Goal: Task Accomplishment & Management: Manage account settings

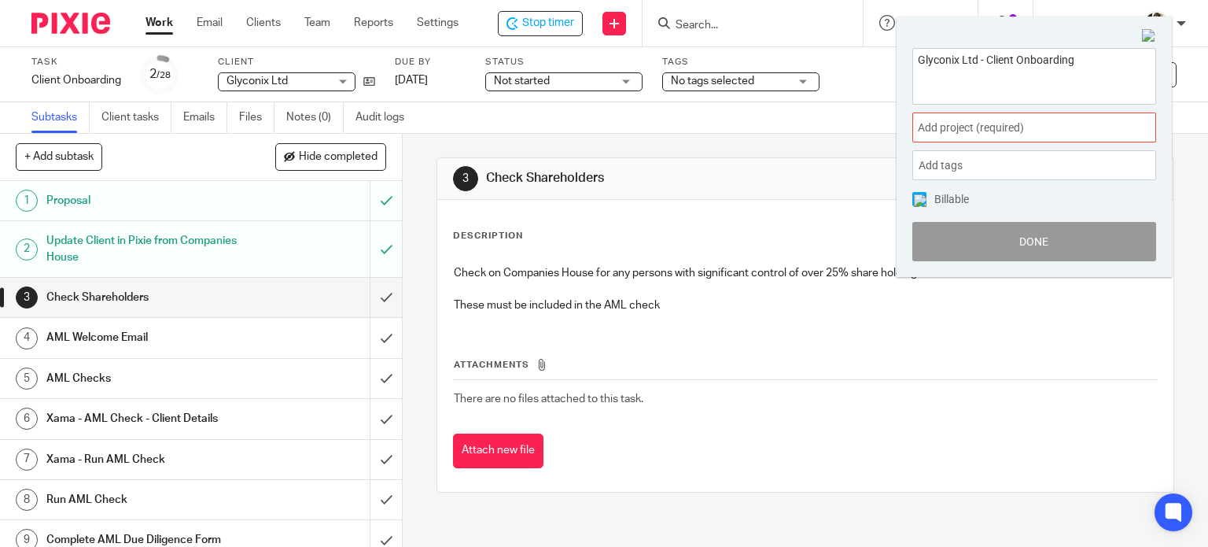
click at [1052, 133] on span "Add project (required) :" at bounding box center [1017, 128] width 198 height 17
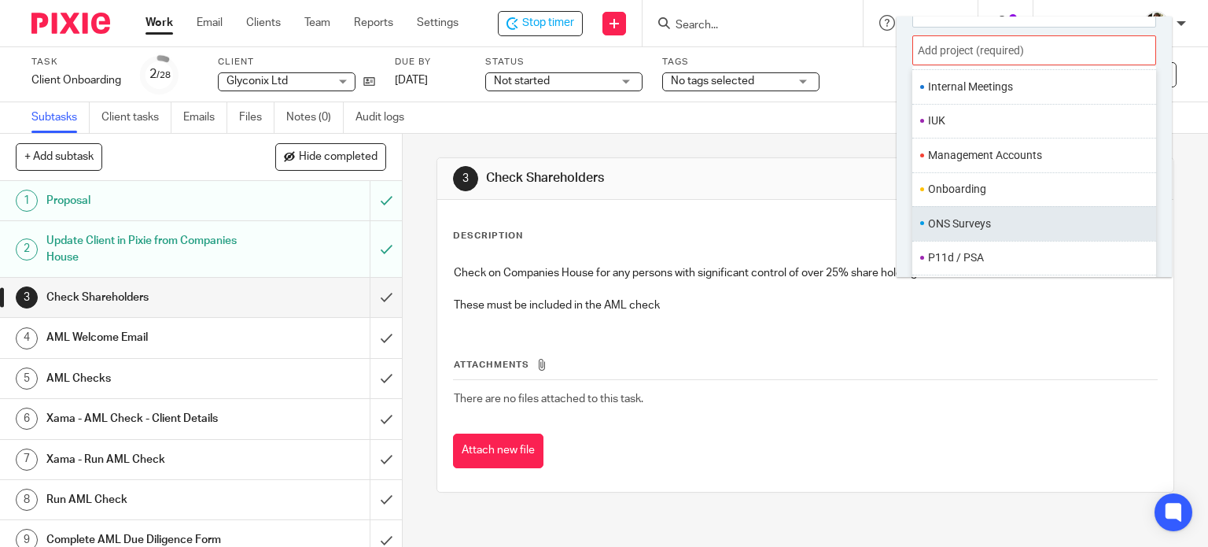
scroll to position [472, 0]
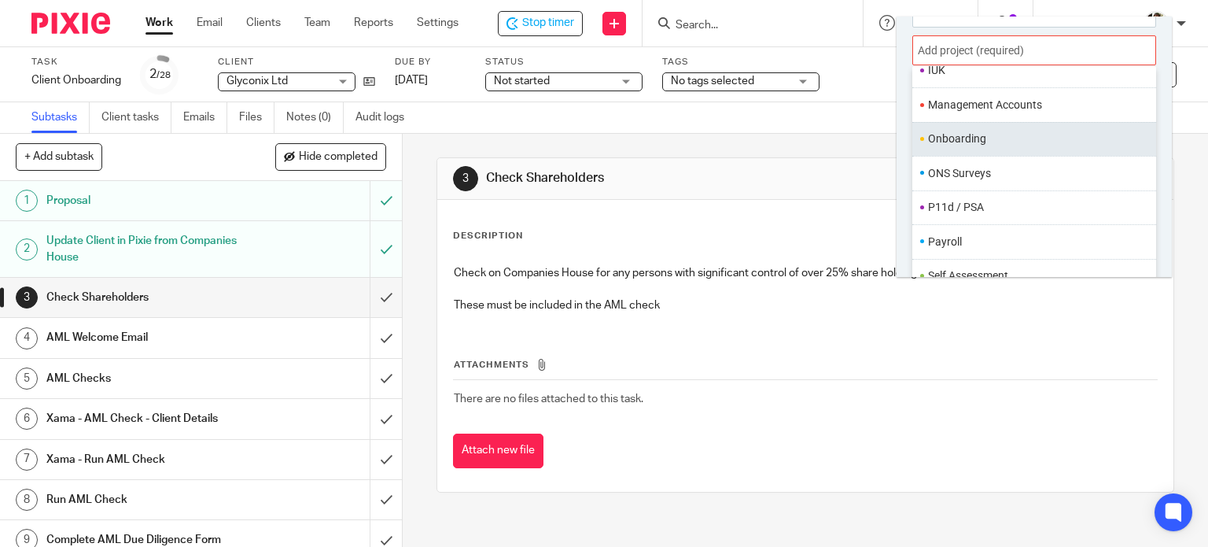
click at [950, 131] on li "Onboarding" at bounding box center [1030, 139] width 205 height 17
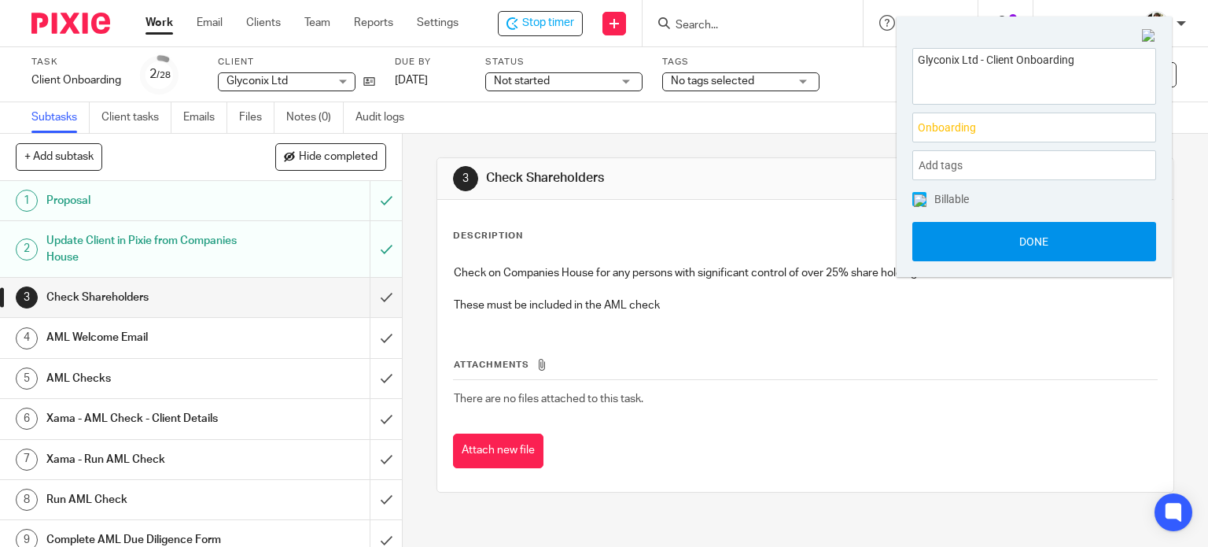
click at [1026, 235] on button "Done" at bounding box center [1034, 241] width 244 height 39
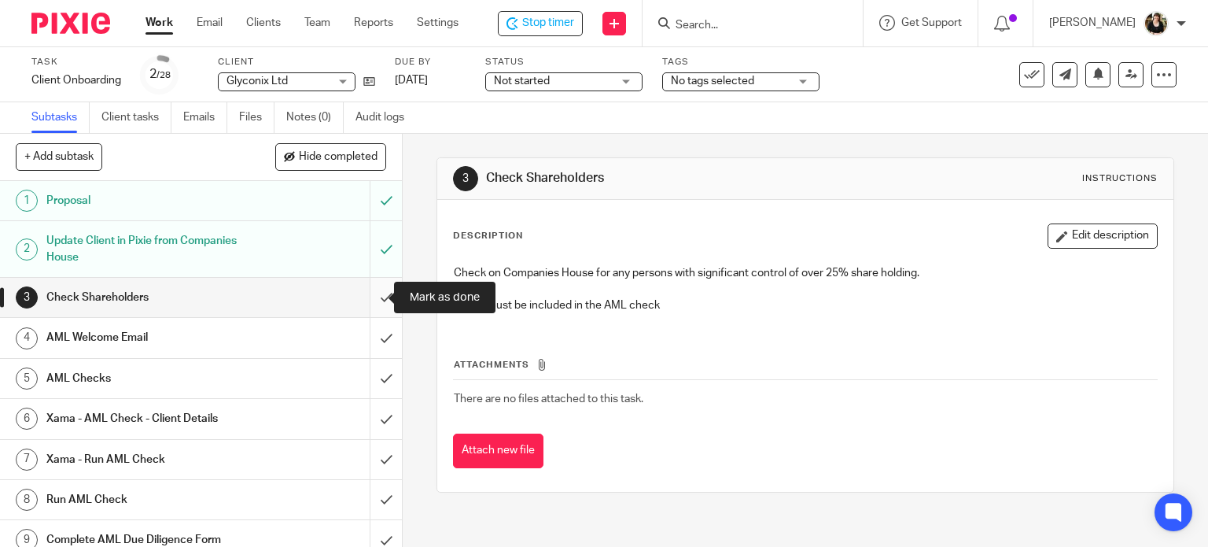
click at [370, 298] on input "submit" at bounding box center [201, 297] width 402 height 39
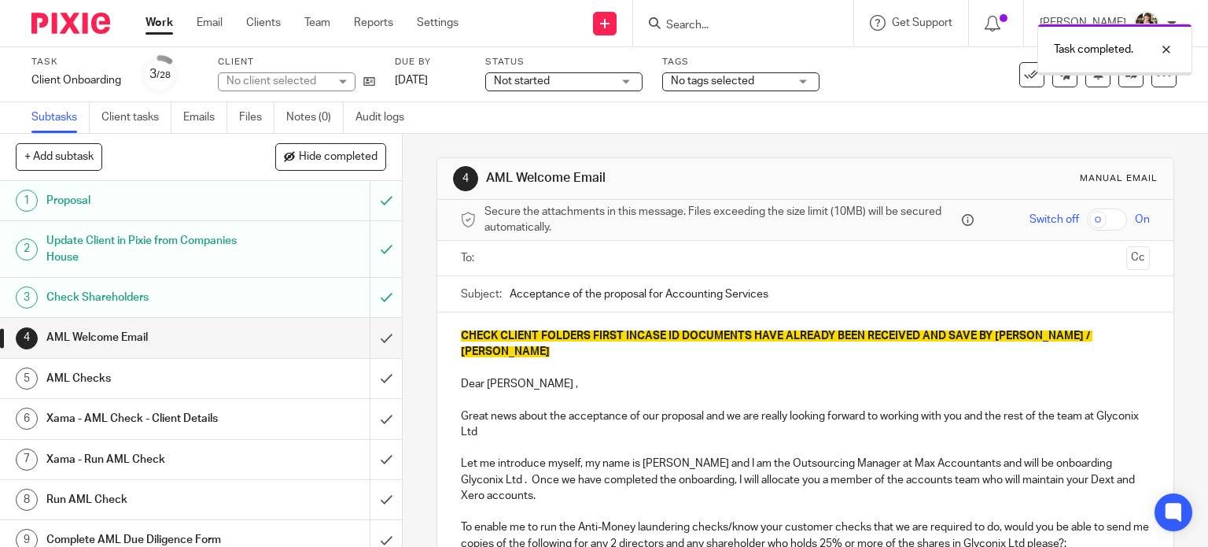
click at [535, 254] on input "text" at bounding box center [805, 258] width 630 height 18
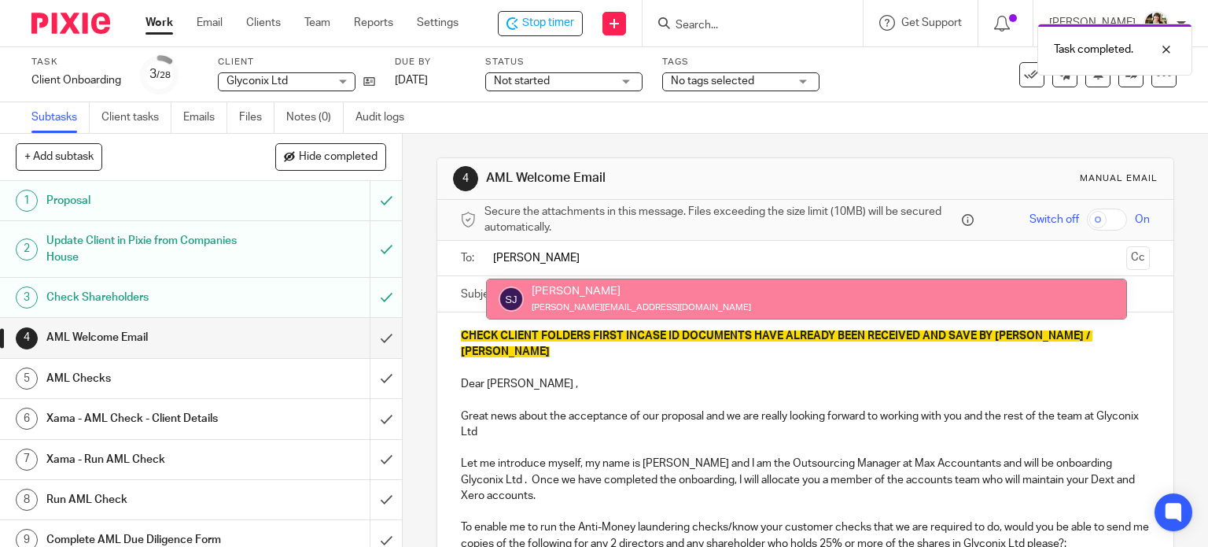
type input "Sophie"
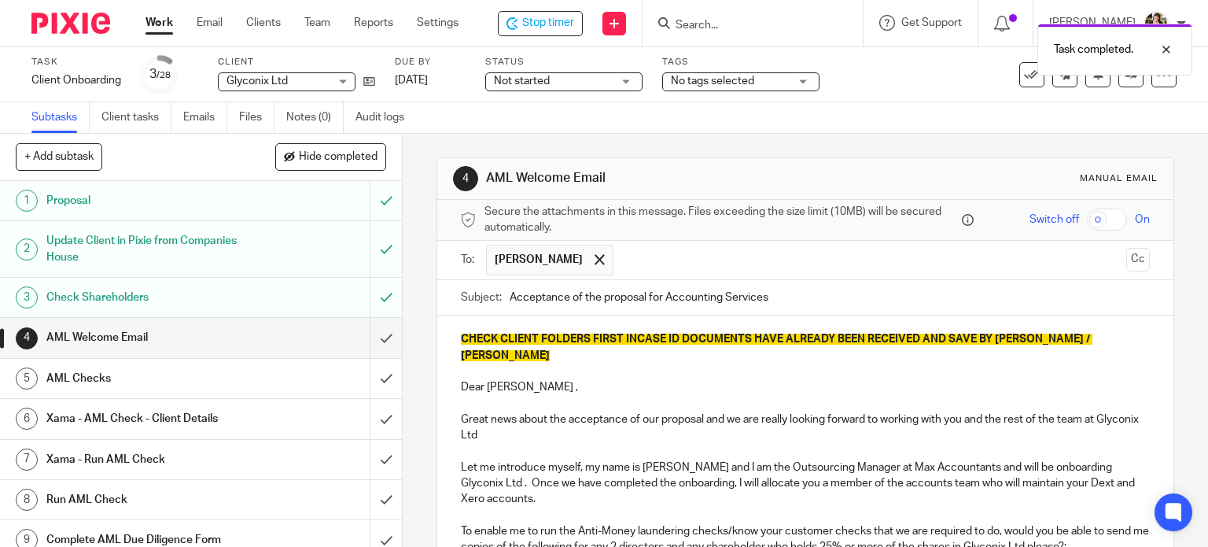
click at [749, 288] on input "Acceptance of the proposal for Accounting Services" at bounding box center [830, 297] width 641 height 35
drag, startPoint x: 643, startPoint y: 299, endPoint x: 786, endPoint y: 304, distance: 143.3
click at [786, 304] on input "Acceptance of the proposal for Accounting Services" at bounding box center [830, 297] width 641 height 35
drag, startPoint x: 783, startPoint y: 304, endPoint x: 441, endPoint y: 311, distance: 341.4
click at [441, 311] on div "Subject: Acceptance of the proposal with Max Accountants" at bounding box center [805, 298] width 737 height 36
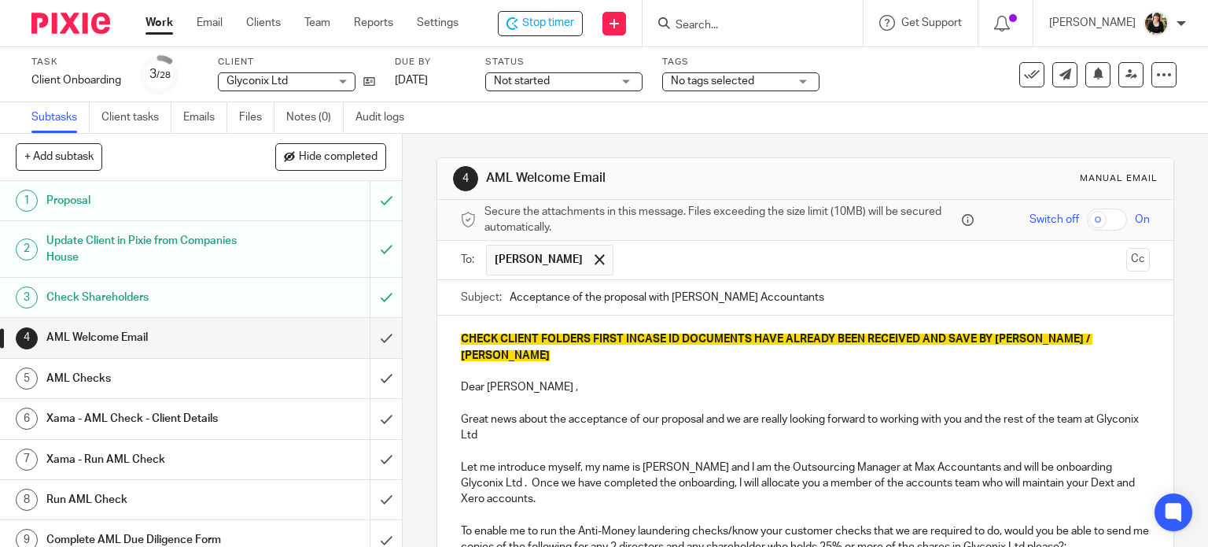
type input "Acceptance of the proposal with Max Accountants"
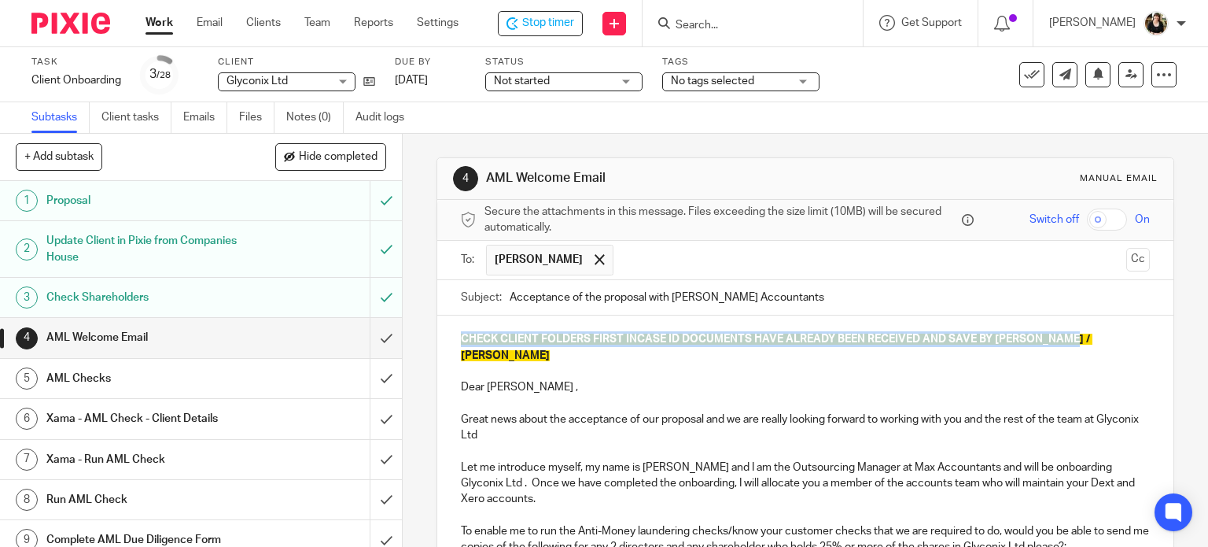
drag, startPoint x: 450, startPoint y: 328, endPoint x: 1062, endPoint y: 343, distance: 612.1
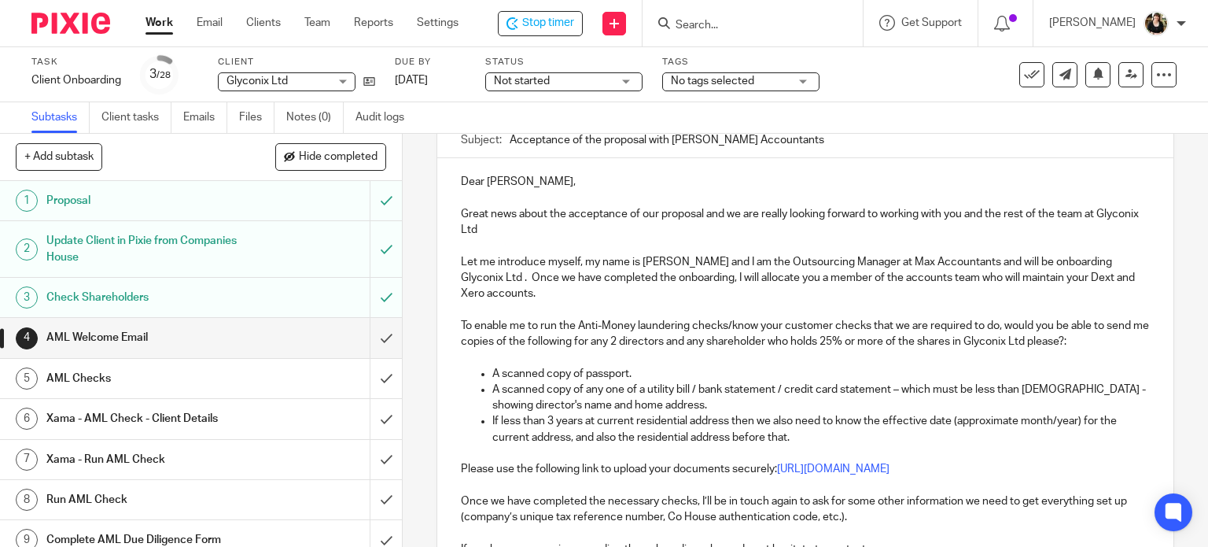
scroll to position [236, 0]
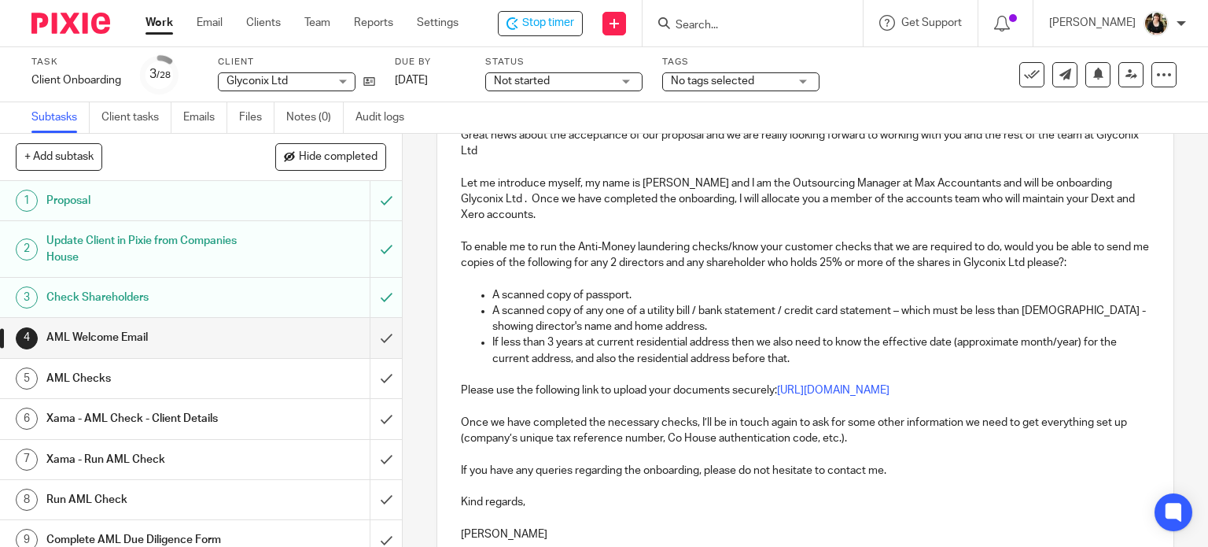
click at [568, 261] on p "To enable me to run the Anti-Money laundering checks/know your customer checks …" at bounding box center [806, 255] width 690 height 32
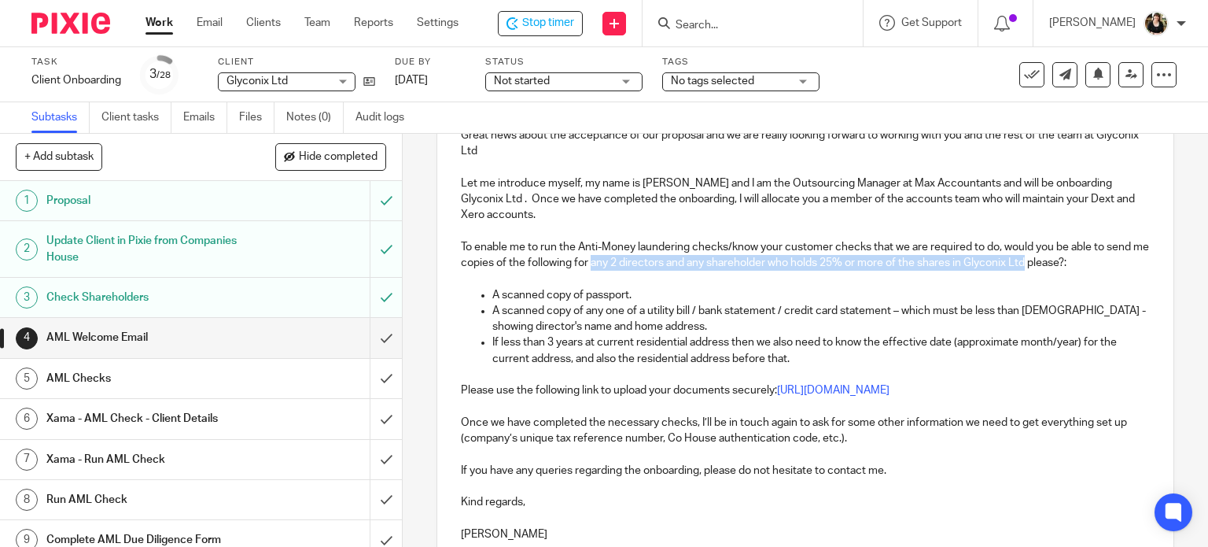
drag, startPoint x: 632, startPoint y: 263, endPoint x: 1067, endPoint y: 268, distance: 435.8
click at [1067, 268] on p "To enable me to run the Anti-Money laundering checks/know your customer checks …" at bounding box center [806, 255] width 690 height 32
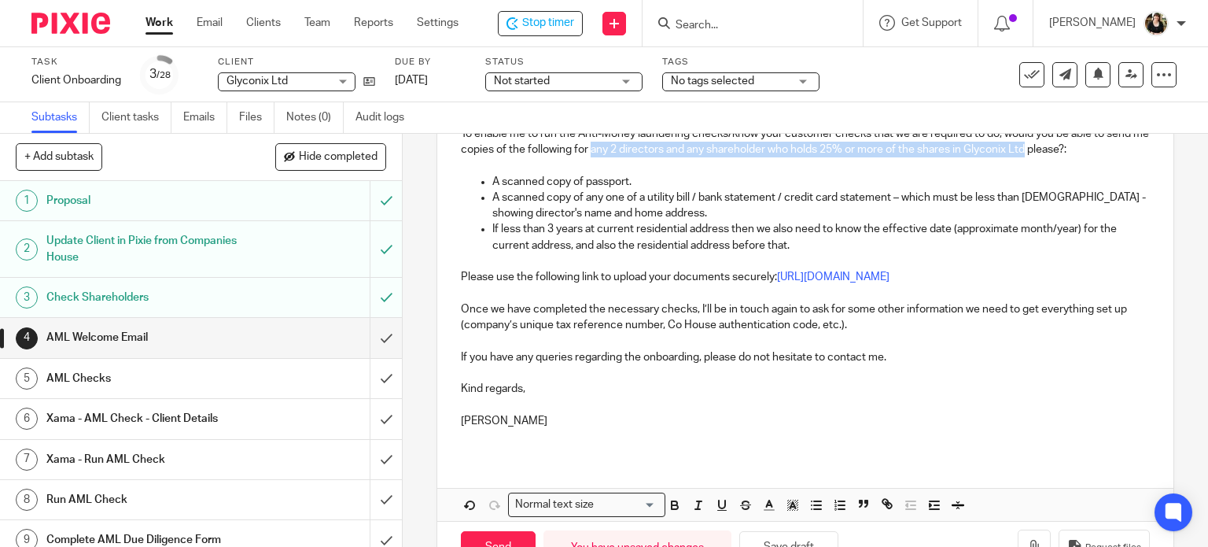
scroll to position [413, 0]
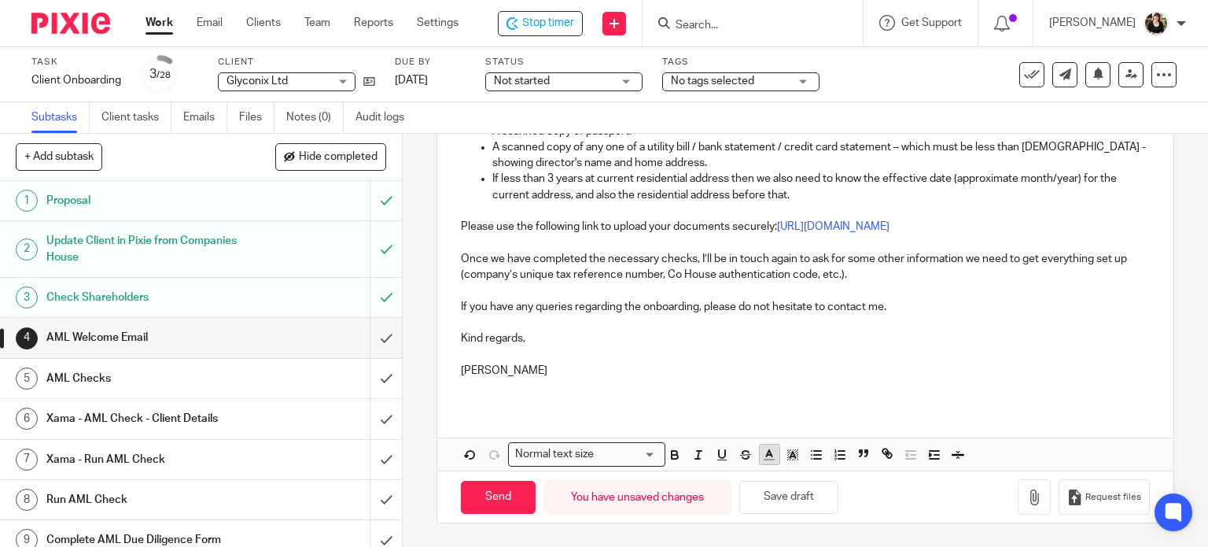
click at [762, 455] on icon "button" at bounding box center [769, 455] width 14 height 14
click at [715, 451] on icon "button" at bounding box center [722, 455] width 14 height 14
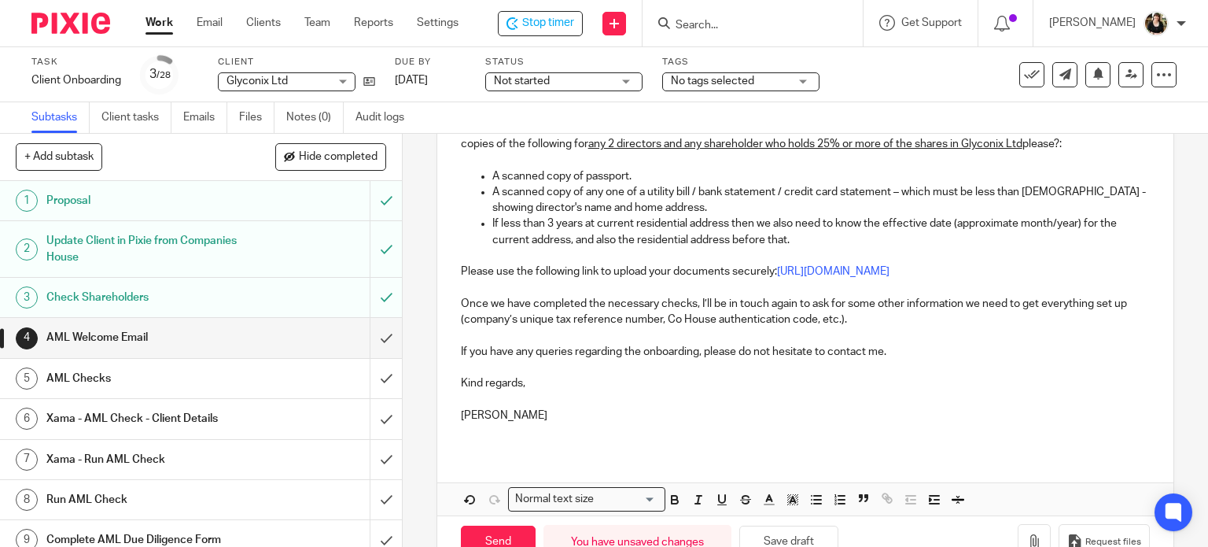
click at [1059, 279] on p "Please use the following link to upload your documents securely: https://maxacc…" at bounding box center [806, 271] width 690 height 16
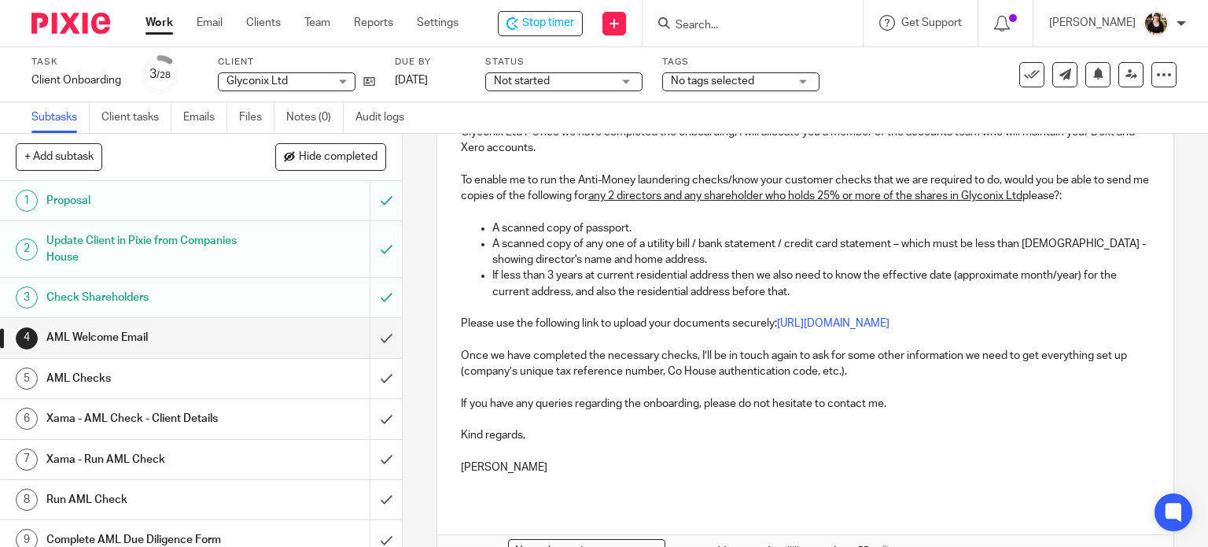
scroll to position [276, 0]
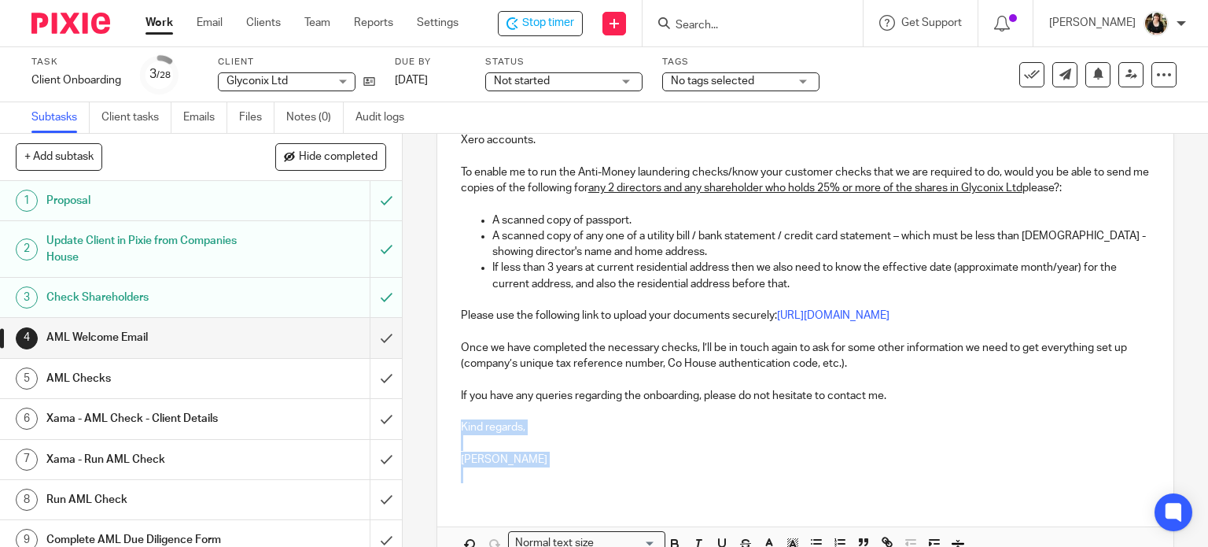
drag, startPoint x: 459, startPoint y: 459, endPoint x: 563, endPoint y: 536, distance: 129.3
click at [563, 536] on div "Dear Sophie, Great news about the acceptance of our proposal and we are really …" at bounding box center [805, 282] width 737 height 554
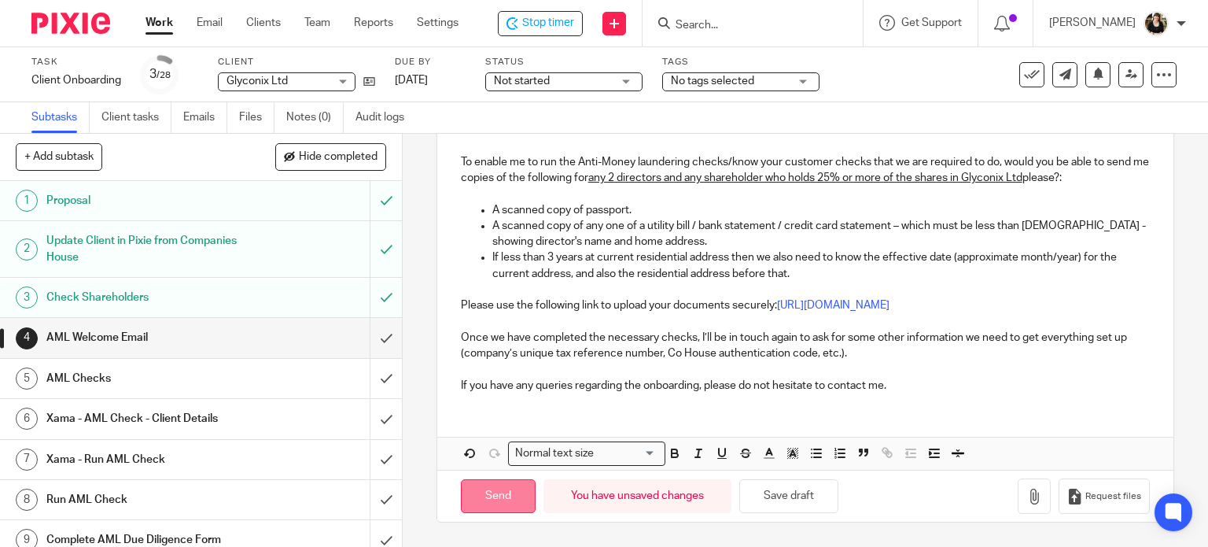
click at [522, 513] on input "Send" at bounding box center [498, 496] width 75 height 34
type input "Sent"
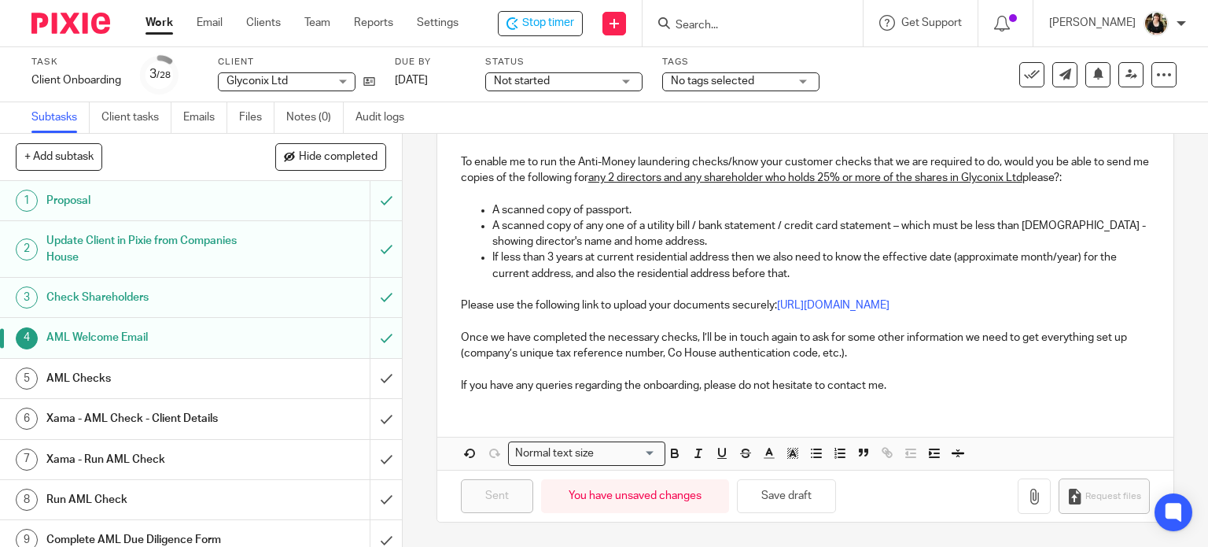
click at [596, 87] on span "Not started" at bounding box center [553, 81] width 118 height 17
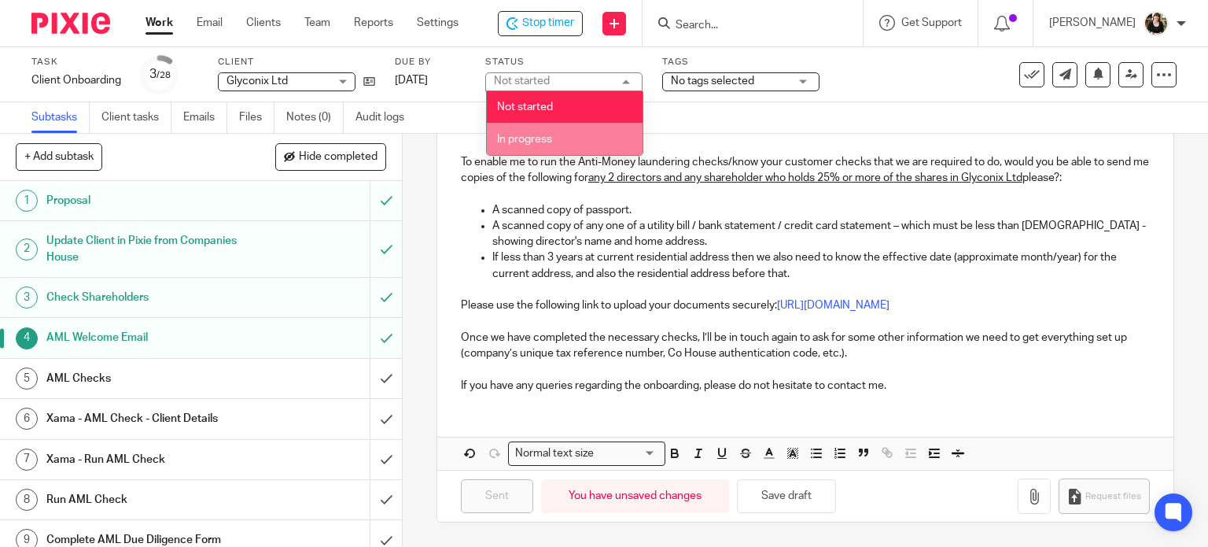
click at [573, 130] on li "In progress" at bounding box center [565, 139] width 156 height 32
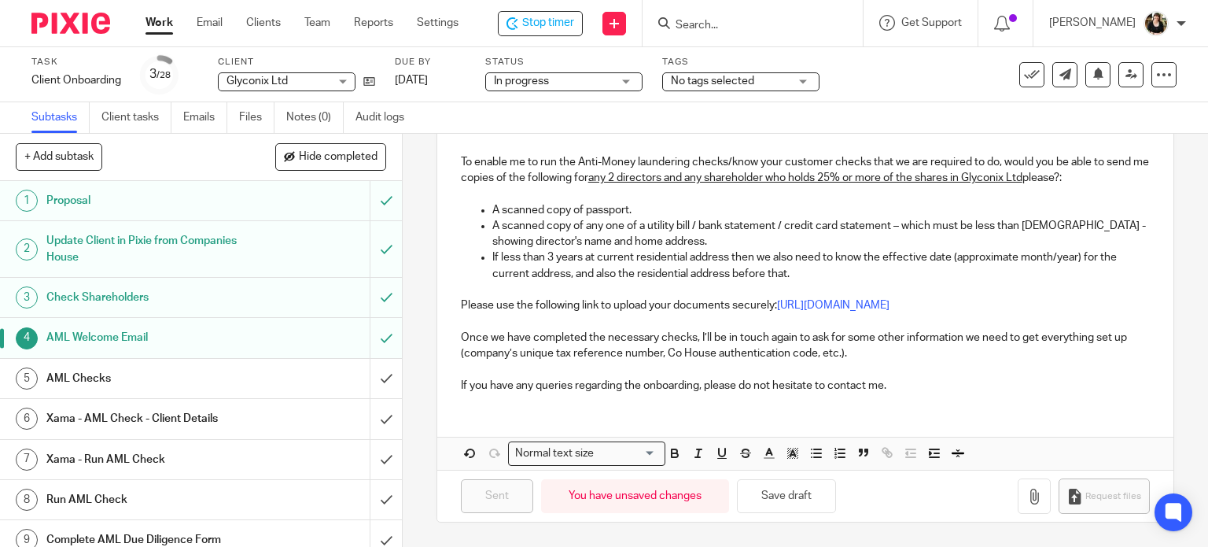
click at [731, 80] on span "No tags selected" at bounding box center [712, 81] width 83 height 11
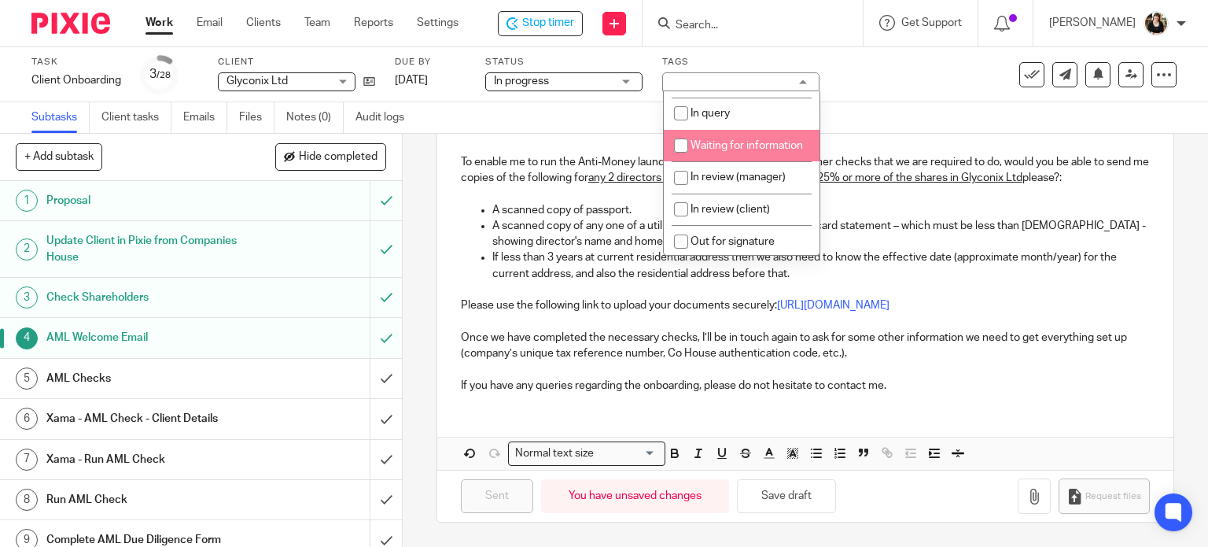
scroll to position [157, 0]
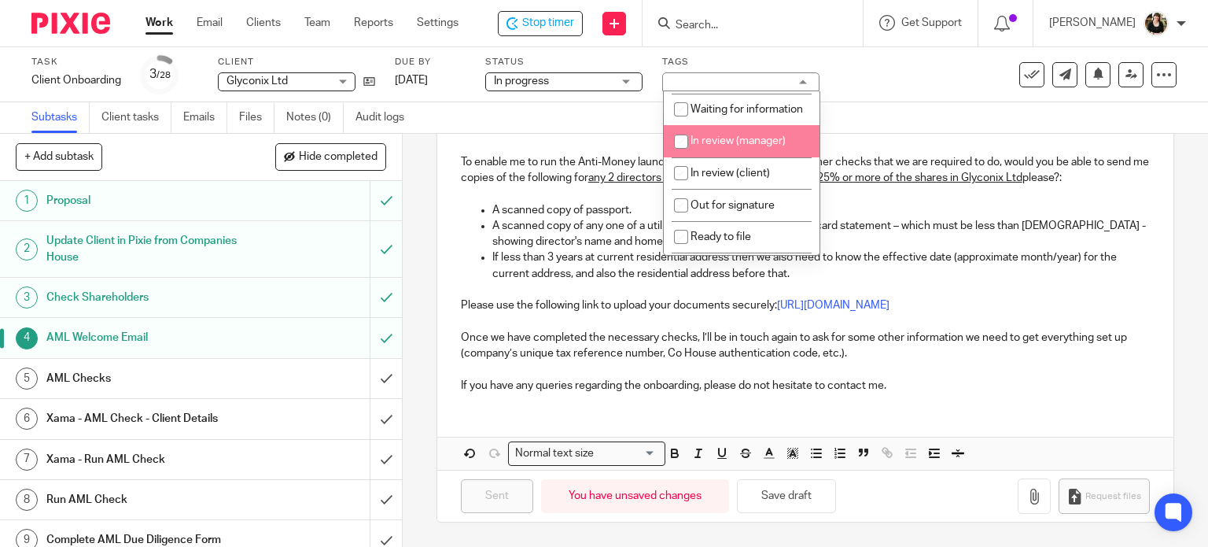
click at [730, 115] on span "Waiting for information" at bounding box center [747, 109] width 112 height 11
checkbox input "true"
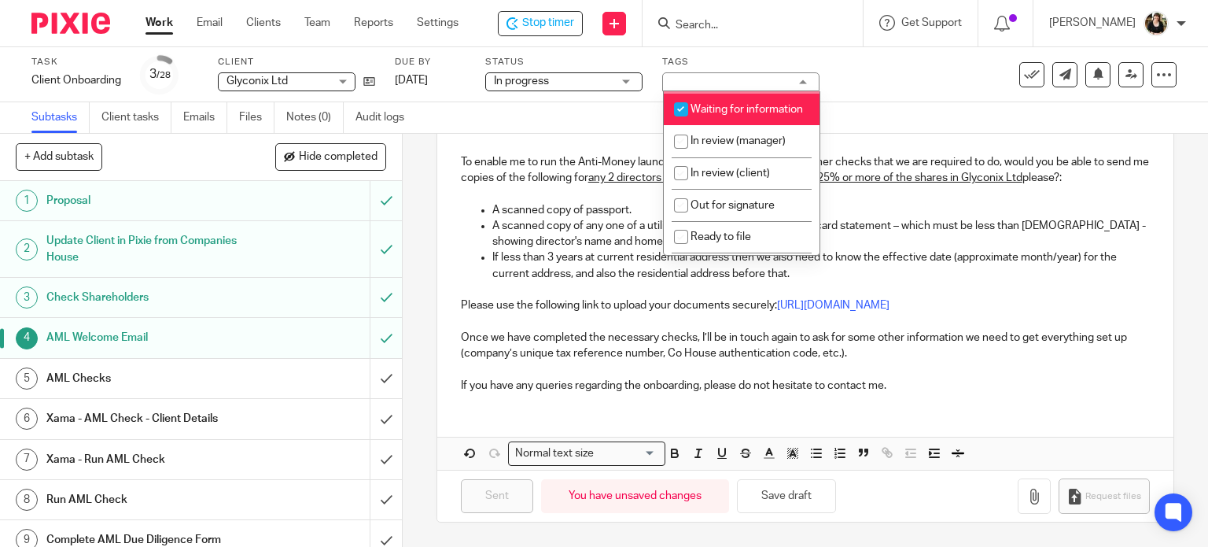
click at [736, 38] on div at bounding box center [753, 23] width 220 height 46
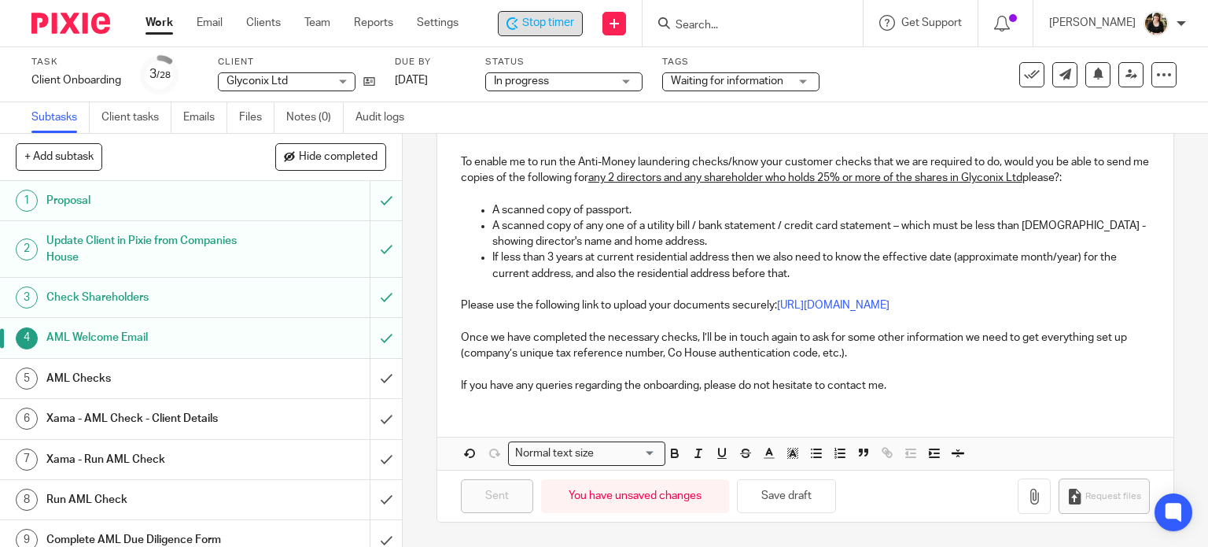
click at [547, 22] on span "Stop timer" at bounding box center [548, 23] width 52 height 17
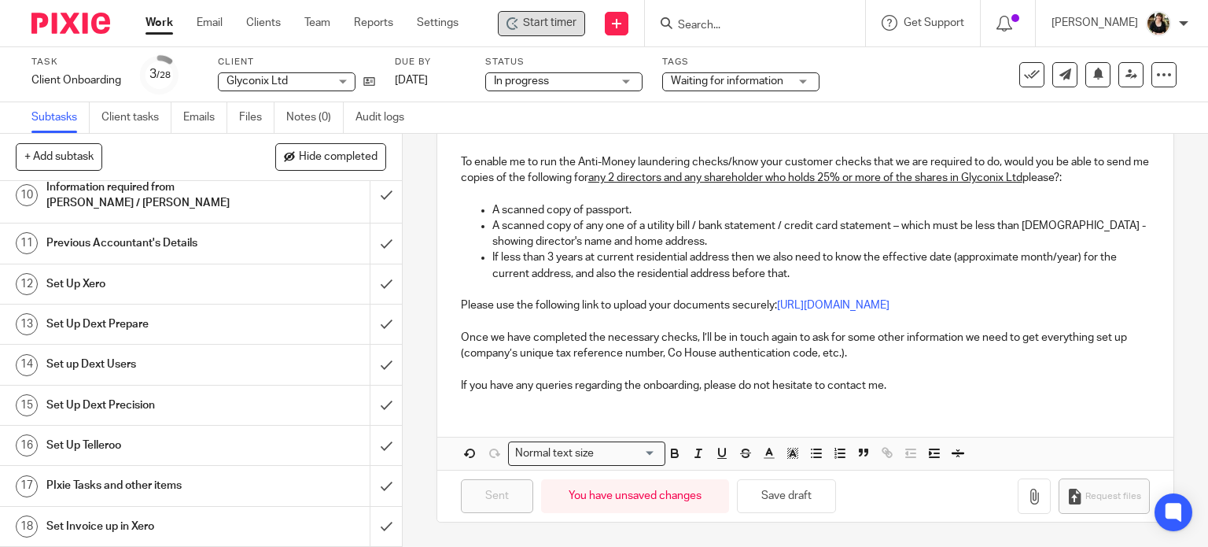
scroll to position [472, 0]
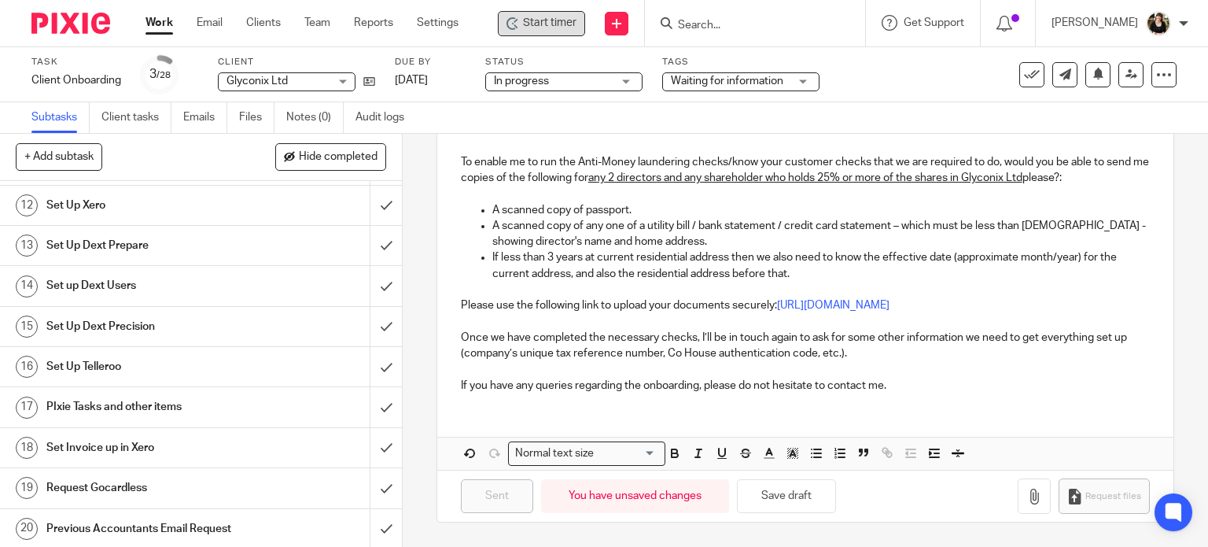
click at [83, 403] on h1 "PIxie Tasks and other items" at bounding box center [148, 407] width 205 height 24
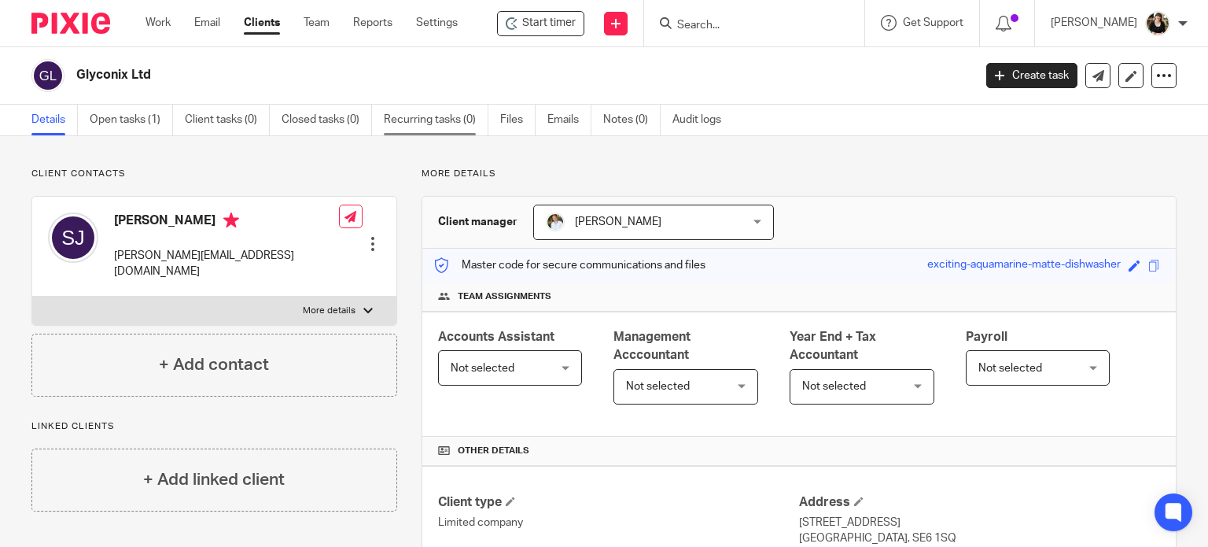
click at [411, 129] on link "Recurring tasks (0)" at bounding box center [436, 120] width 105 height 31
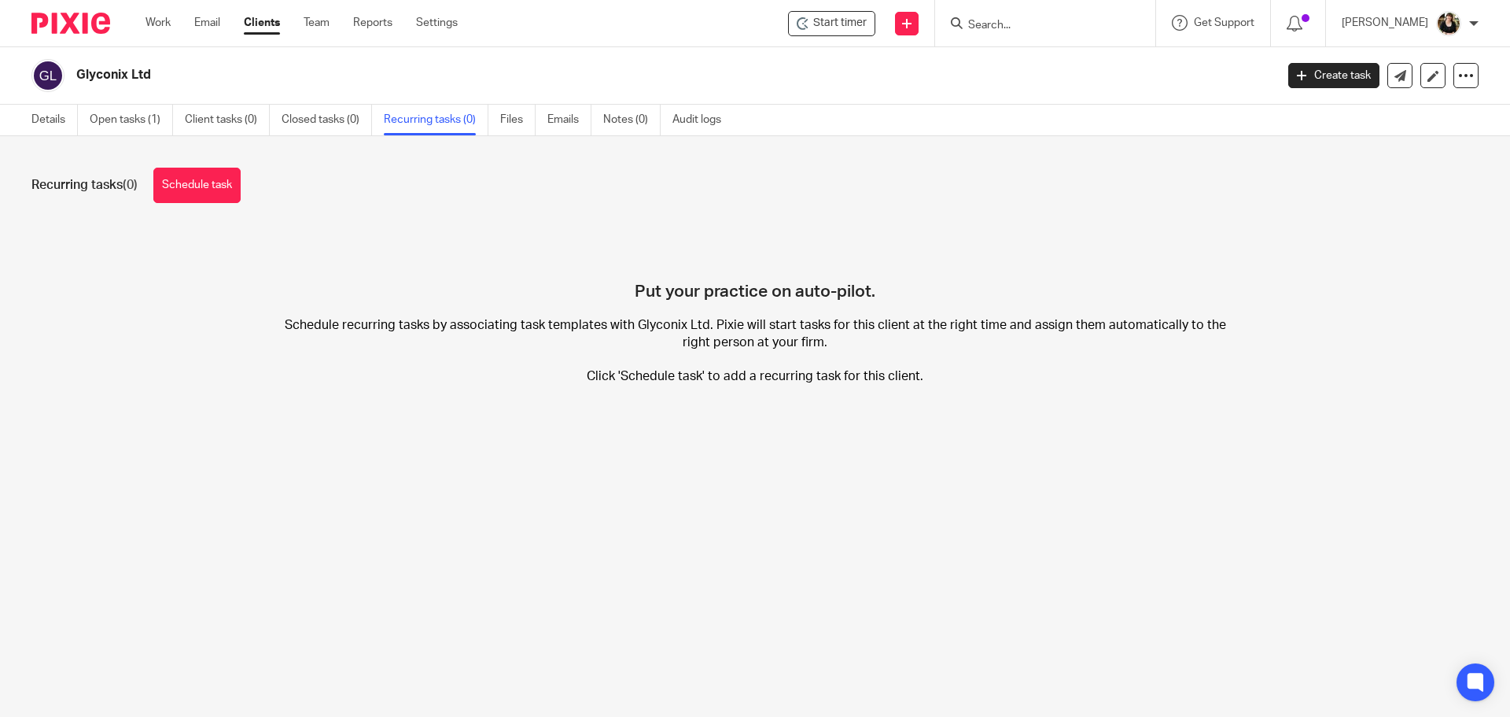
click at [450, 14] on div "Work Email Clients Team Reports Settings Work Email Clients Team Reports Settin…" at bounding box center [306, 23] width 352 height 46
click at [446, 21] on link "Settings" at bounding box center [437, 23] width 42 height 16
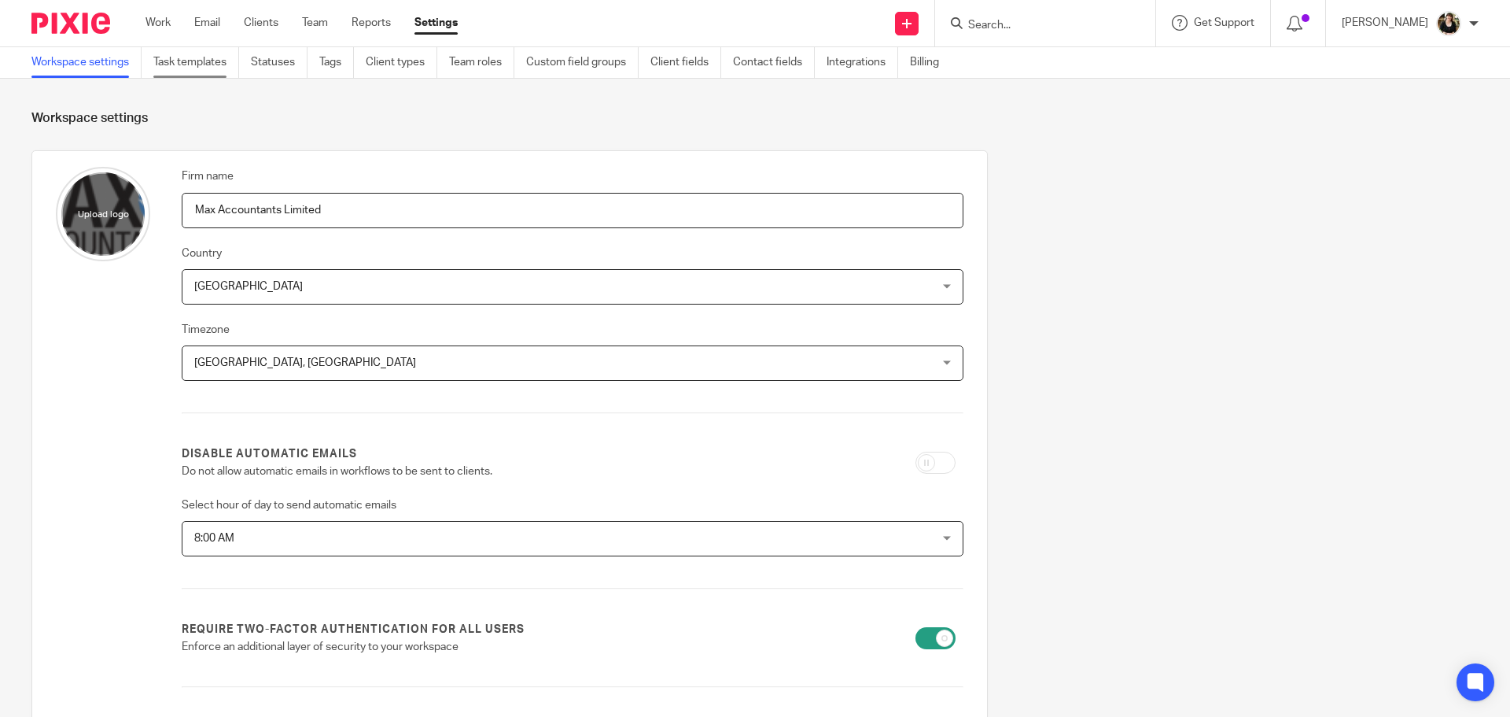
click at [203, 66] on link "Task templates" at bounding box center [196, 62] width 86 height 31
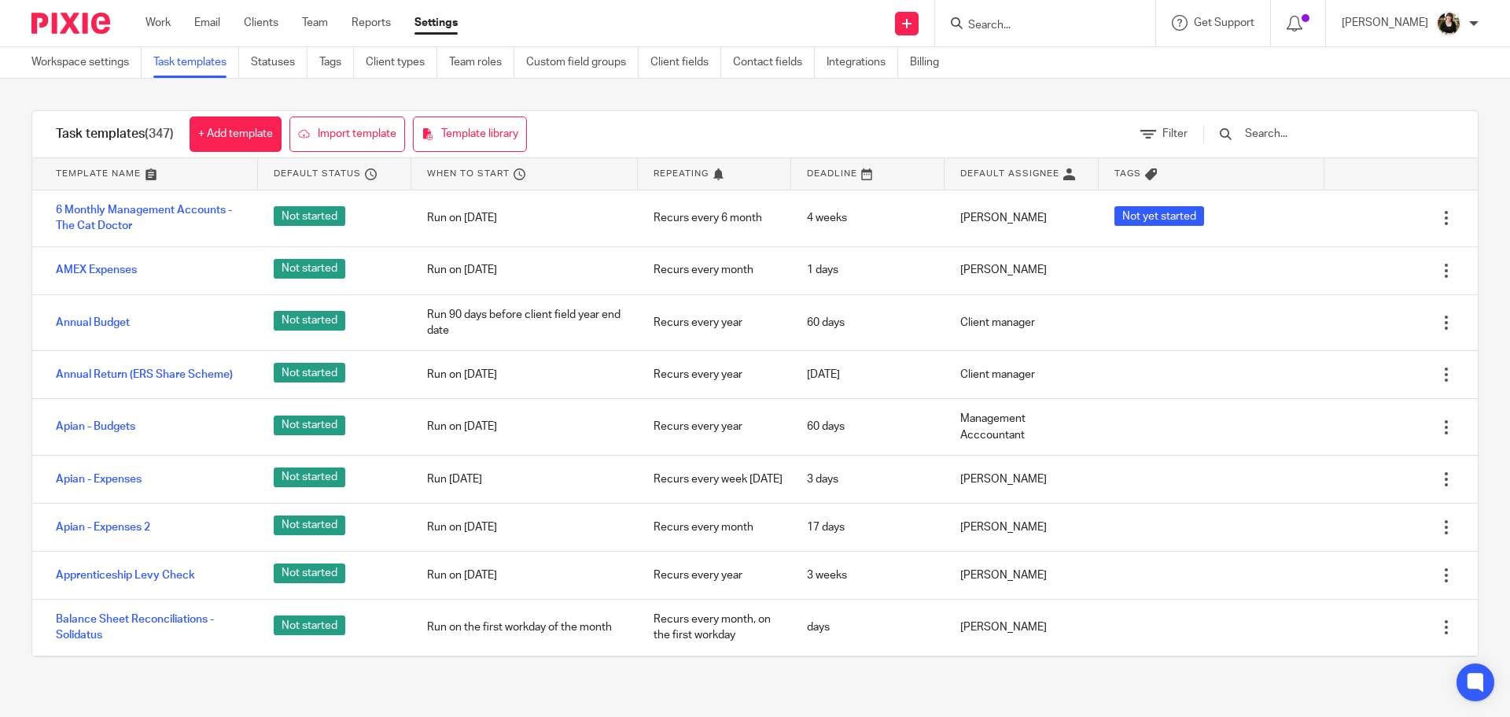
click at [1332, 140] on input "text" at bounding box center [1334, 133] width 183 height 17
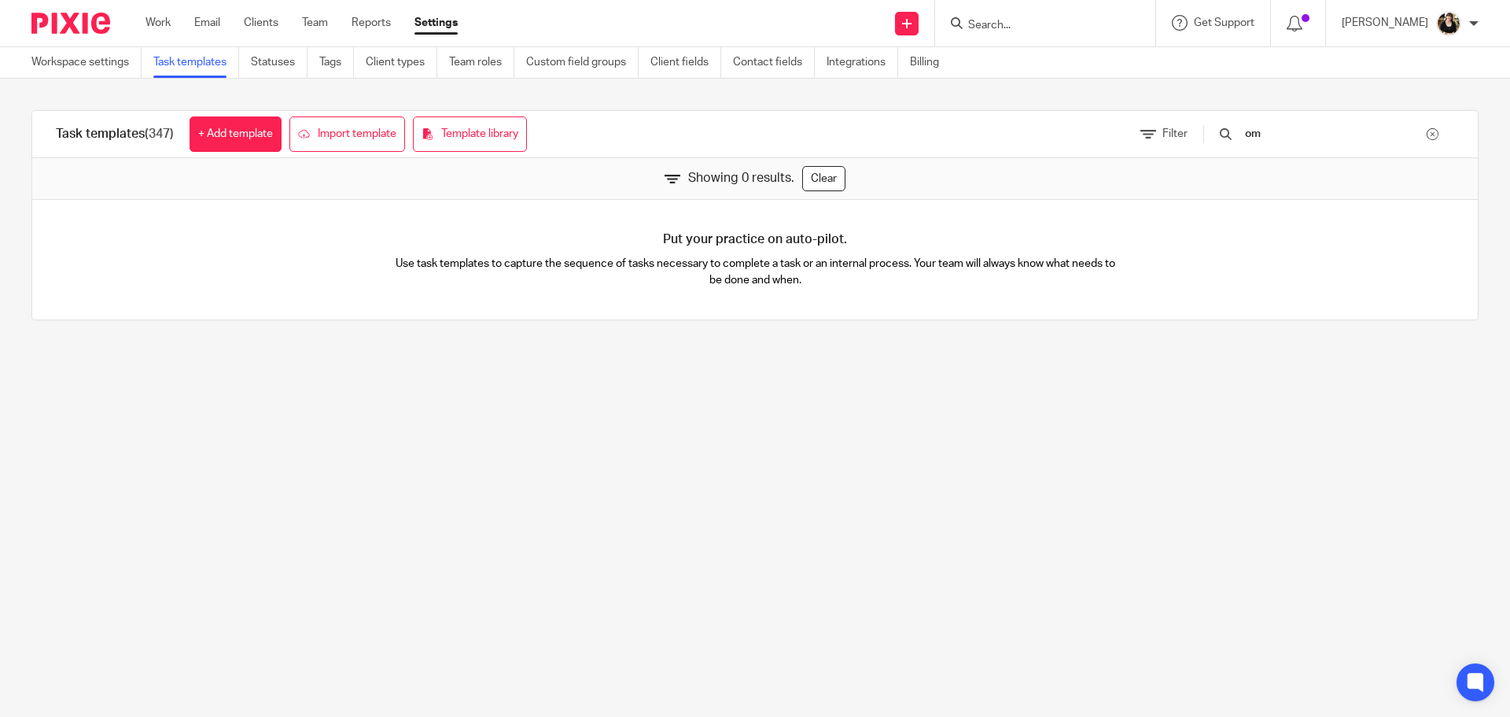
type input "o"
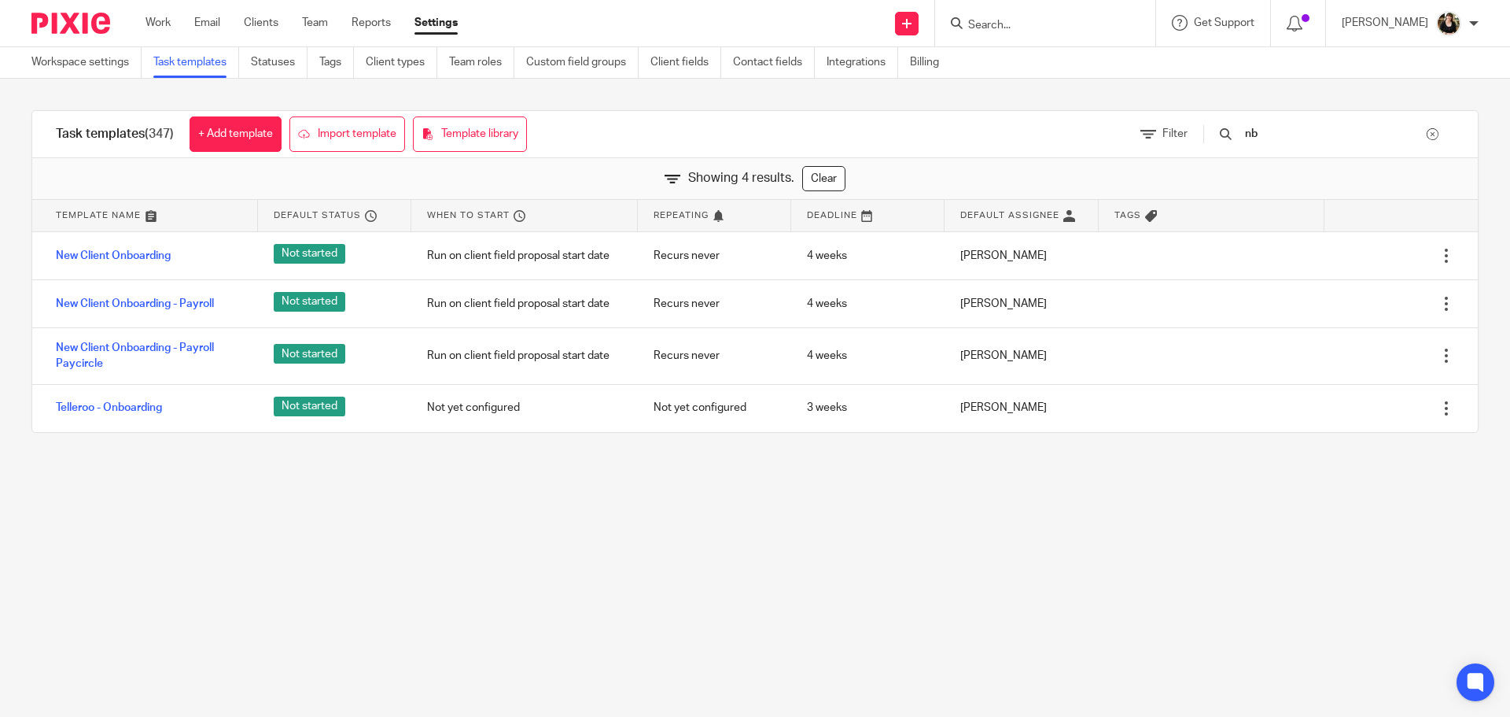
type input "n"
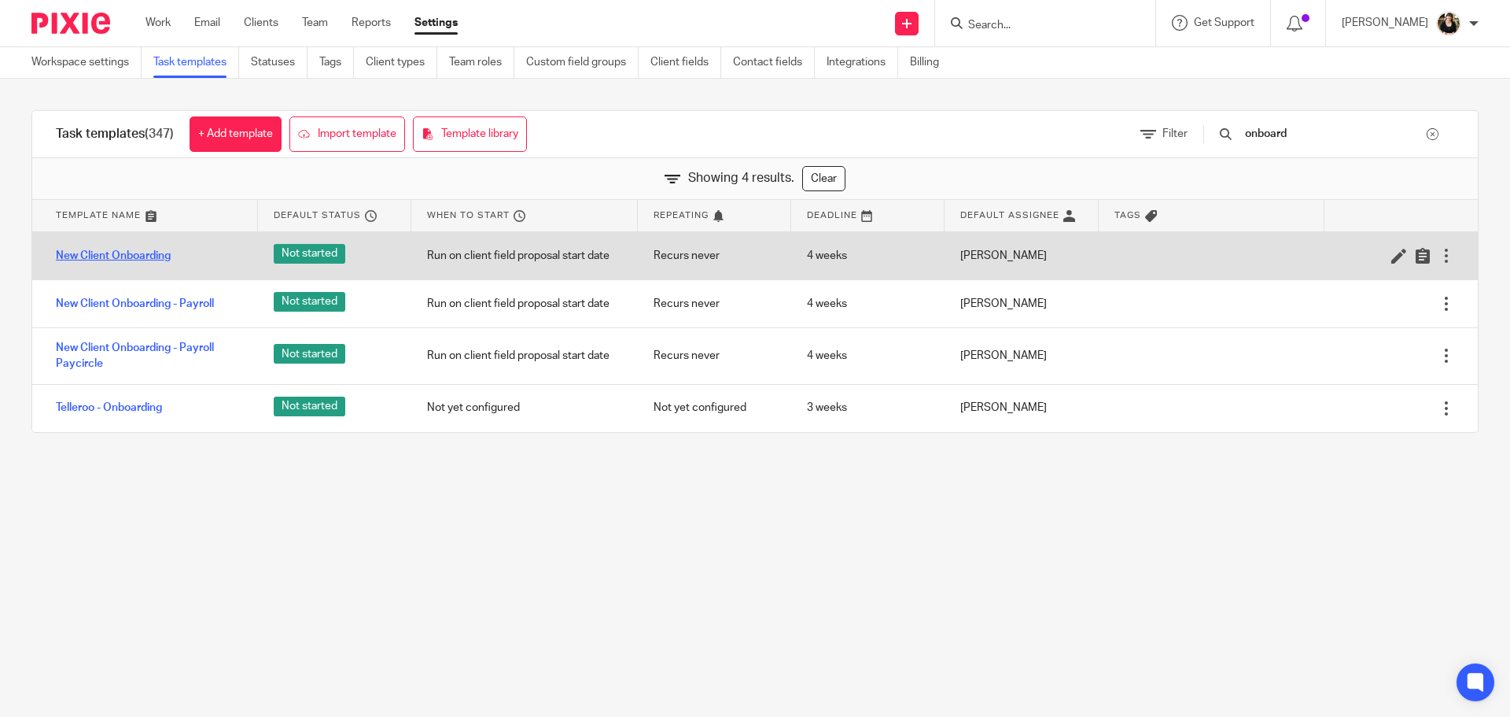
type input "onboard"
click at [109, 254] on link "New Client Onboarding" at bounding box center [113, 256] width 115 height 16
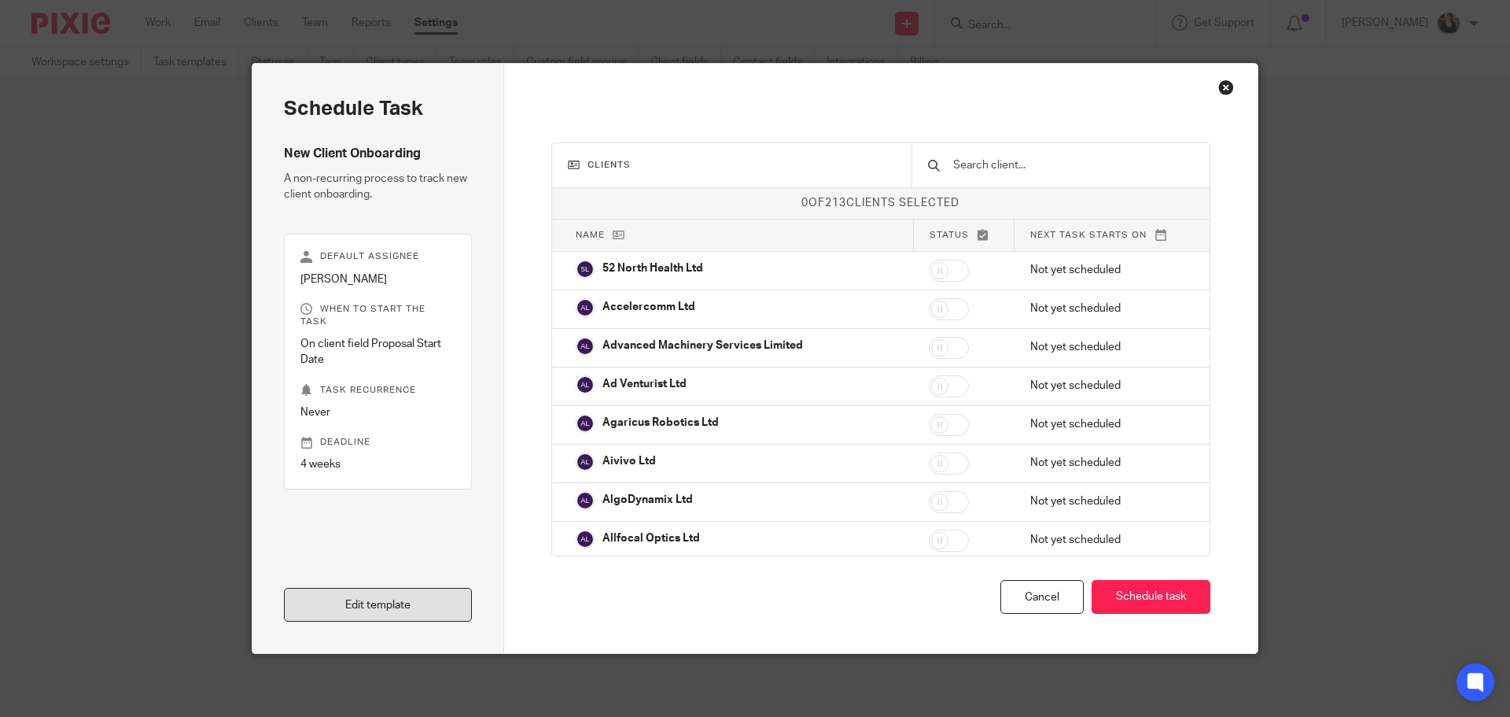
click at [368, 606] on link "Edit template" at bounding box center [378, 605] width 188 height 34
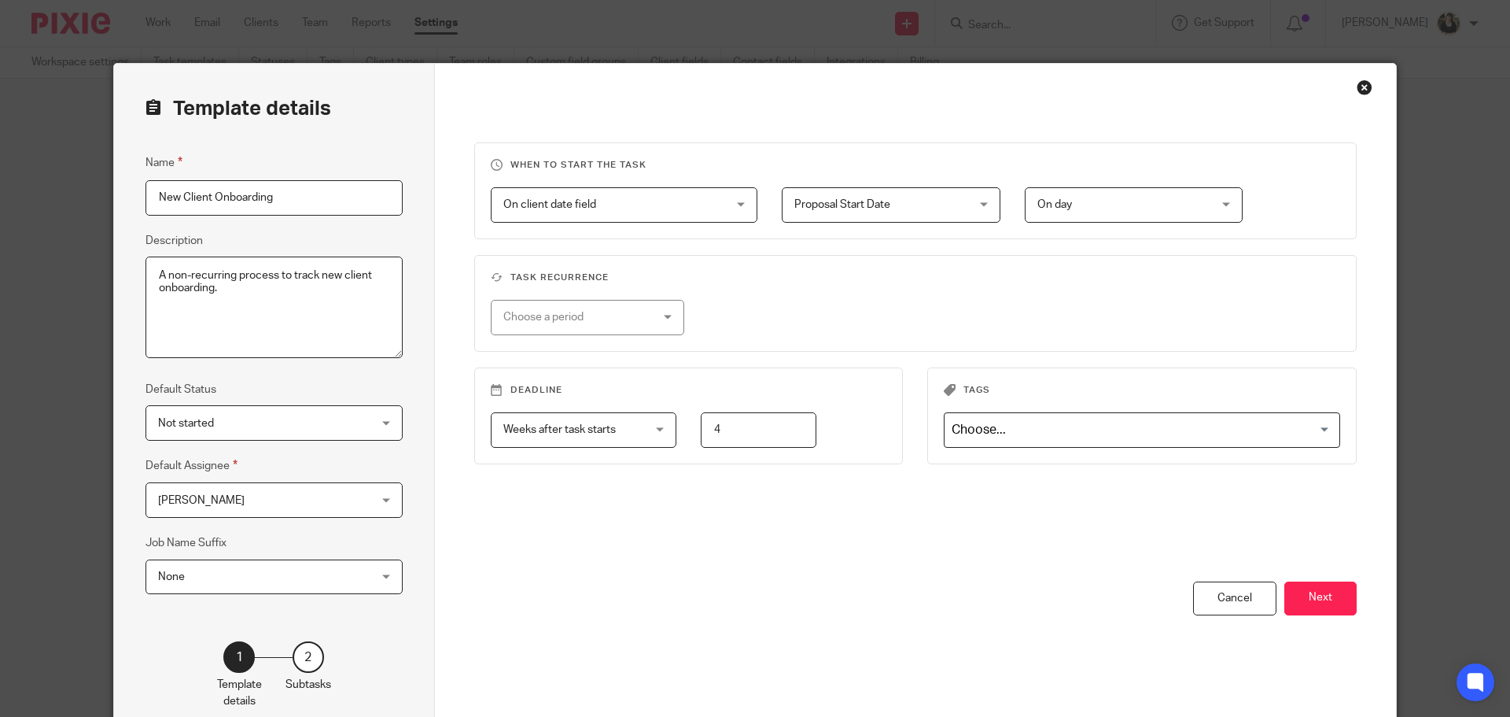
click at [1277, 596] on div "You have unsaved changes Cancel Next" at bounding box center [915, 660] width 883 height 159
click at [1303, 610] on button "Next" at bounding box center [1320, 598] width 72 height 34
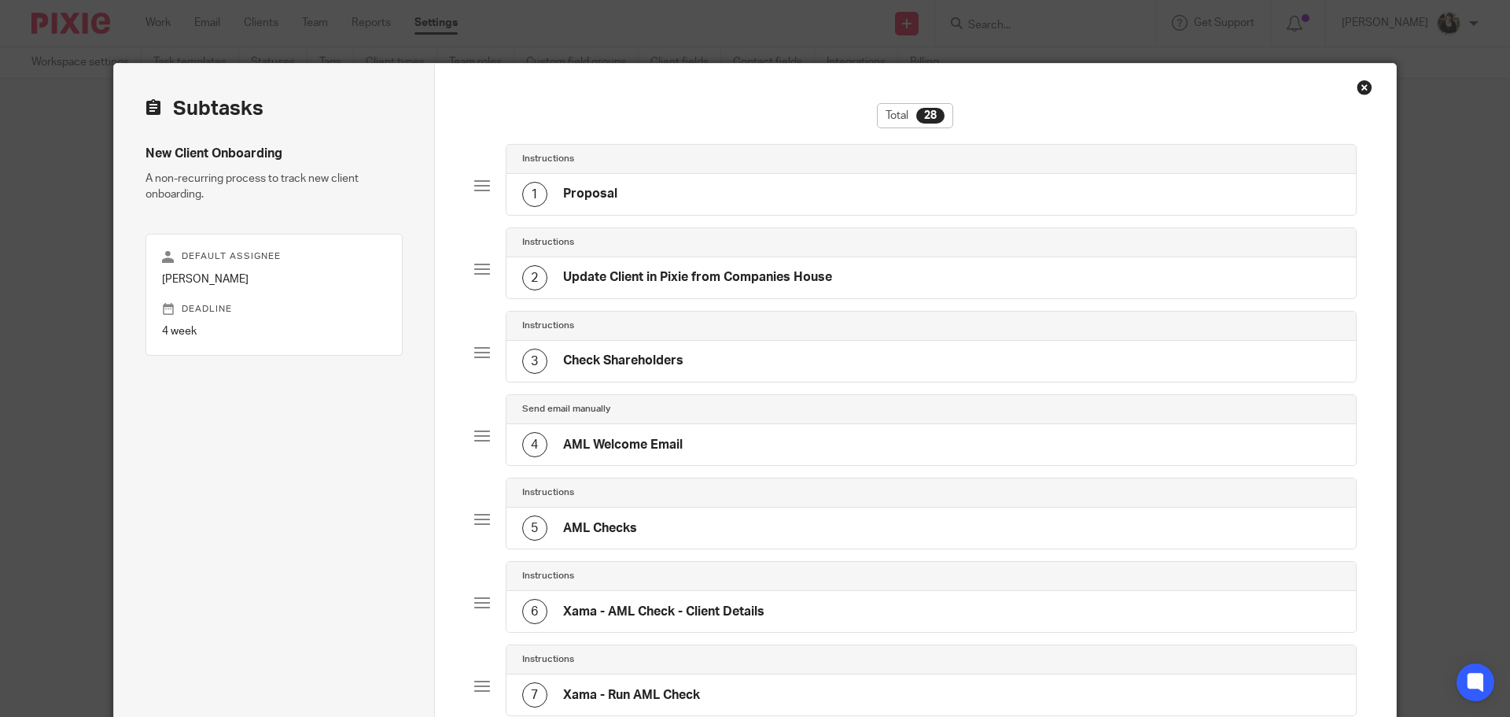
click at [602, 456] on div "4 AML Welcome Email" at bounding box center [602, 444] width 160 height 25
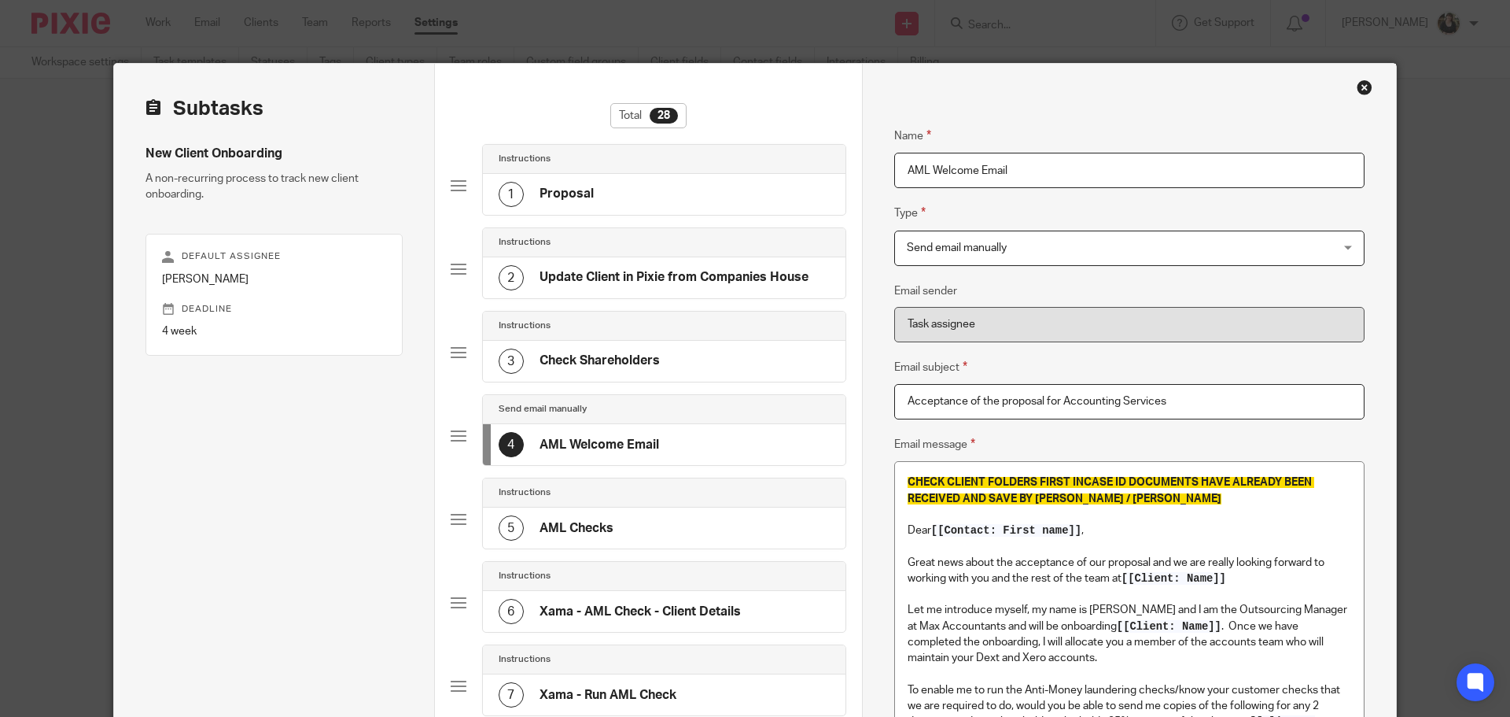
drag, startPoint x: 1205, startPoint y: 403, endPoint x: 699, endPoint y: 367, distance: 507.0
paste input "with Max Accountant"
type input "Acceptance of the proposal with Max Accountants"
click at [935, 537] on p "Dear [[Contact: First name]] ," at bounding box center [1130, 530] width 444 height 16
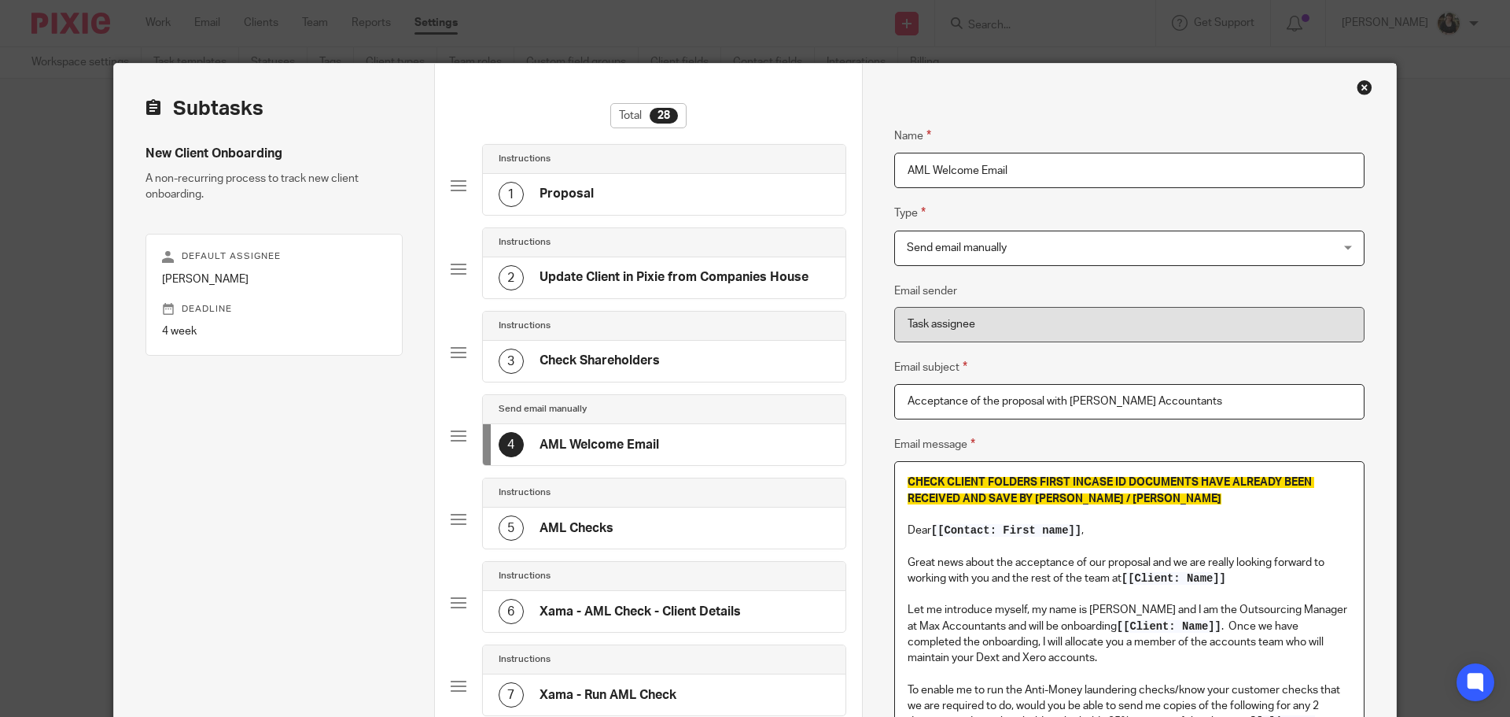
click at [924, 537] on p "Dear [[Contact: First name]] ," at bounding box center [1130, 530] width 444 height 16
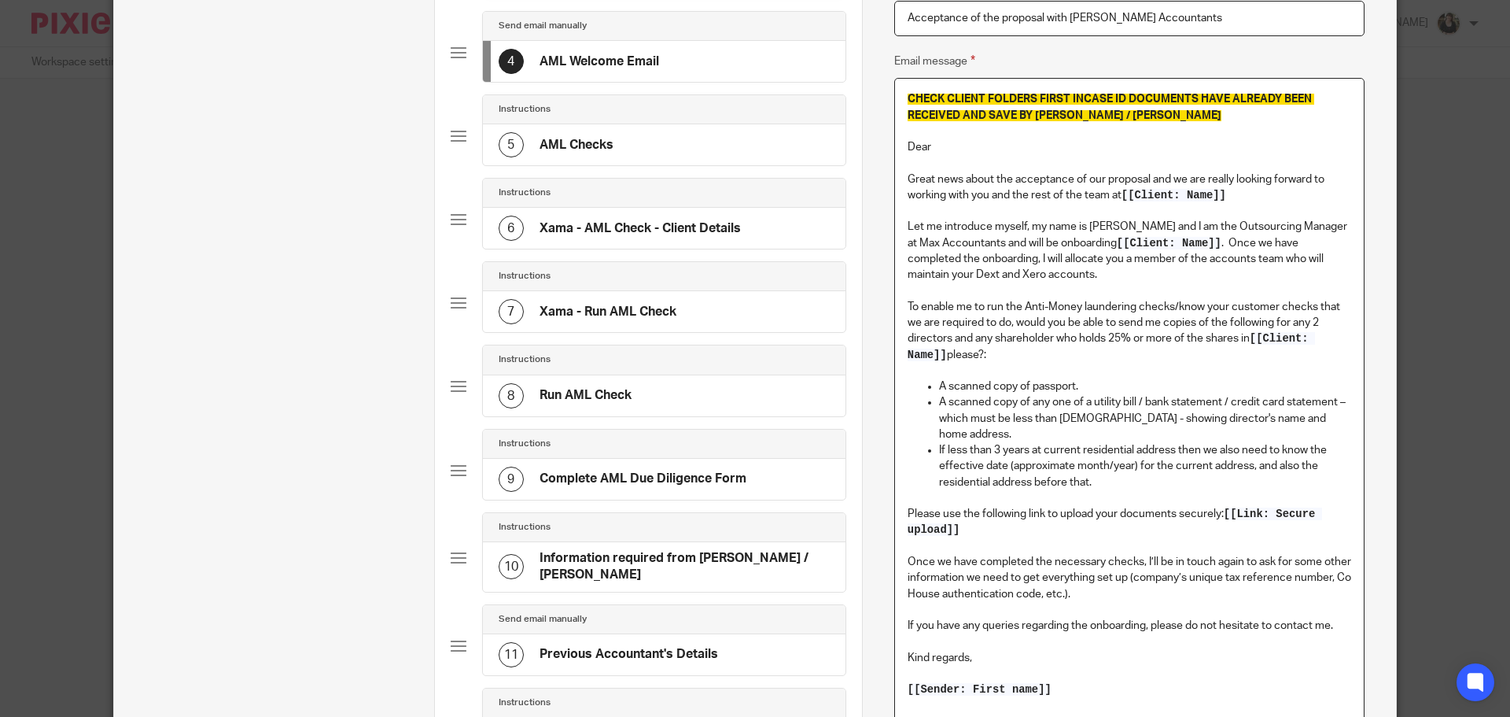
scroll to position [787, 0]
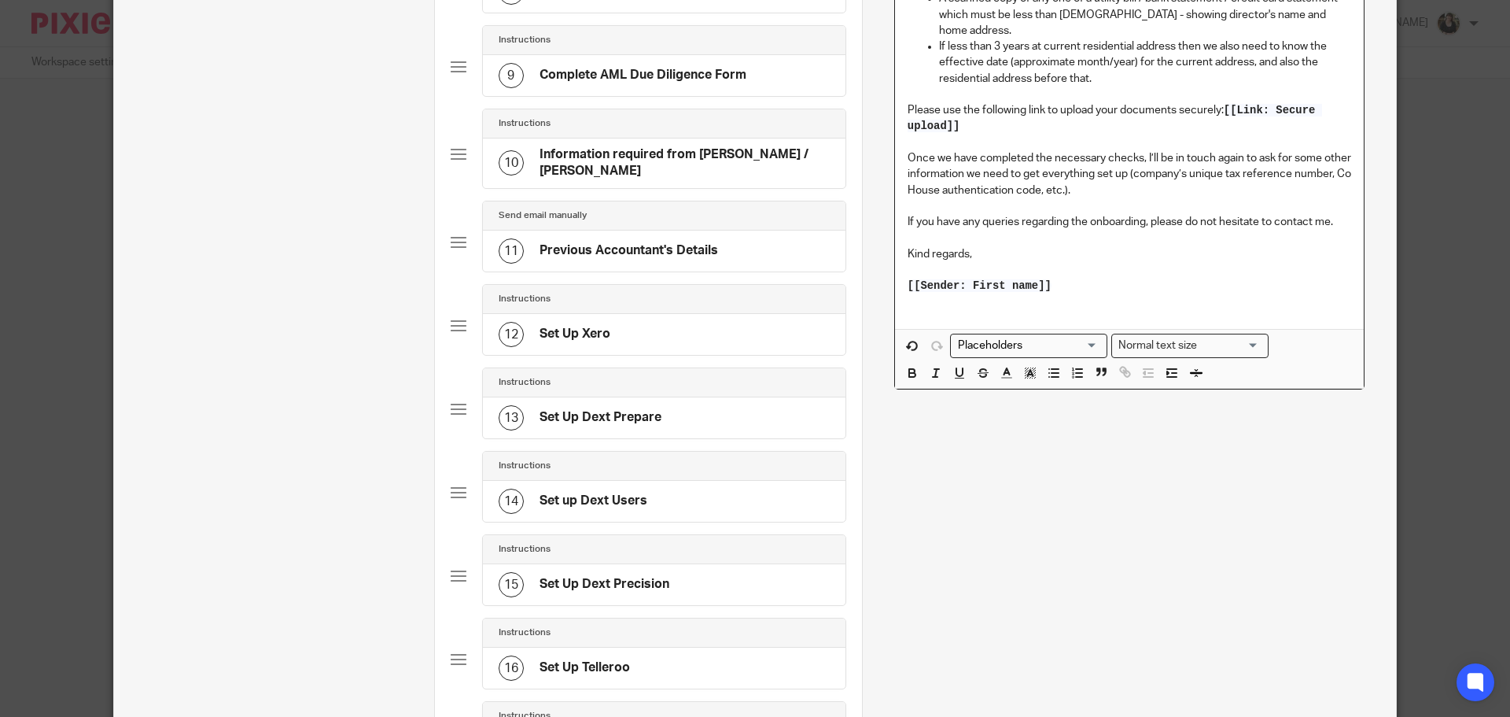
click at [1078, 337] on input "Search for option" at bounding box center [1025, 345] width 146 height 17
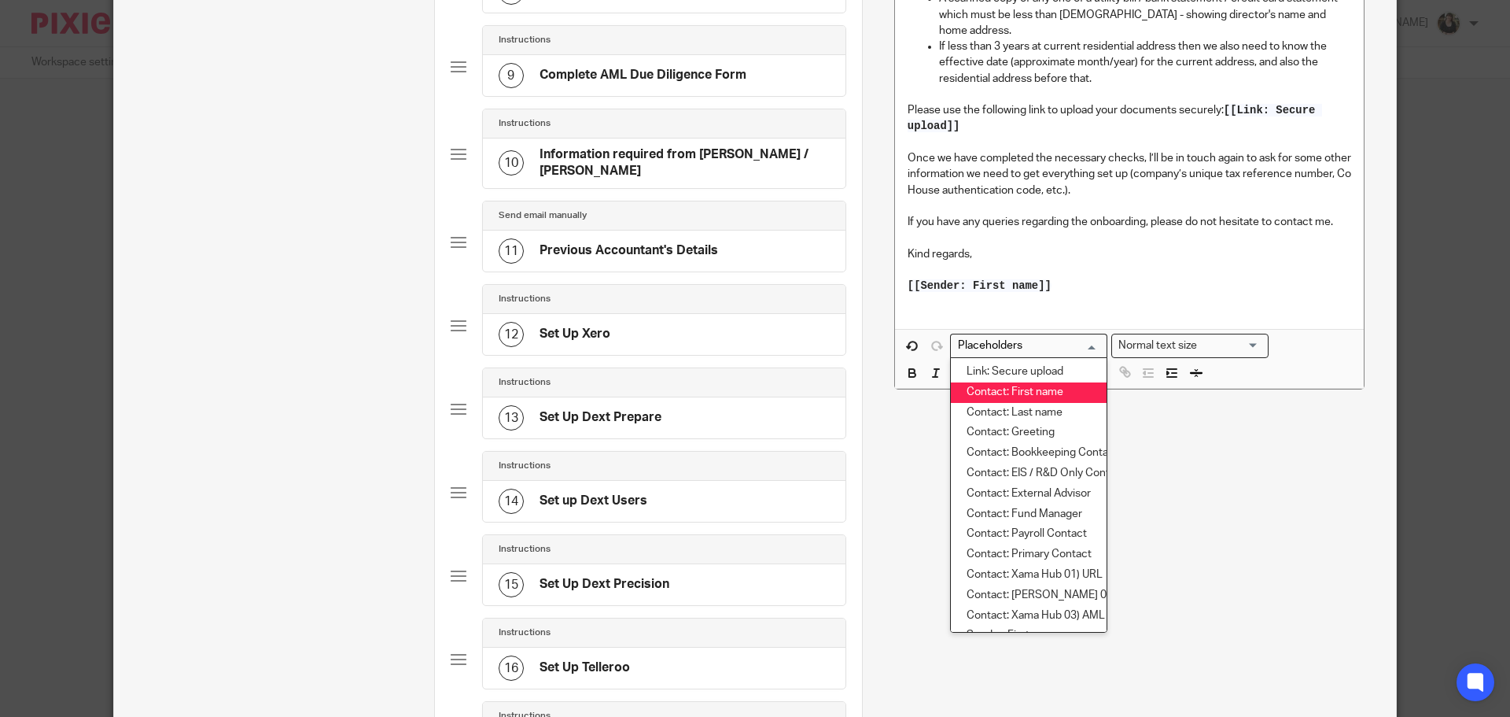
click at [1048, 382] on li "Contact: First name" at bounding box center [1029, 392] width 156 height 20
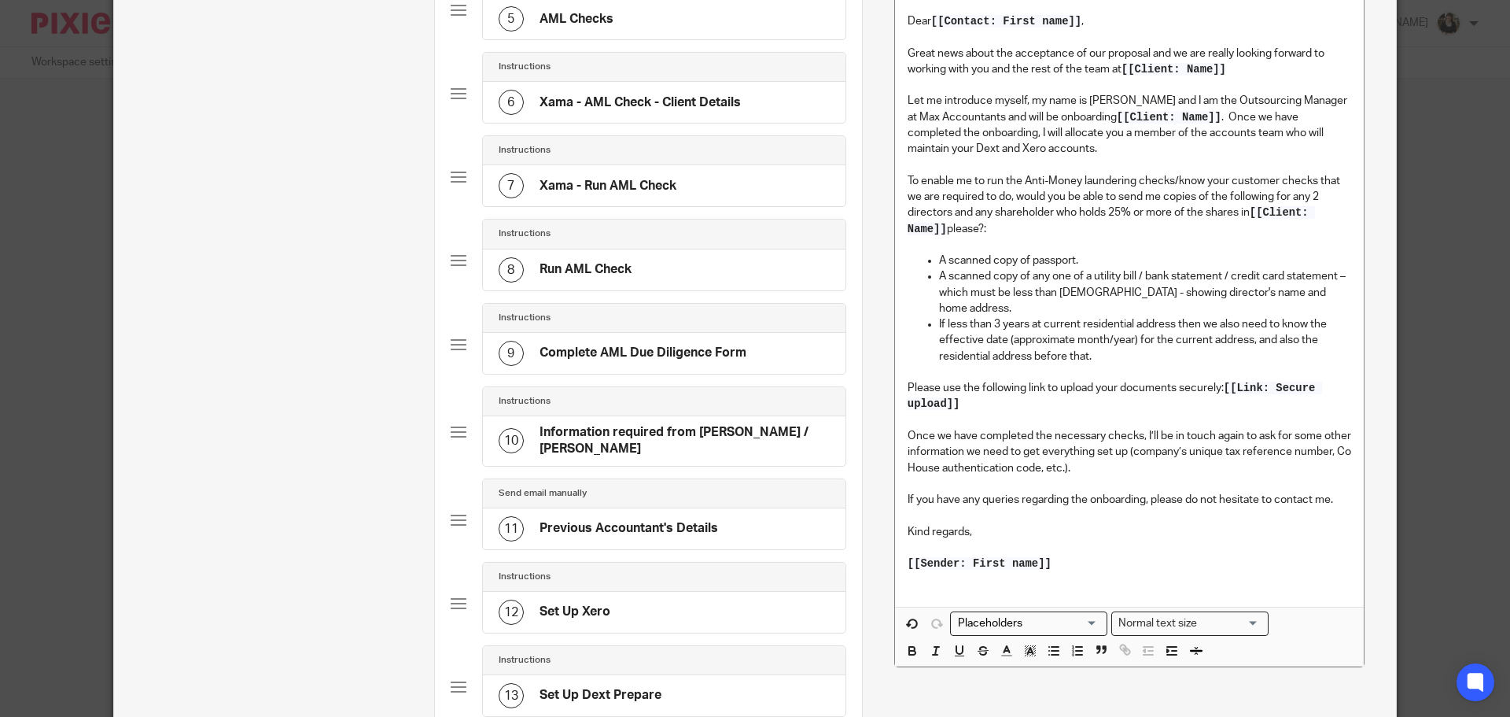
scroll to position [551, 0]
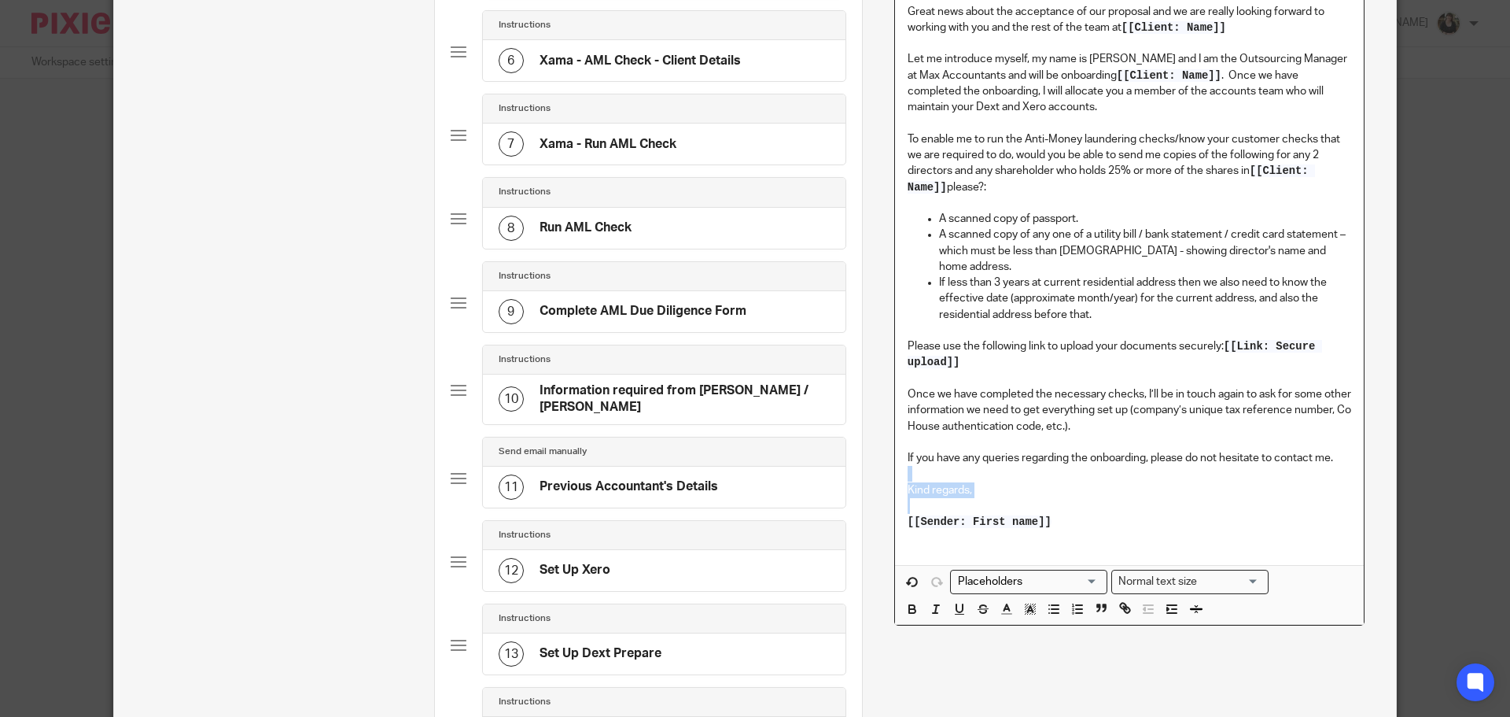
drag, startPoint x: 899, startPoint y: 460, endPoint x: 1101, endPoint y: 507, distance: 207.6
click at [1101, 507] on div "CHECK CLIENT FOLDERS FIRST INCASE ID DOCUMENTS HAVE ALREADY BEEN RECEIVED AND S…" at bounding box center [1129, 237] width 469 height 653
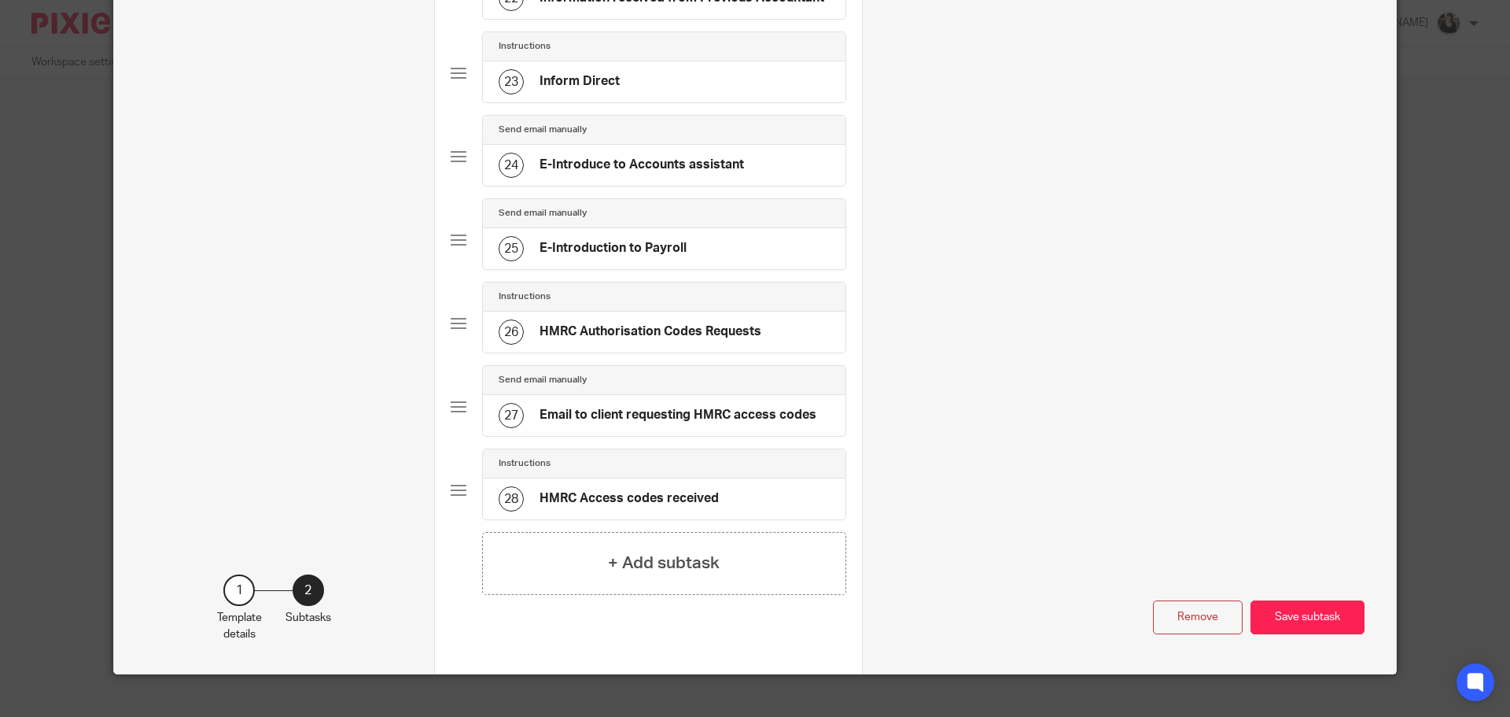
scroll to position [1956, 0]
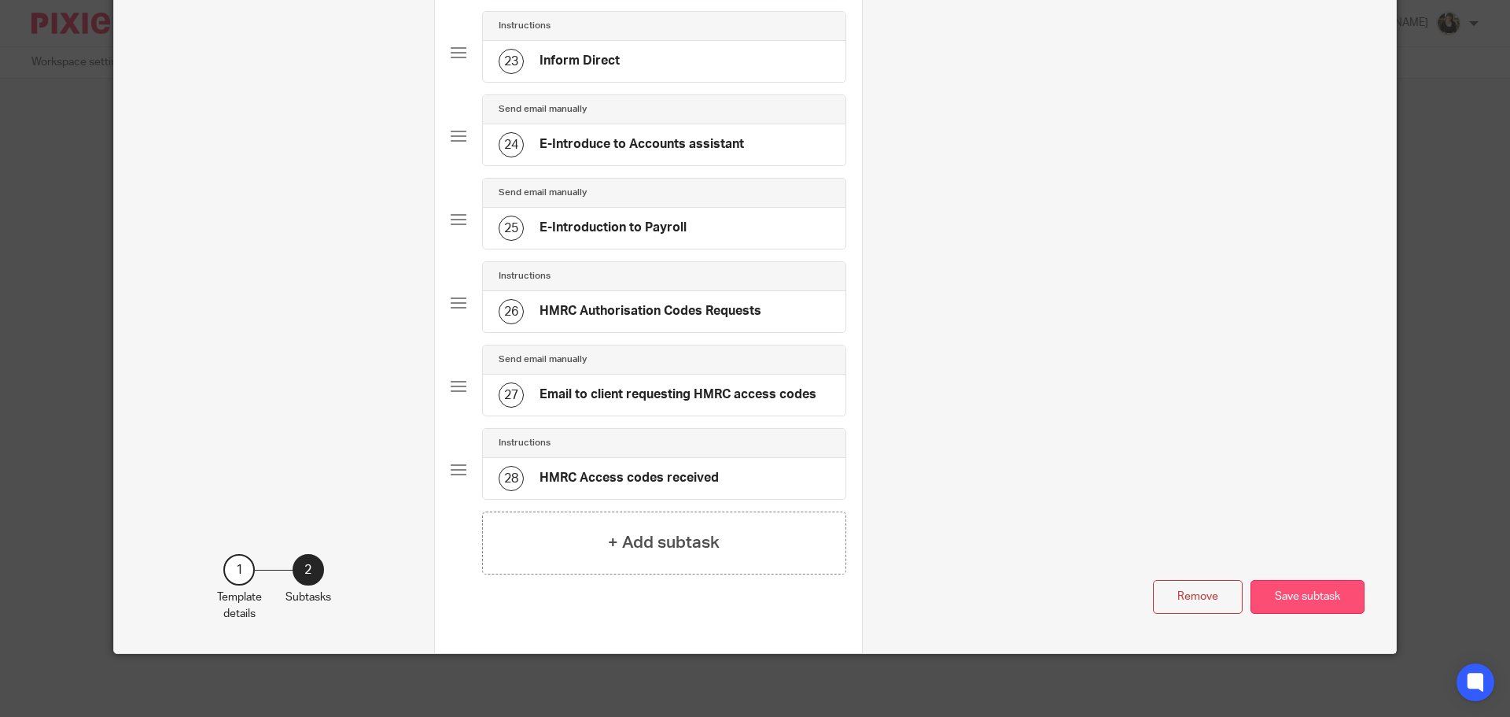
click at [1290, 602] on button "Save subtask" at bounding box center [1308, 597] width 114 height 34
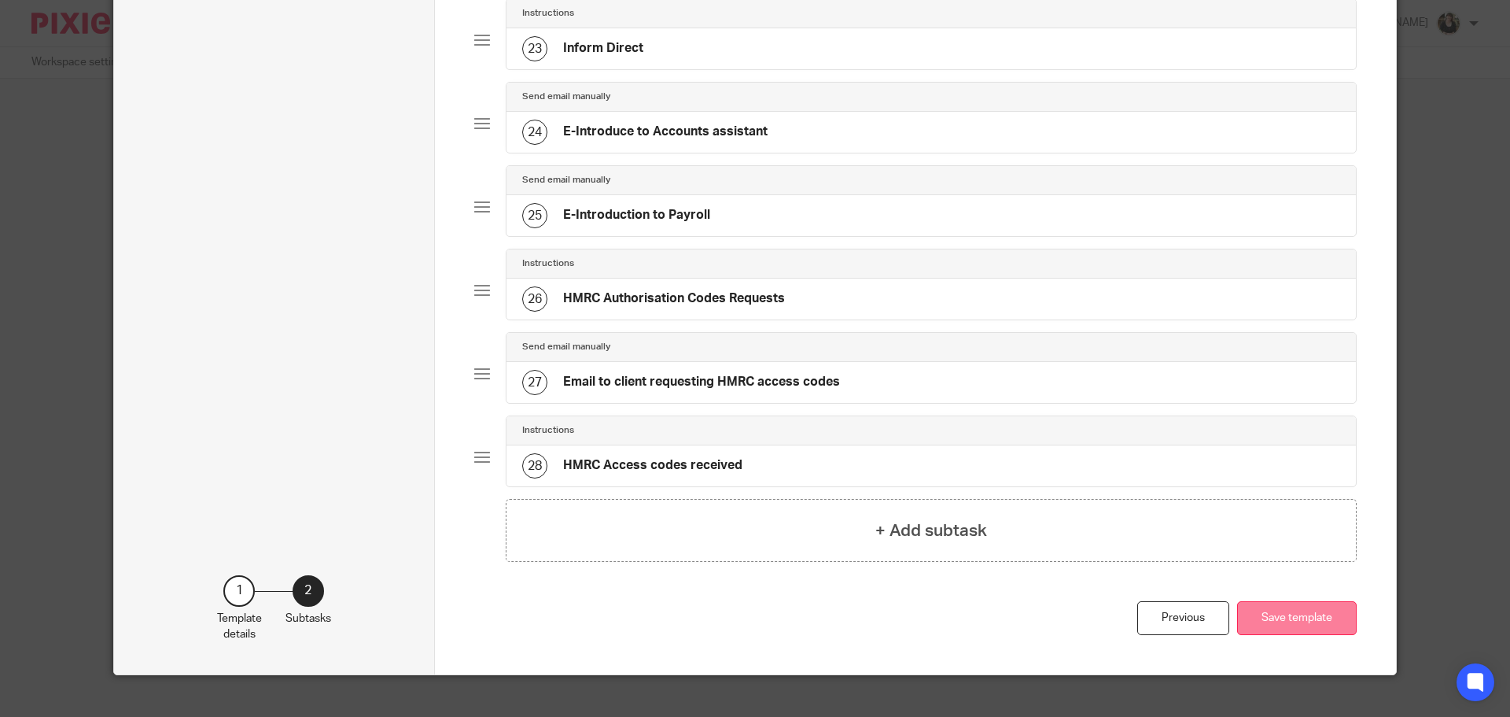
click at [1290, 621] on button "Save template" at bounding box center [1297, 618] width 120 height 34
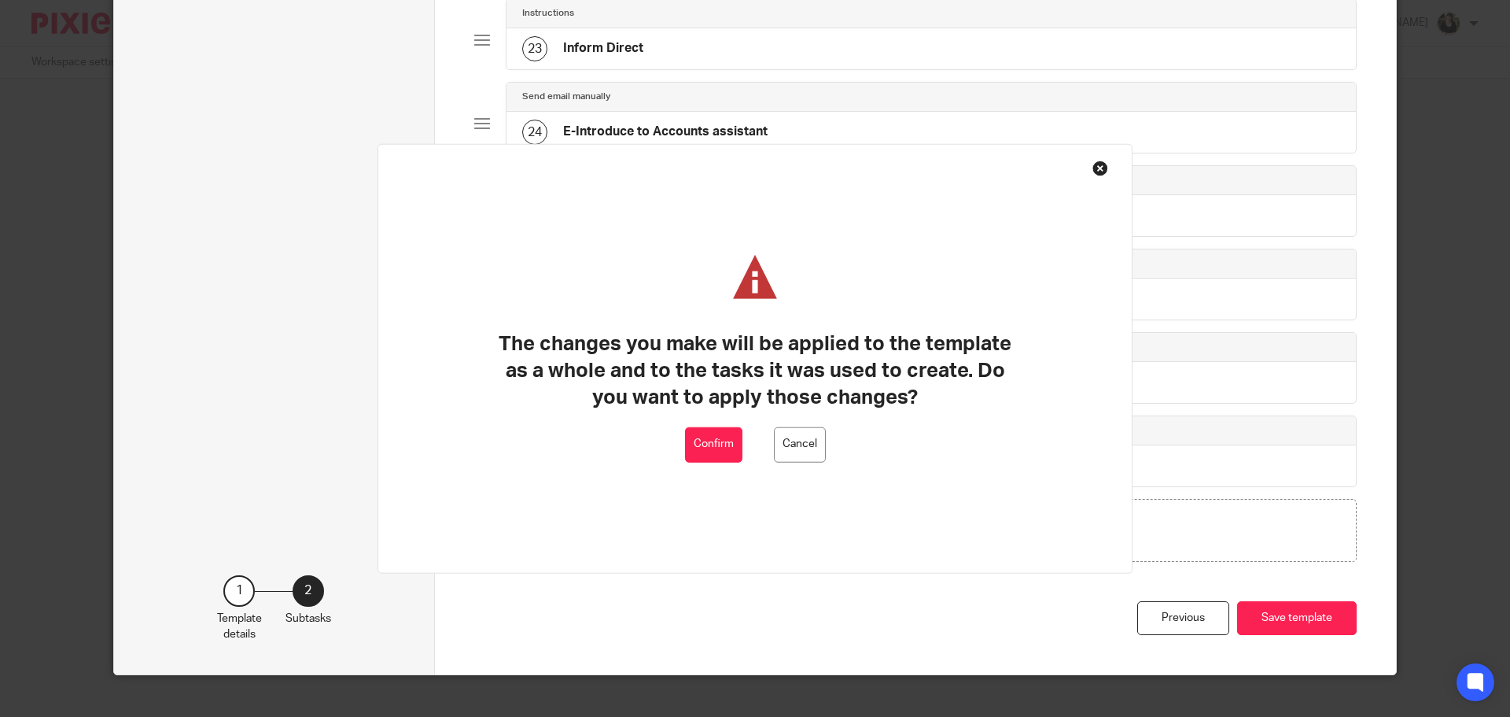
click at [706, 443] on button "Confirm" at bounding box center [713, 443] width 57 height 35
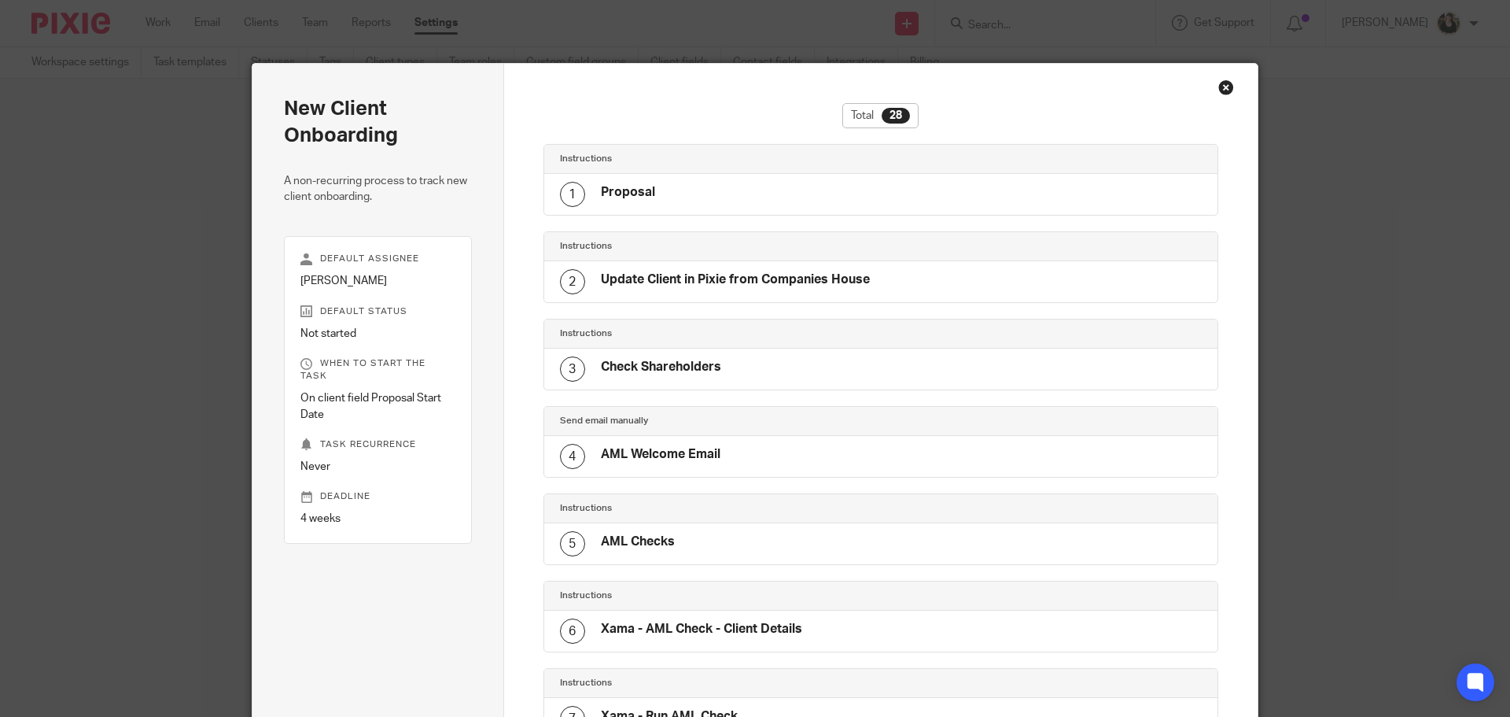
click at [1222, 83] on div "Close this dialog window" at bounding box center [1226, 87] width 16 height 16
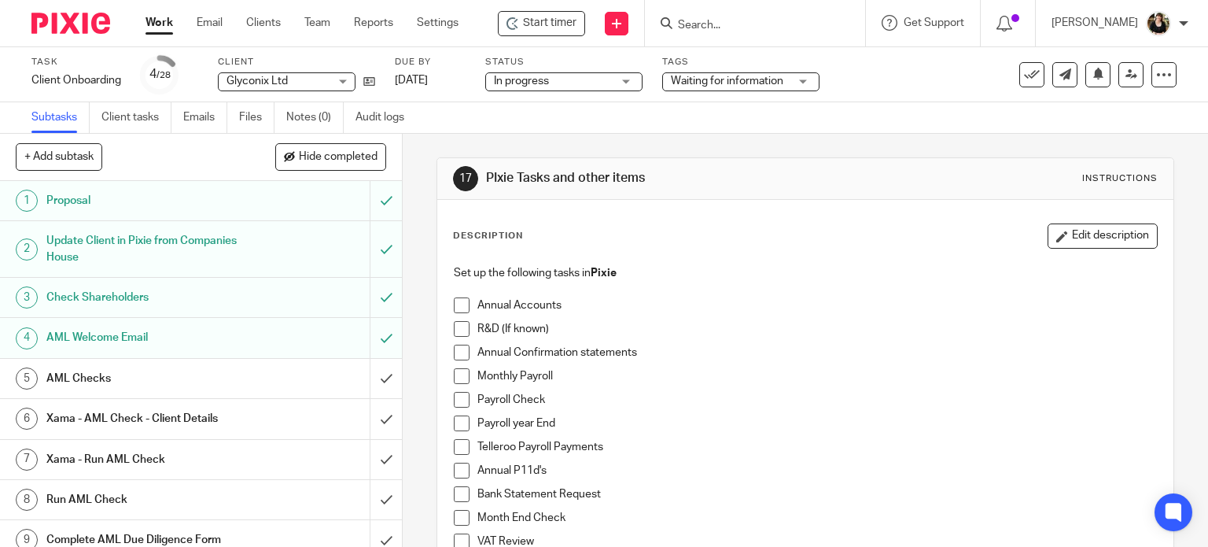
click at [459, 304] on span at bounding box center [462, 305] width 16 height 16
click at [455, 356] on span at bounding box center [462, 352] width 16 height 16
click at [455, 374] on span at bounding box center [462, 376] width 16 height 16
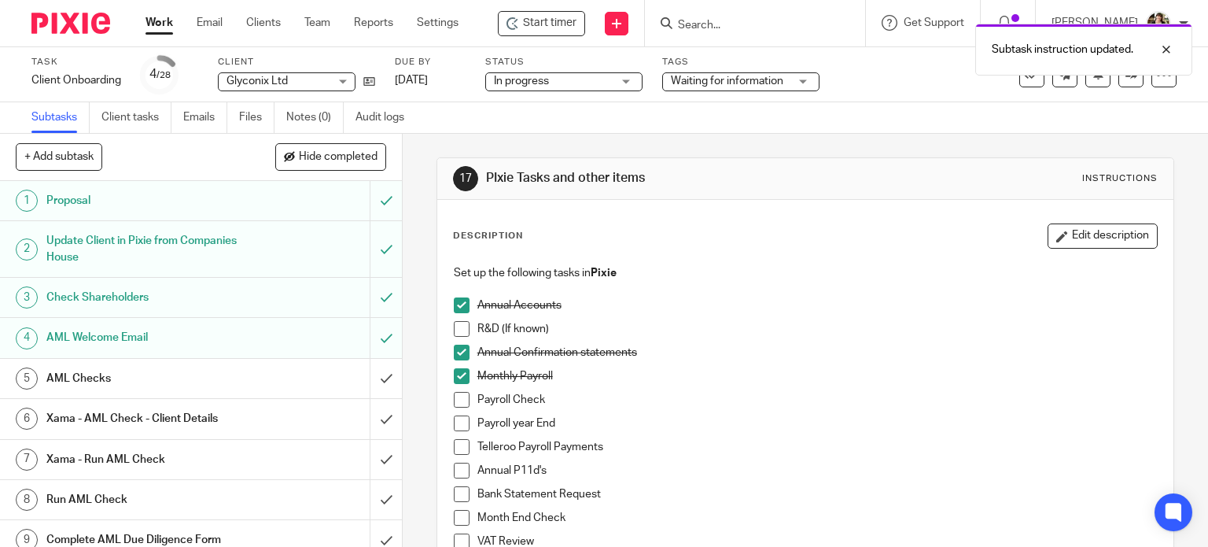
click at [455, 392] on span at bounding box center [462, 400] width 16 height 16
click at [455, 429] on span at bounding box center [462, 423] width 16 height 16
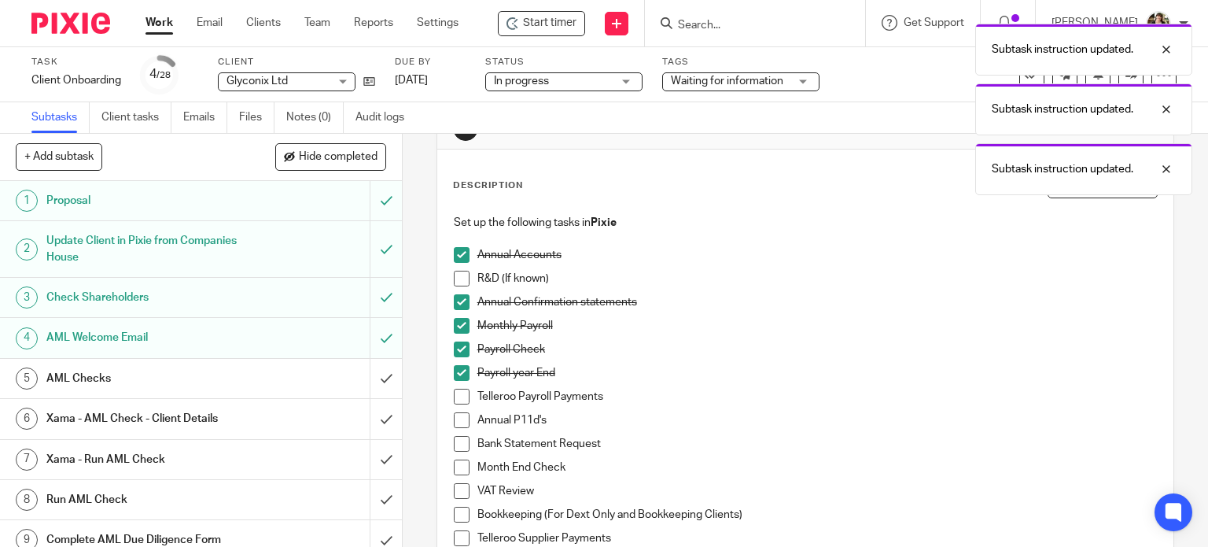
scroll to position [79, 0]
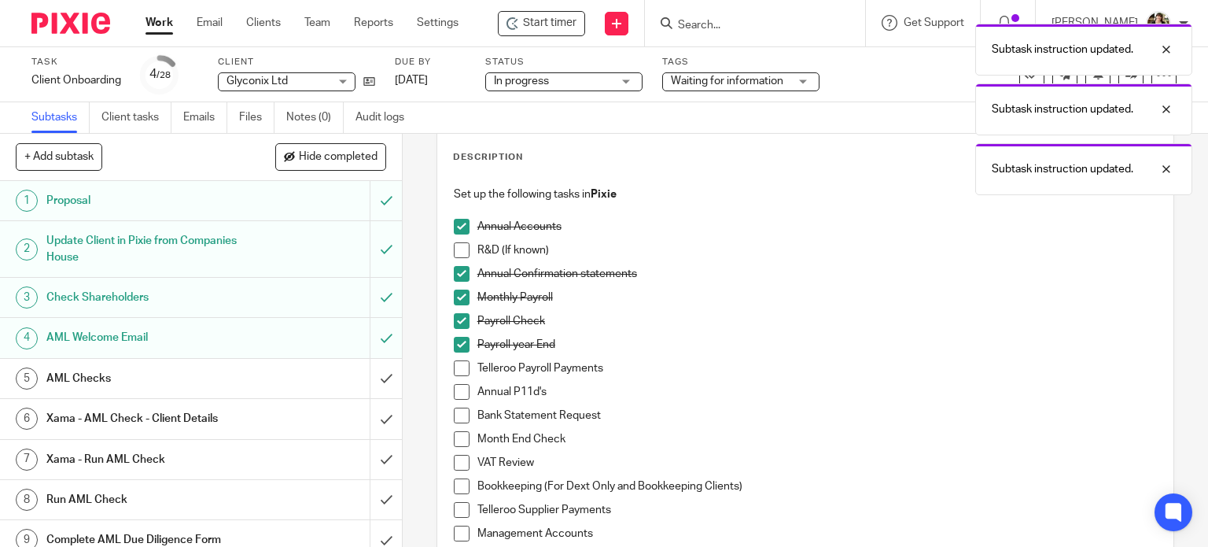
click at [459, 391] on span at bounding box center [462, 392] width 16 height 16
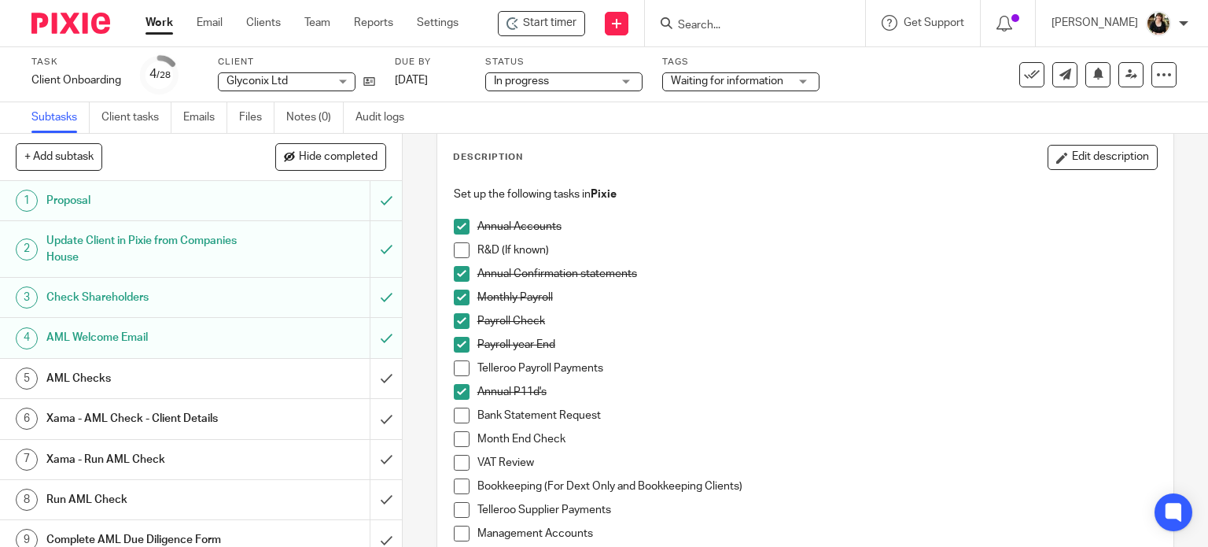
click at [458, 414] on span at bounding box center [462, 415] width 16 height 16
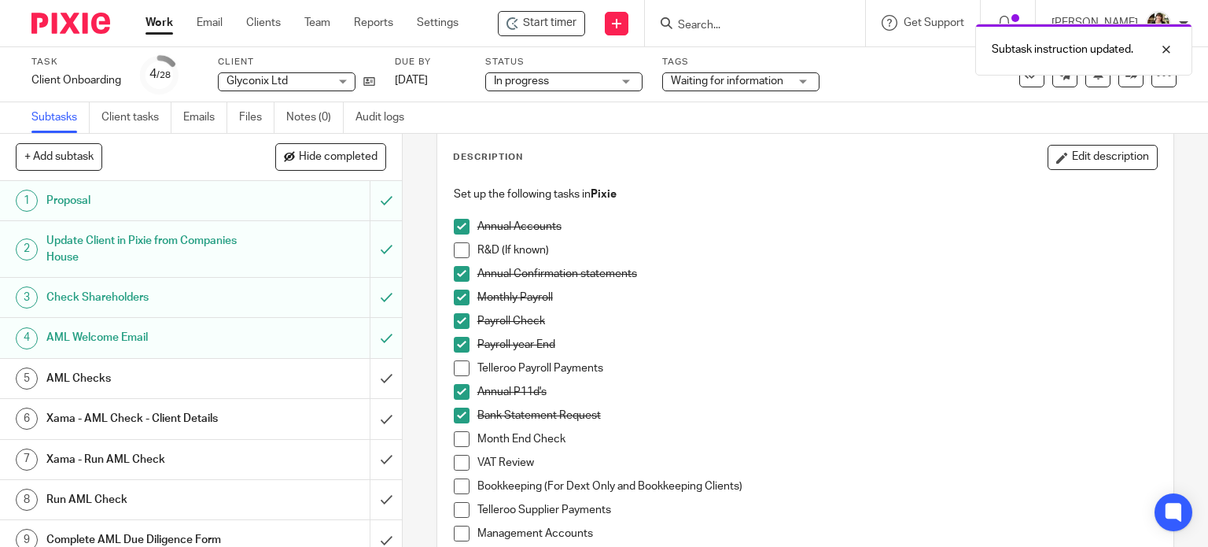
scroll to position [157, 0]
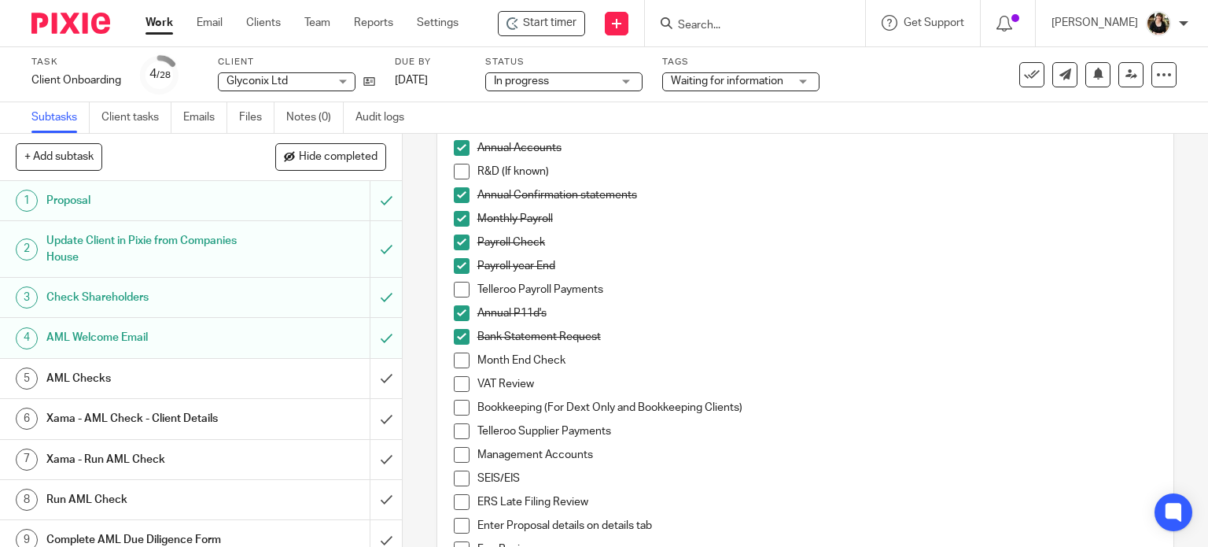
click at [460, 369] on li "Month End Check" at bounding box center [806, 364] width 704 height 24
click at [455, 358] on span at bounding box center [462, 360] width 16 height 16
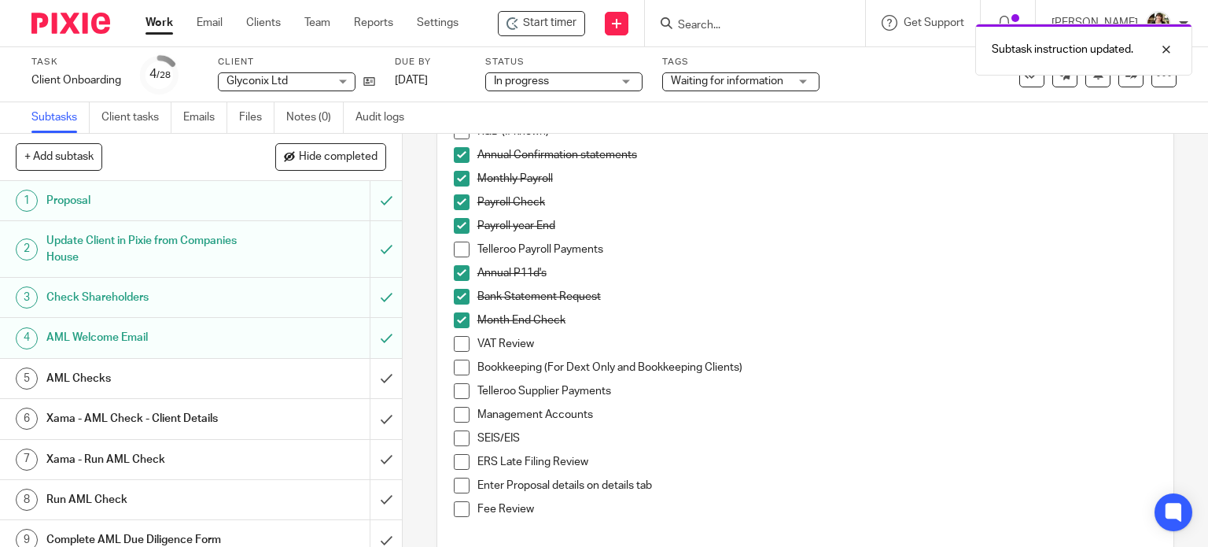
scroll to position [236, 0]
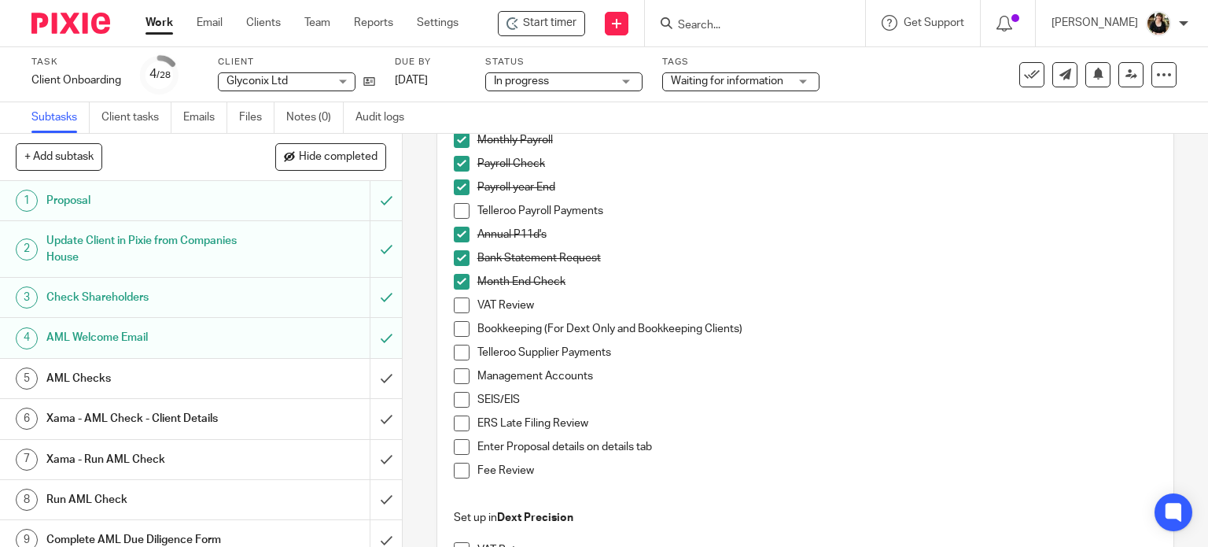
click at [455, 330] on span at bounding box center [462, 329] width 16 height 16
click at [455, 421] on span at bounding box center [462, 423] width 16 height 16
click at [455, 449] on span at bounding box center [462, 447] width 16 height 16
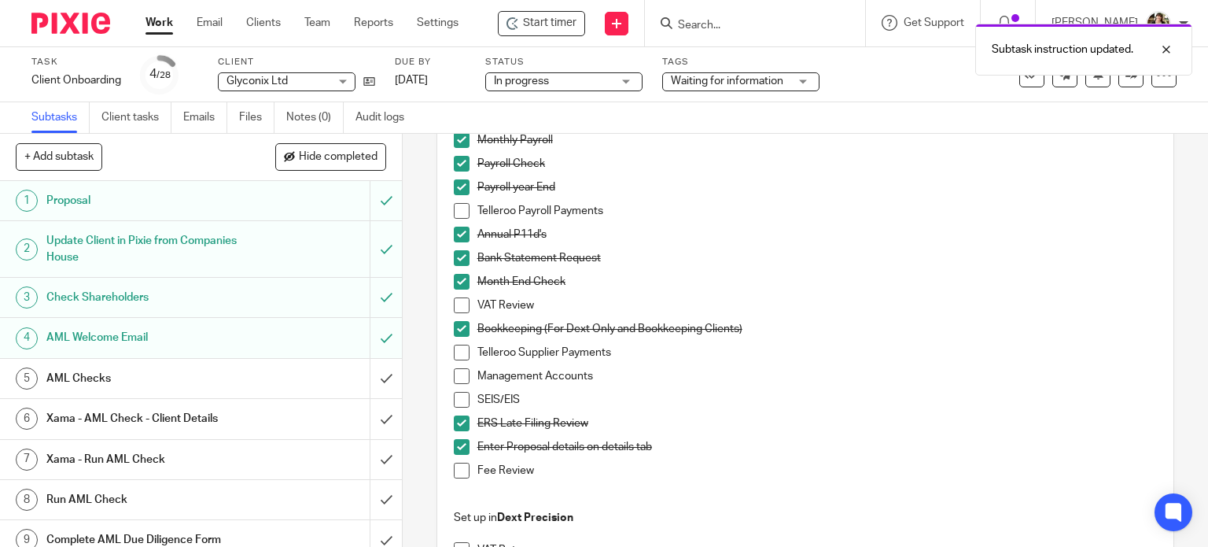
click at [455, 462] on span at bounding box center [462, 470] width 16 height 16
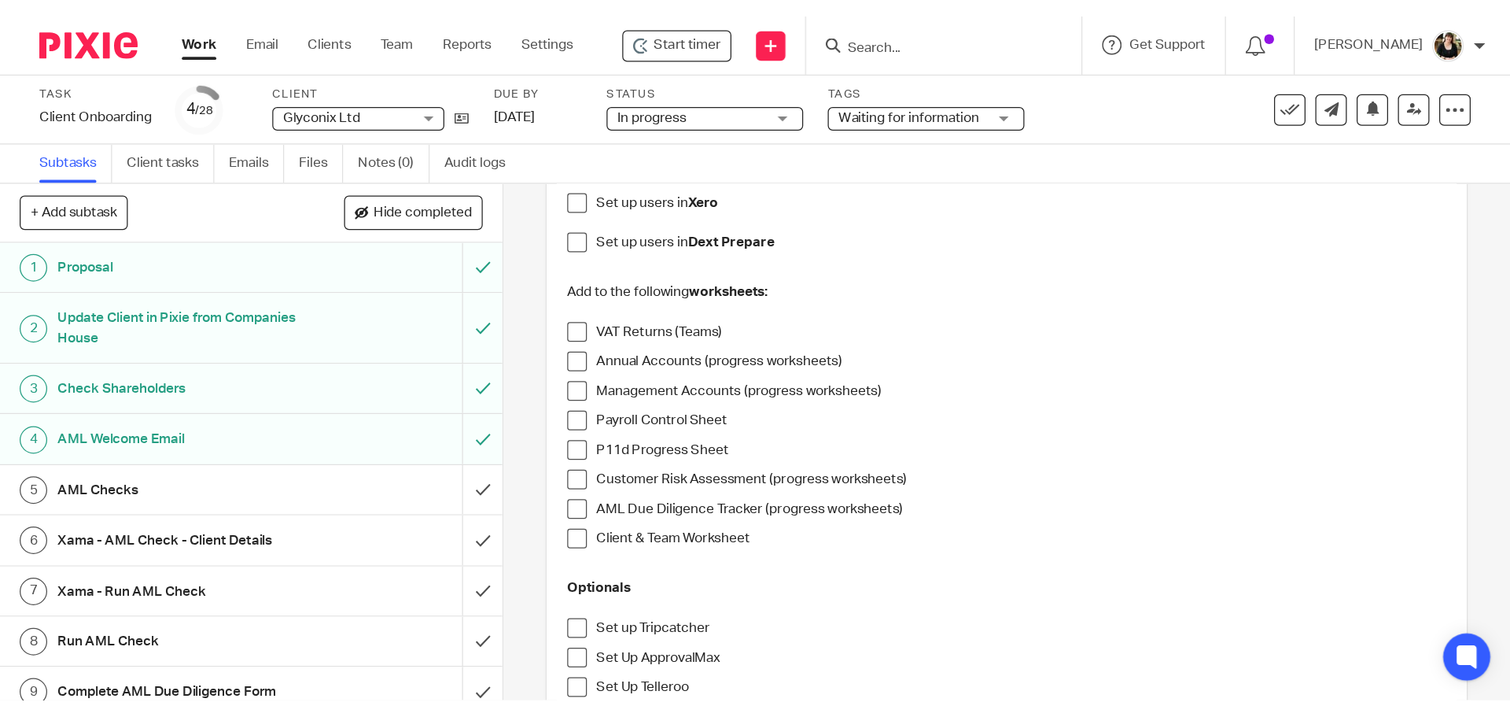
scroll to position [708, 0]
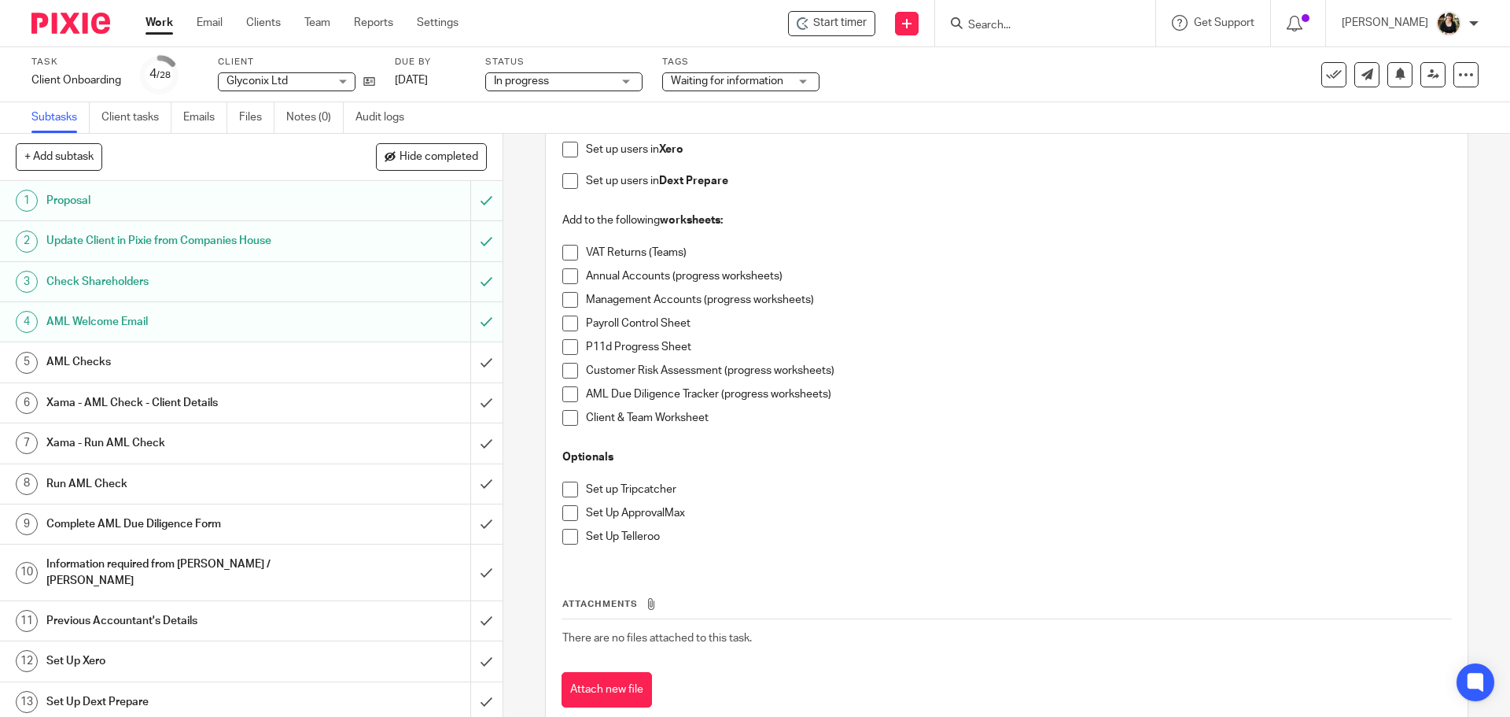
click at [567, 254] on span at bounding box center [570, 253] width 16 height 16
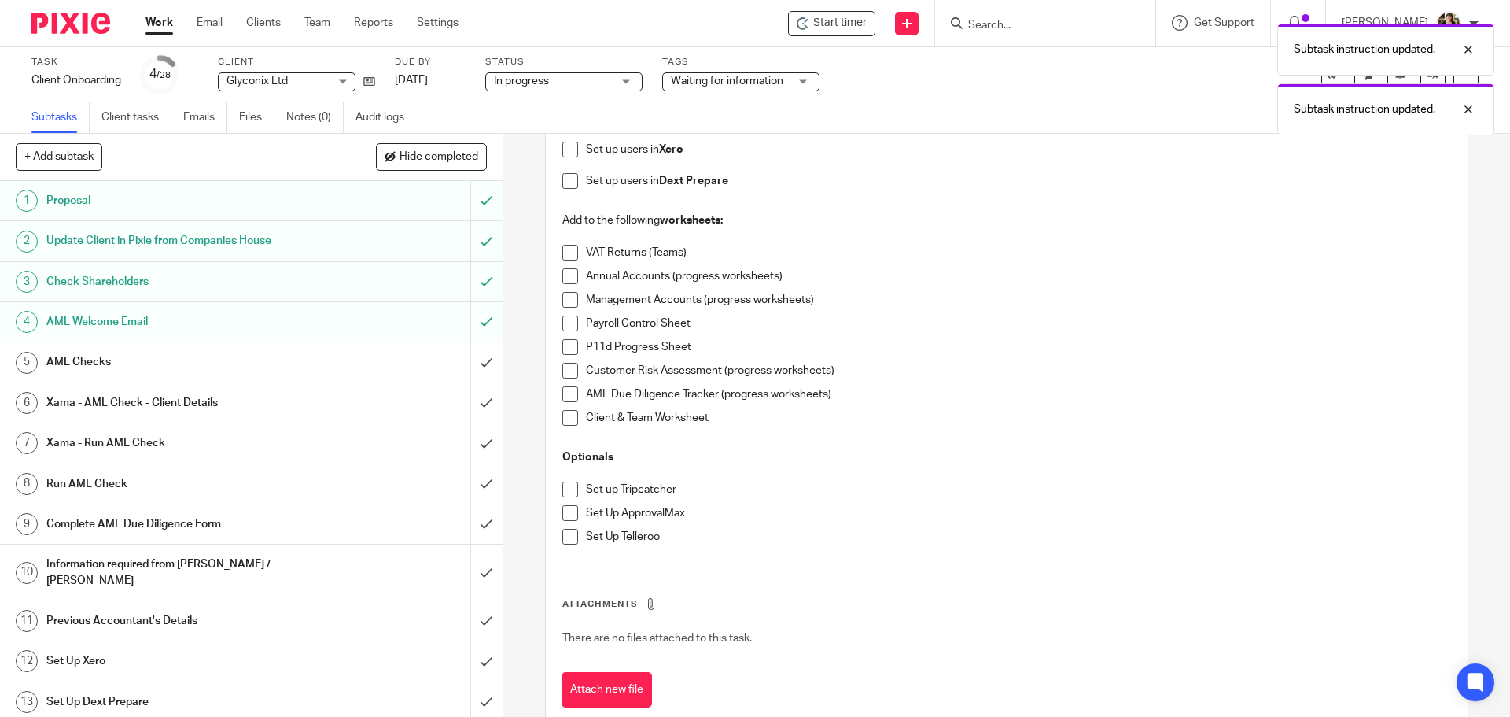
click at [557, 276] on div "Set up the following tasks in Pixie Annual Accounts R&D (If known) Annual Confi…" at bounding box center [1006, 56] width 904 height 1015
click at [562, 277] on span at bounding box center [570, 276] width 16 height 16
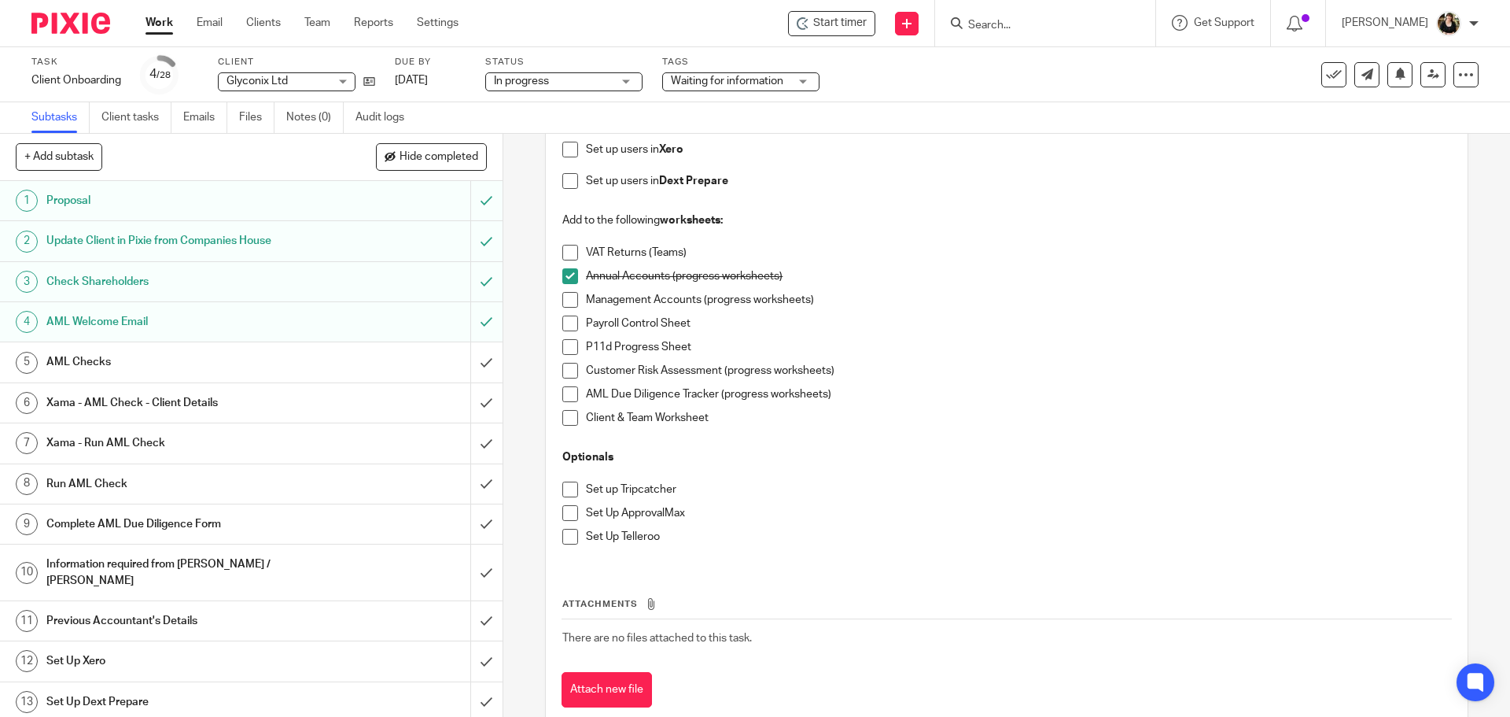
click at [566, 316] on span at bounding box center [570, 323] width 16 height 16
click at [562, 341] on span at bounding box center [570, 347] width 16 height 16
click at [566, 418] on span at bounding box center [570, 418] width 16 height 16
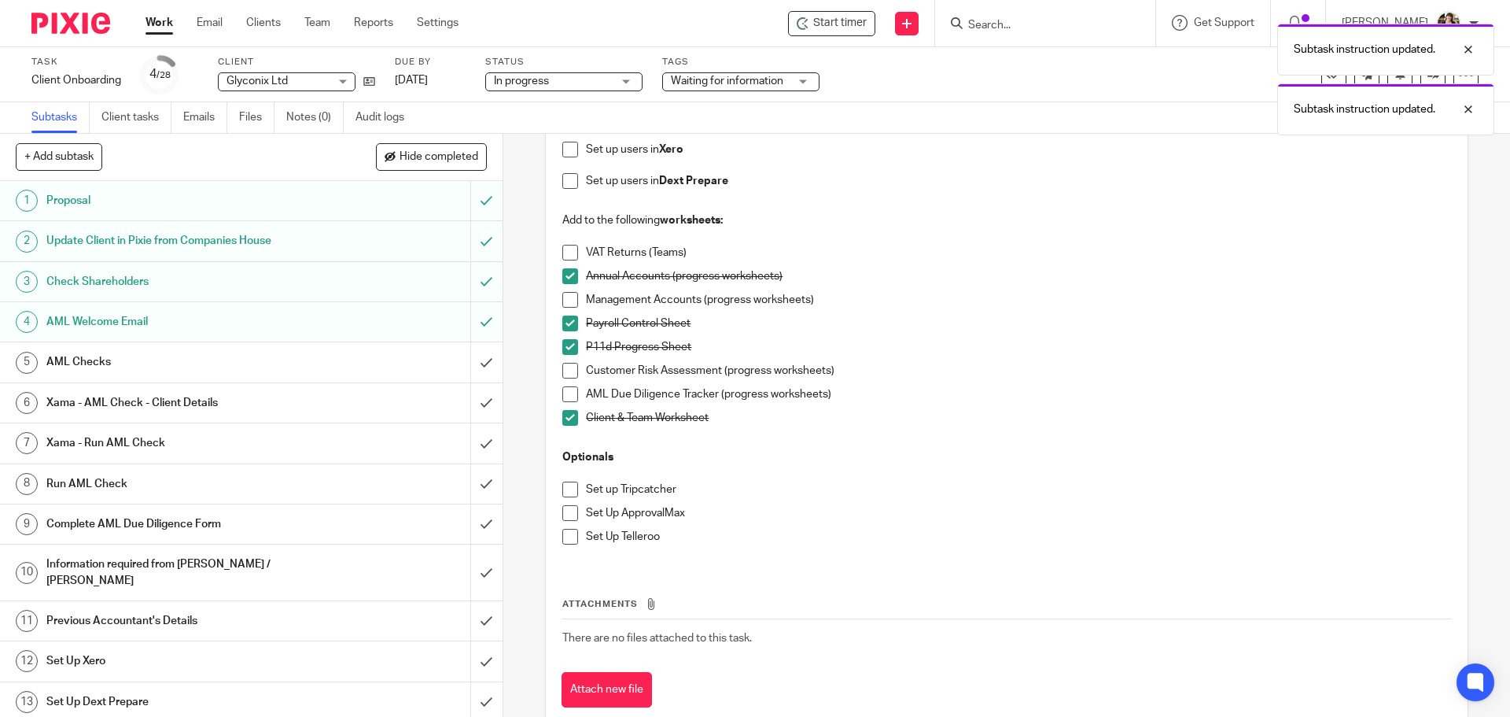
click at [566, 418] on span at bounding box center [570, 418] width 16 height 16
click at [794, 519] on p "Set Up ApprovalMax" at bounding box center [1018, 513] width 864 height 16
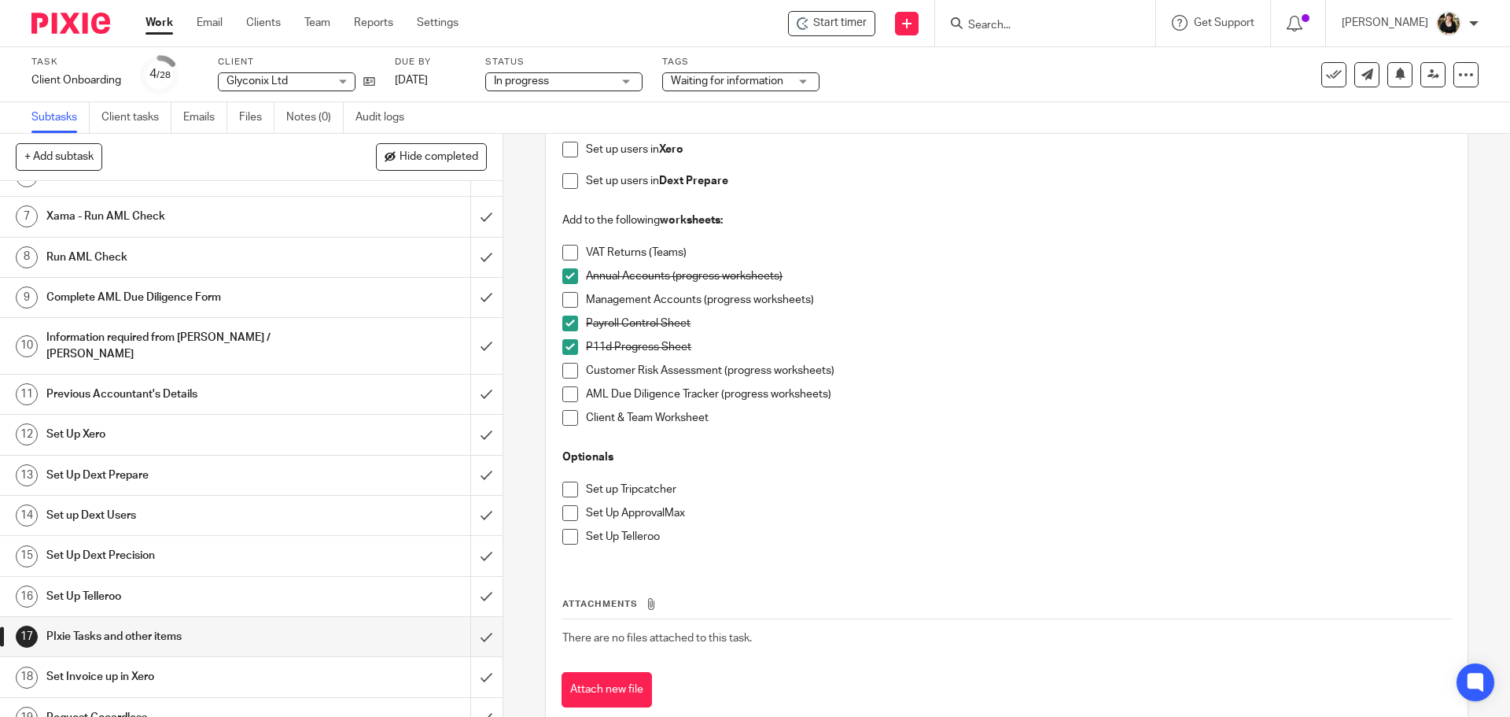
scroll to position [315, 0]
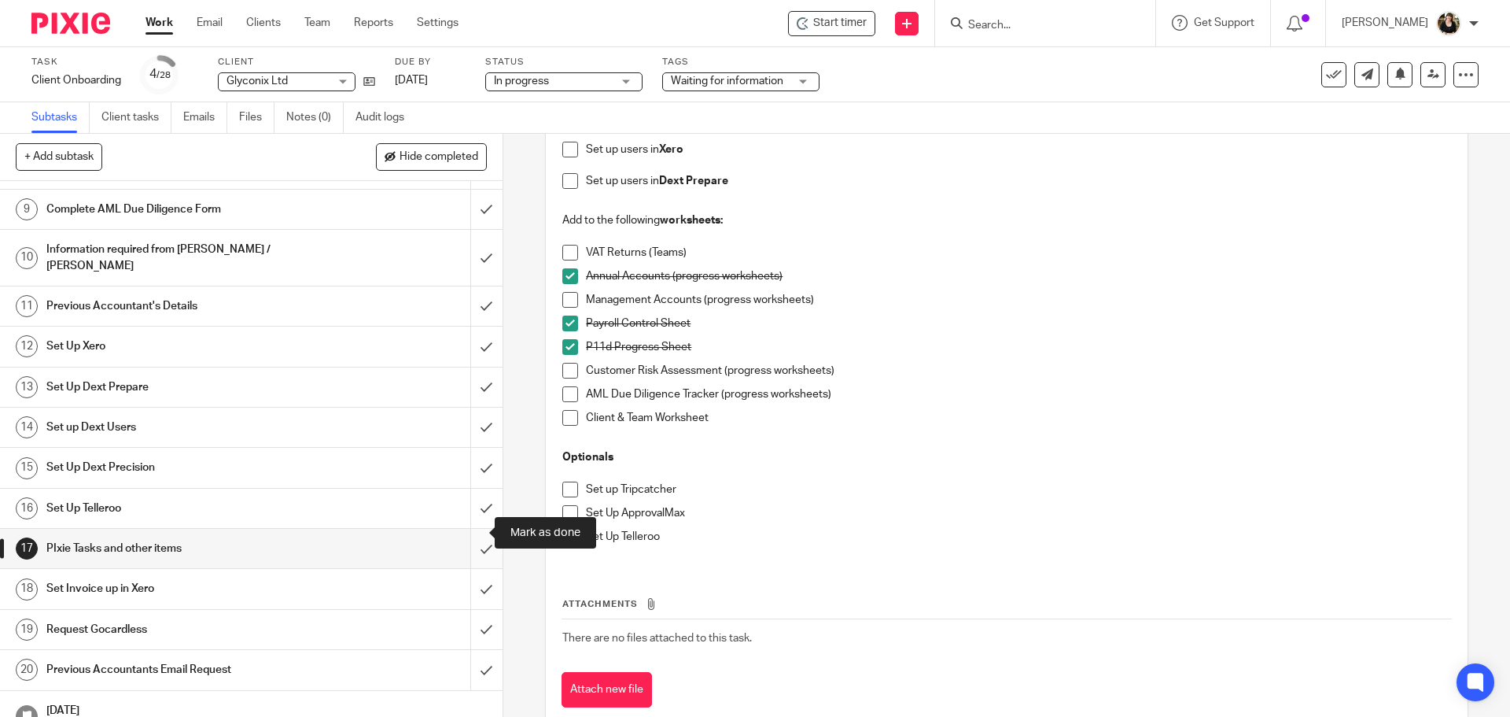
click at [473, 533] on input "submit" at bounding box center [251, 548] width 503 height 39
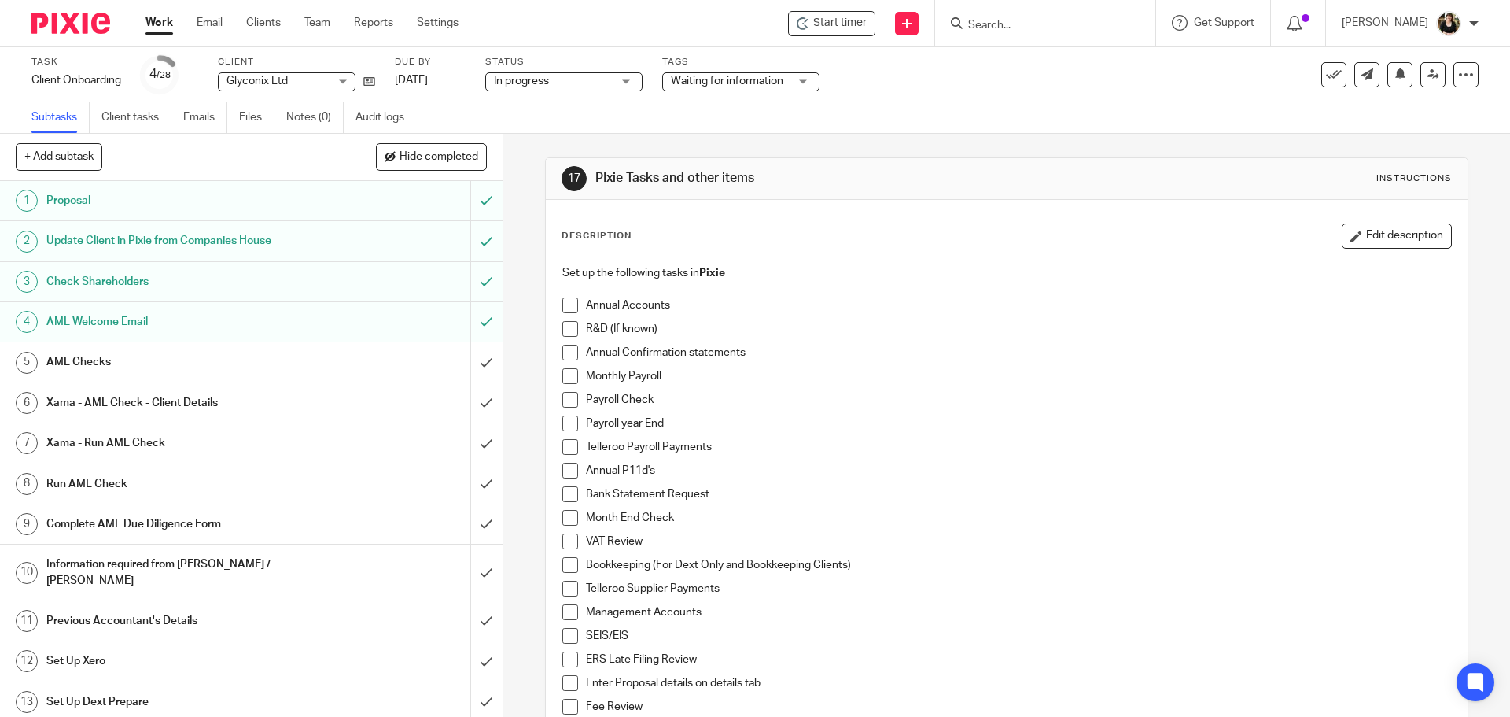
click at [562, 303] on span at bounding box center [570, 305] width 16 height 16
click at [571, 353] on span at bounding box center [570, 352] width 16 height 16
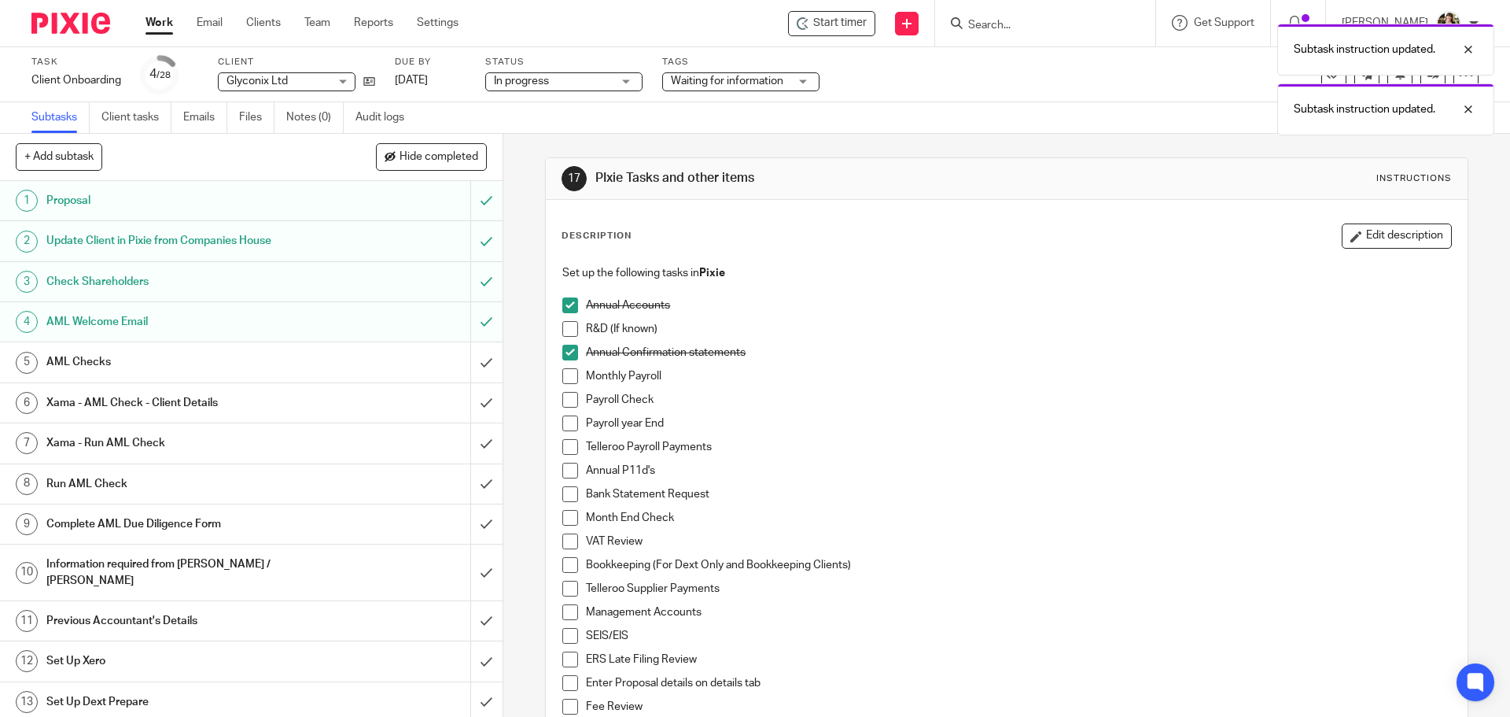
click at [566, 375] on span at bounding box center [570, 376] width 16 height 16
click at [564, 420] on span at bounding box center [570, 423] width 16 height 16
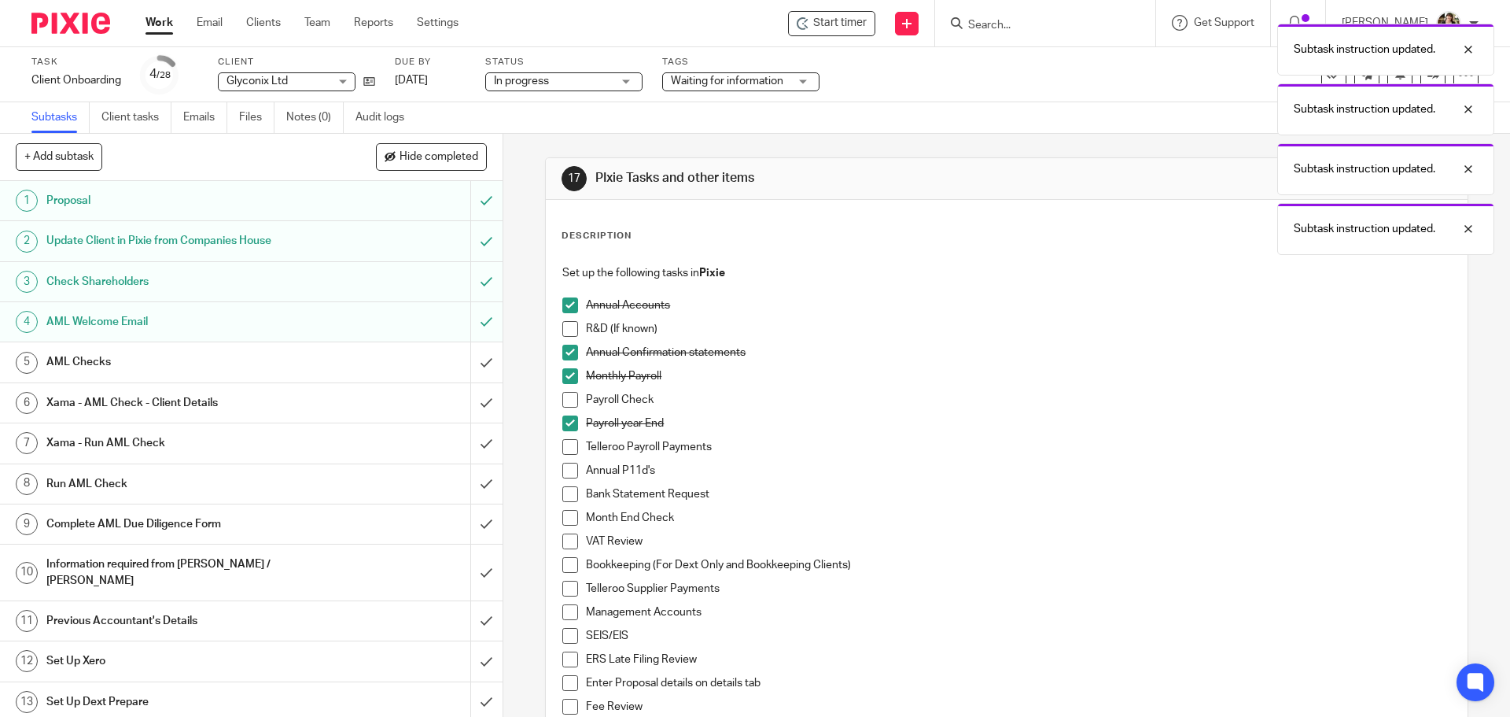
click at [564, 403] on span at bounding box center [570, 400] width 16 height 16
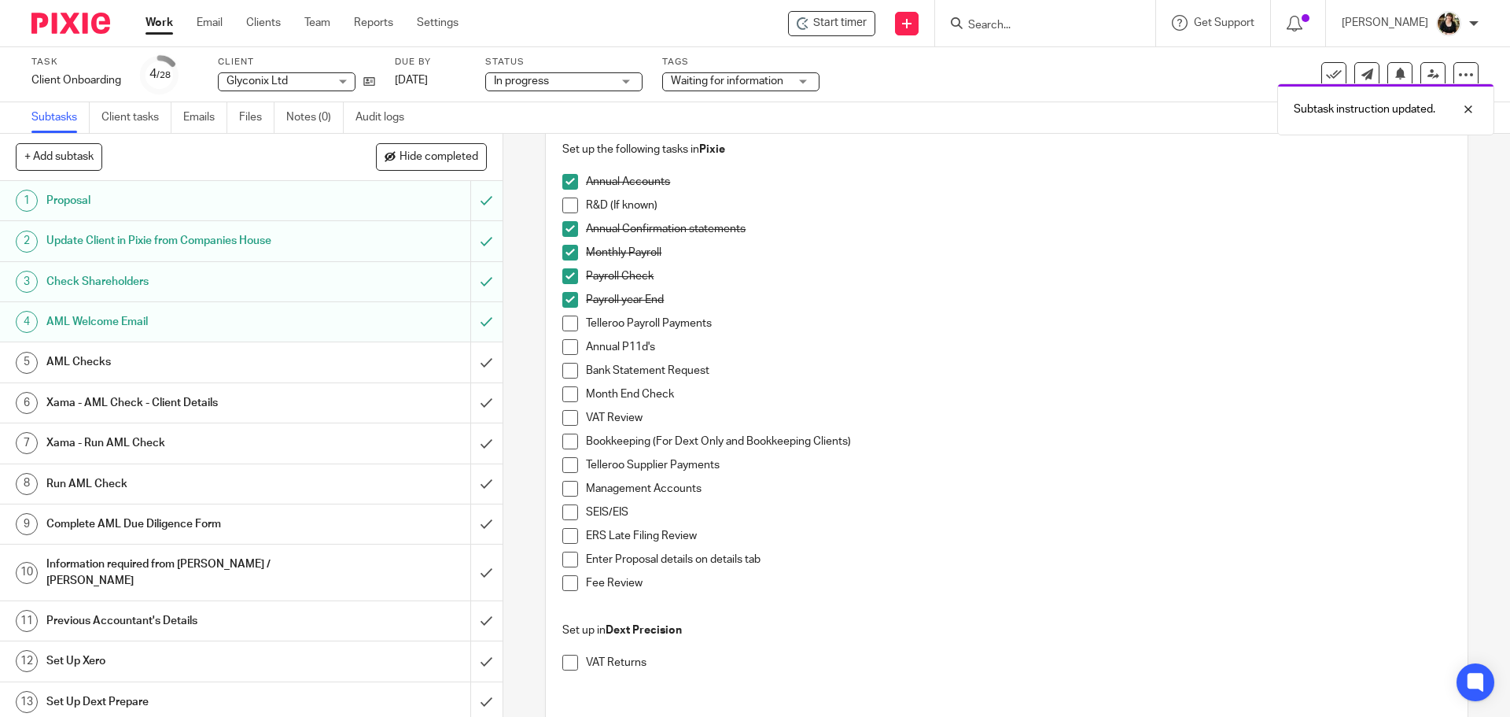
scroll to position [157, 0]
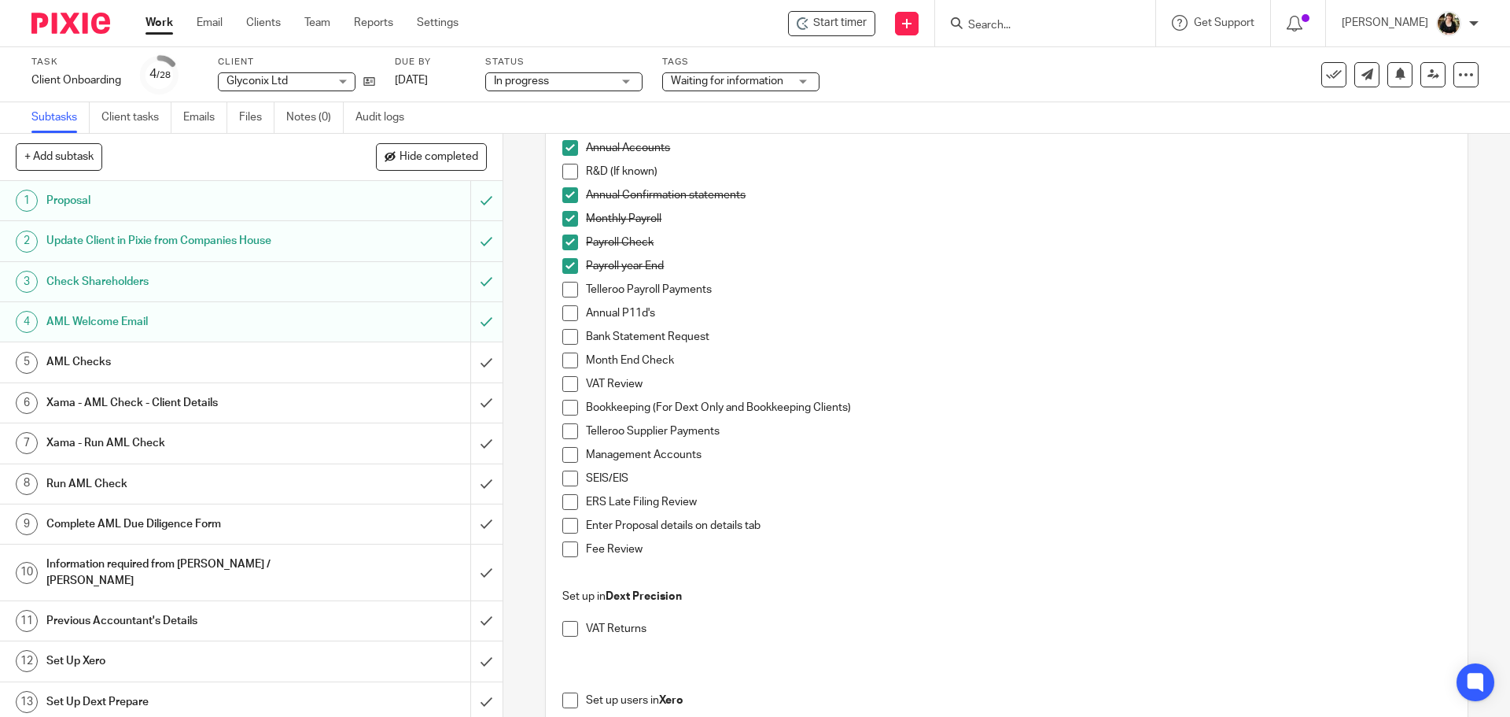
click at [562, 321] on li "Annual P11d's" at bounding box center [1006, 317] width 888 height 24
click at [566, 317] on span at bounding box center [570, 313] width 16 height 16
click at [565, 343] on span at bounding box center [570, 337] width 16 height 16
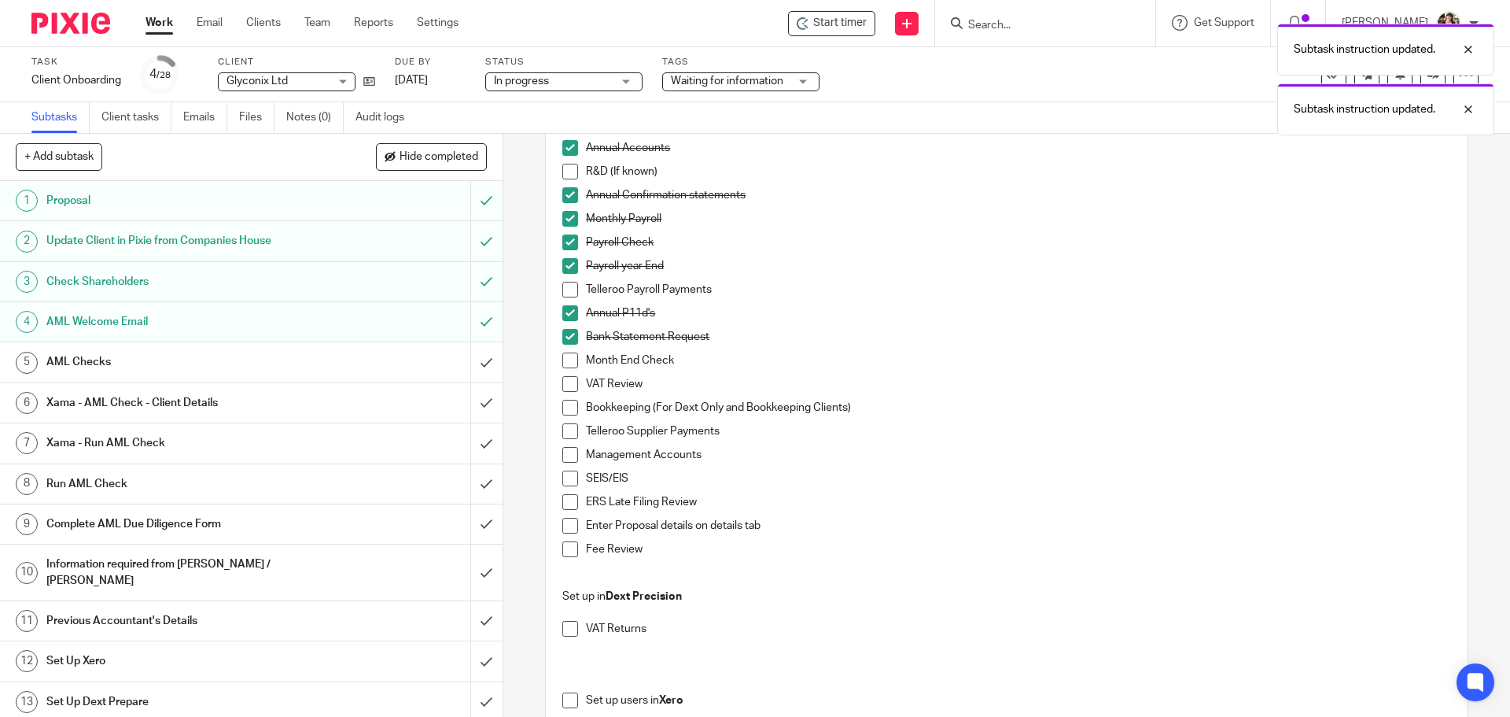
click at [565, 336] on span at bounding box center [570, 337] width 16 height 16
click at [565, 308] on span at bounding box center [570, 313] width 16 height 16
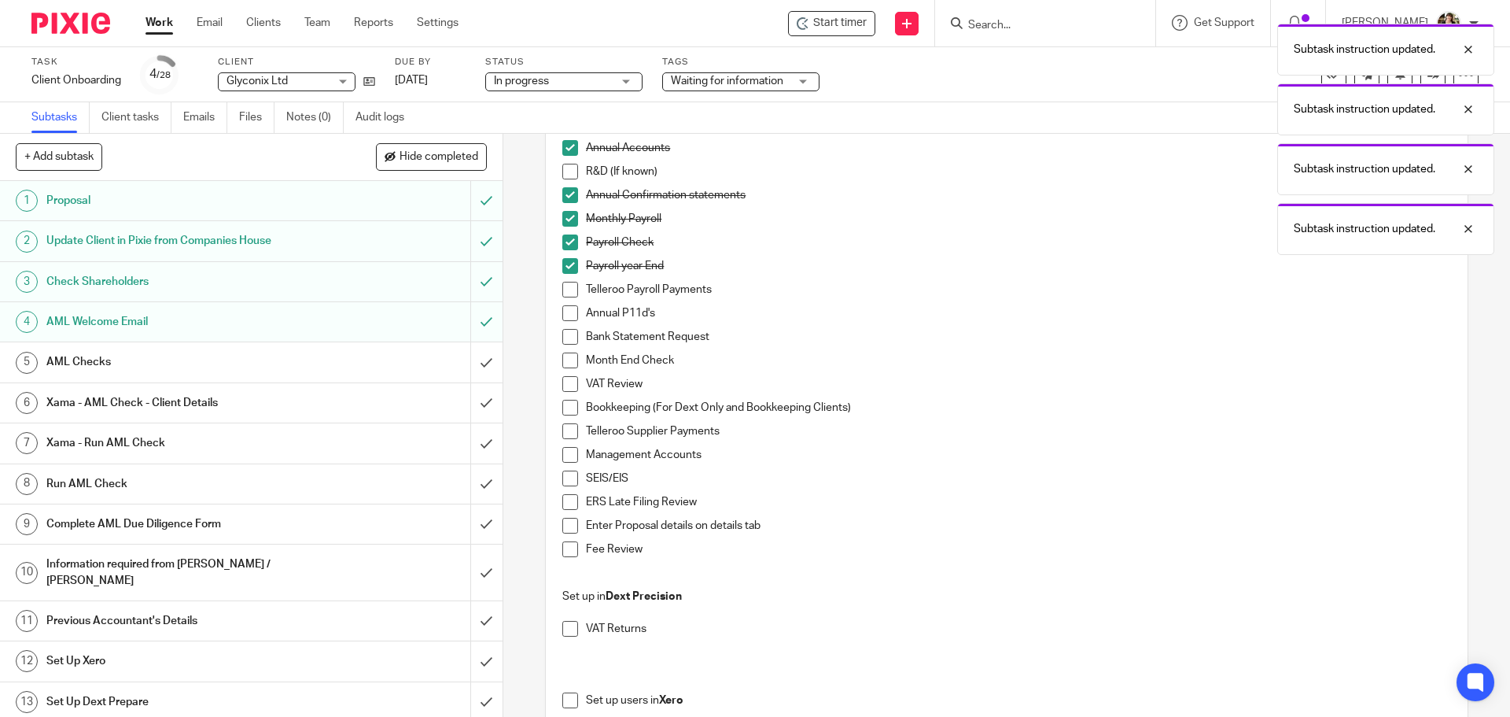
click at [564, 263] on span at bounding box center [570, 266] width 16 height 16
click at [564, 233] on ul "Annual Accounts R&D (If known) Annual Confirmation statements Monthly Payroll P…" at bounding box center [1006, 356] width 888 height 433
click at [564, 208] on li "Annual Confirmation statements" at bounding box center [1006, 199] width 888 height 24
click at [564, 195] on span at bounding box center [570, 195] width 16 height 16
click at [564, 217] on span at bounding box center [570, 219] width 16 height 16
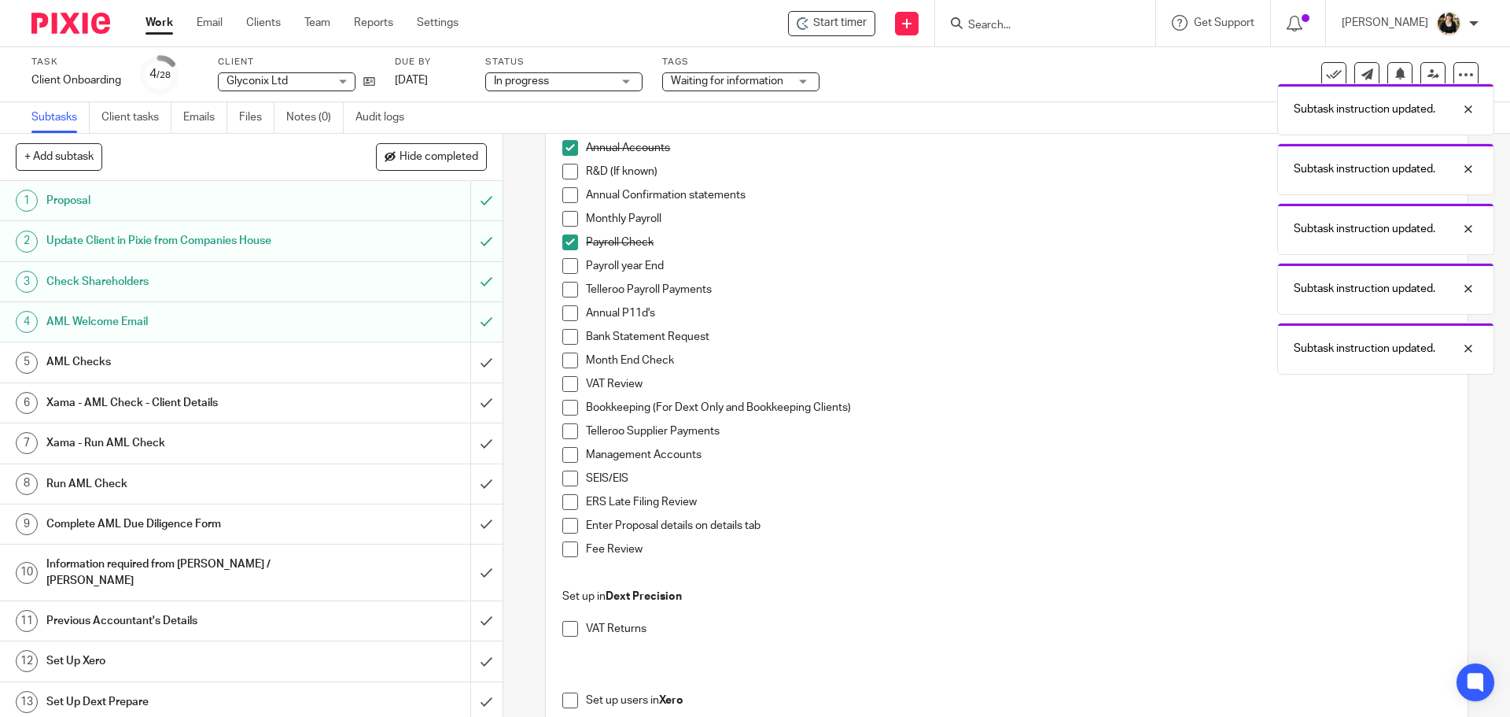
click at [565, 244] on span at bounding box center [570, 242] width 16 height 16
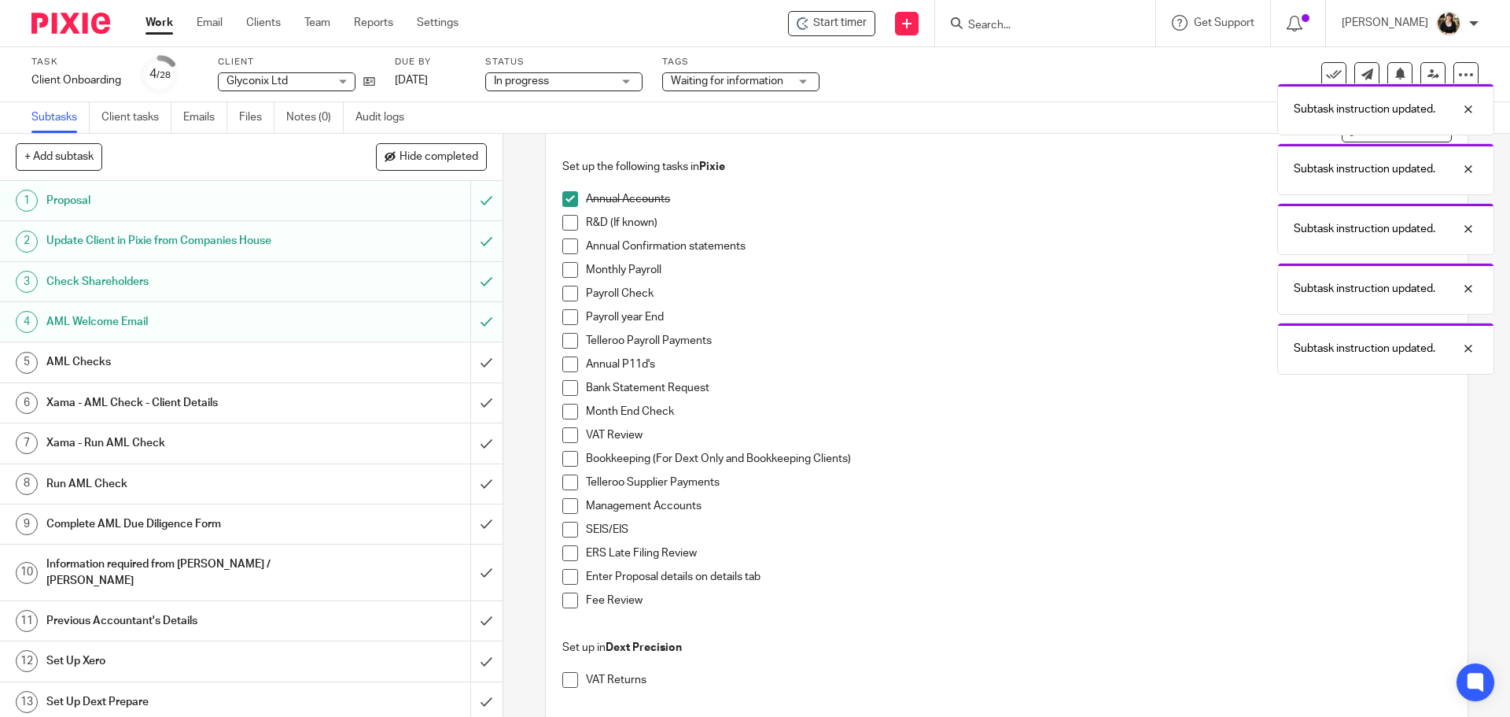
scroll to position [79, 0]
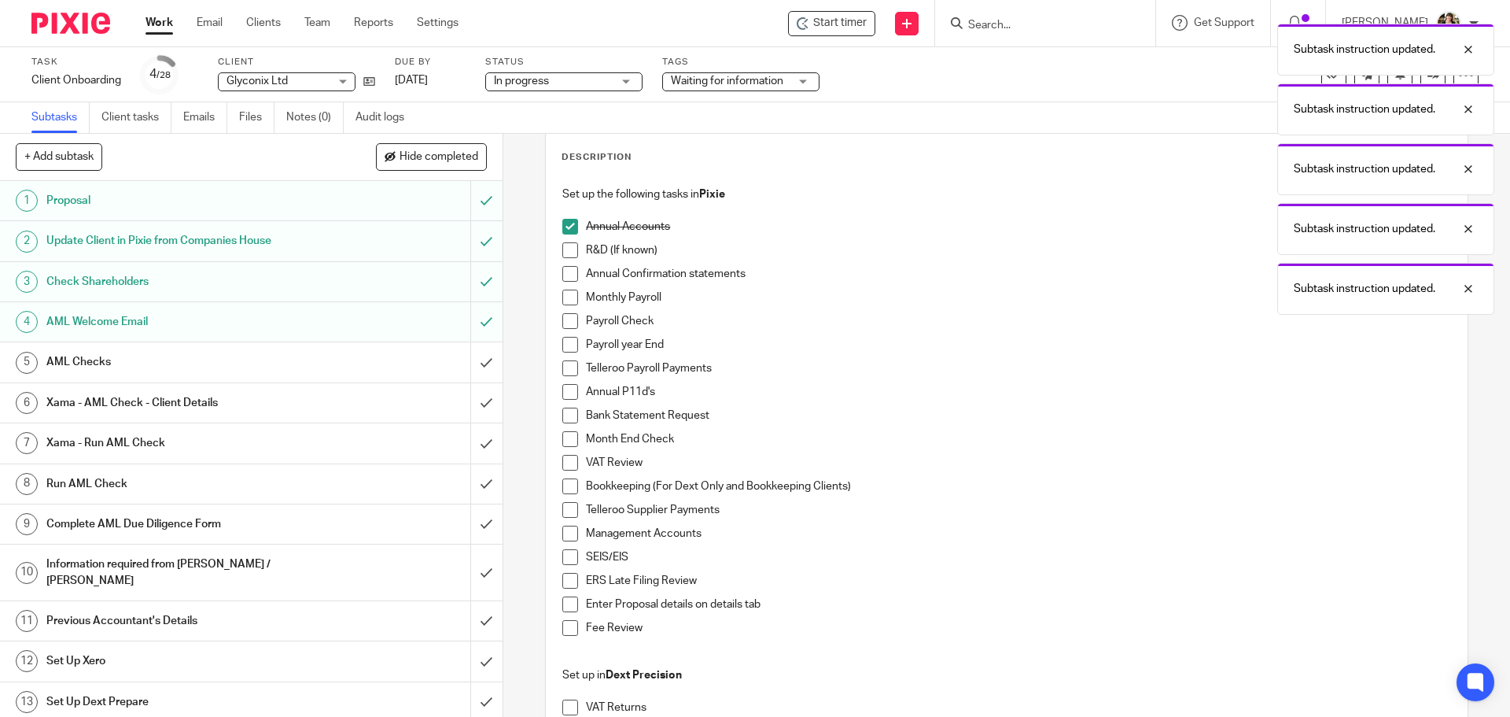
click at [567, 233] on span at bounding box center [570, 227] width 16 height 16
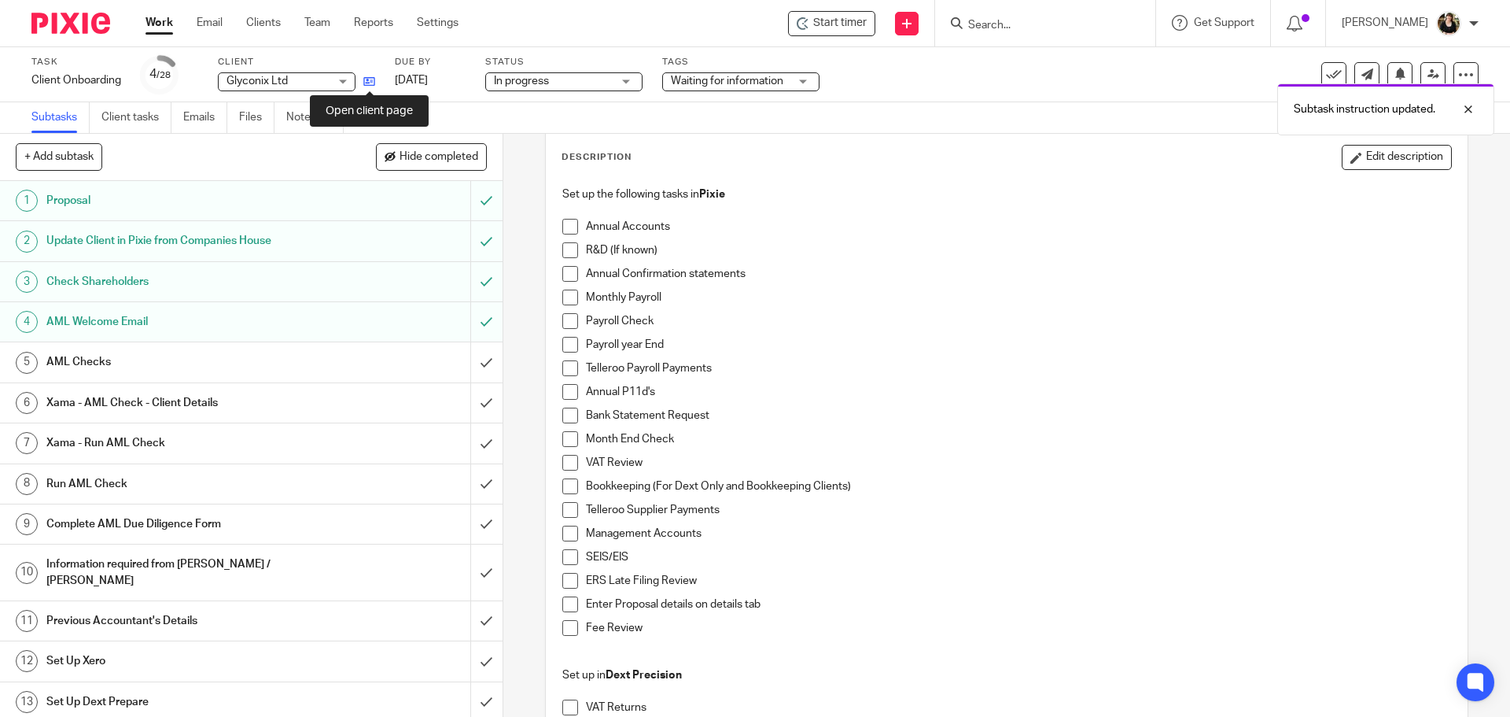
click at [373, 83] on icon at bounding box center [369, 82] width 12 height 12
click at [372, 87] on icon at bounding box center [369, 82] width 12 height 12
click at [993, 25] on input "Search" at bounding box center [1038, 26] width 142 height 14
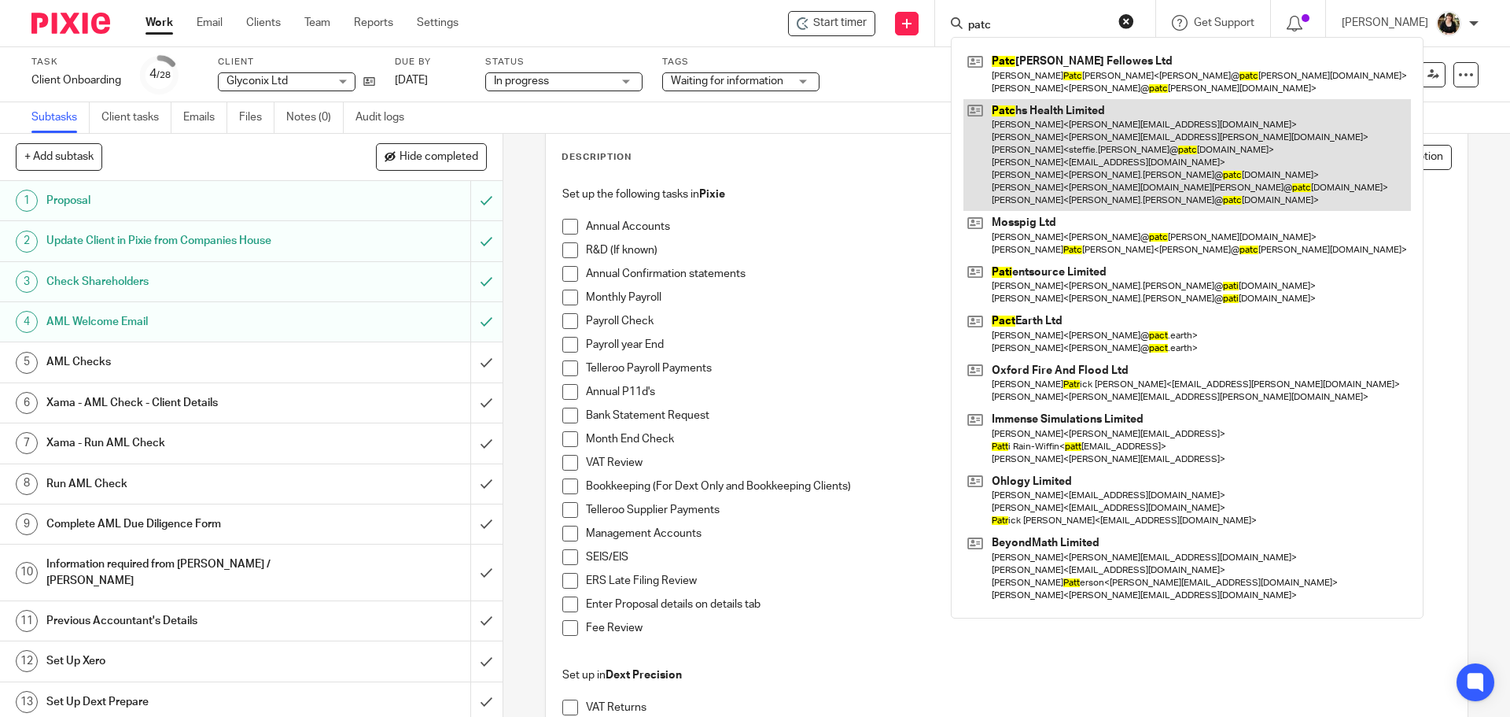
type input "patc"
click at [1019, 134] on link at bounding box center [1187, 155] width 448 height 112
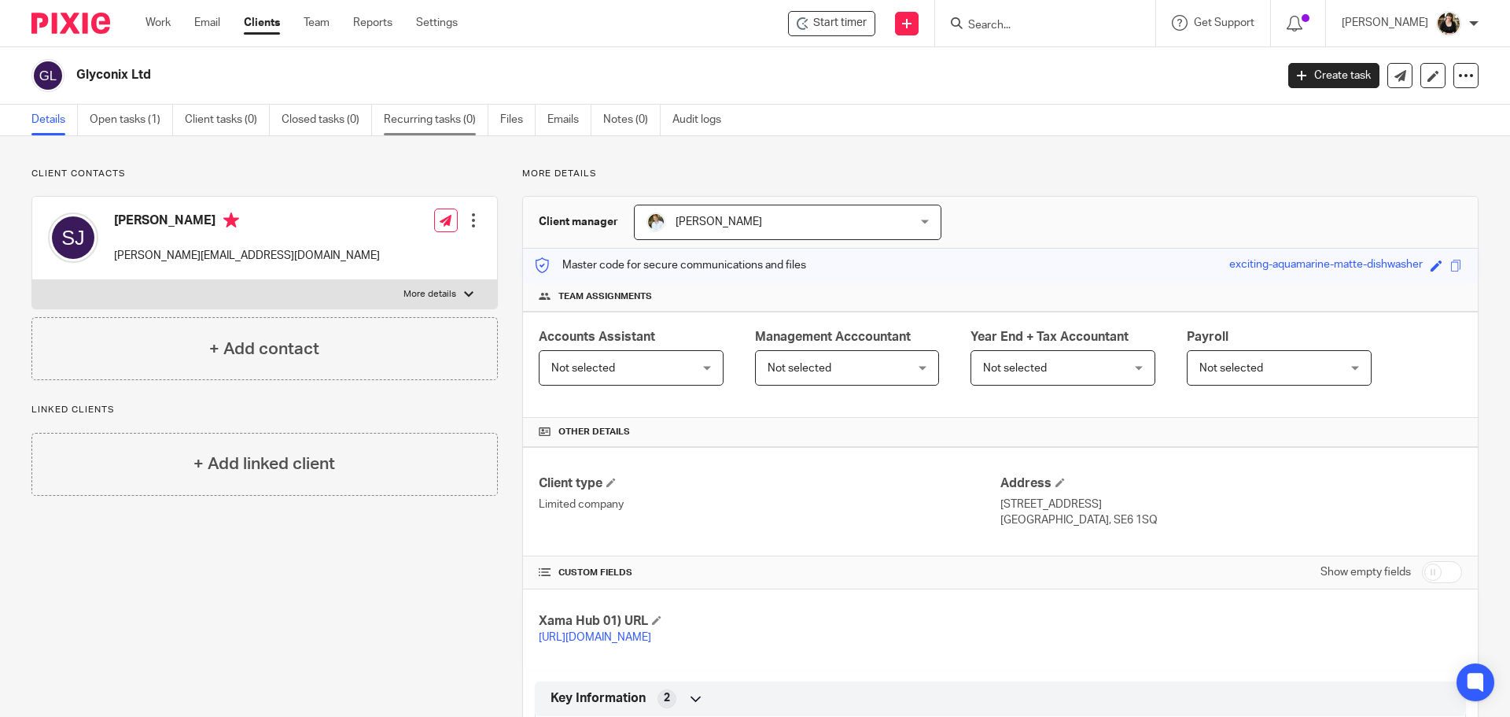
click at [424, 131] on link "Recurring tasks (0)" at bounding box center [436, 120] width 105 height 31
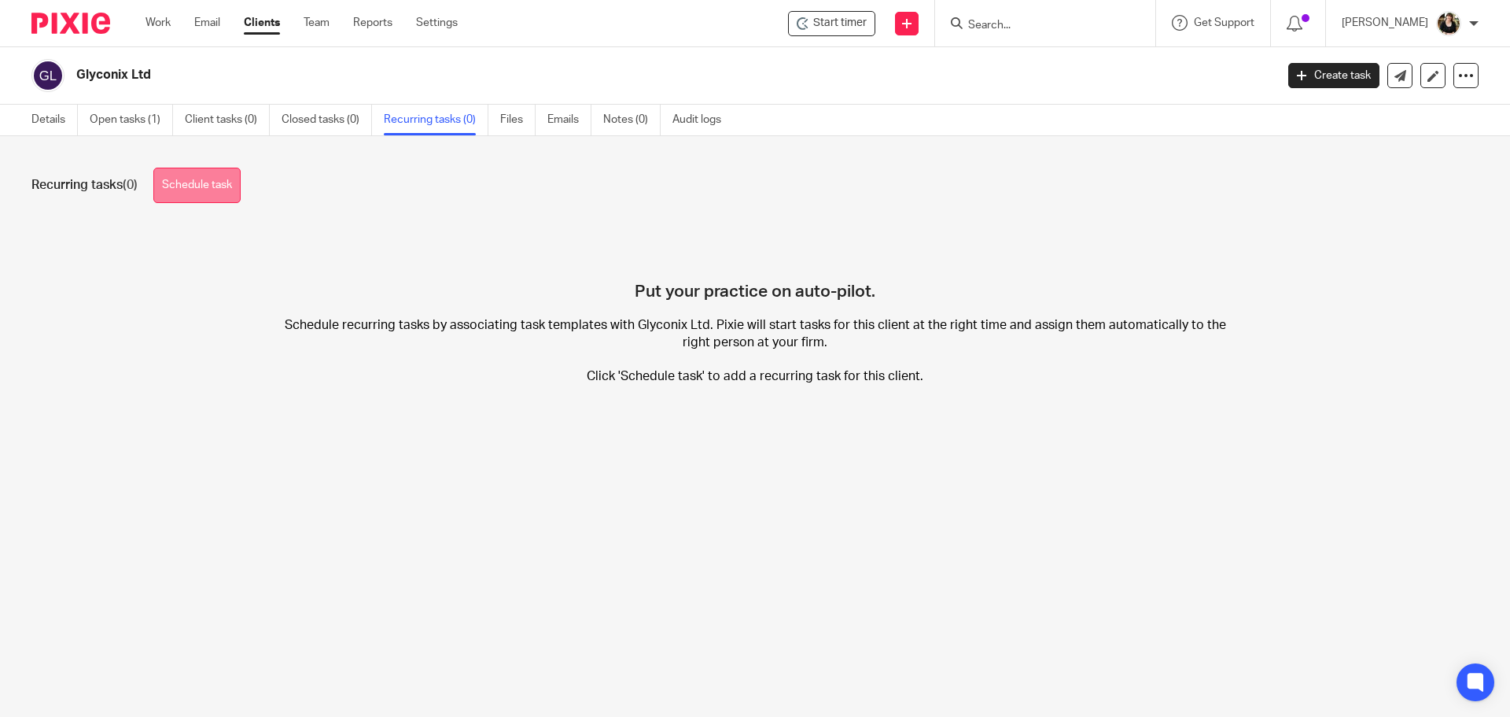
click at [204, 194] on link "Schedule task" at bounding box center [196, 185] width 87 height 35
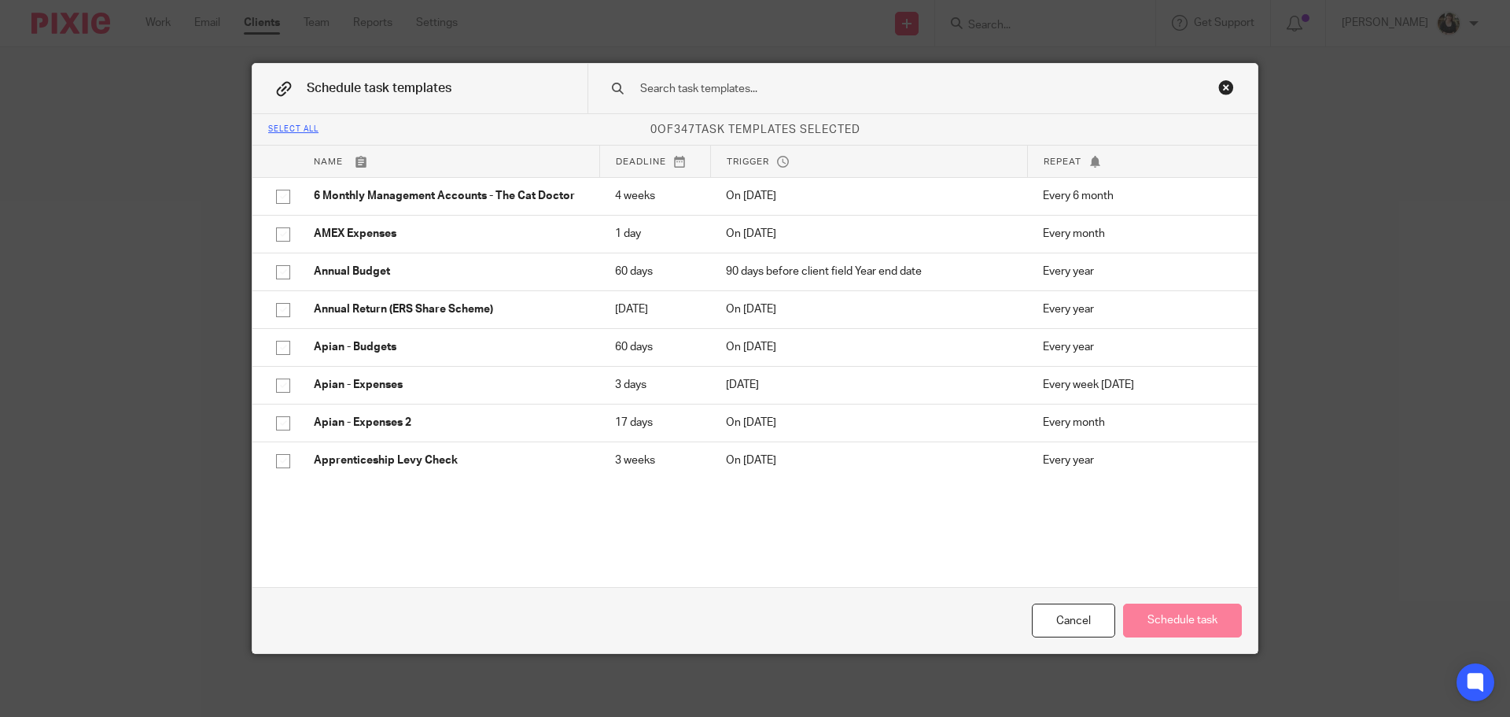
click at [759, 95] on input "text" at bounding box center [898, 88] width 518 height 17
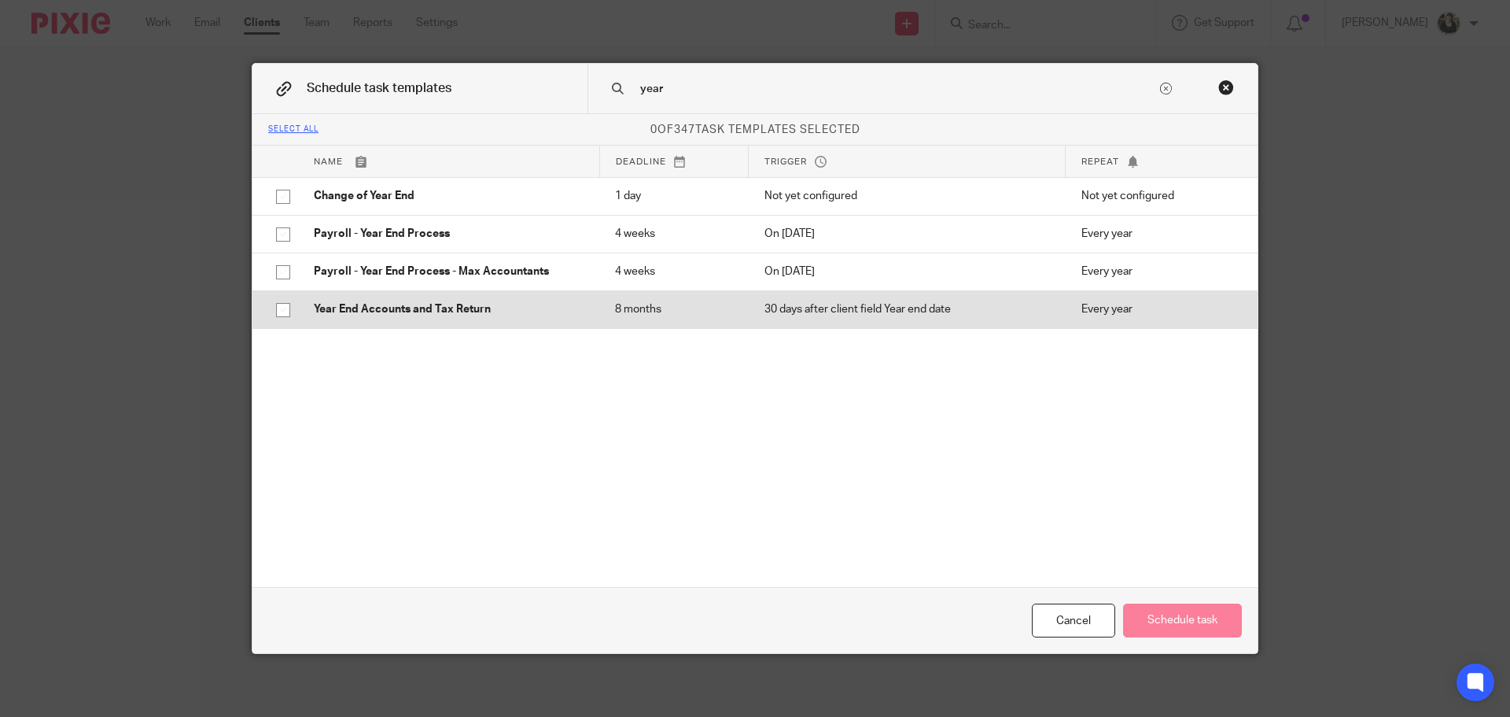
type input "year"
click at [331, 301] on p "Year End Accounts and Tax Return" at bounding box center [449, 309] width 270 height 16
checkbox input "true"
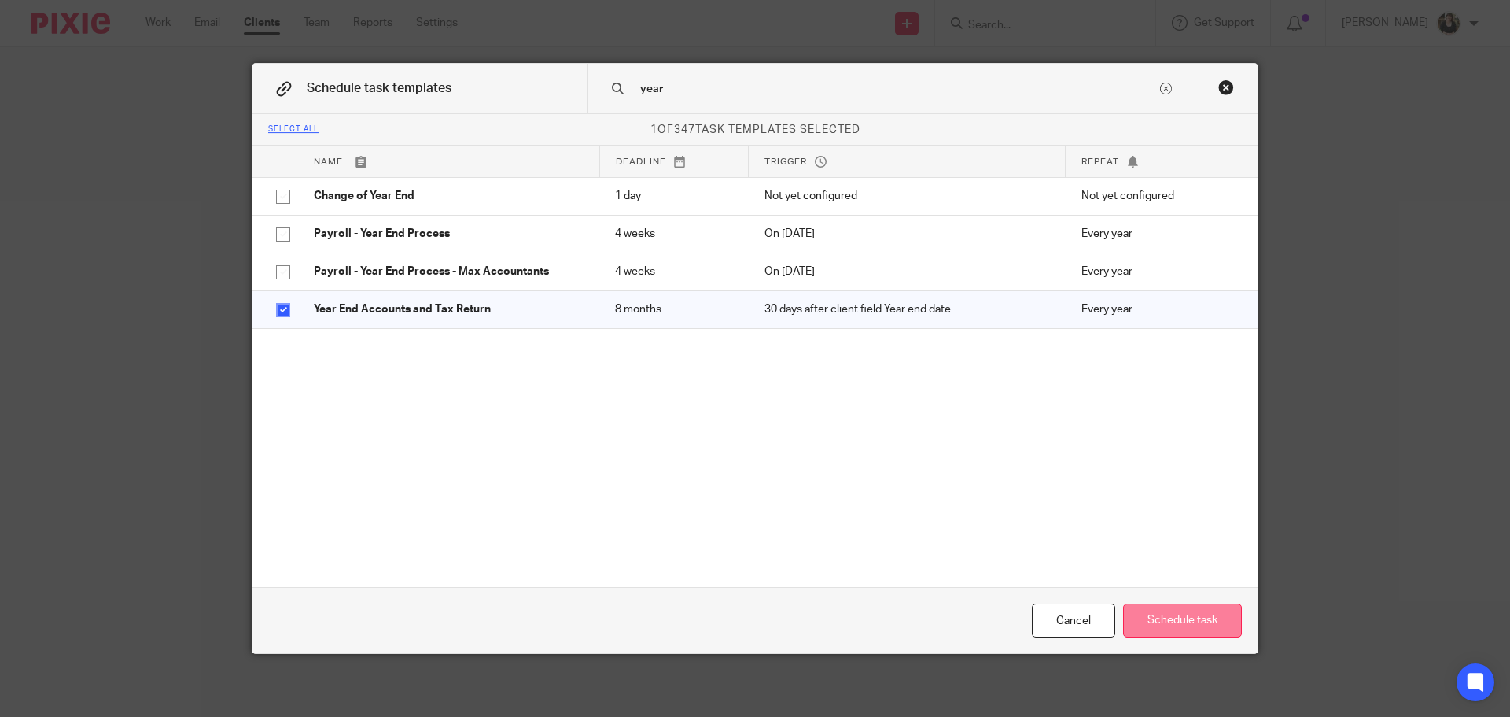
click at [1174, 613] on button "Schedule task" at bounding box center [1182, 620] width 119 height 34
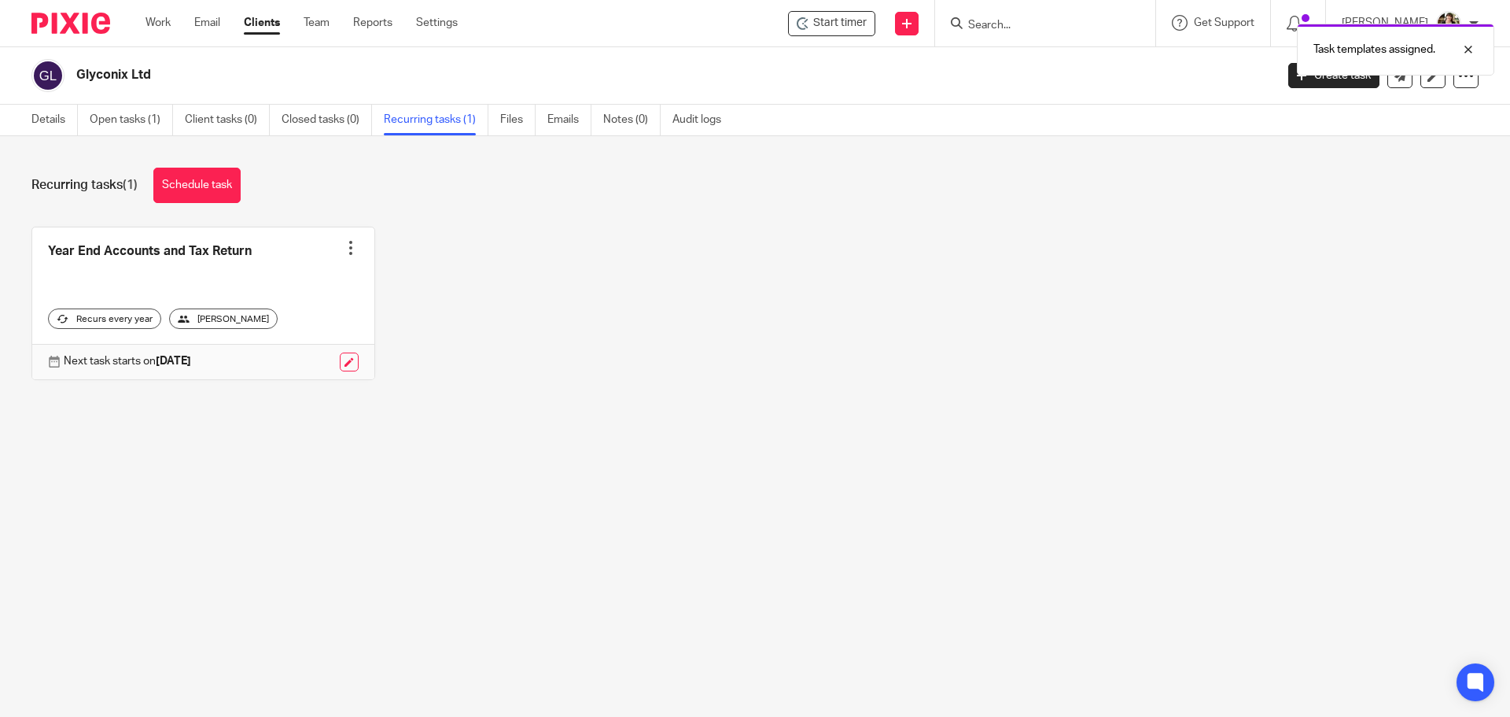
click at [150, 191] on div "Recurring tasks (1) Schedule task" at bounding box center [754, 185] width 1447 height 35
click at [201, 189] on link "Schedule task" at bounding box center [196, 185] width 87 height 35
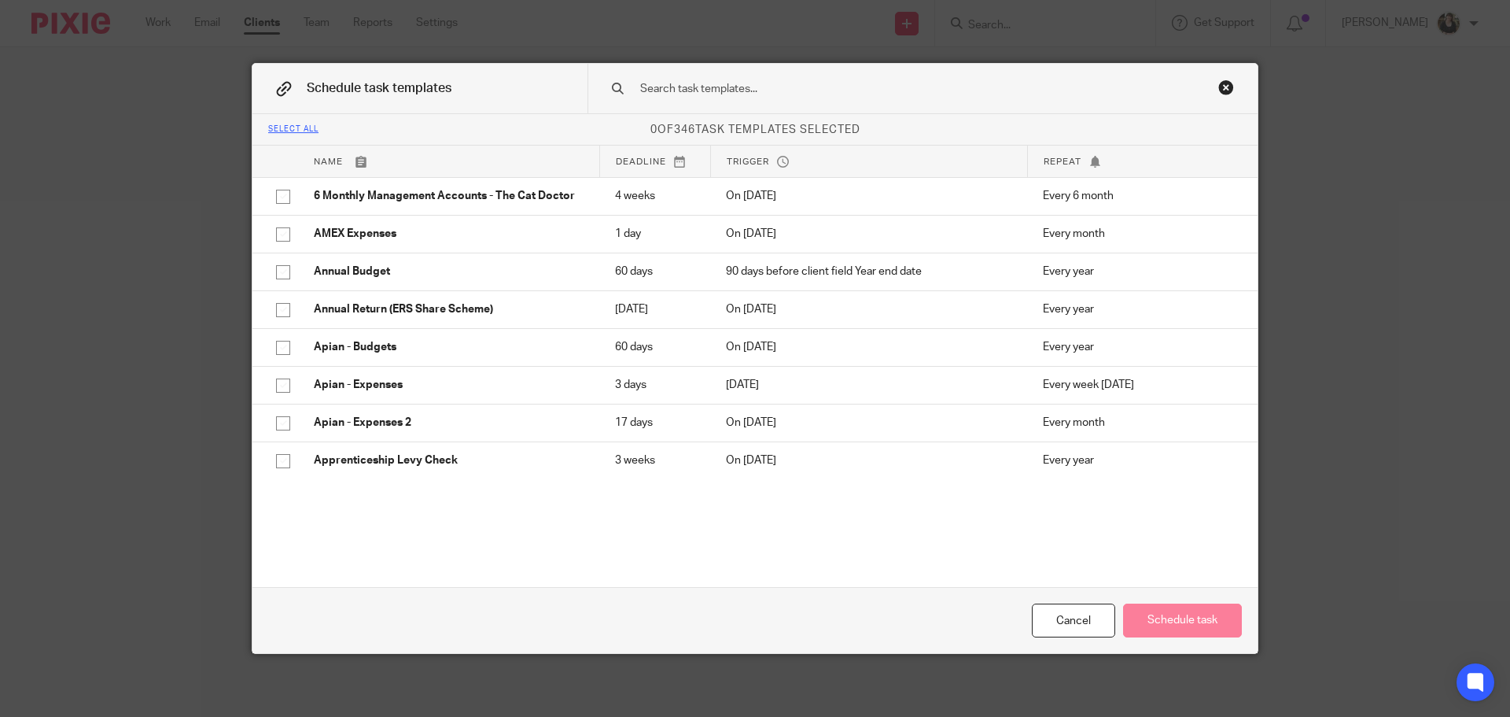
click at [677, 83] on input "text" at bounding box center [898, 88] width 518 height 17
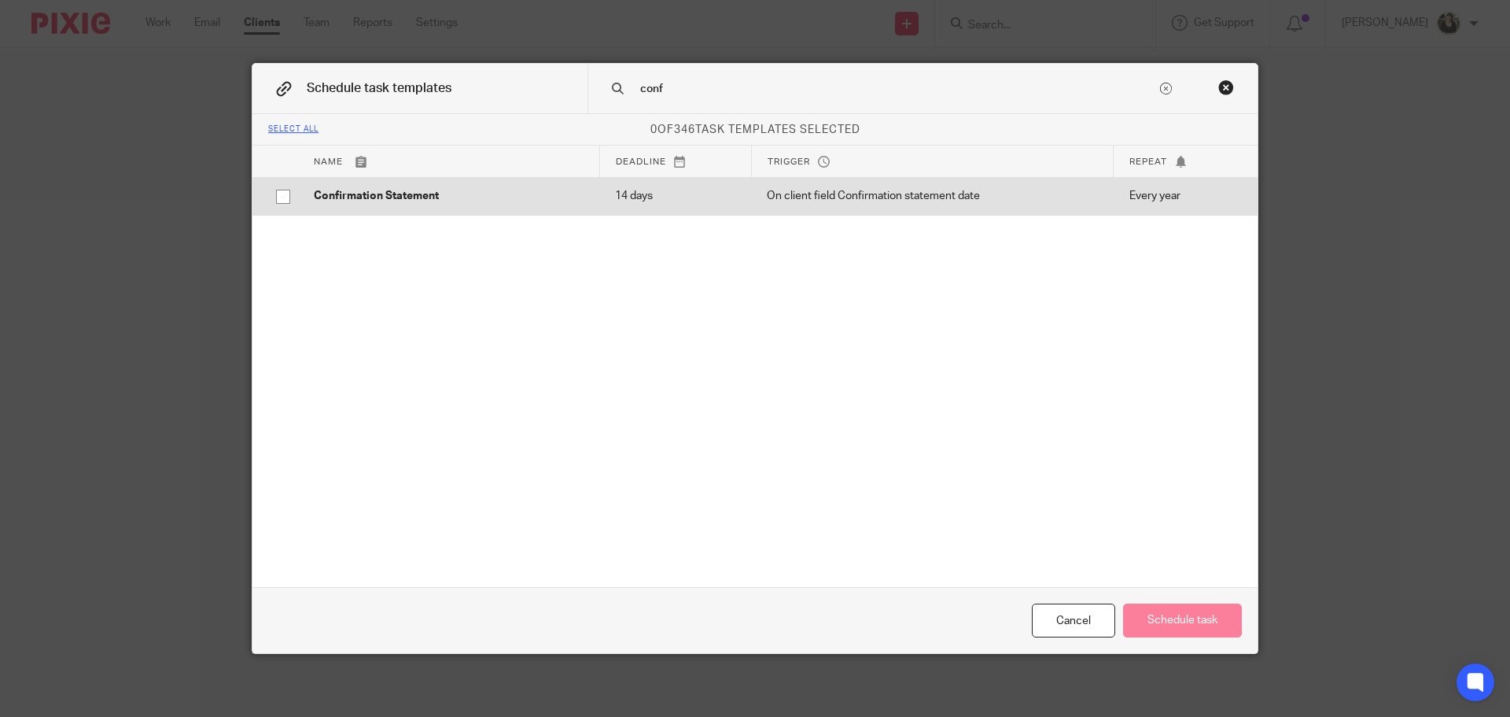
type input "conf"
click at [403, 181] on td "Confirmation Statement" at bounding box center [448, 196] width 301 height 38
checkbox input "true"
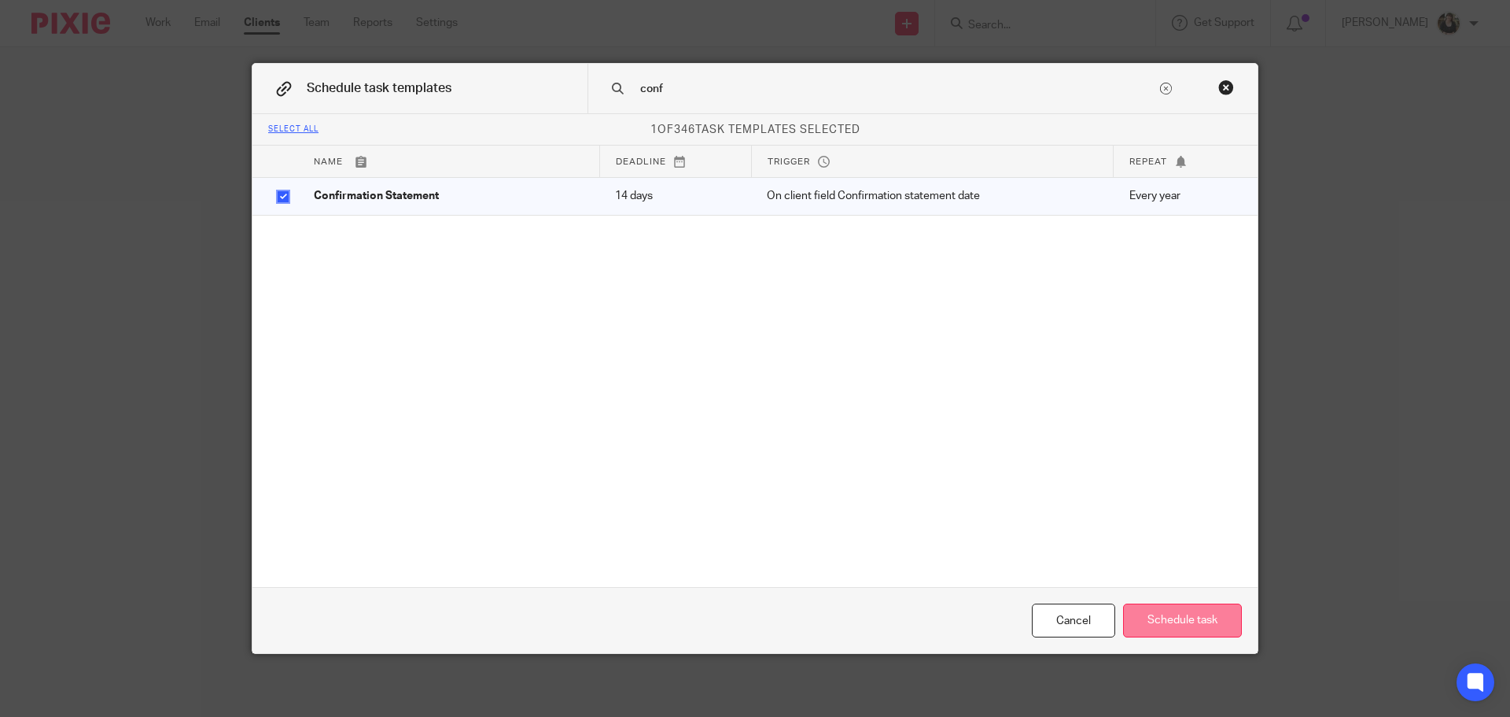
click at [1203, 624] on button "Schedule task" at bounding box center [1182, 620] width 119 height 34
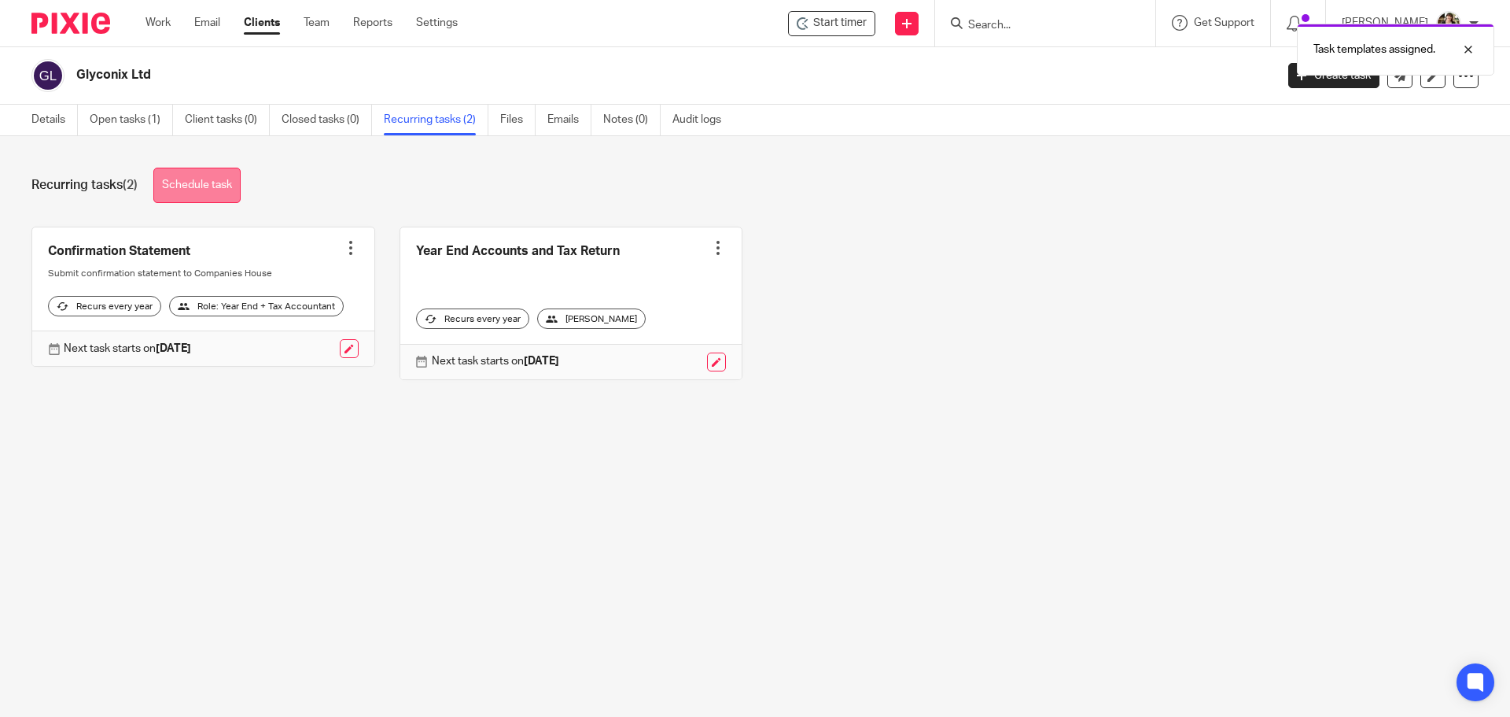
click at [197, 184] on link "Schedule task" at bounding box center [196, 185] width 87 height 35
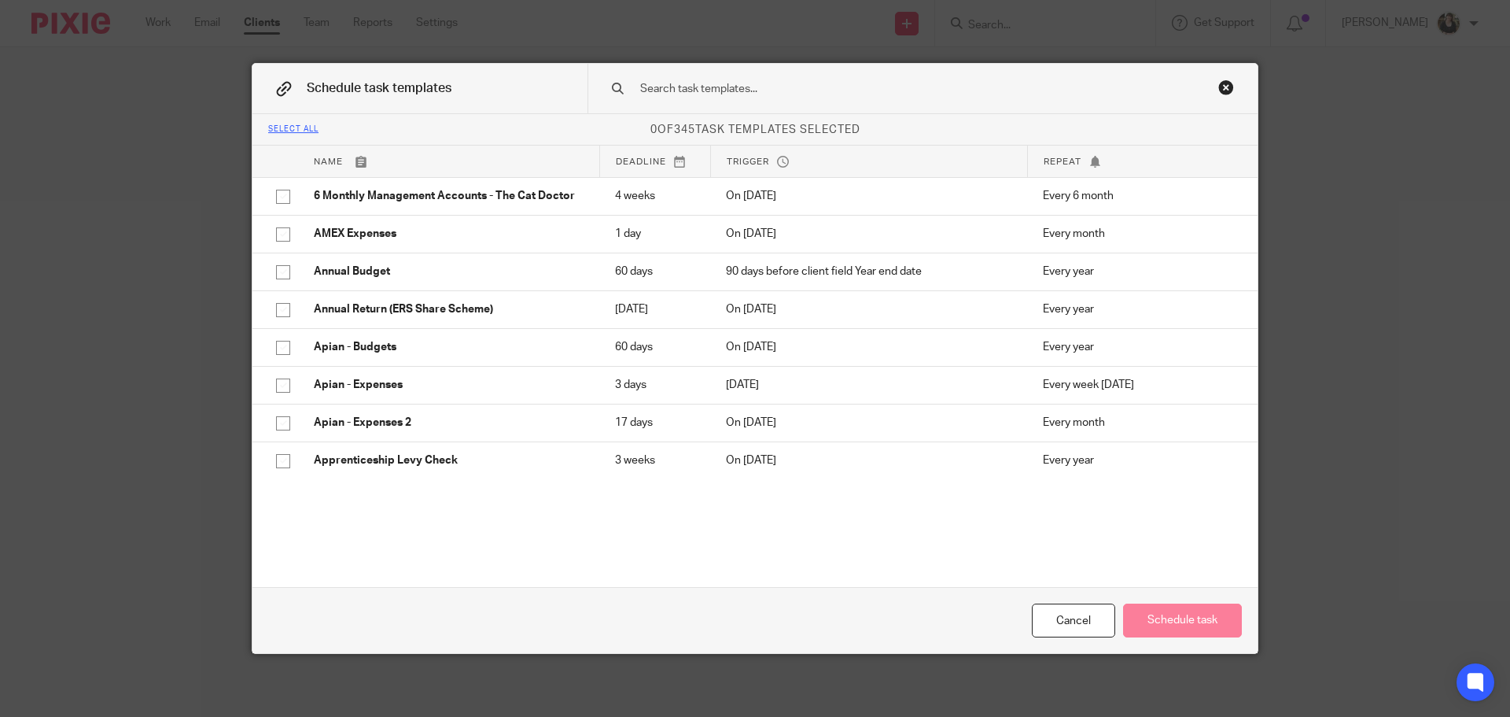
click at [712, 90] on input "text" at bounding box center [898, 88] width 518 height 17
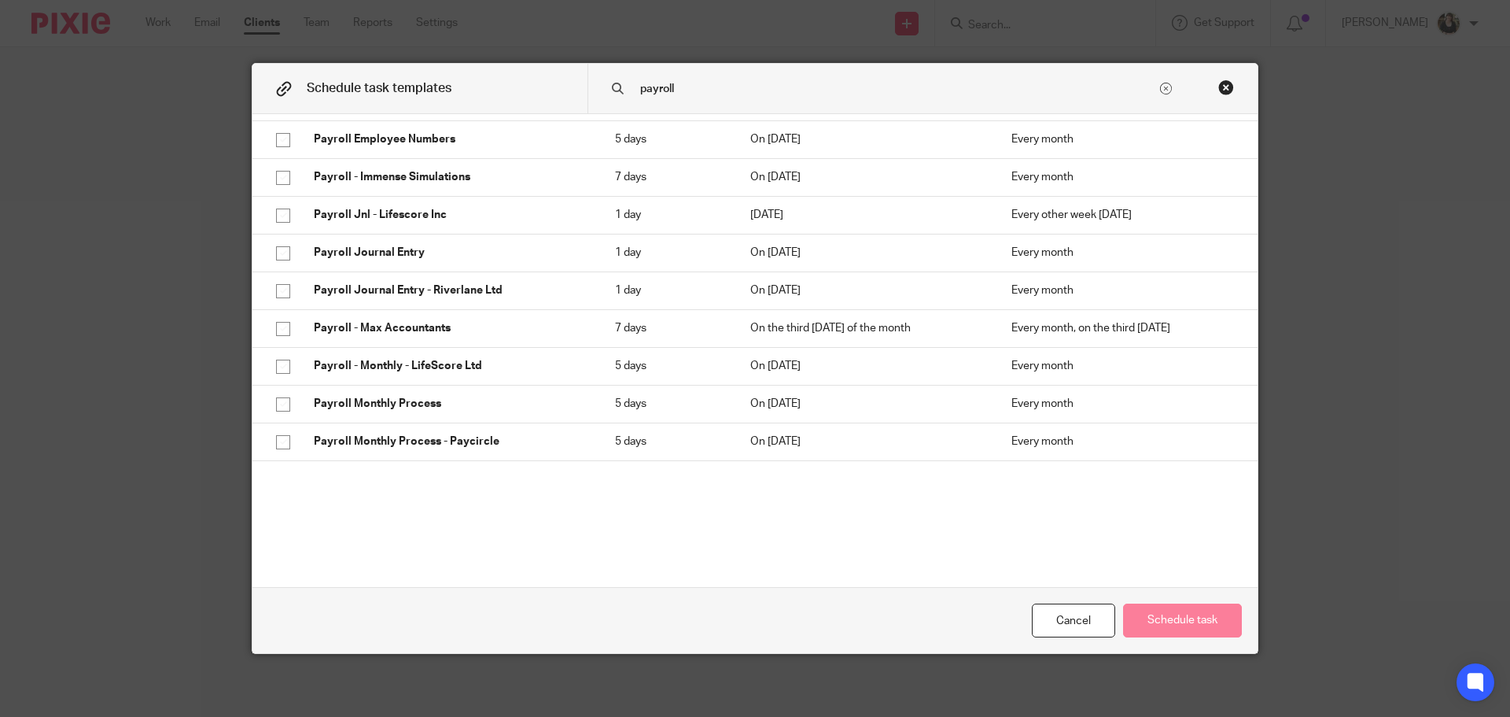
scroll to position [551, 0]
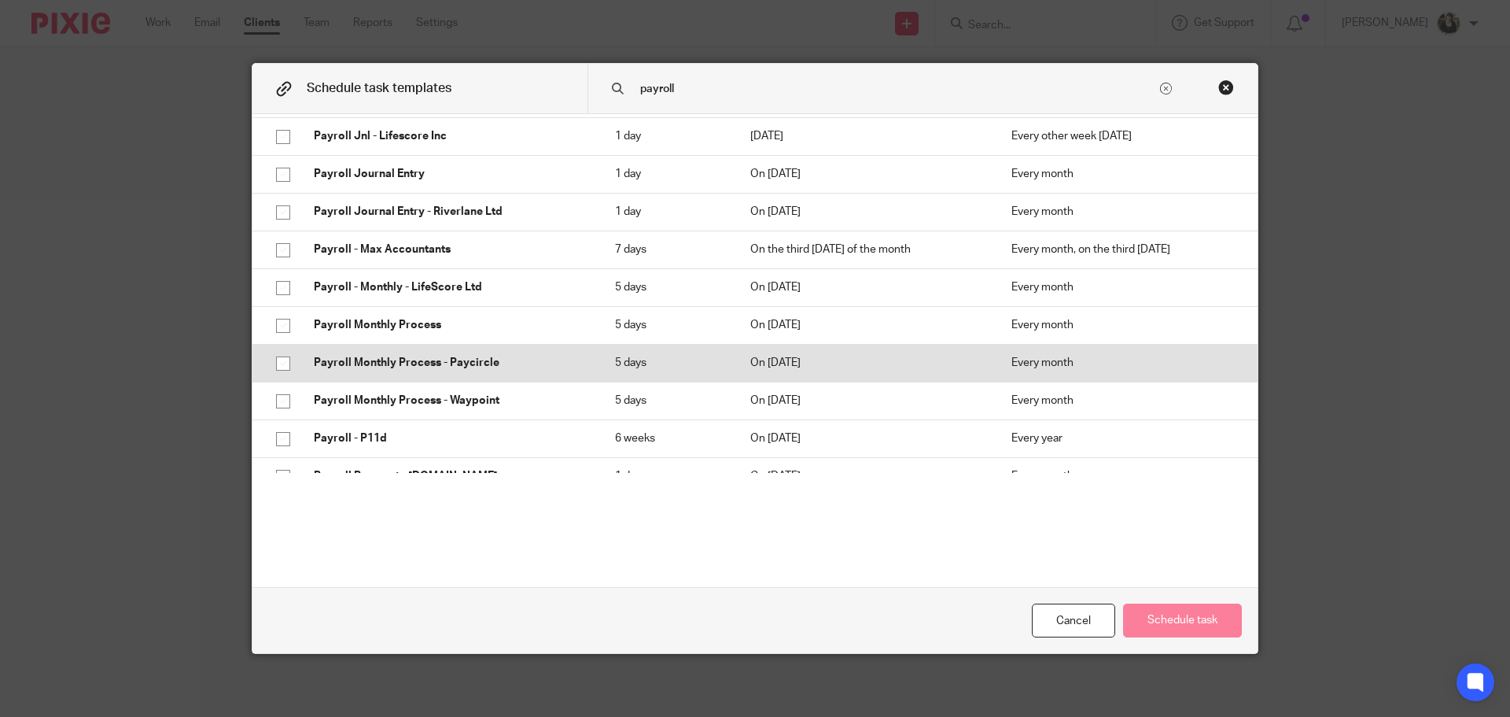
type input "payroll"
click at [418, 367] on p "Payroll Monthly Process - Paycircle" at bounding box center [449, 363] width 270 height 16
checkbox input "true"
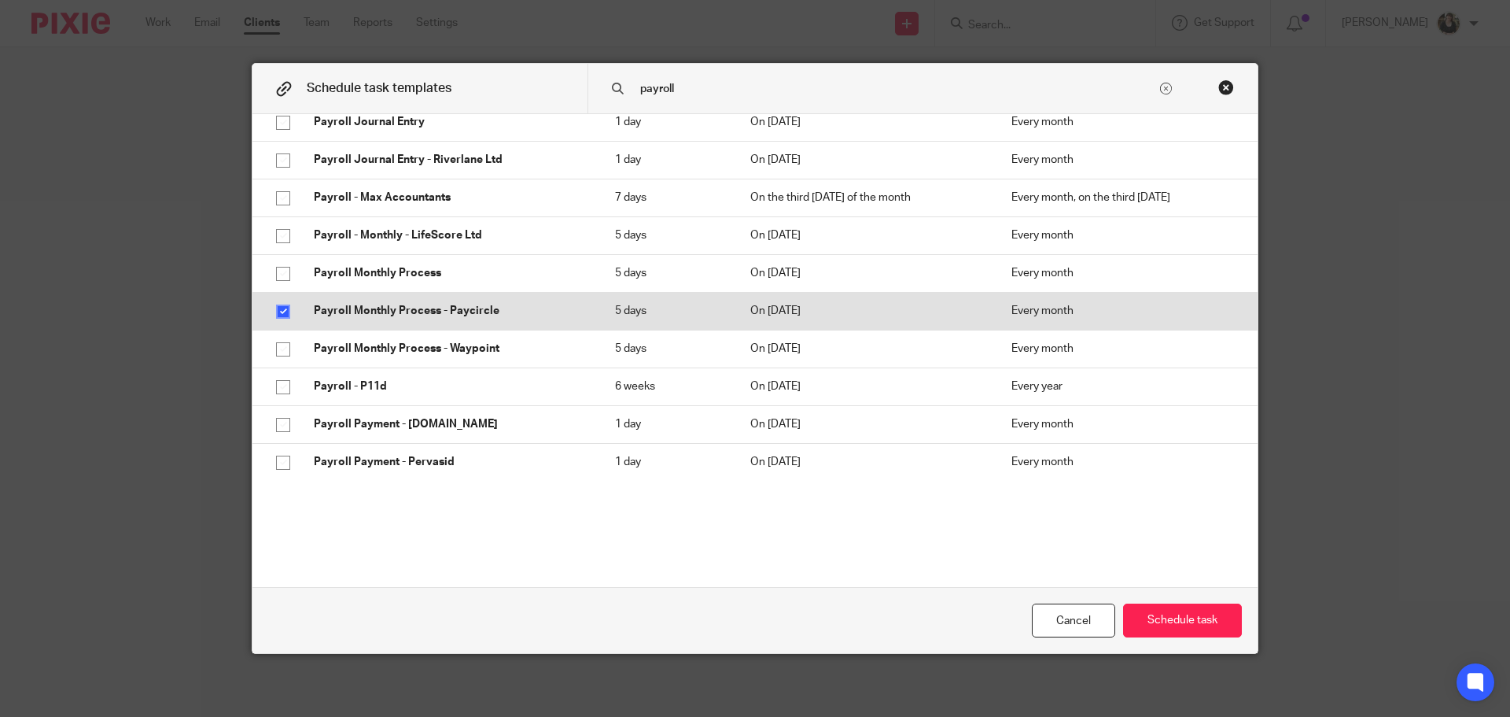
scroll to position [629, 0]
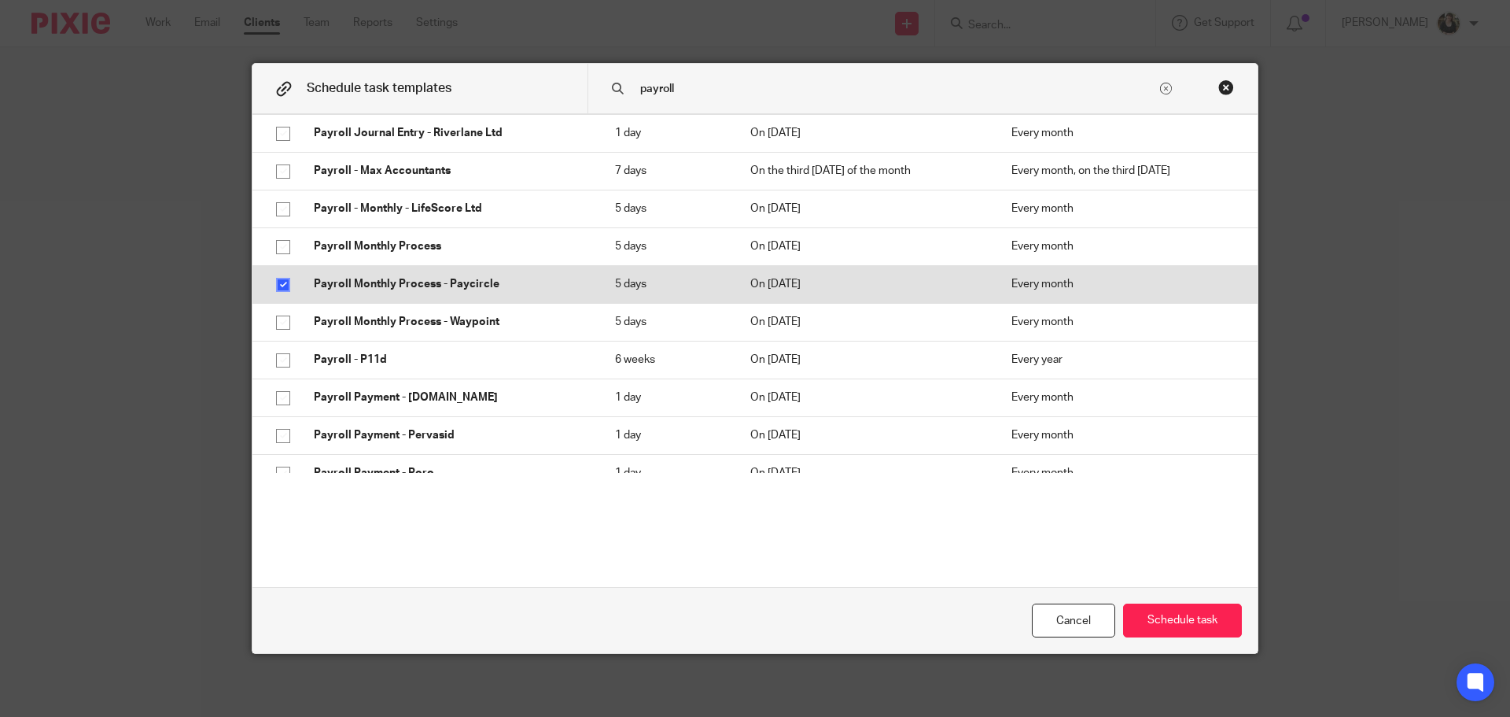
click at [418, 367] on p "Payroll - P11d" at bounding box center [449, 360] width 270 height 16
checkbox input "true"
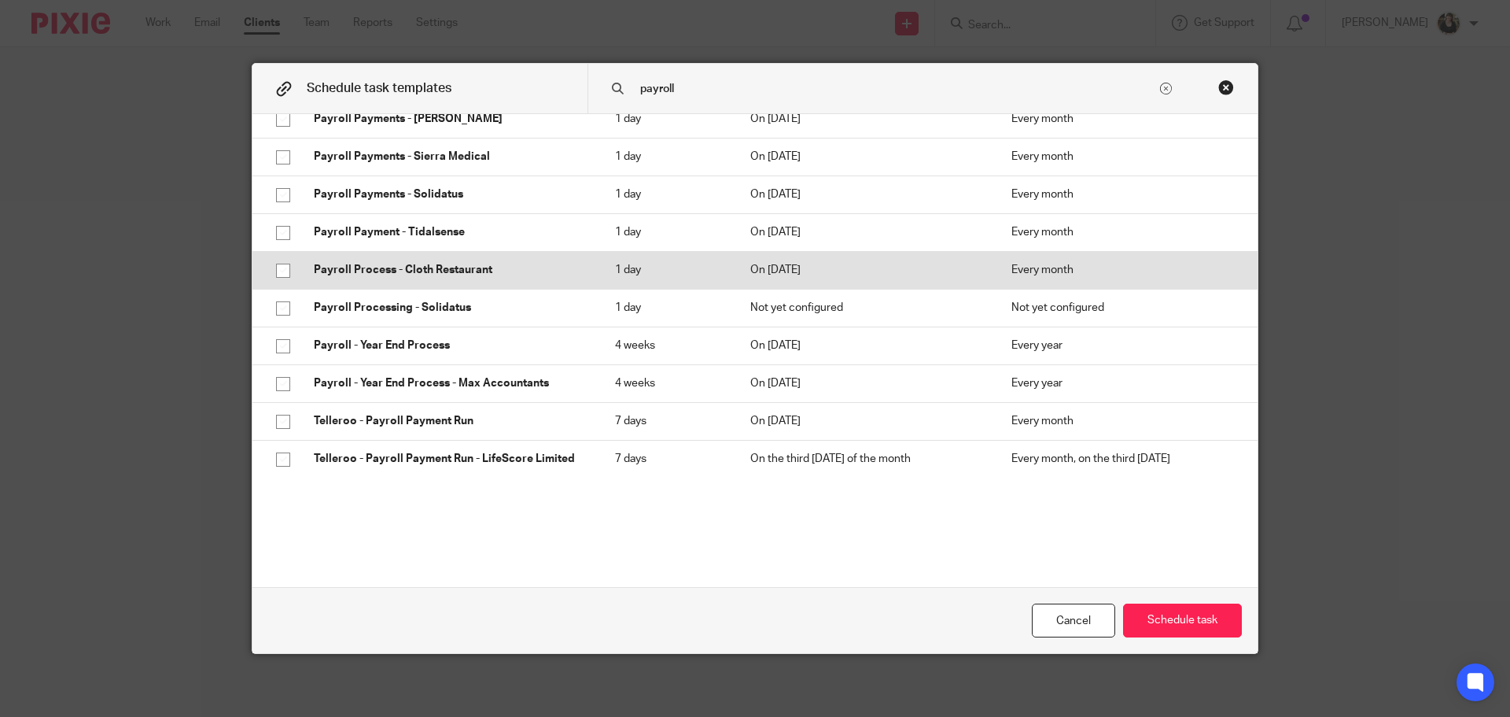
scroll to position [1026, 0]
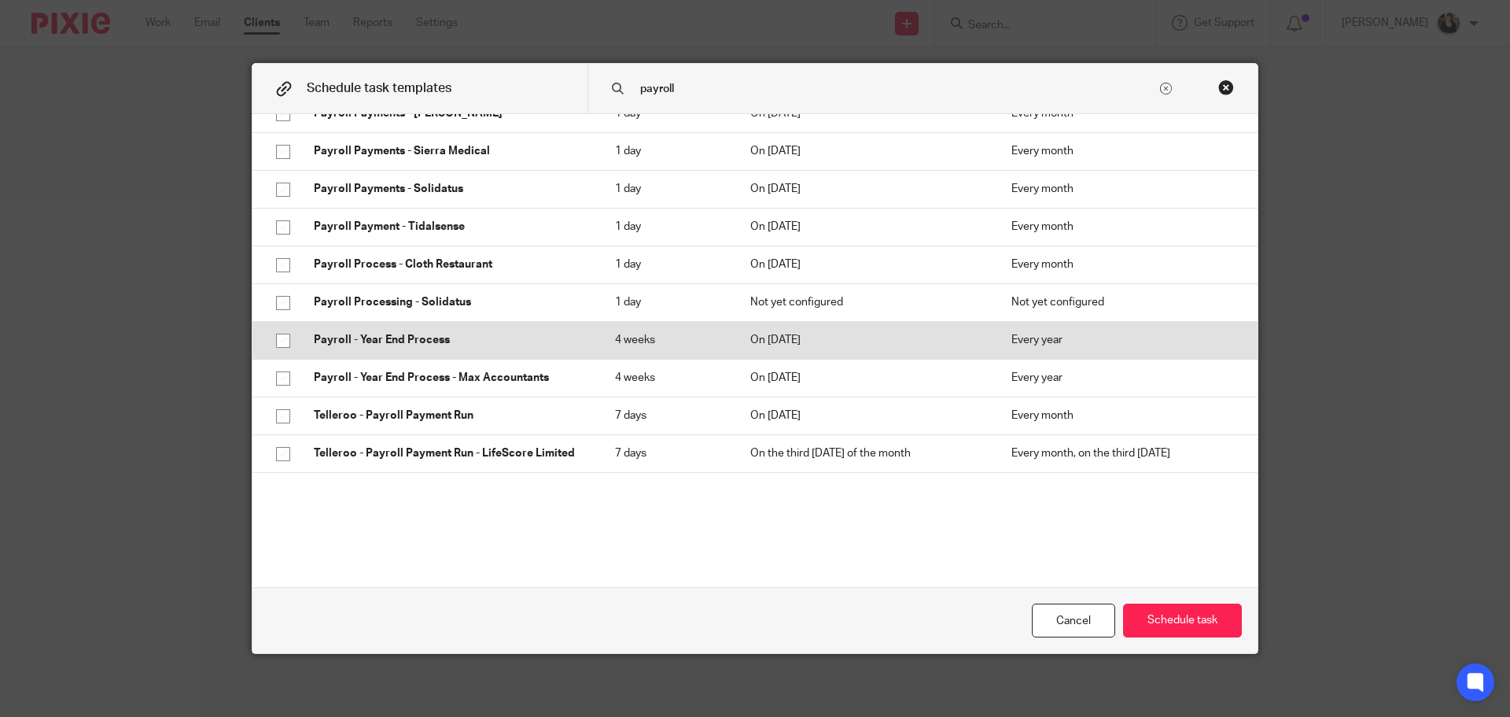
click at [411, 337] on p "Payroll - Year End Process" at bounding box center [449, 340] width 270 height 16
checkbox input "true"
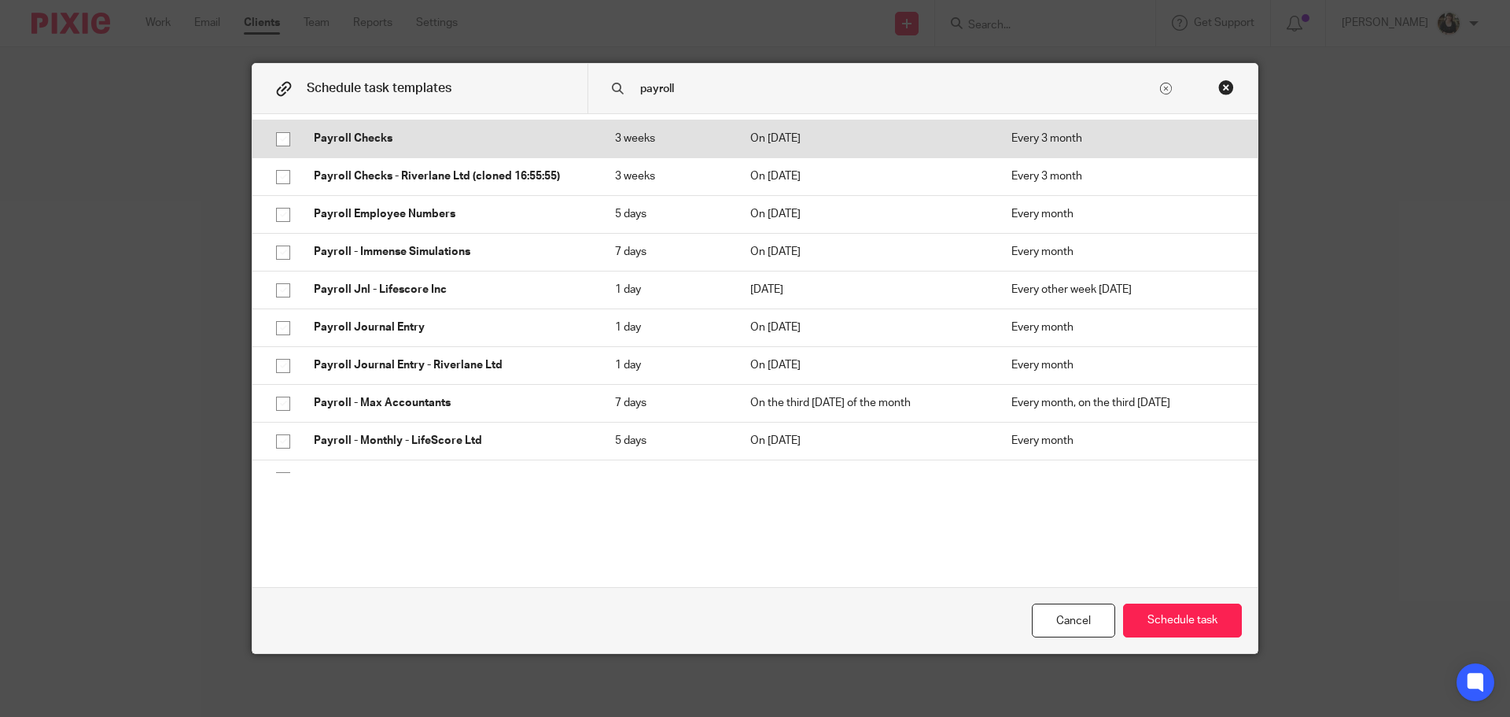
scroll to position [319, 0]
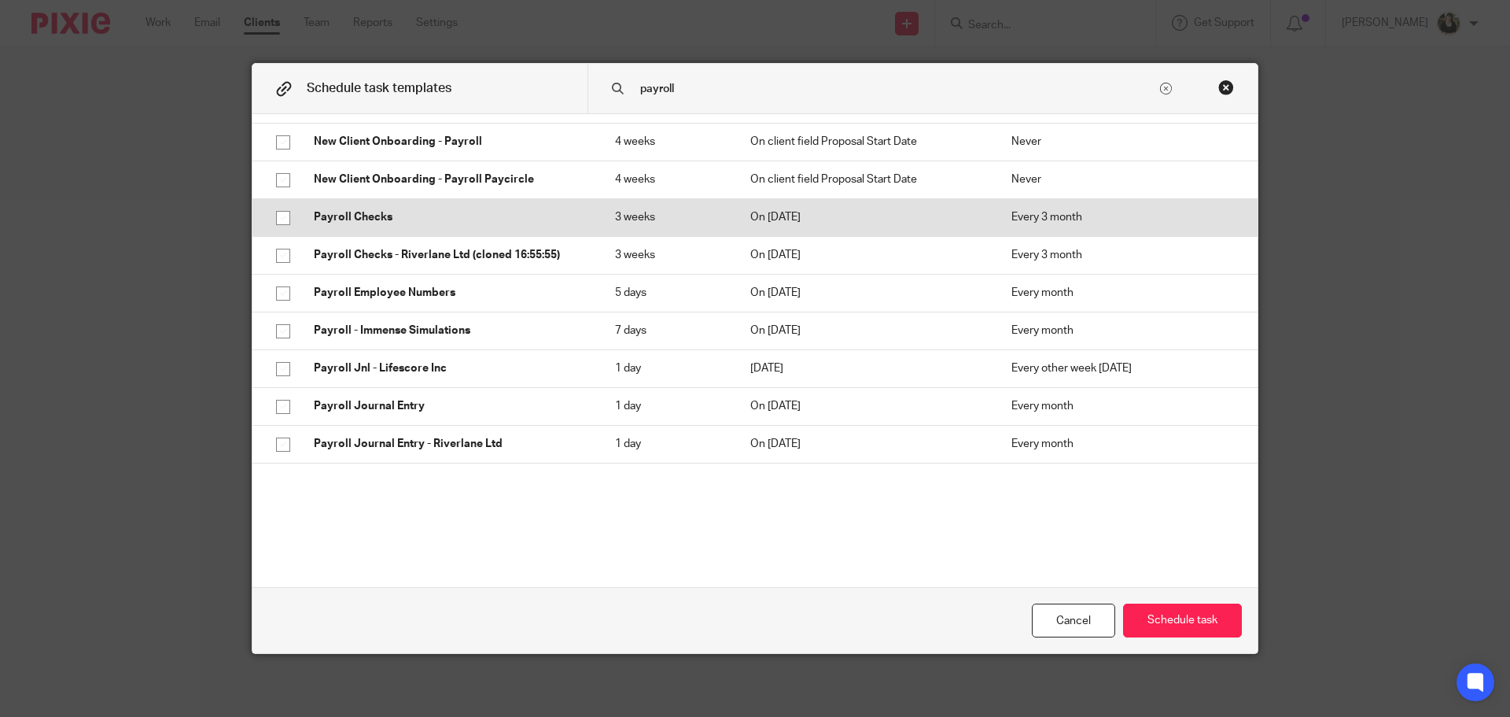
click at [441, 220] on p "Payroll Checks" at bounding box center [449, 217] width 270 height 16
checkbox input "true"
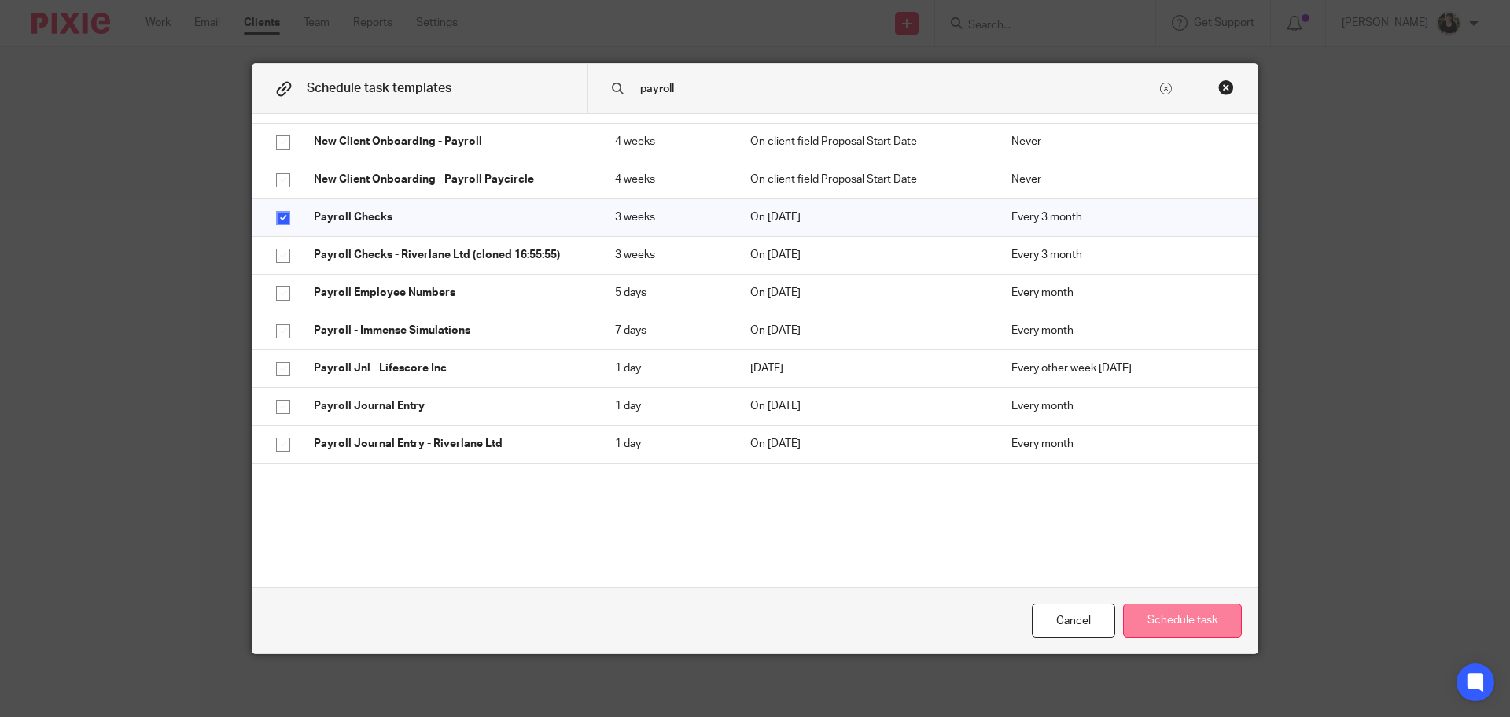
click at [1126, 603] on button "Schedule task" at bounding box center [1182, 620] width 119 height 34
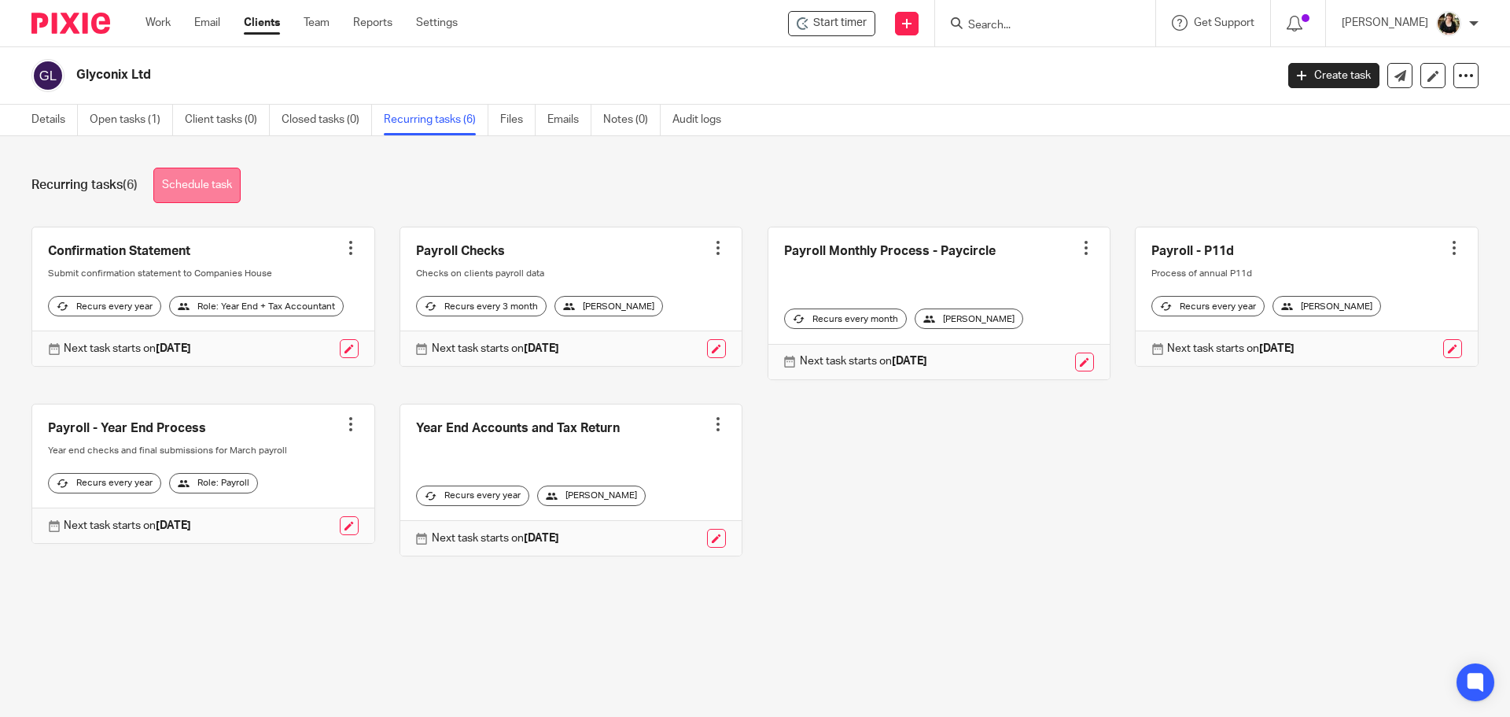
click at [188, 181] on link "Schedule task" at bounding box center [196, 185] width 87 height 35
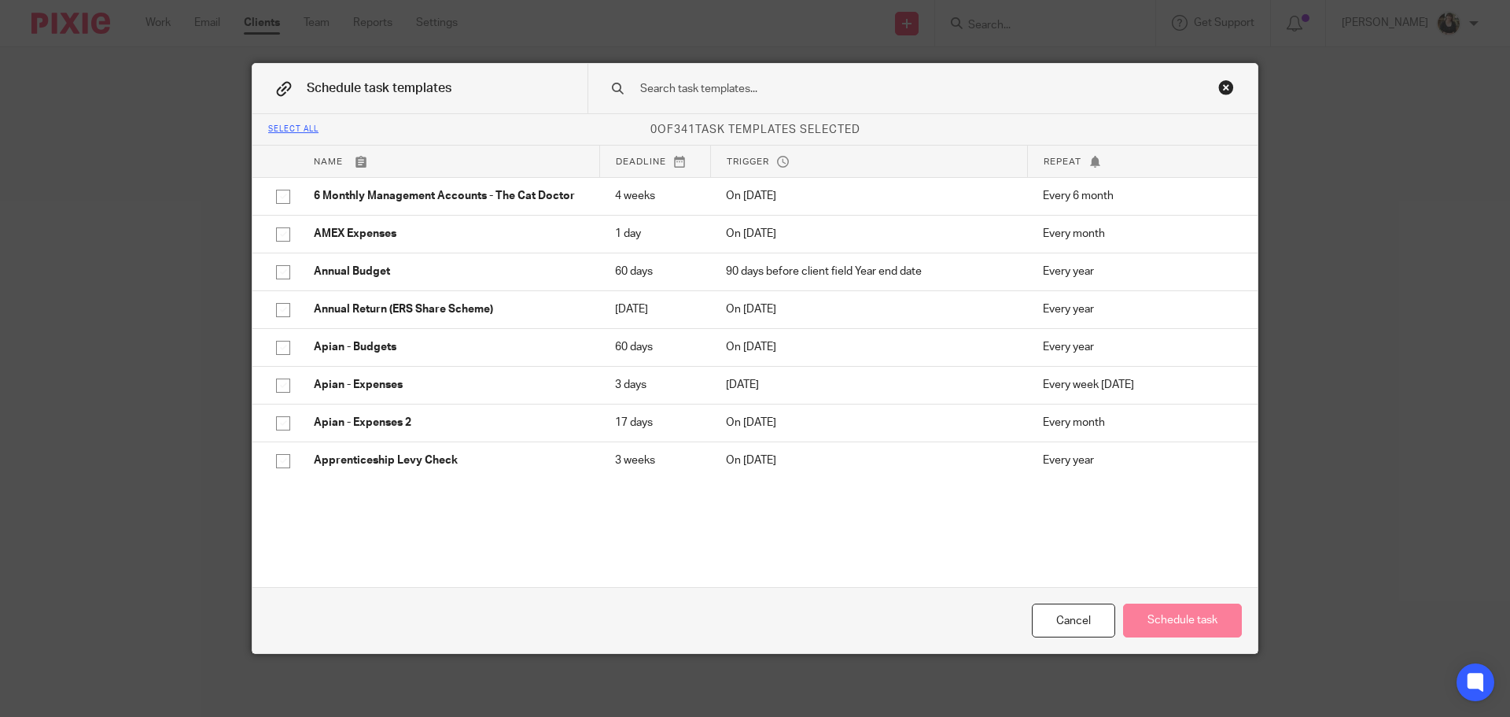
click at [655, 90] on input "text" at bounding box center [898, 88] width 518 height 17
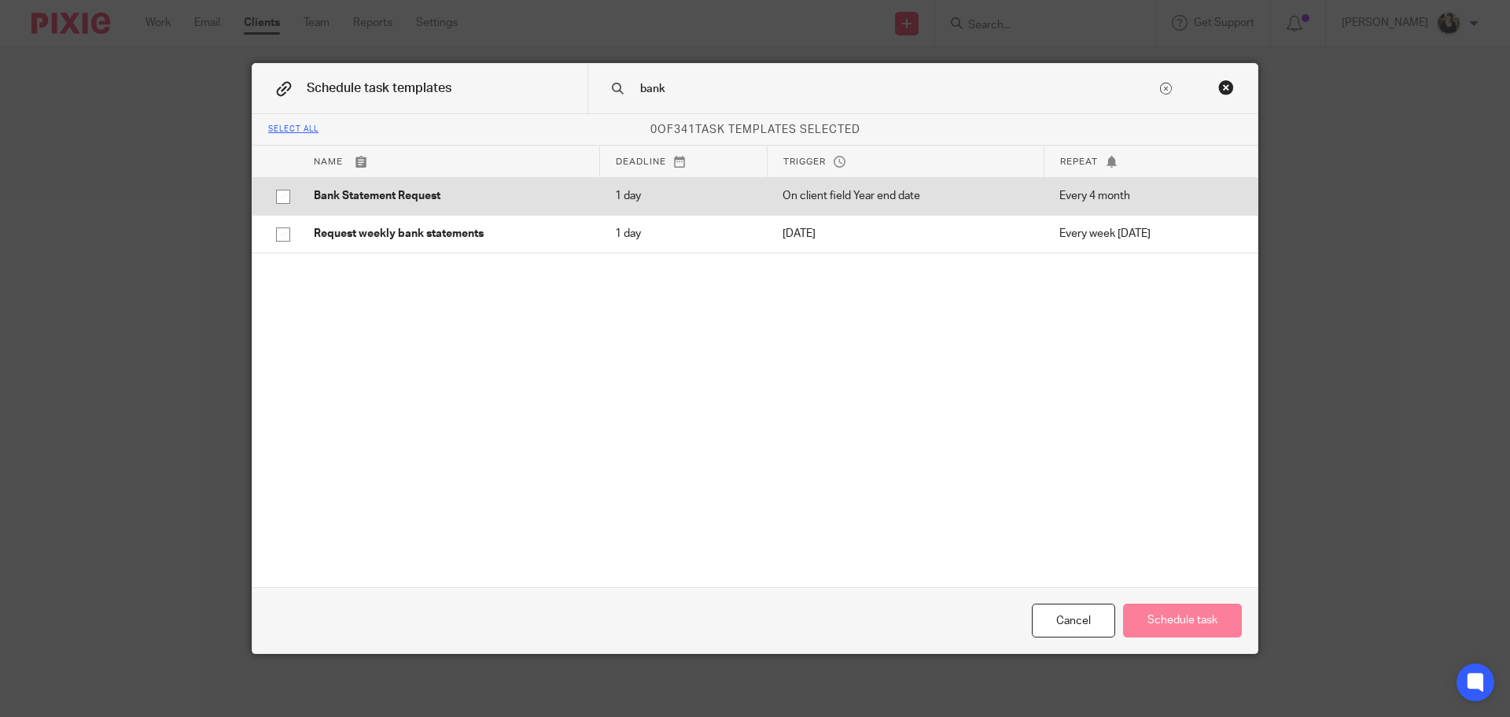
type input "bank"
click at [396, 189] on p "Bank Statement Request" at bounding box center [449, 196] width 270 height 16
checkbox input "true"
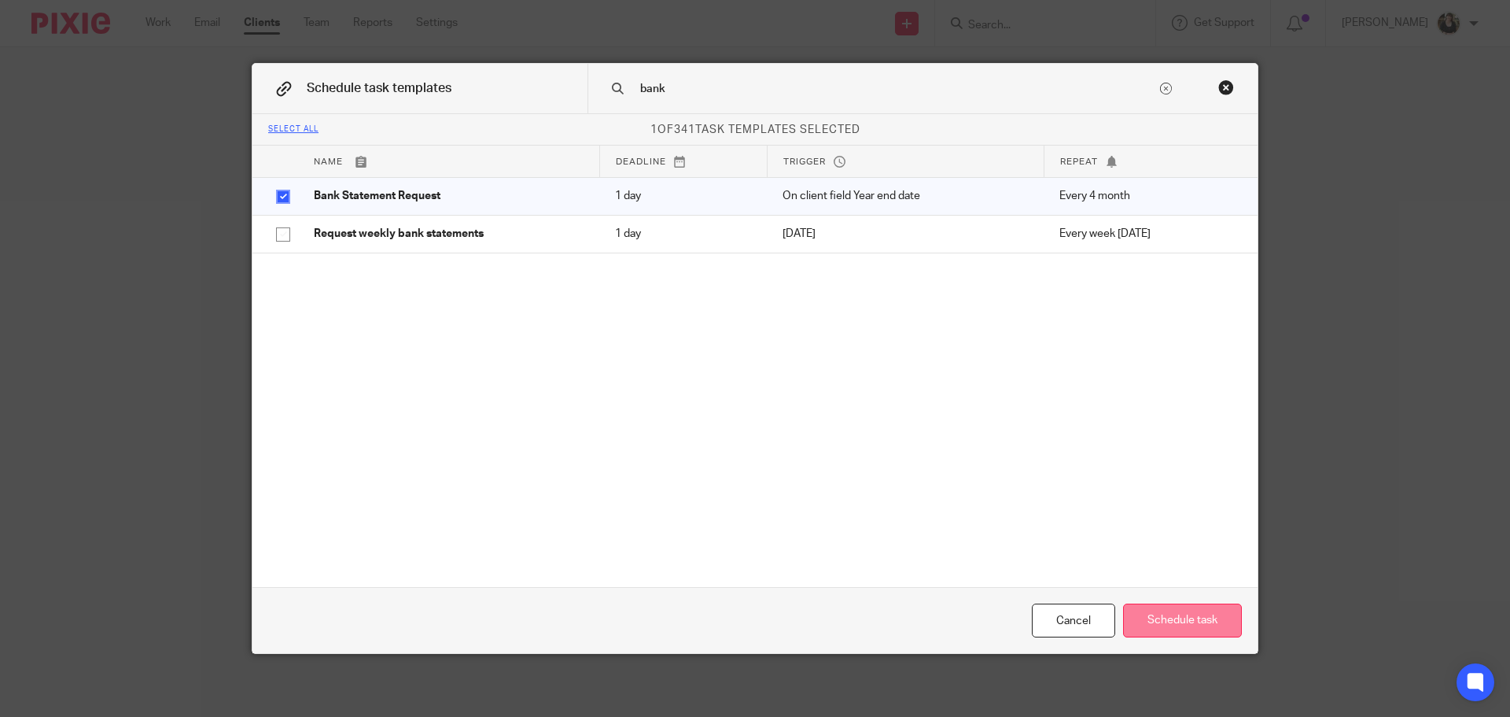
click at [1164, 625] on button "Schedule task" at bounding box center [1182, 620] width 119 height 34
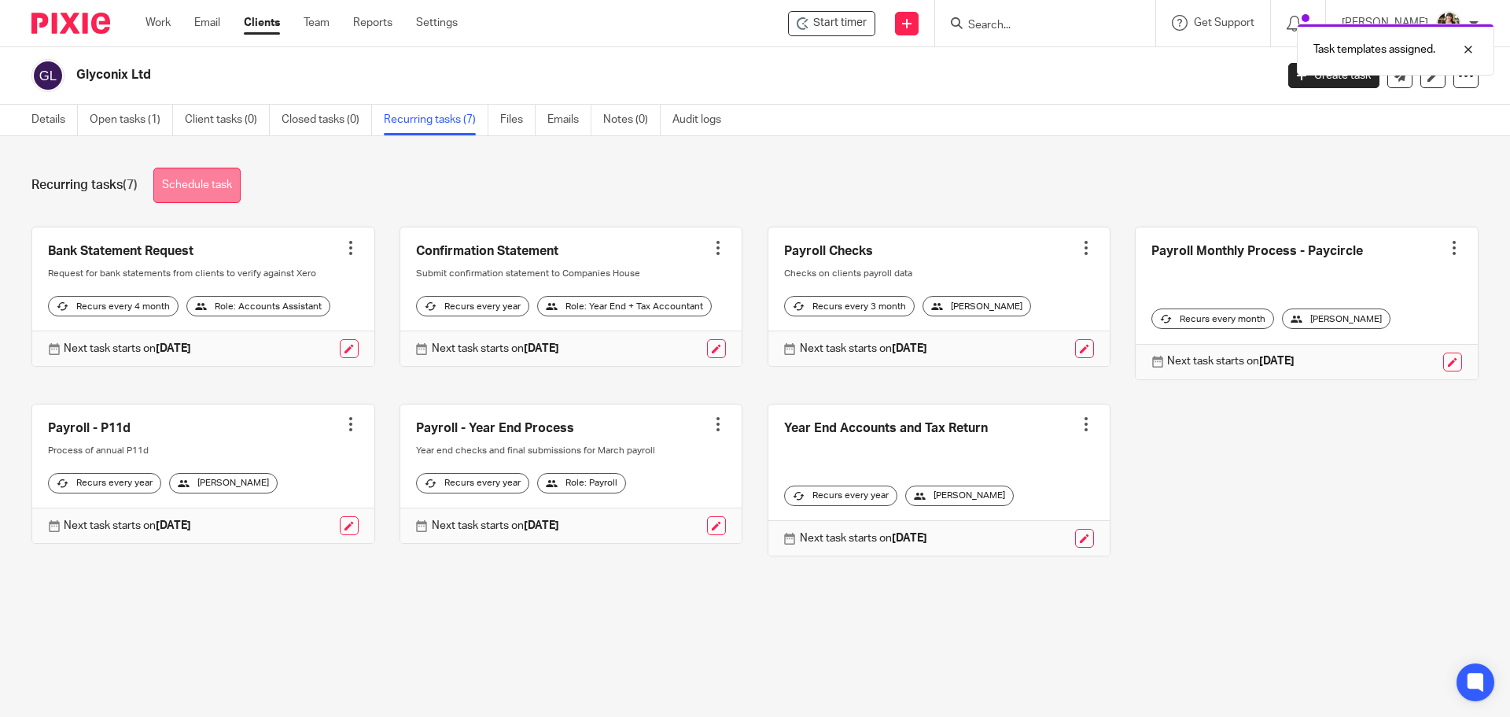
click at [190, 190] on link "Schedule task" at bounding box center [196, 185] width 87 height 35
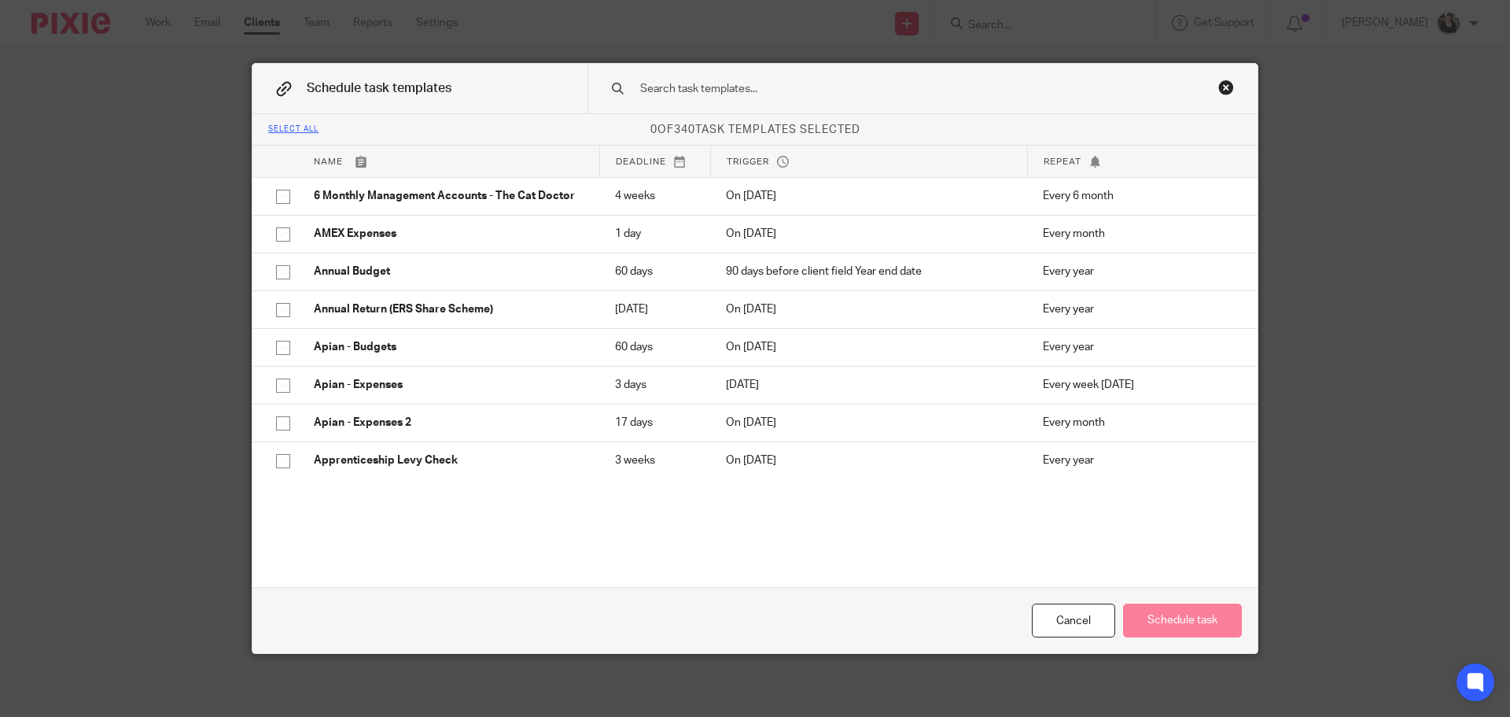
click at [707, 95] on input "text" at bounding box center [898, 88] width 518 height 17
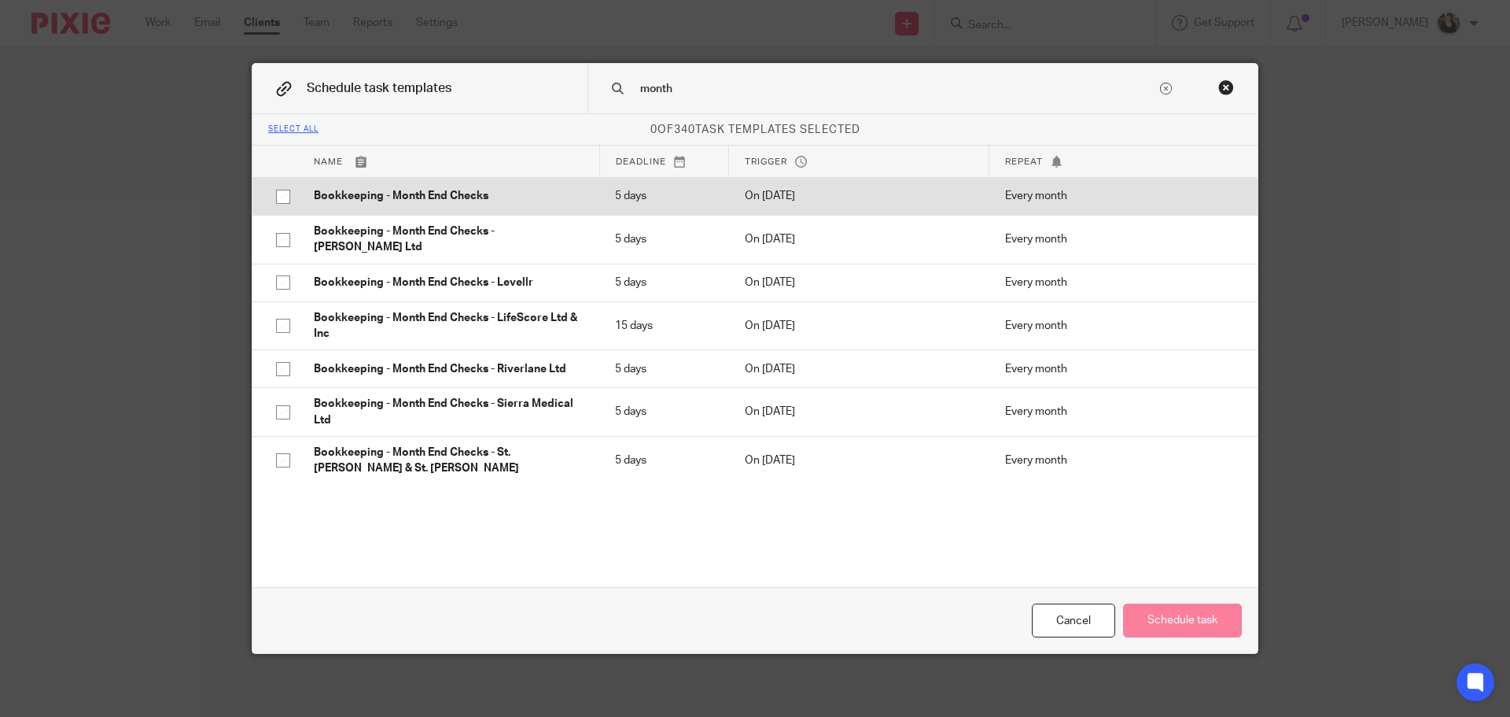
type input "month"
click at [466, 195] on p "Bookkeeping - Month End Checks" at bounding box center [449, 196] width 270 height 16
checkbox input "true"
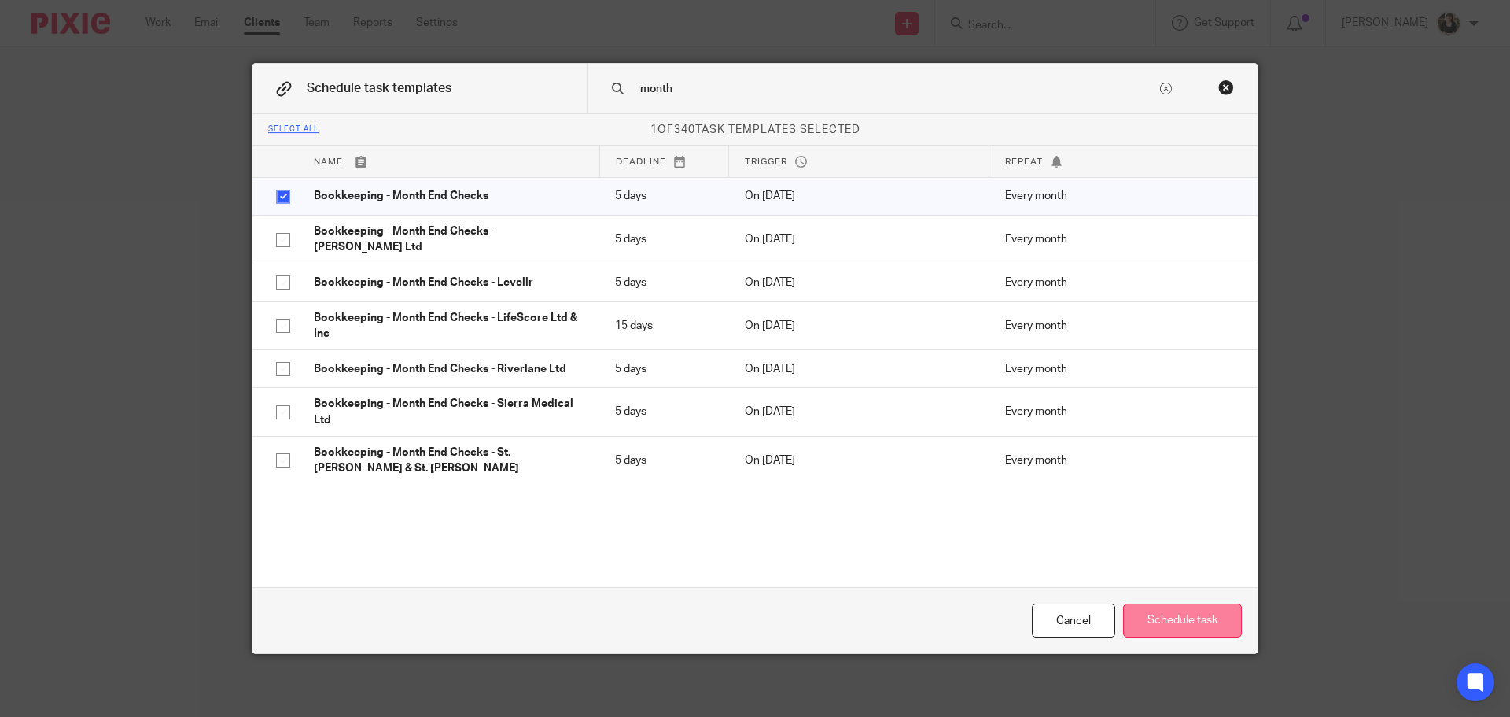
click at [1142, 609] on button "Schedule task" at bounding box center [1182, 620] width 119 height 34
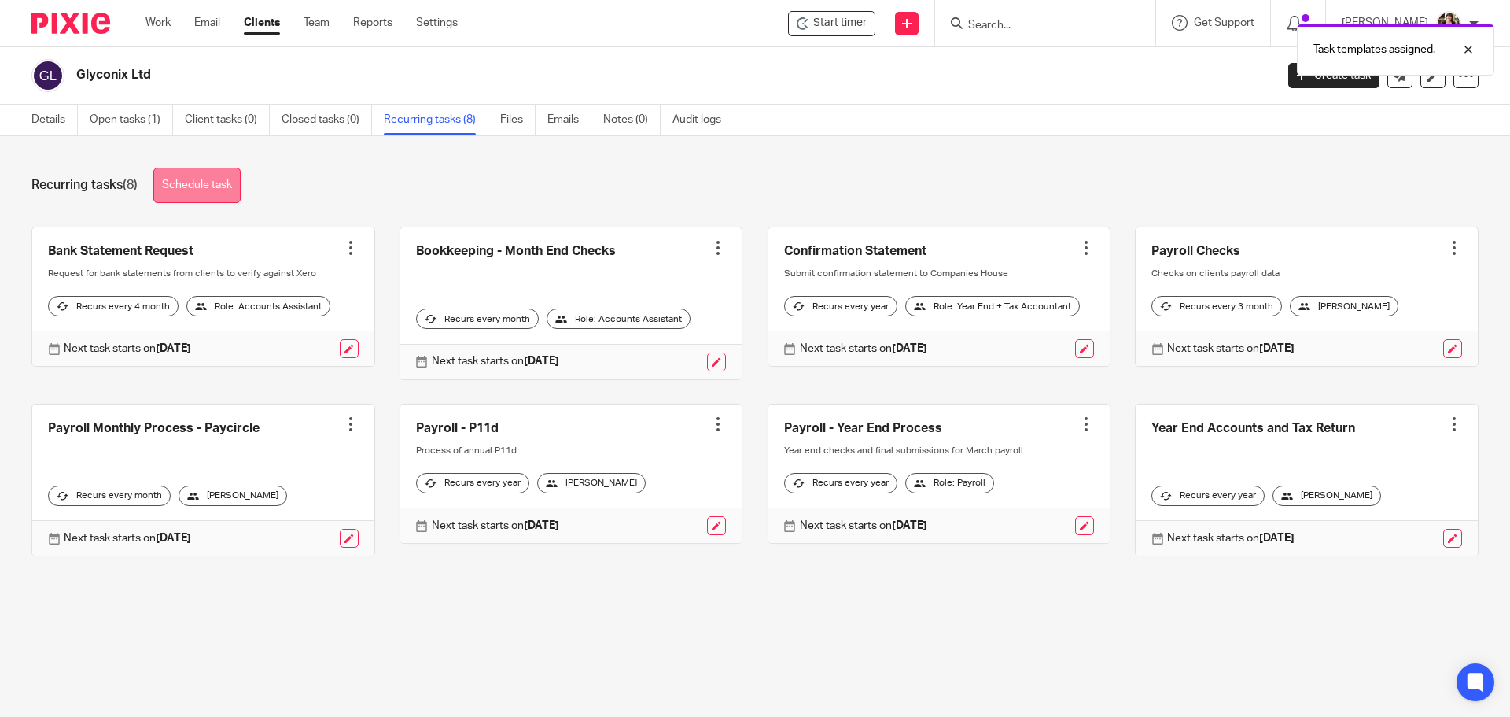
click at [193, 186] on link "Schedule task" at bounding box center [196, 185] width 87 height 35
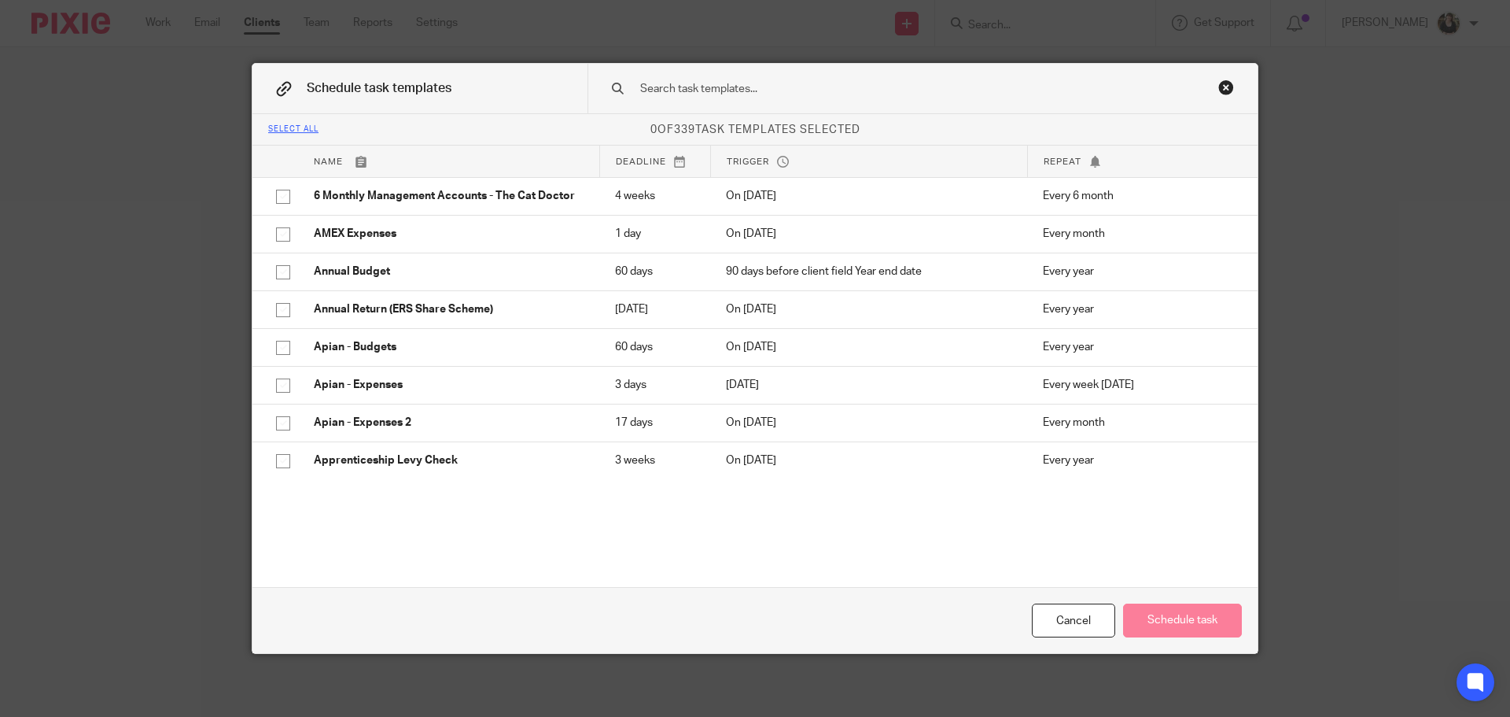
click at [863, 83] on input "text" at bounding box center [898, 88] width 518 height 17
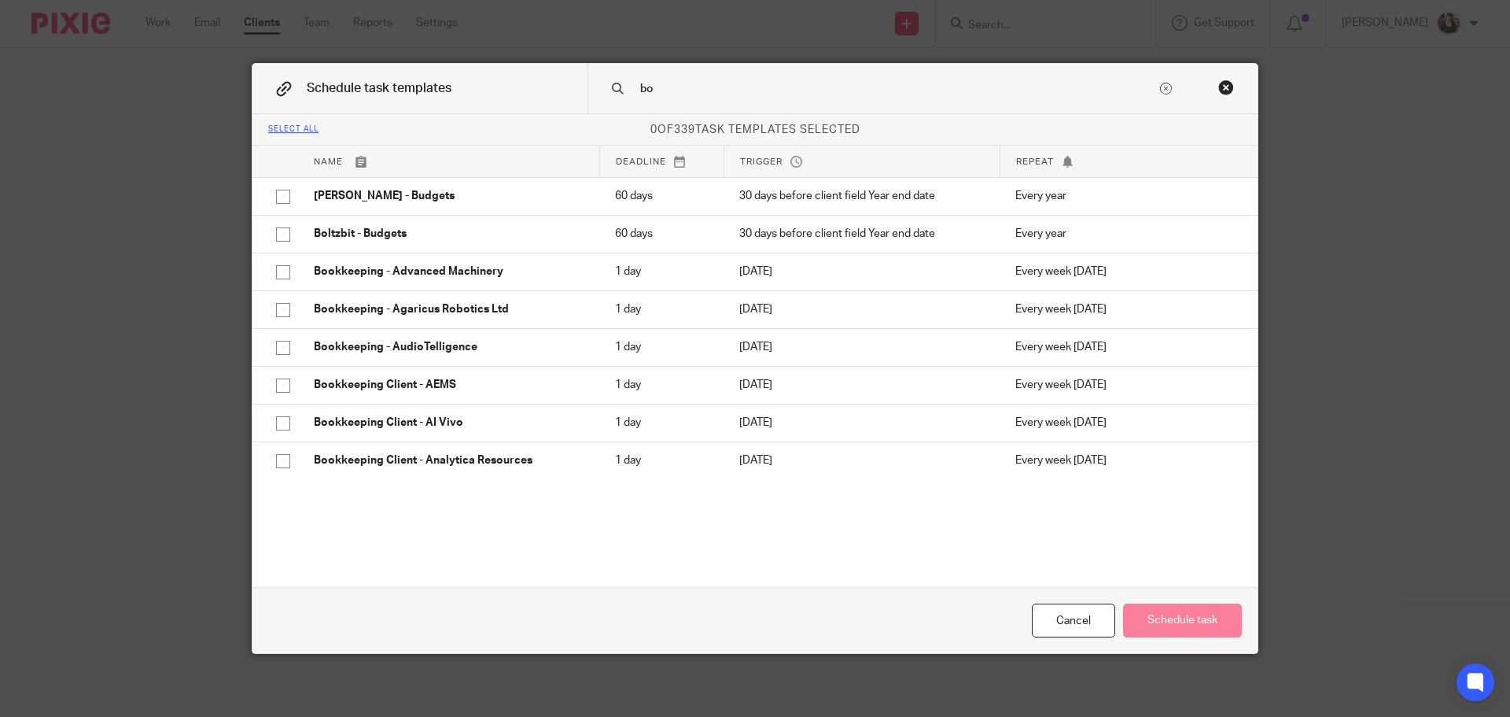
type input "b"
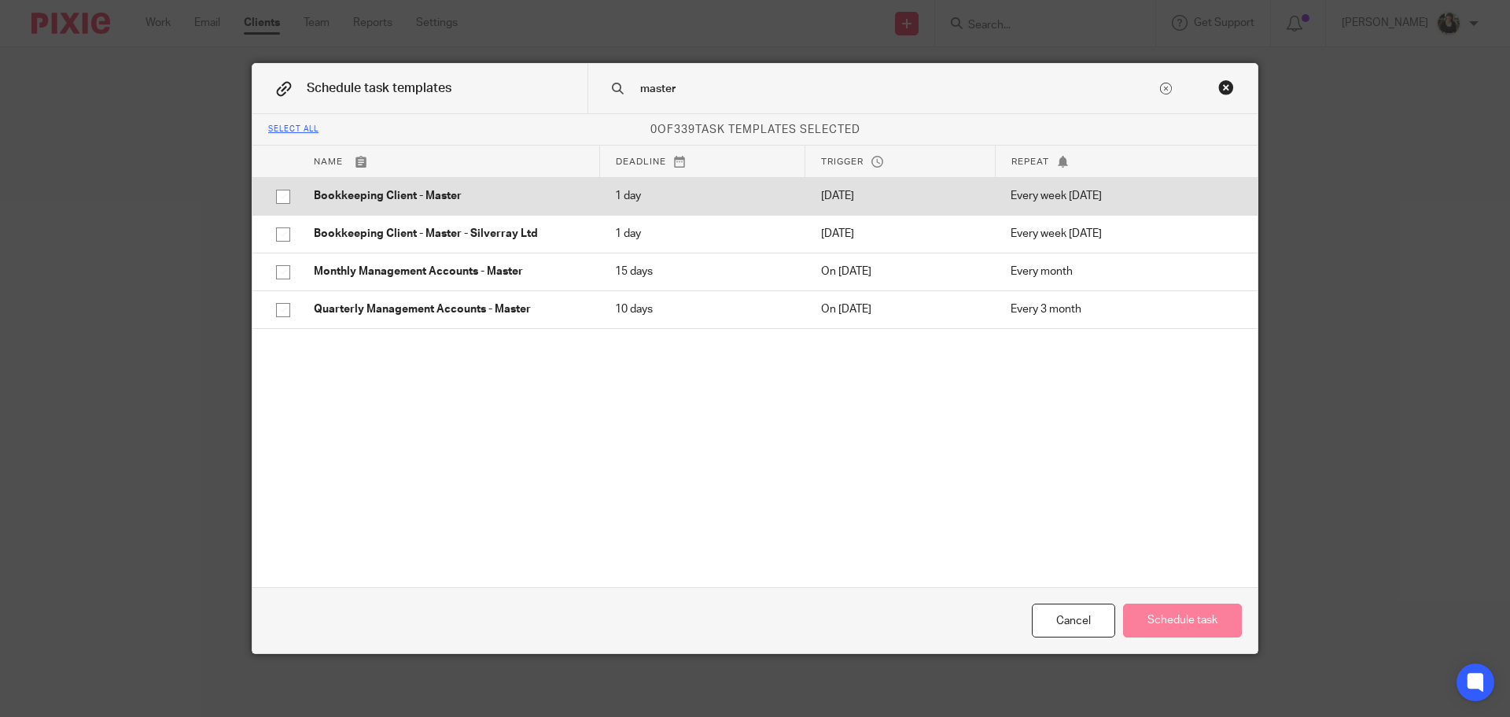
type input "master"
click at [429, 196] on p "Bookkeeping Client - Master" at bounding box center [449, 196] width 270 height 16
checkbox input "true"
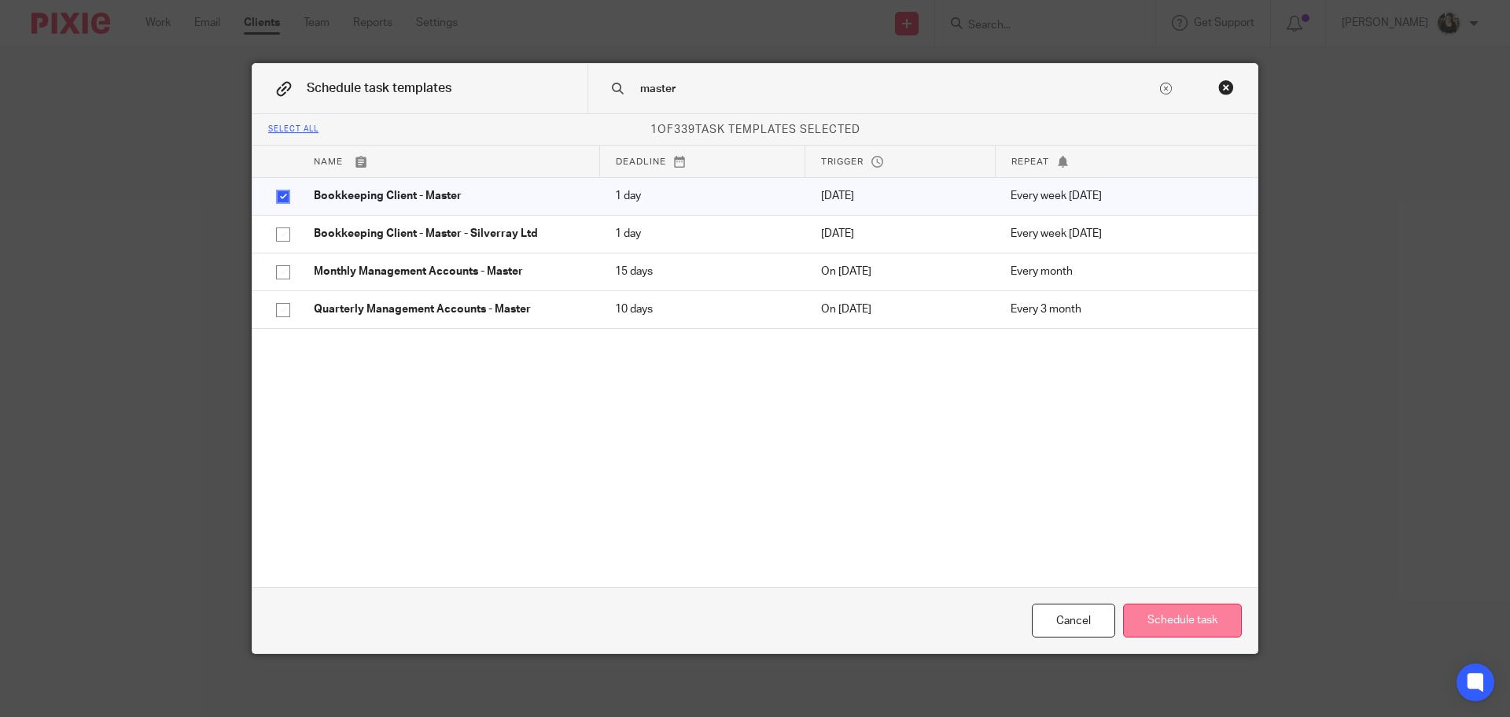
click at [1163, 615] on button "Schedule task" at bounding box center [1182, 620] width 119 height 34
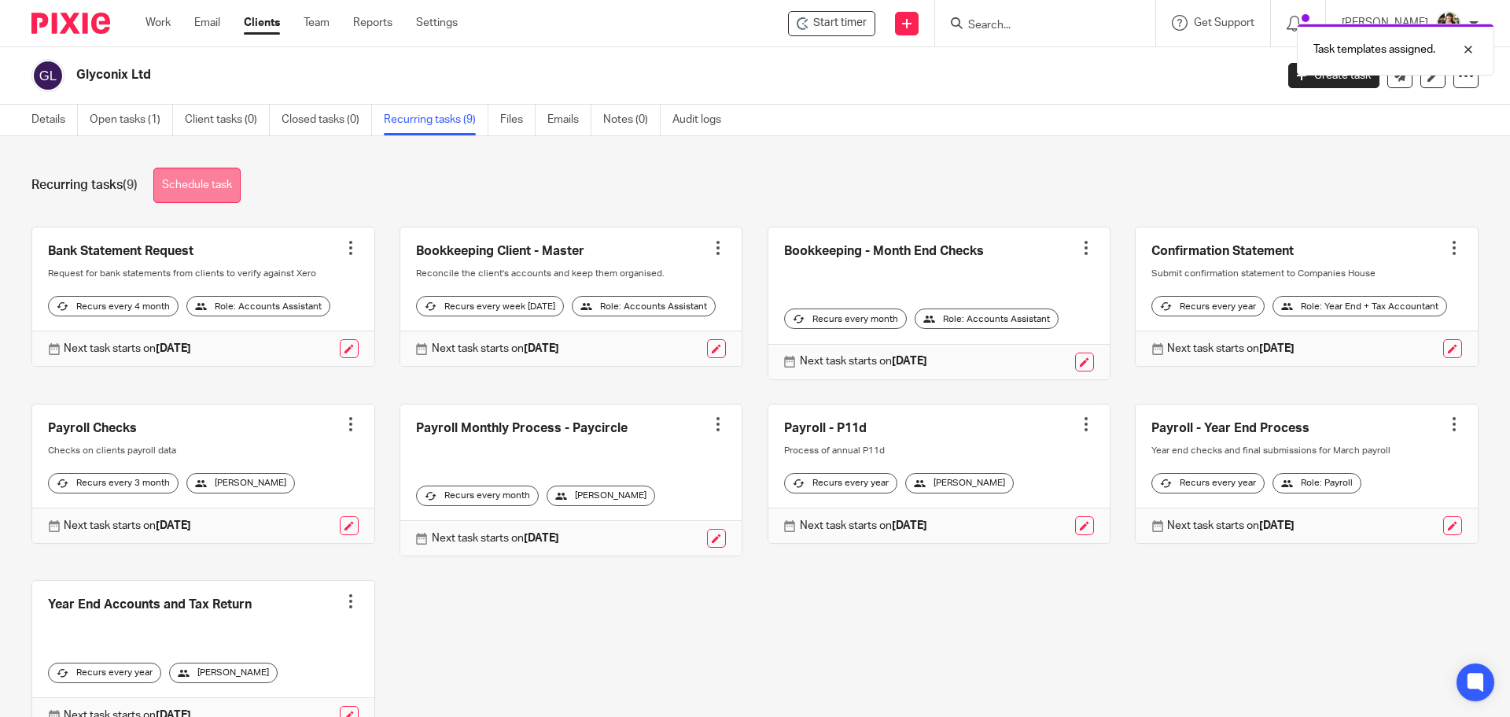
click at [187, 193] on link "Schedule task" at bounding box center [196, 185] width 87 height 35
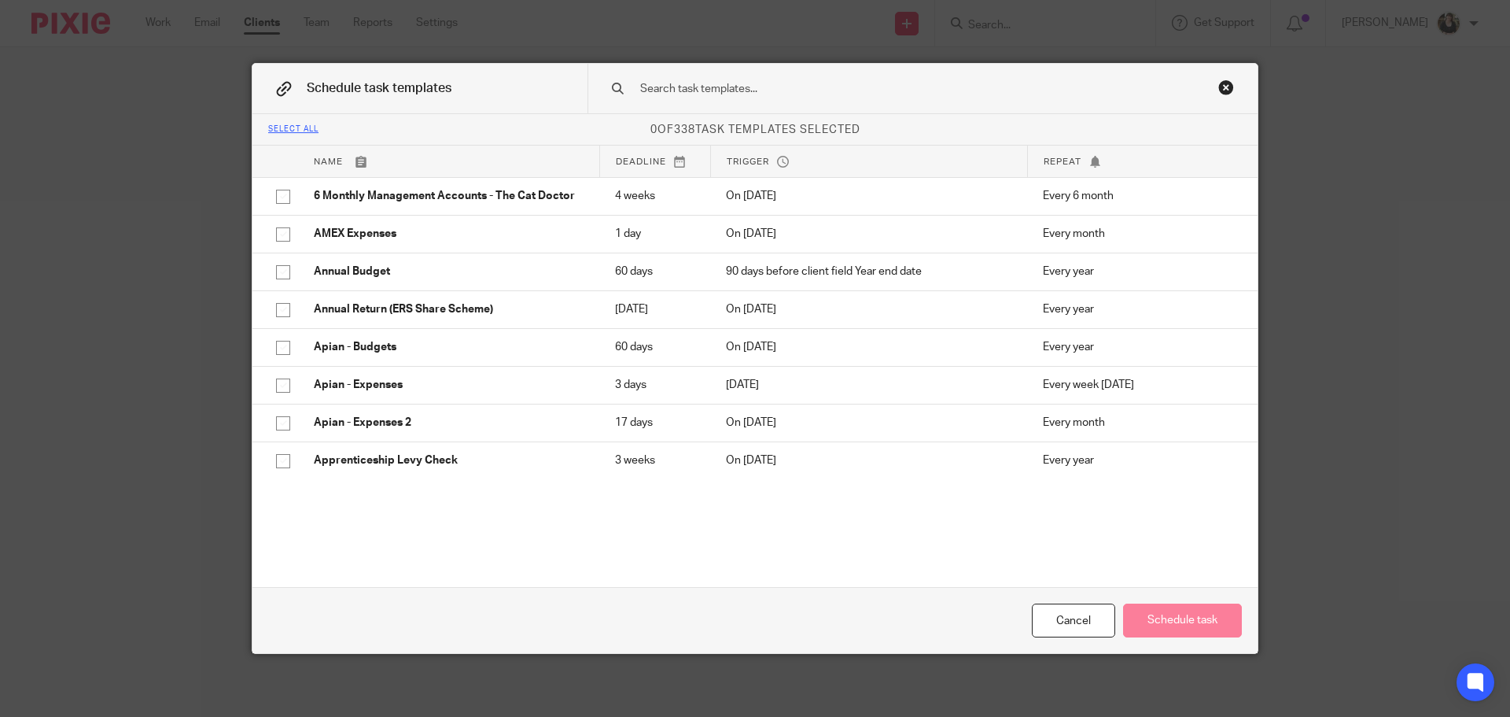
click at [723, 77] on div at bounding box center [923, 89] width 670 height 50
click at [715, 90] on input "text" at bounding box center [898, 88] width 518 height 17
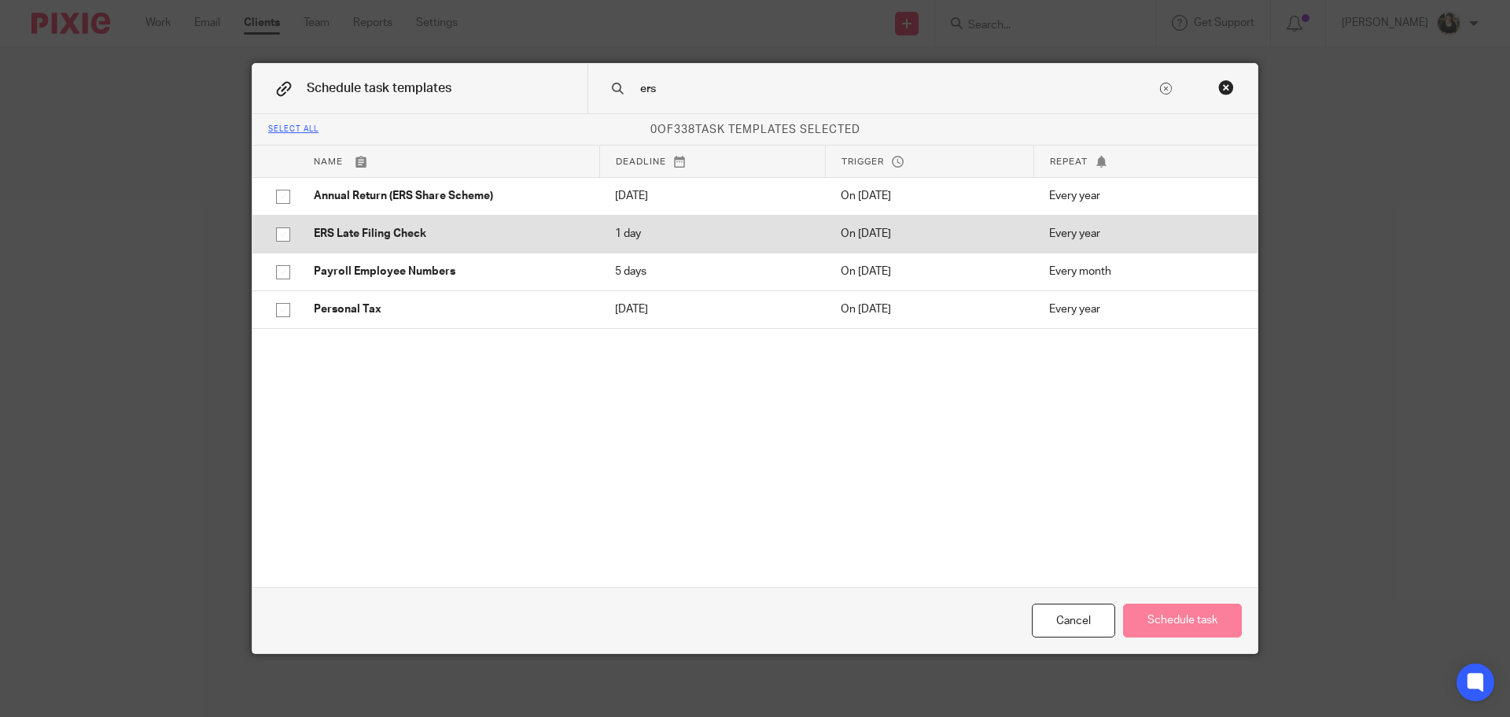
type input "ers"
click at [363, 229] on p "ERS Late Filing Check" at bounding box center [449, 234] width 270 height 16
checkbox input "true"
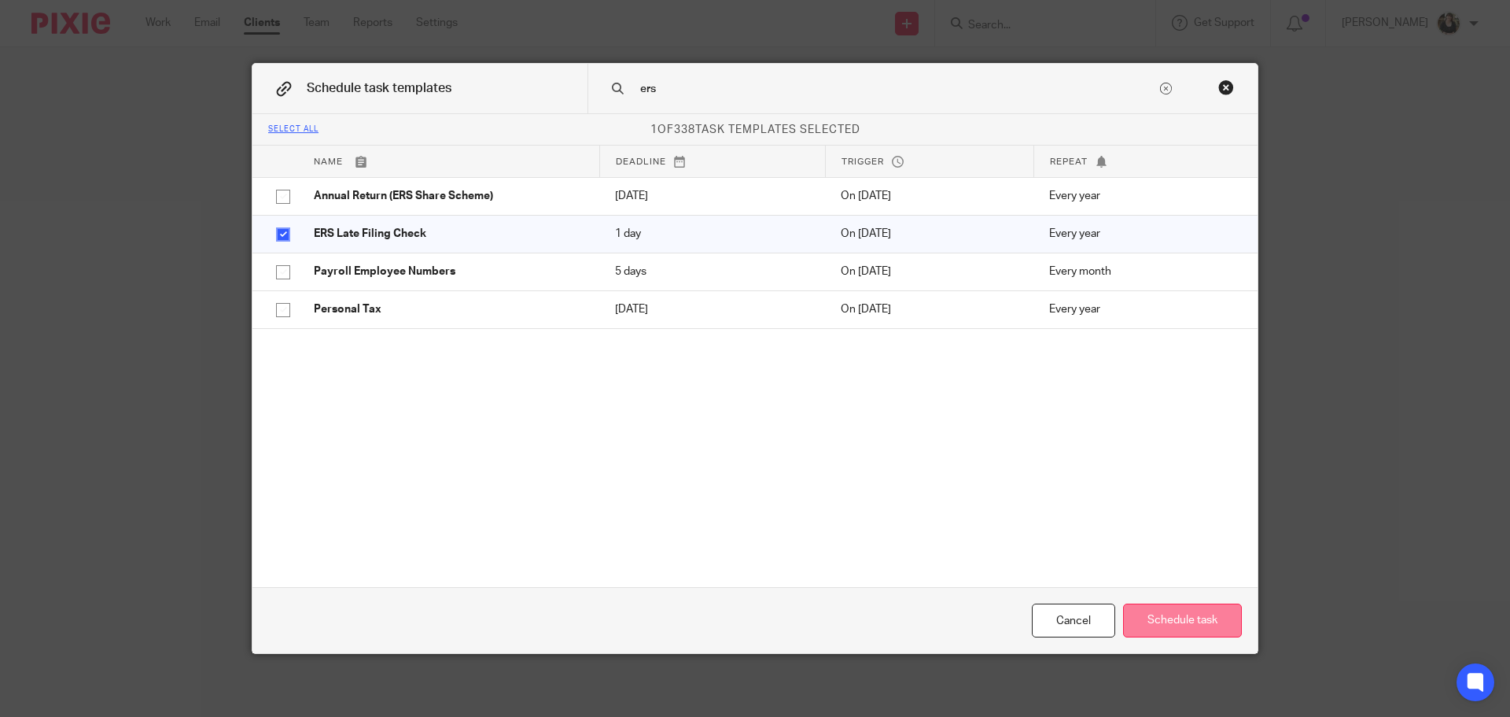
click at [1195, 621] on button "Schedule task" at bounding box center [1182, 620] width 119 height 34
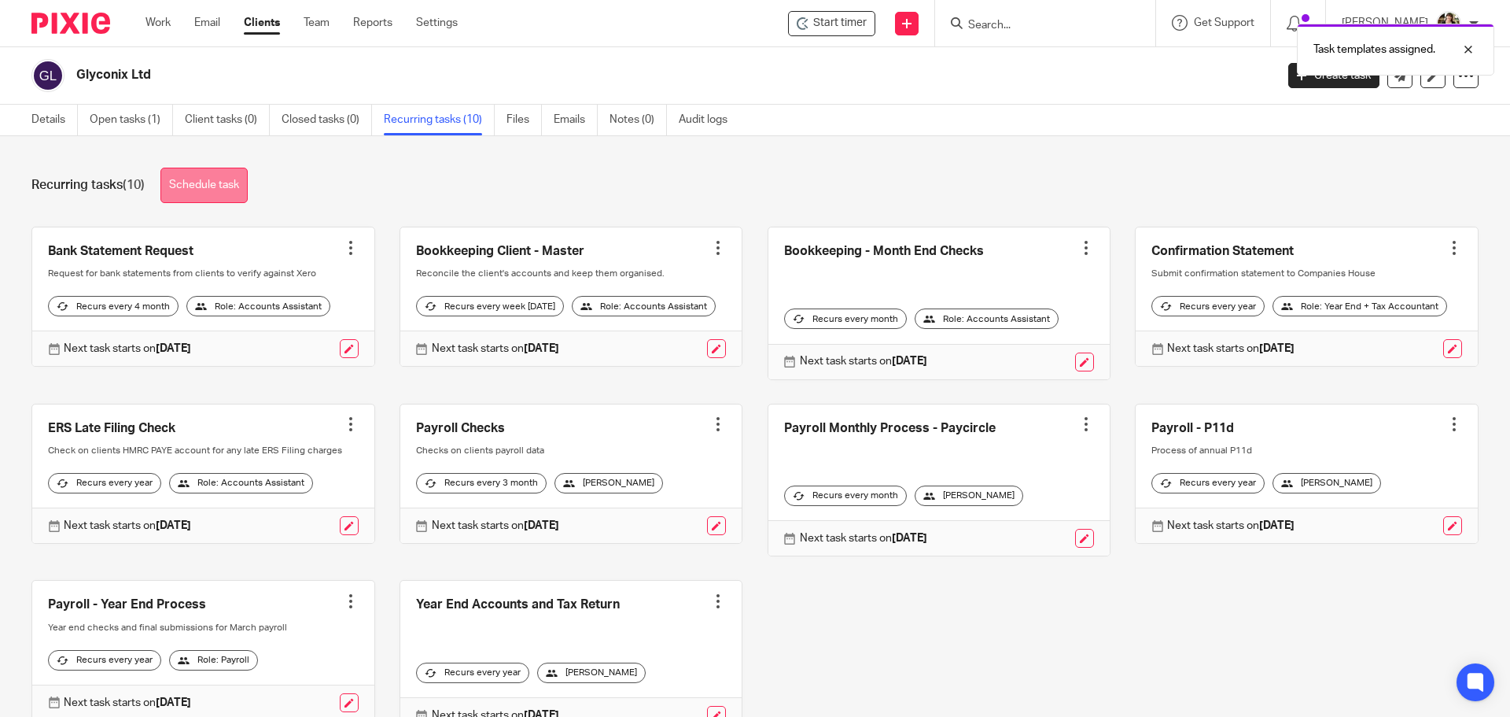
click at [228, 189] on link "Schedule task" at bounding box center [203, 185] width 87 height 35
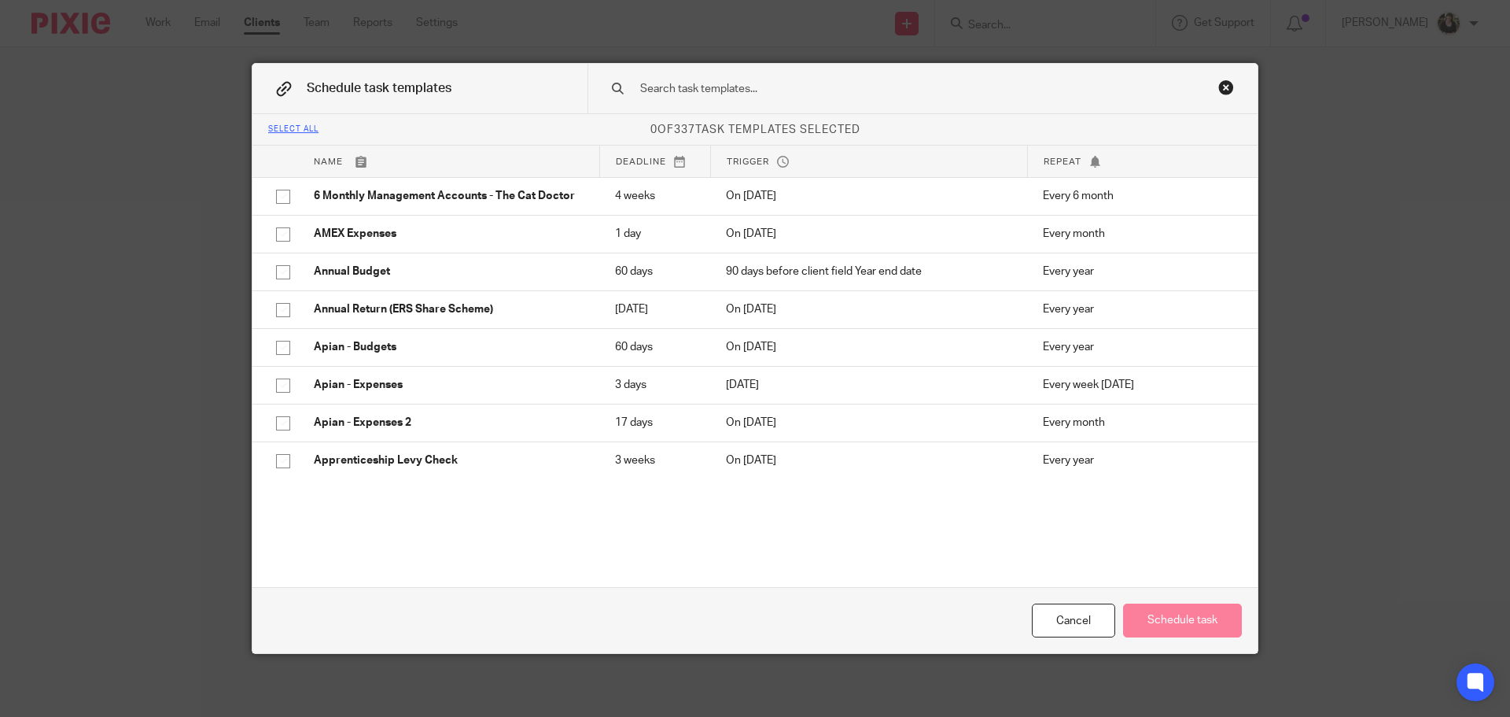
click at [794, 72] on div at bounding box center [923, 89] width 670 height 50
click at [775, 85] on input "text" at bounding box center [898, 88] width 518 height 17
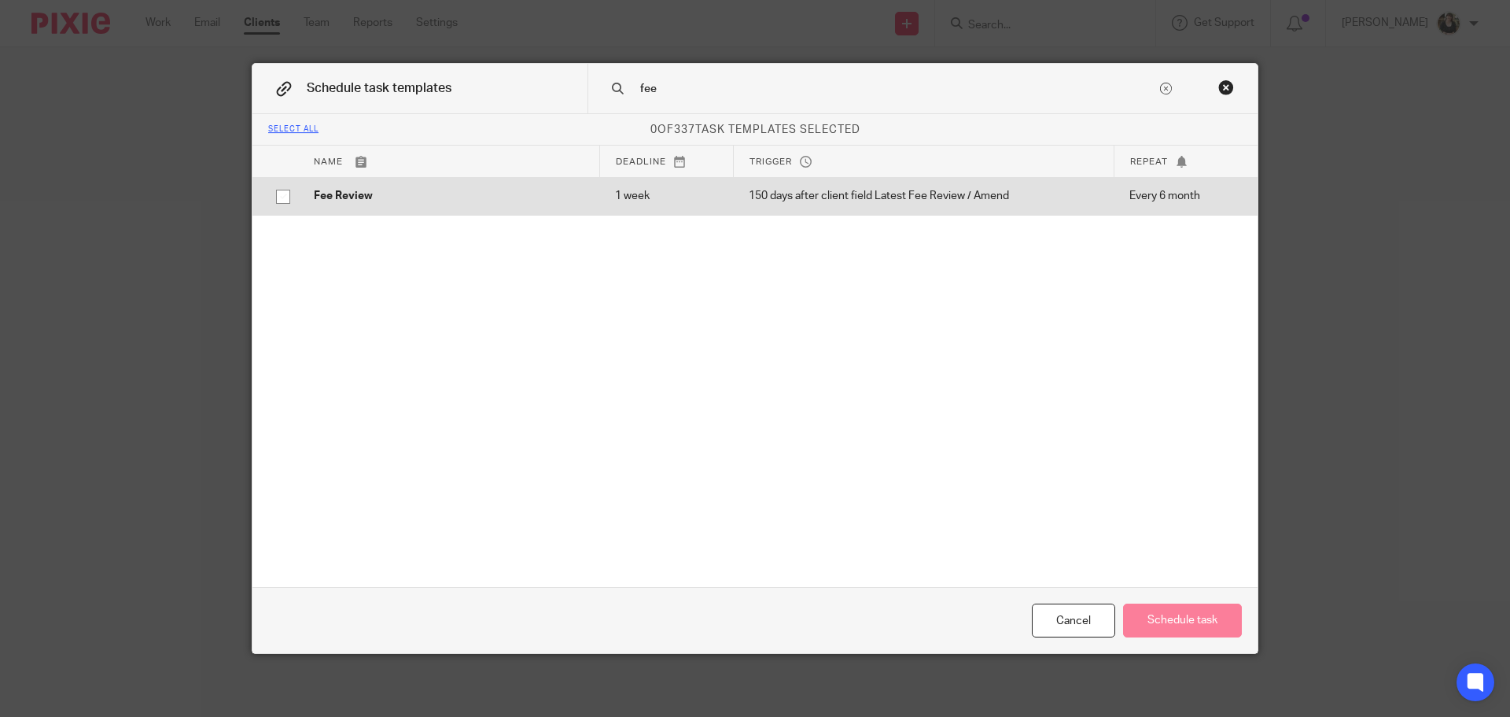
type input "fee"
click at [298, 190] on td "Fee Review" at bounding box center [448, 196] width 301 height 38
checkbox input "true"
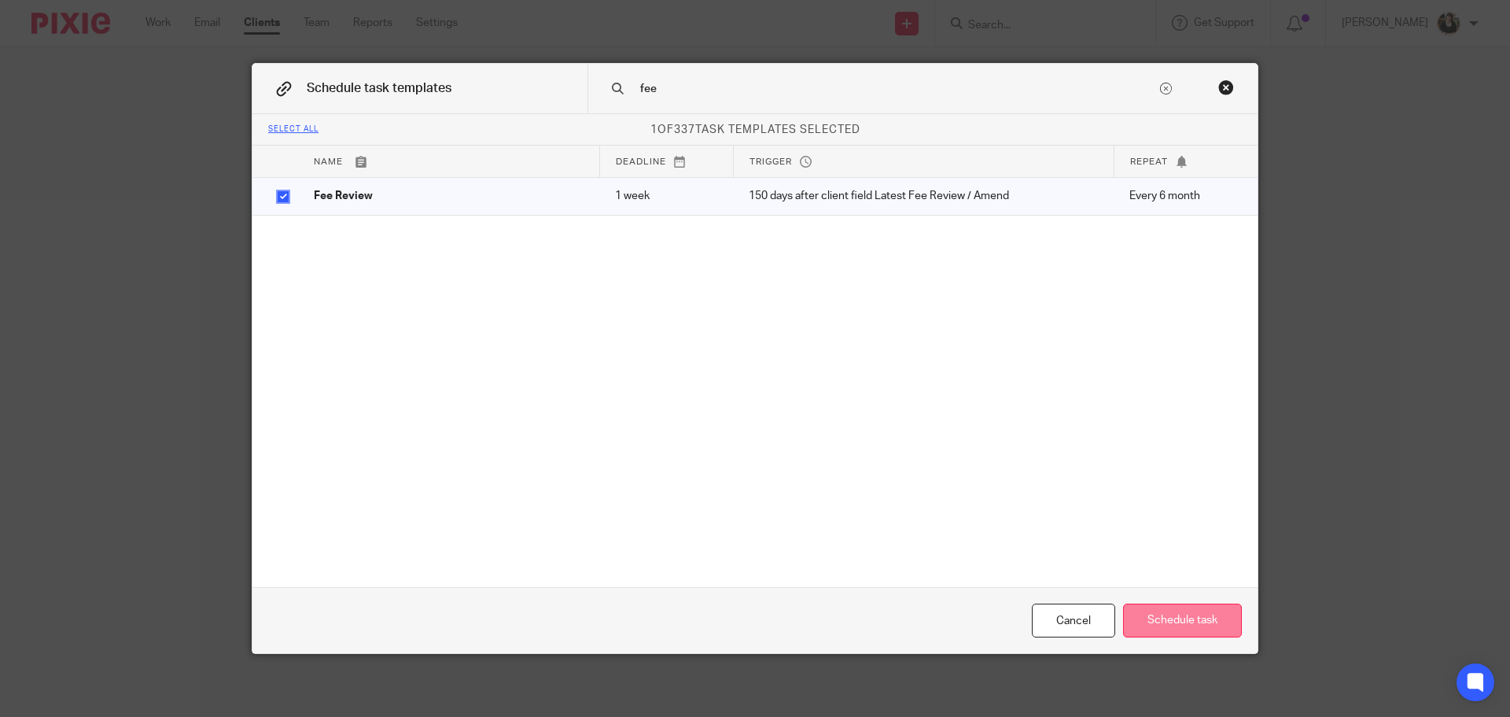
click at [1213, 630] on button "Schedule task" at bounding box center [1182, 620] width 119 height 34
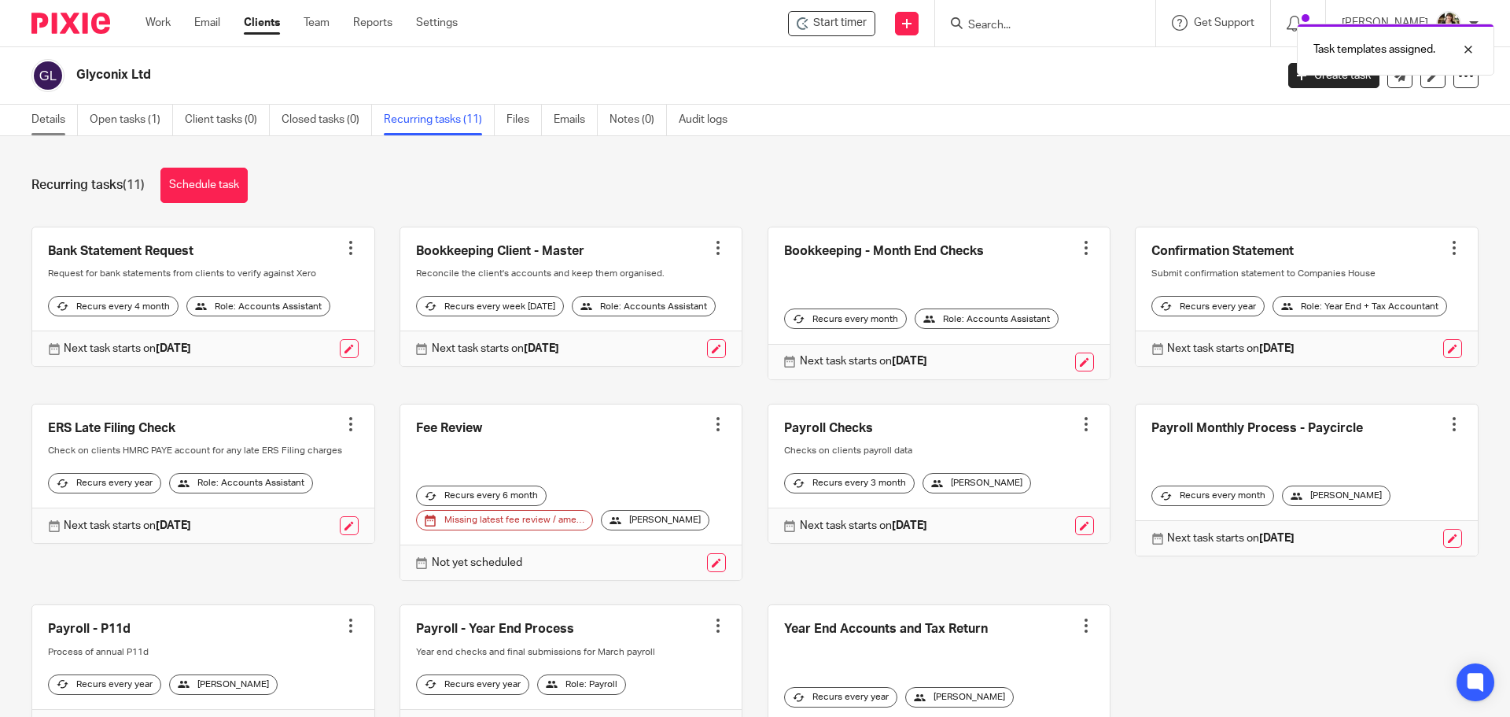
click at [50, 123] on link "Details" at bounding box center [54, 120] width 46 height 31
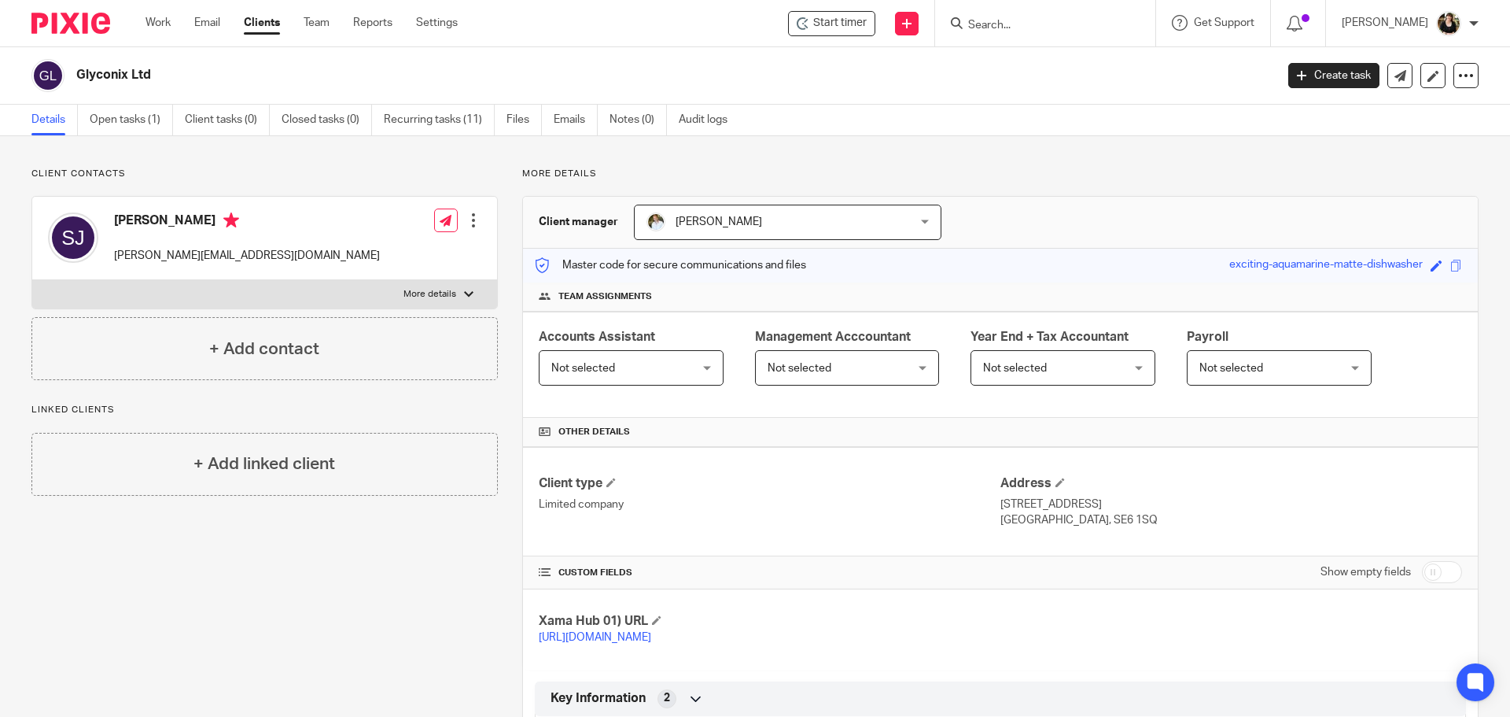
click at [1431, 570] on input "checkbox" at bounding box center [1442, 572] width 40 height 22
checkbox input "true"
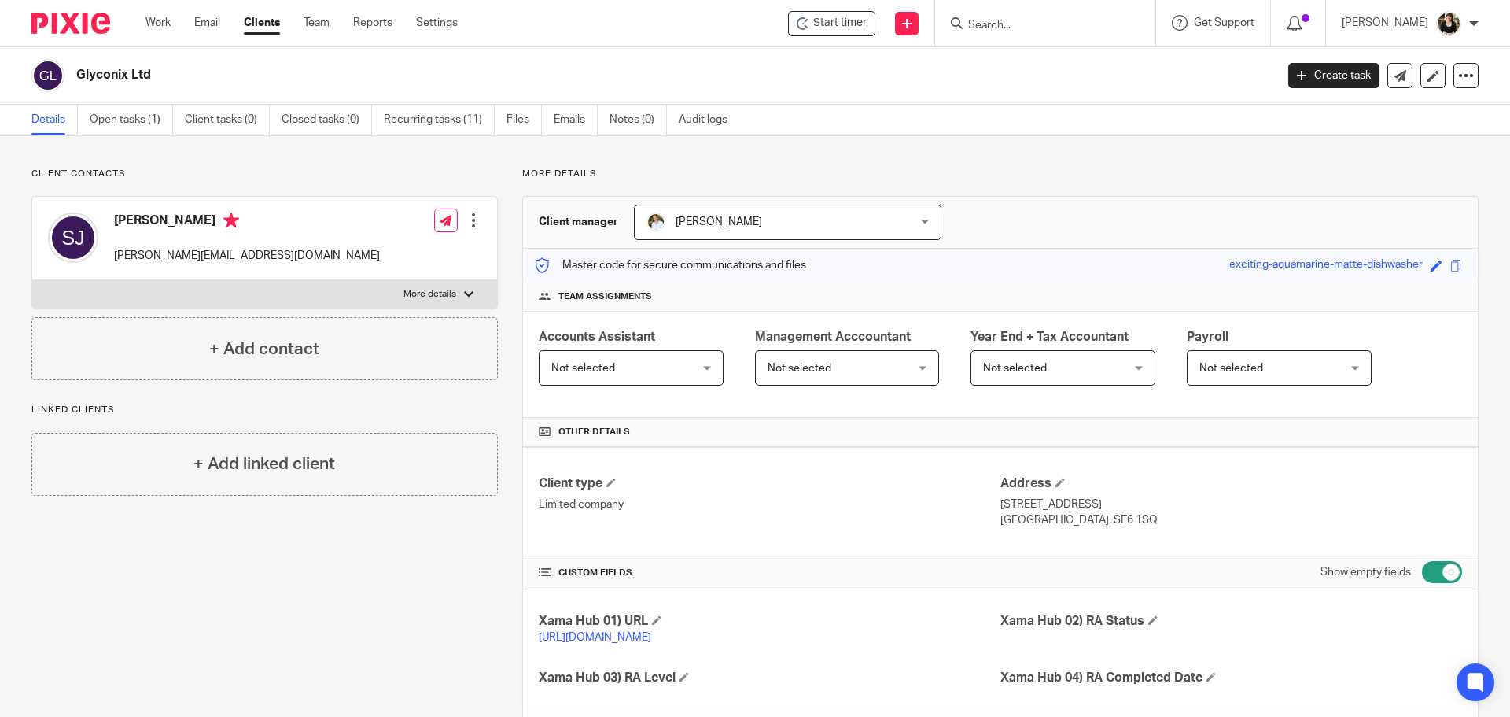
click at [595, 364] on span "Not selected" at bounding box center [583, 368] width 64 height 11
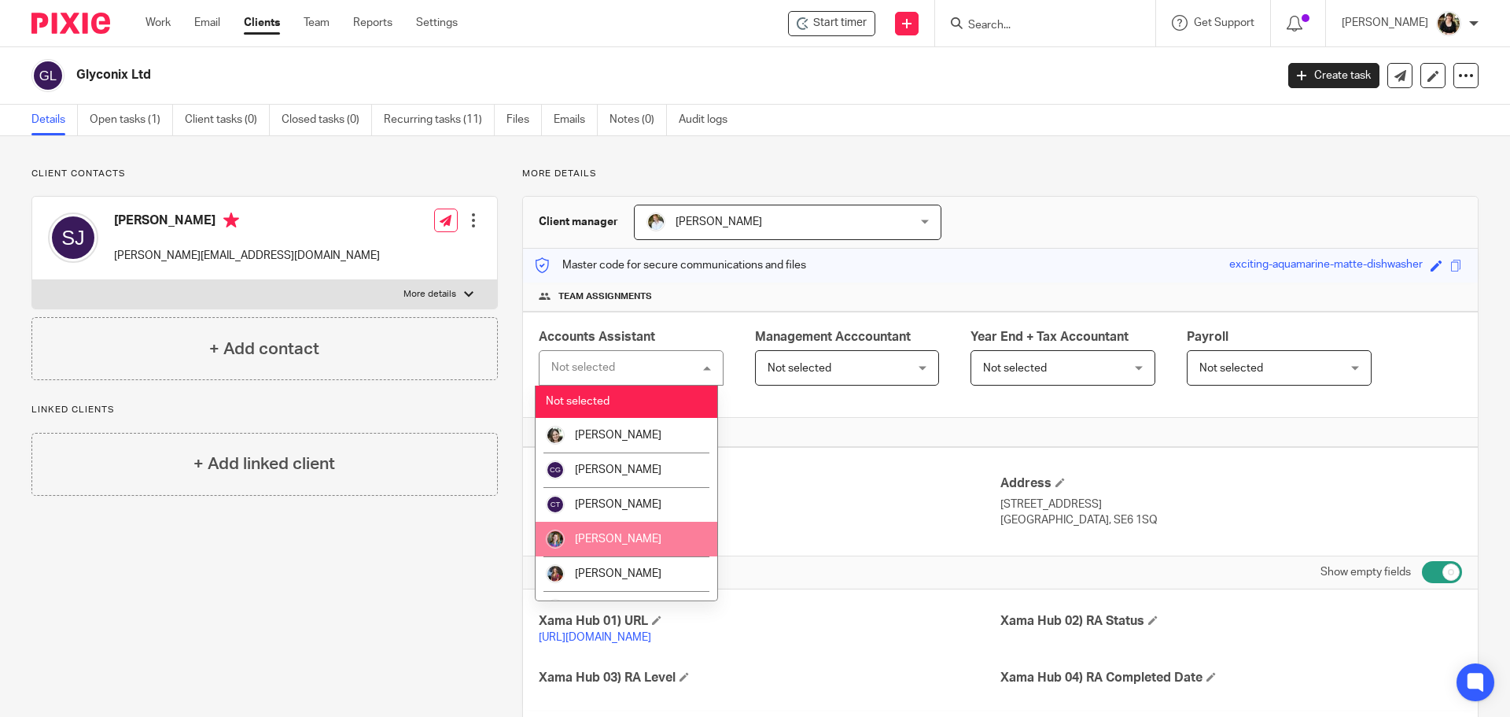
scroll to position [79, 0]
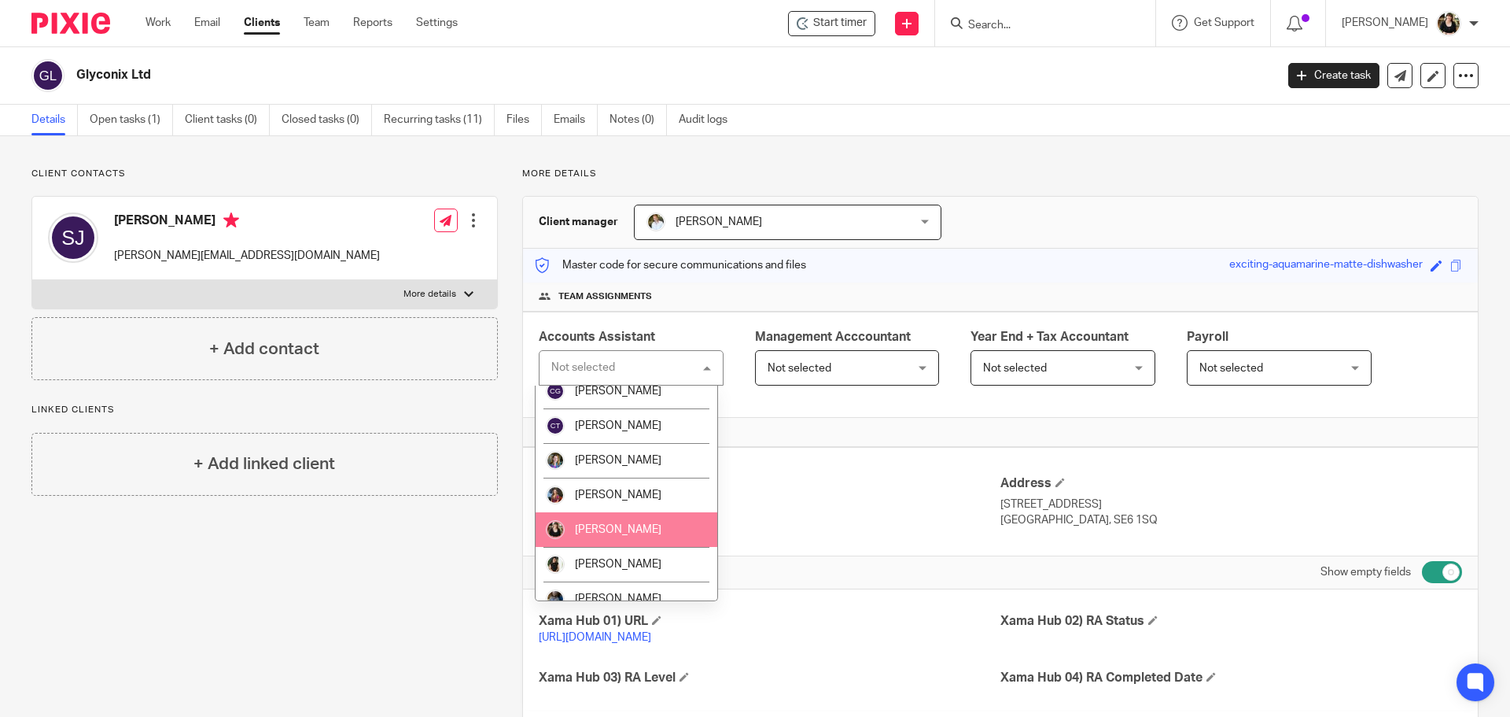
click at [611, 525] on span "[PERSON_NAME]" at bounding box center [618, 529] width 87 height 11
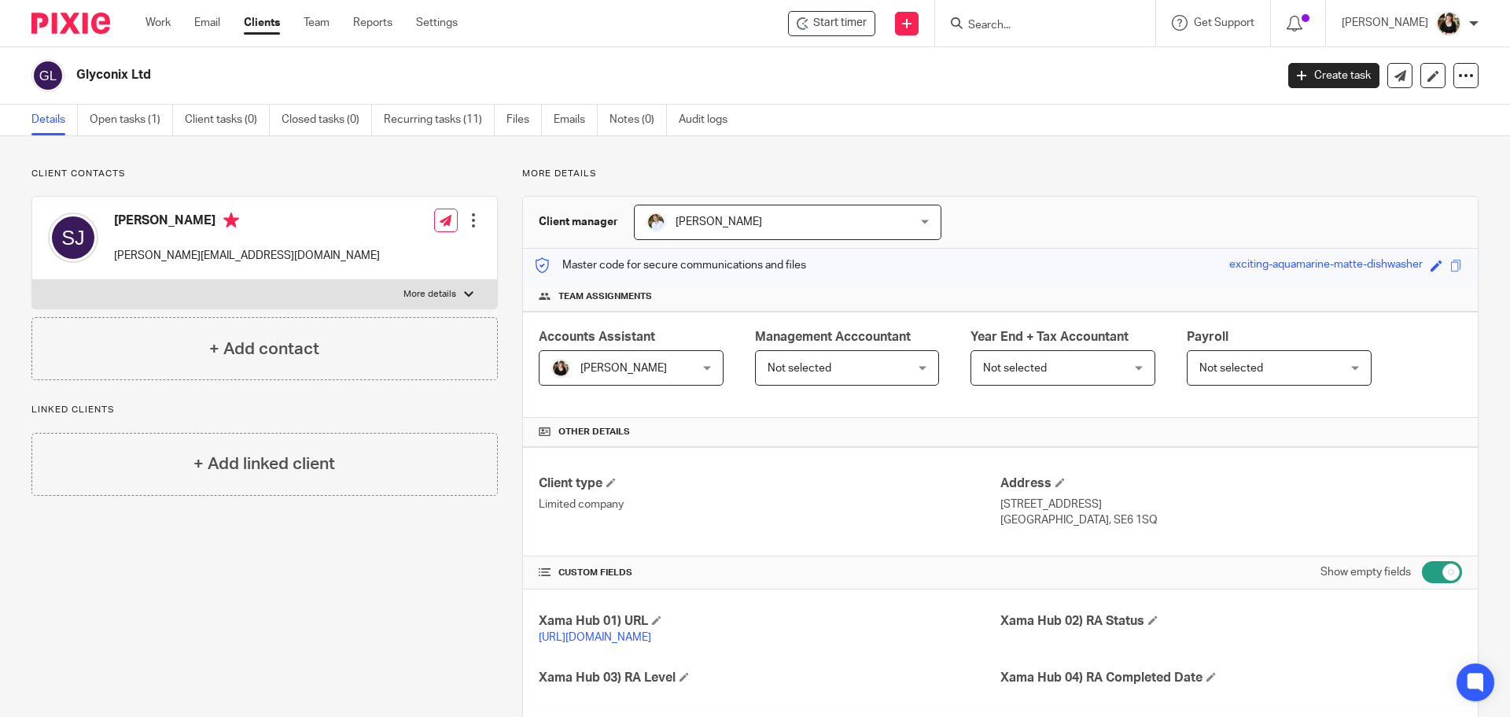
click at [688, 376] on span "Not selected" at bounding box center [619, 367] width 137 height 33
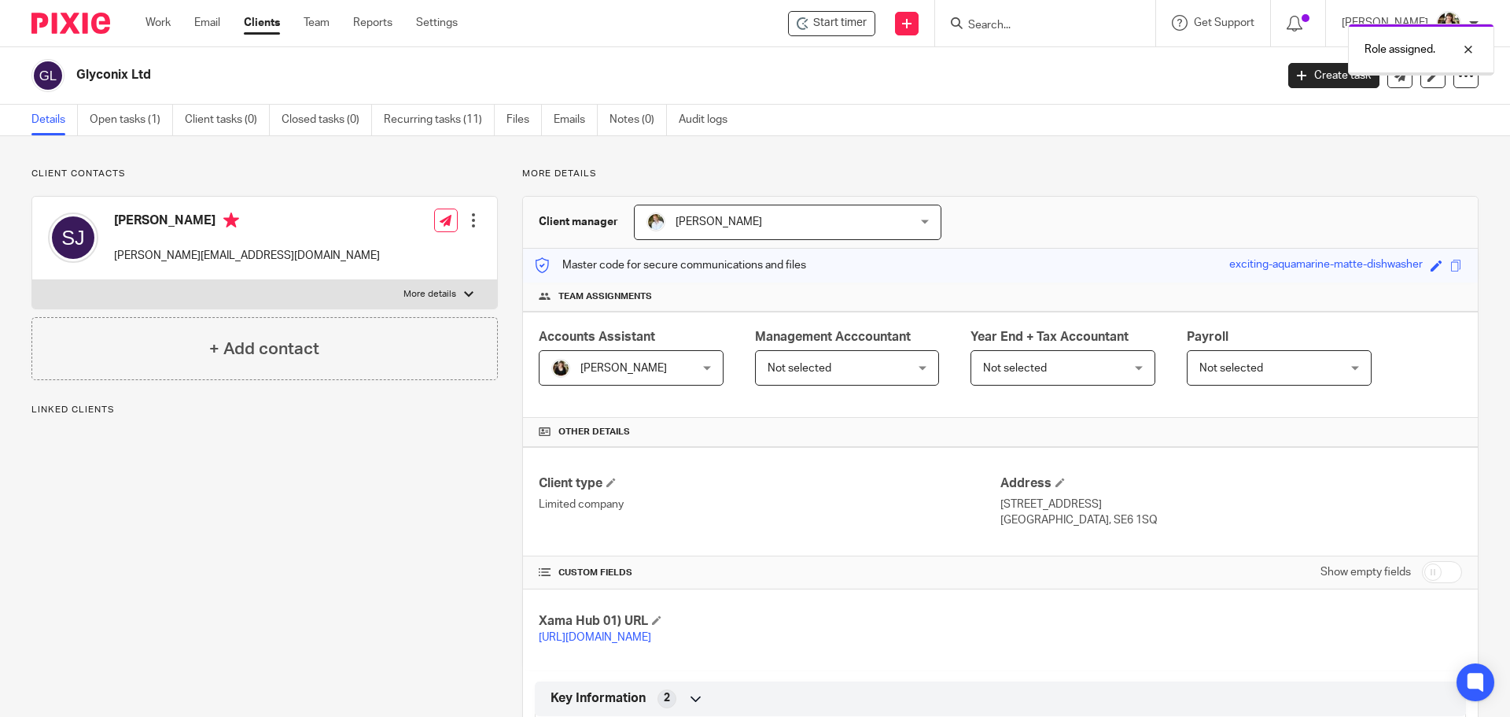
click at [904, 361] on span "Not selected" at bounding box center [836, 367] width 137 height 33
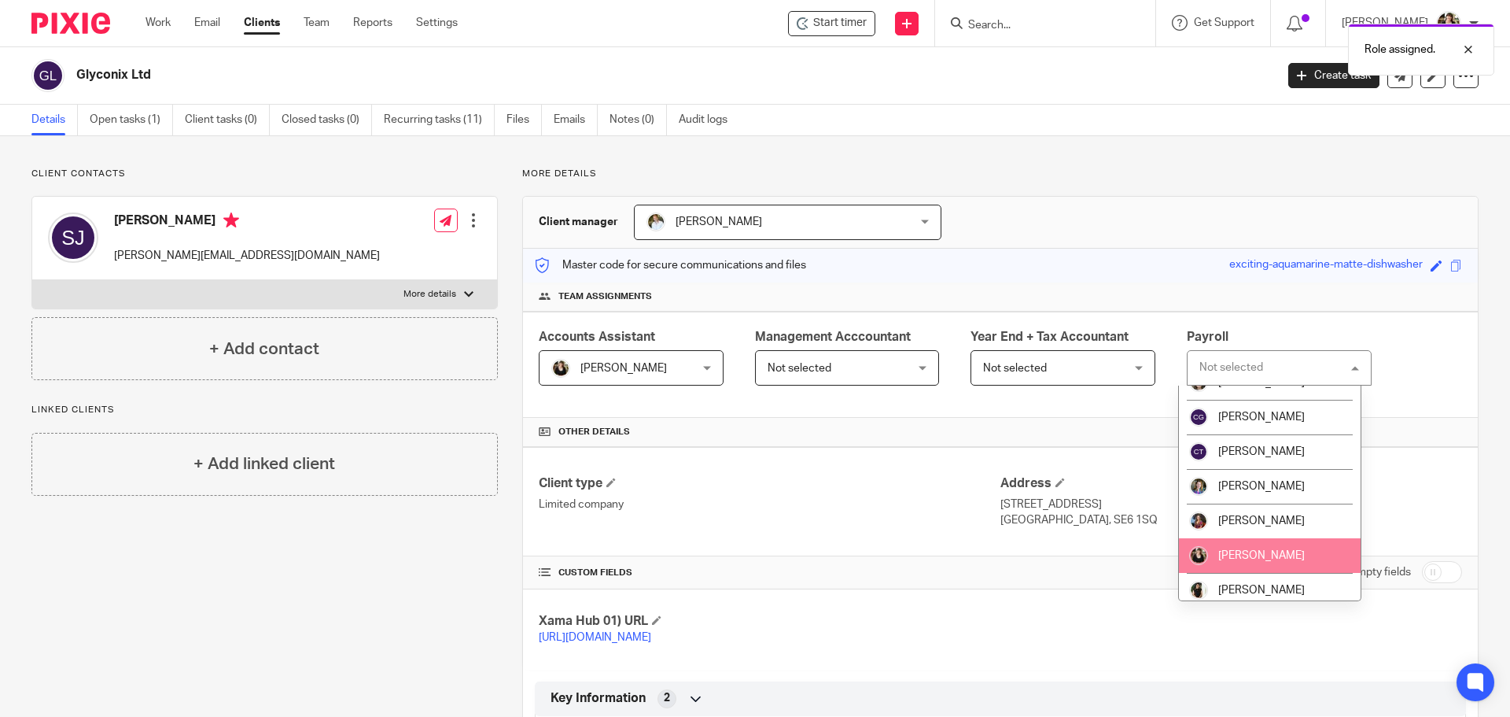
scroll to position [79, 0]
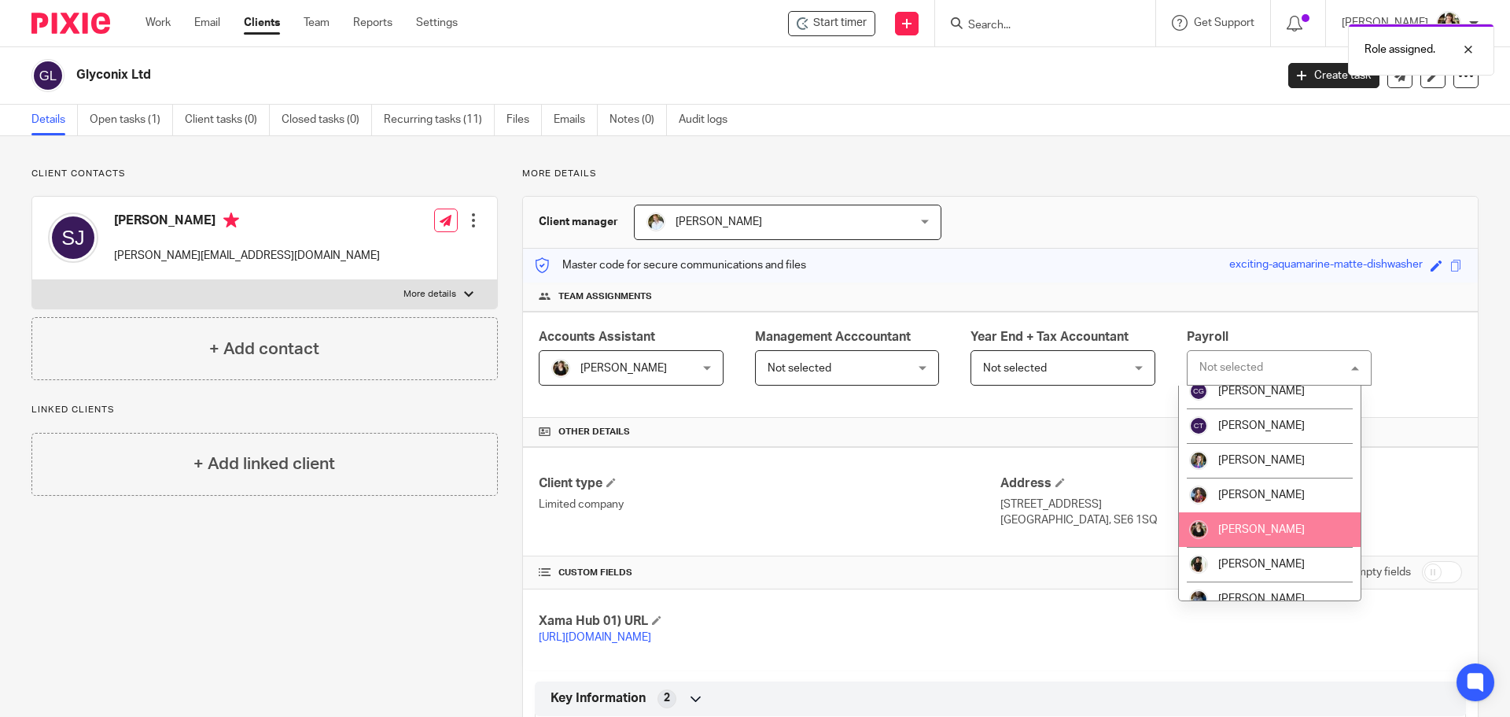
click at [1284, 530] on span "[PERSON_NAME]" at bounding box center [1261, 529] width 87 height 11
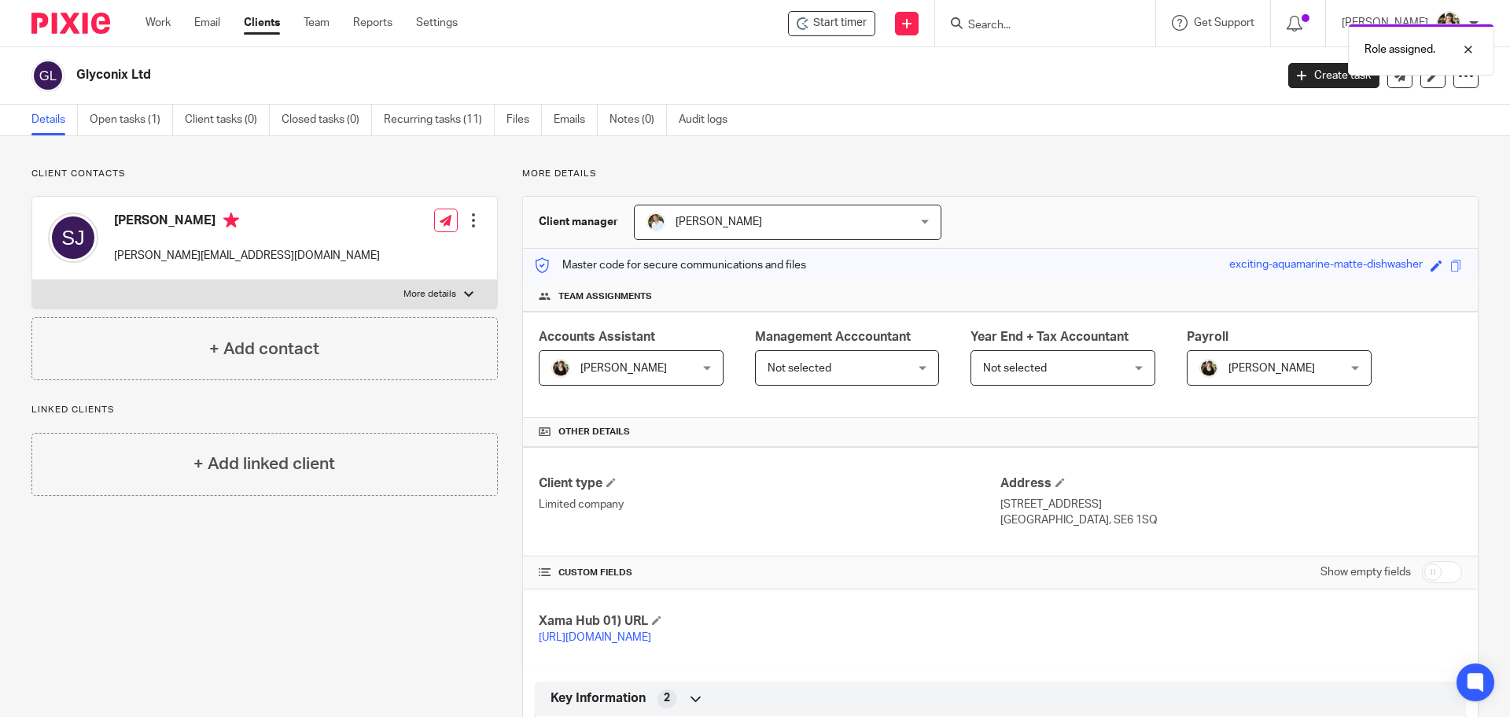
click at [904, 373] on span "Not selected" at bounding box center [836, 367] width 137 height 33
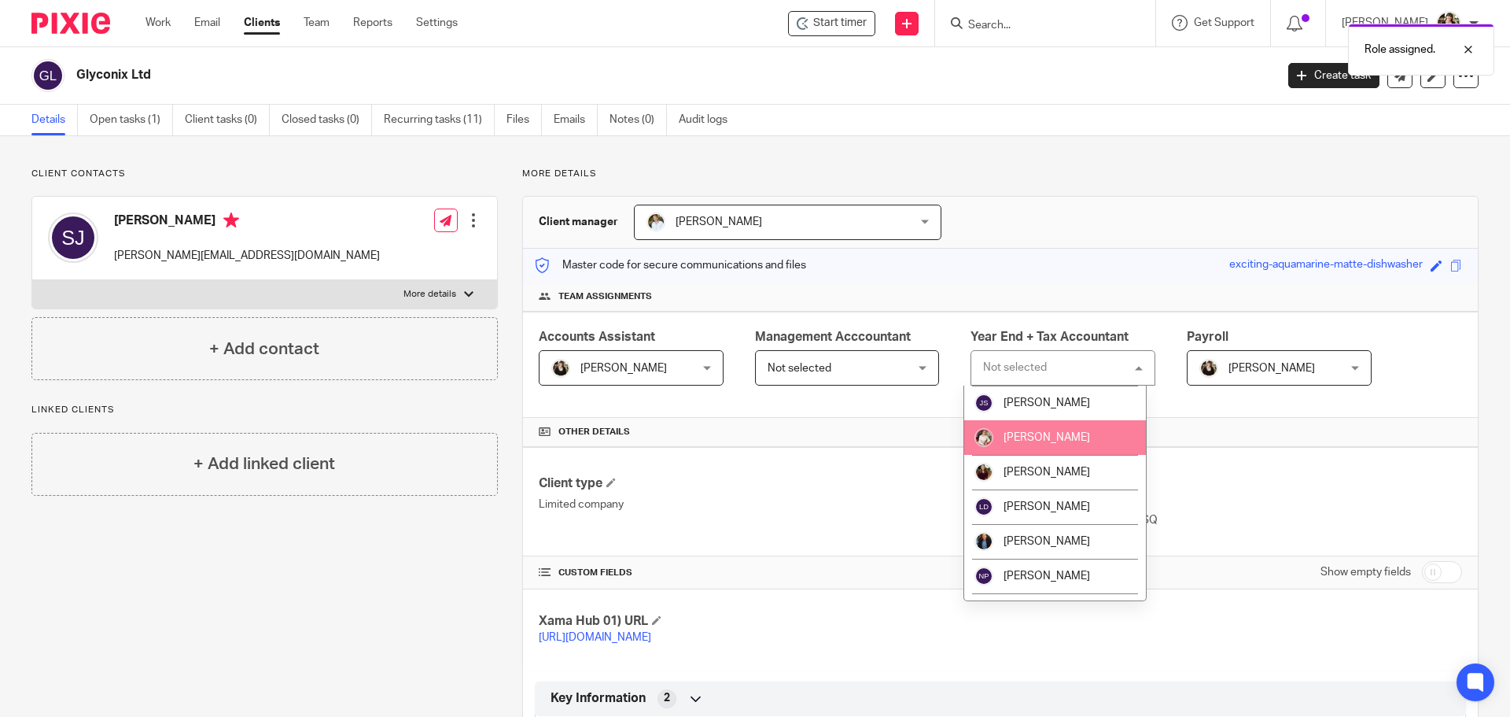
scroll to position [308, 0]
click at [1035, 427] on li "[PERSON_NAME]" at bounding box center [1055, 438] width 182 height 35
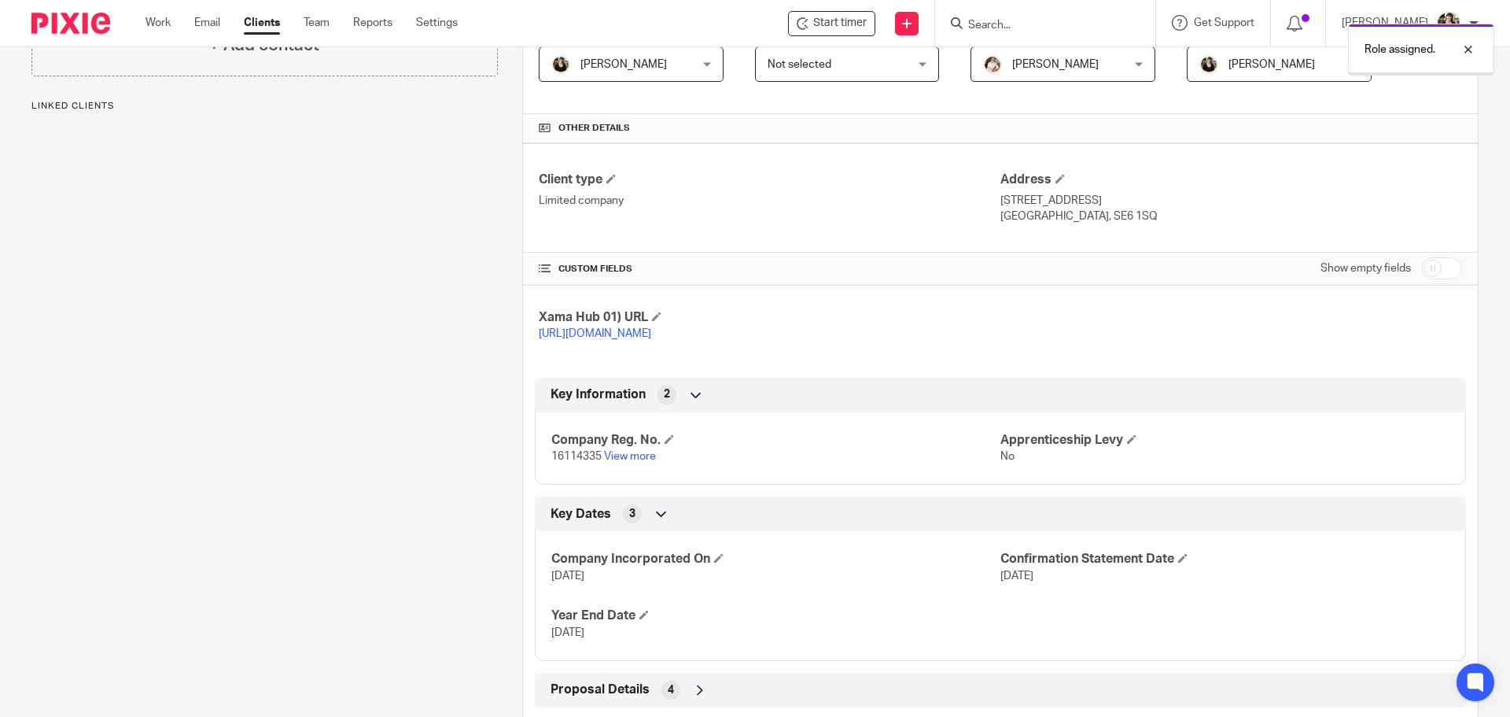
scroll to position [315, 0]
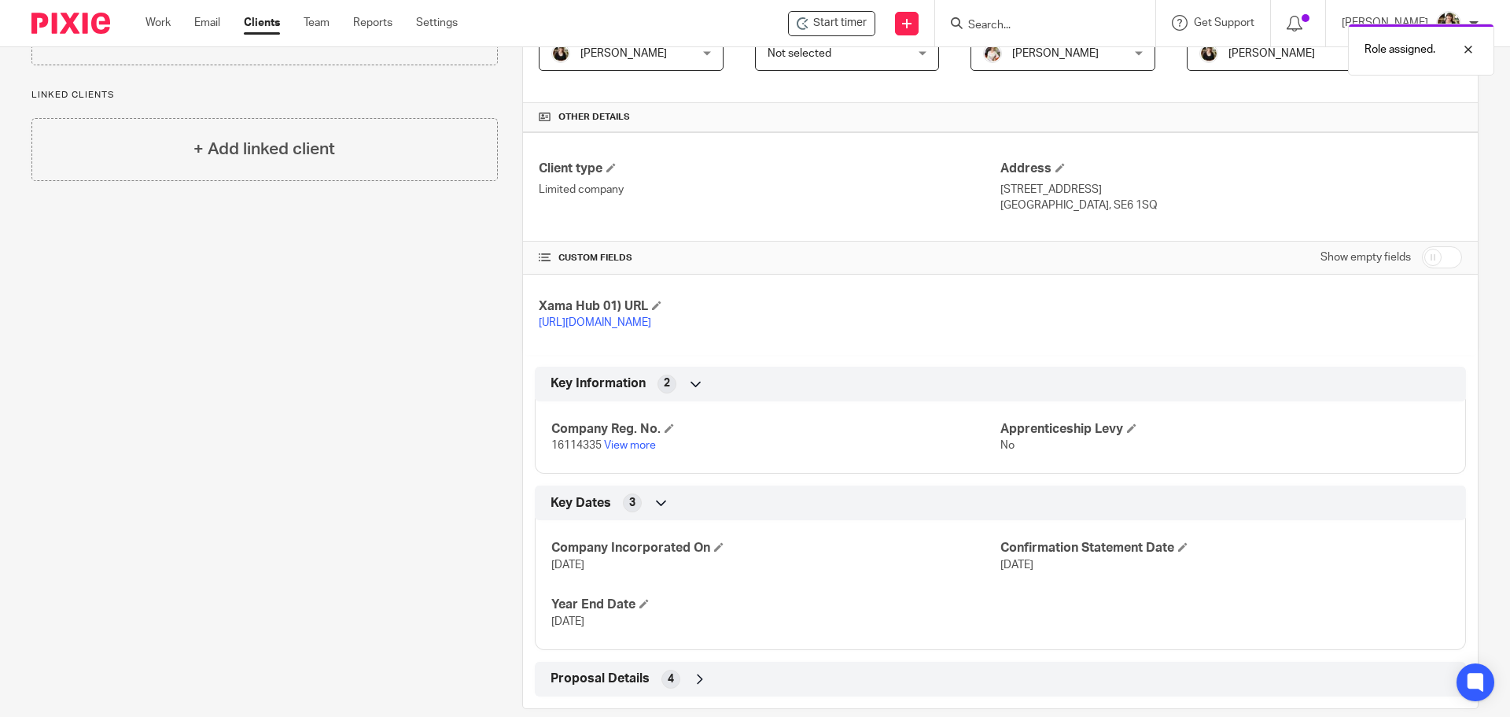
click at [1422, 263] on input "checkbox" at bounding box center [1442, 257] width 40 height 22
checkbox input "true"
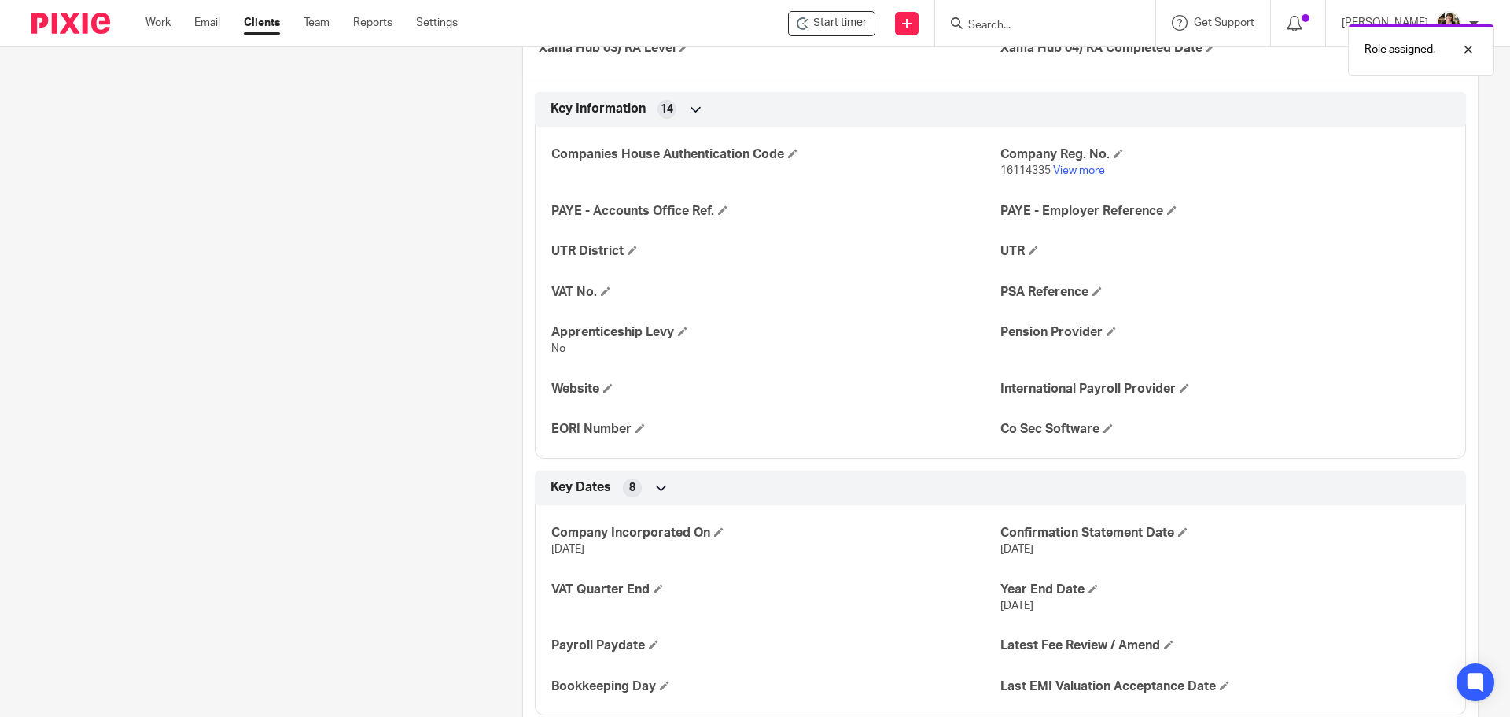
scroll to position [708, 0]
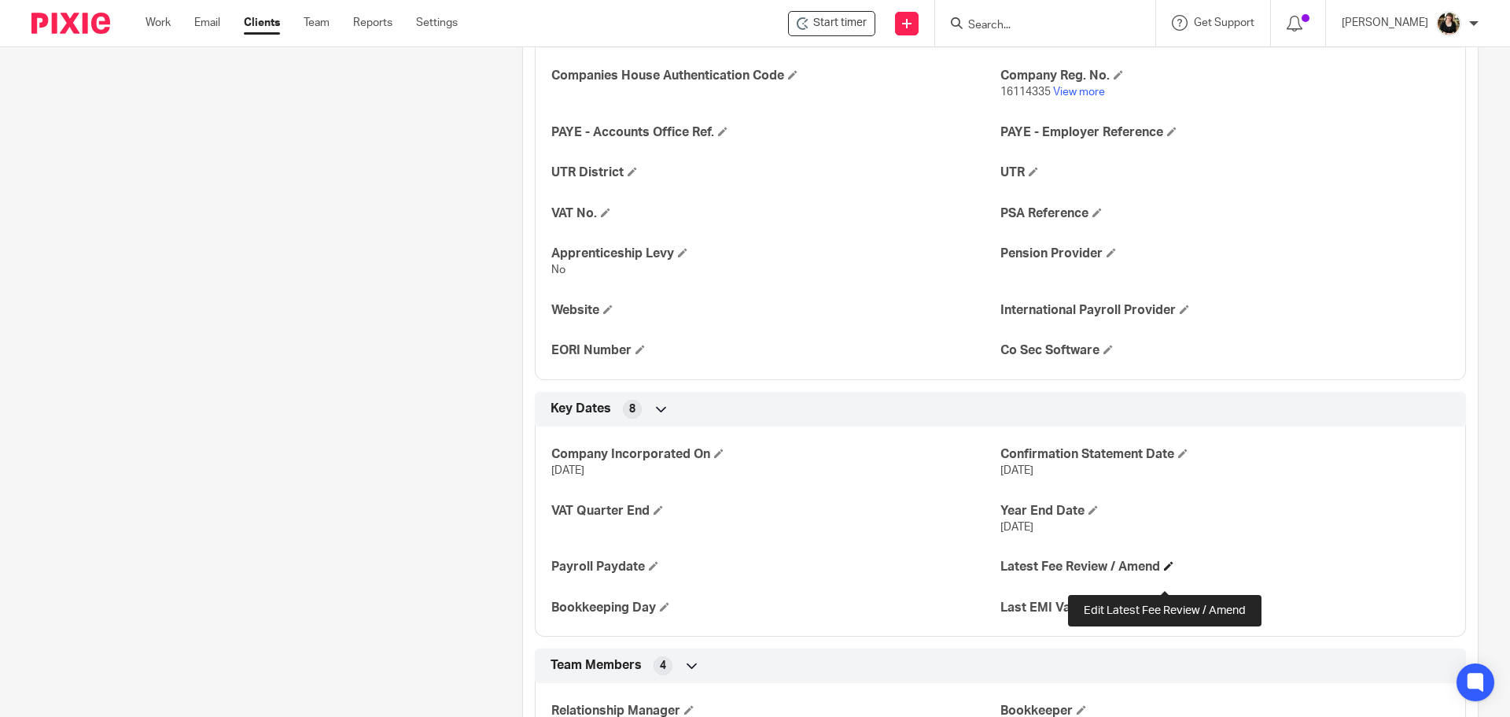
click at [1165, 570] on span at bounding box center [1168, 565] width 9 height 9
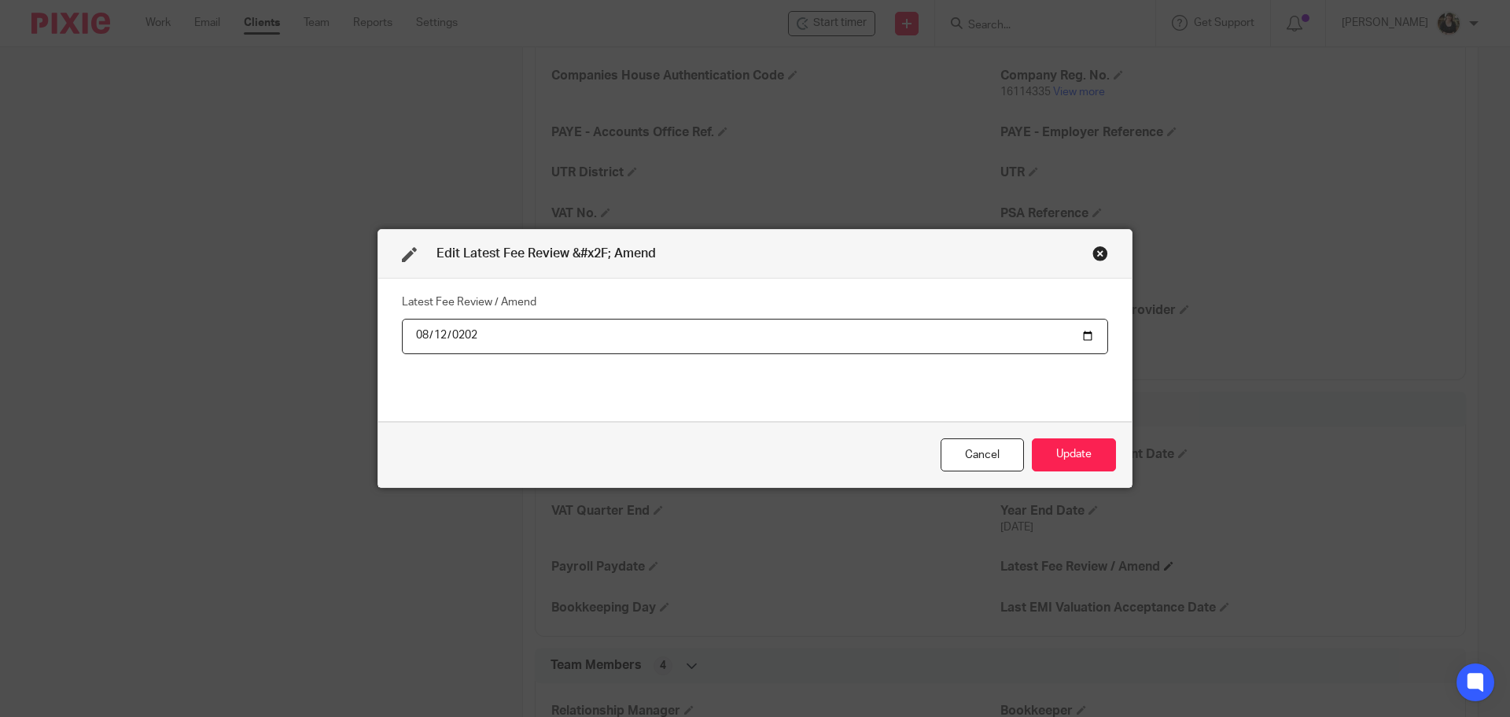
type input "[DATE]"
click at [1084, 465] on button "Update" at bounding box center [1074, 455] width 84 height 34
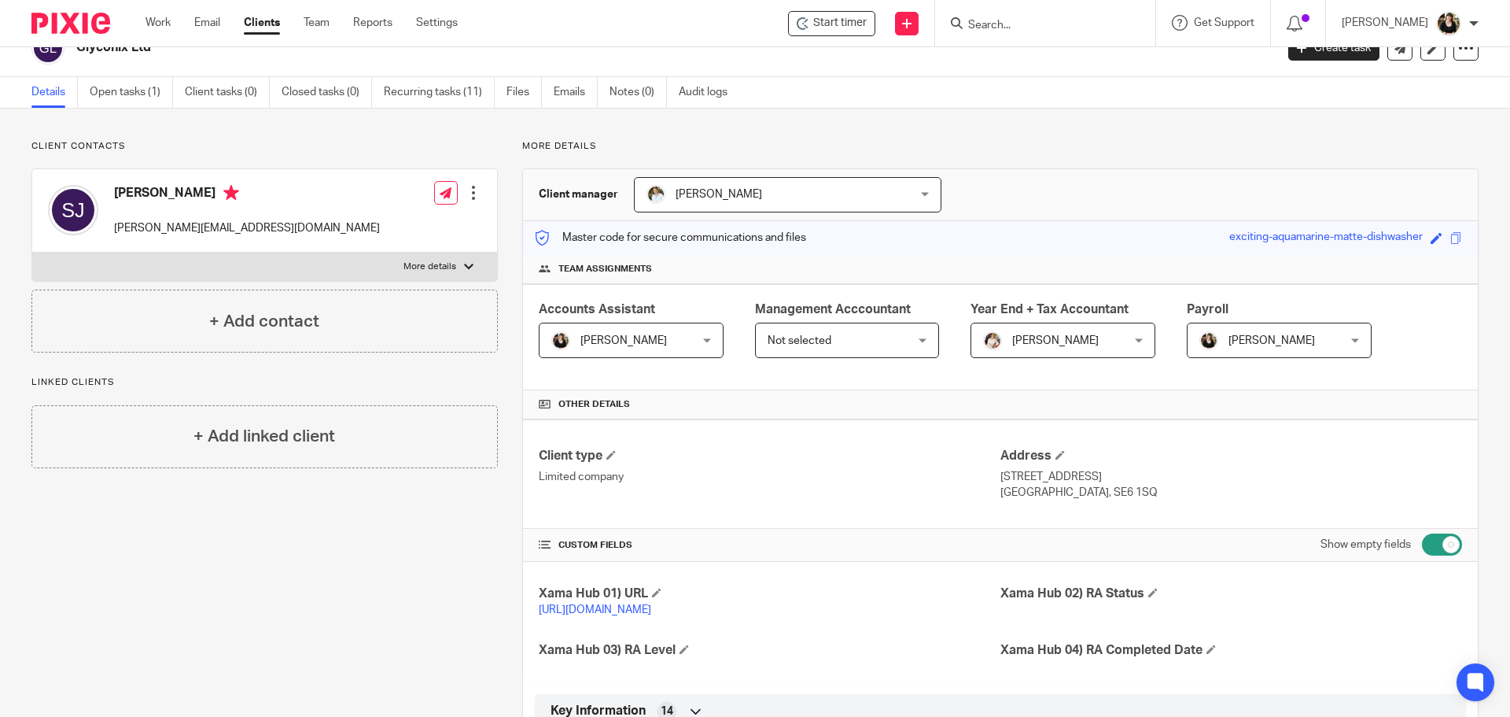
scroll to position [0, 0]
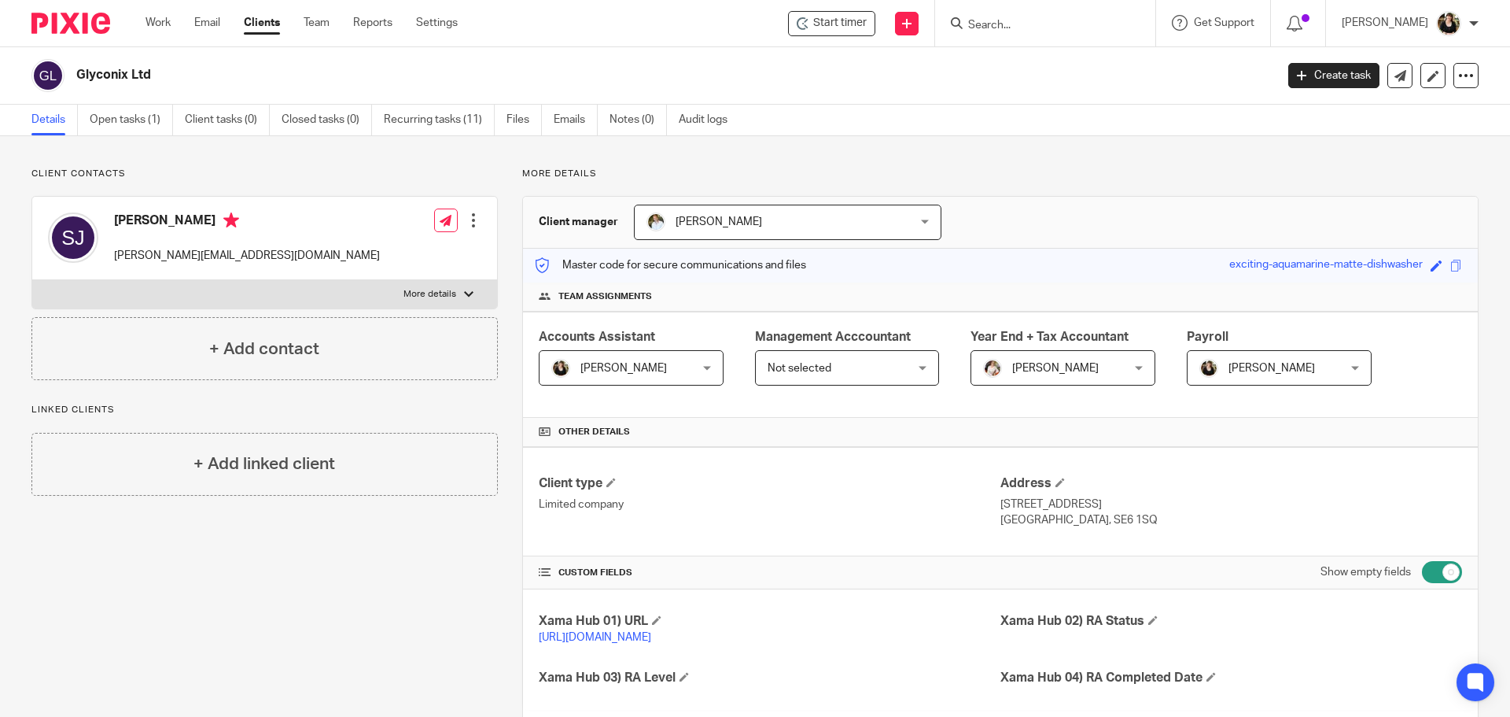
drag, startPoint x: 949, startPoint y: 102, endPoint x: 822, endPoint y: 7, distance: 158.4
click at [942, 101] on div "Glyconix Ltd Create task Update from Companies House Export data Merge Archive …" at bounding box center [755, 75] width 1510 height 57
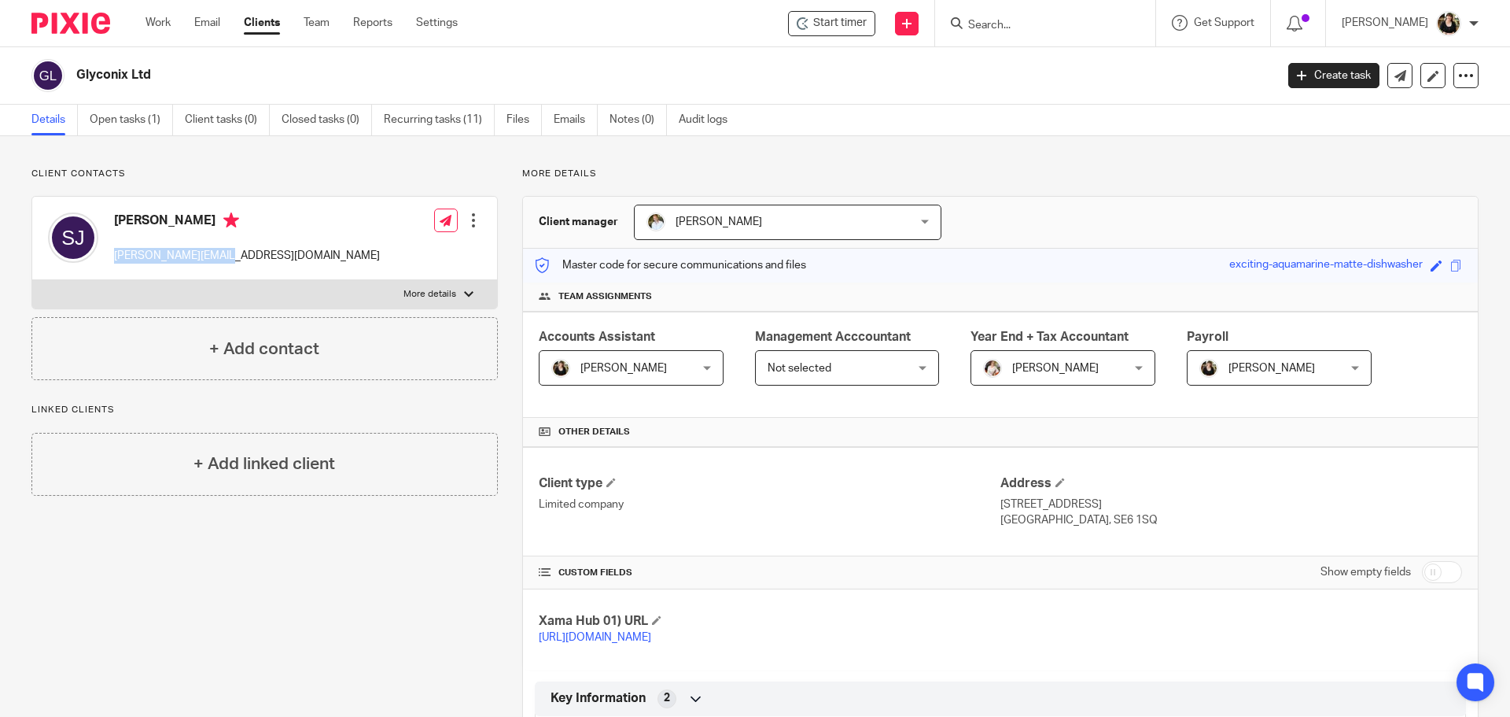
drag, startPoint x: 181, startPoint y: 259, endPoint x: 108, endPoint y: 260, distance: 73.2
click at [108, 260] on div "[PERSON_NAME] [PERSON_NAME][EMAIL_ADDRESS][DOMAIN_NAME] Edit contact Create cli…" at bounding box center [264, 238] width 465 height 83
copy p "[PERSON_NAME][EMAIL_ADDRESS][DOMAIN_NAME]"
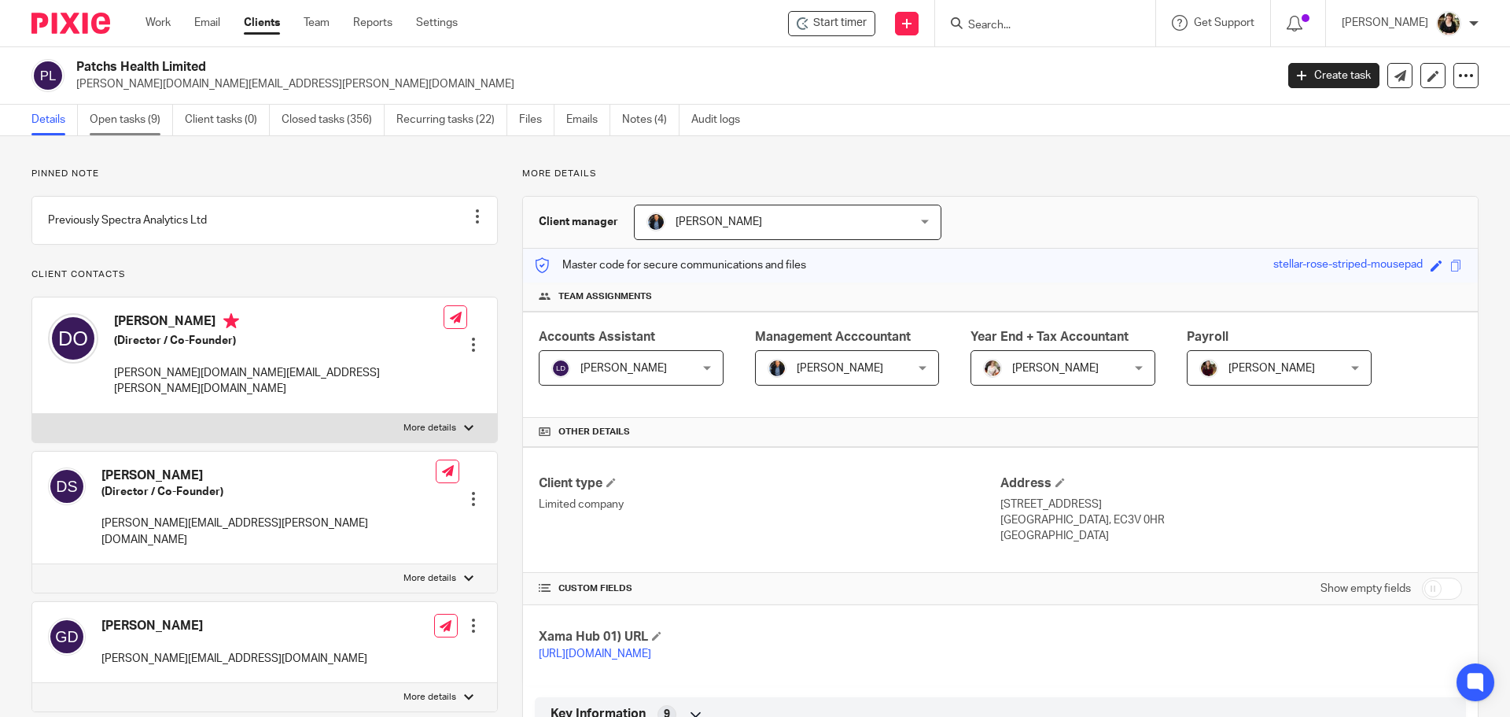
click at [116, 123] on link "Open tasks (9)" at bounding box center [131, 120] width 83 height 31
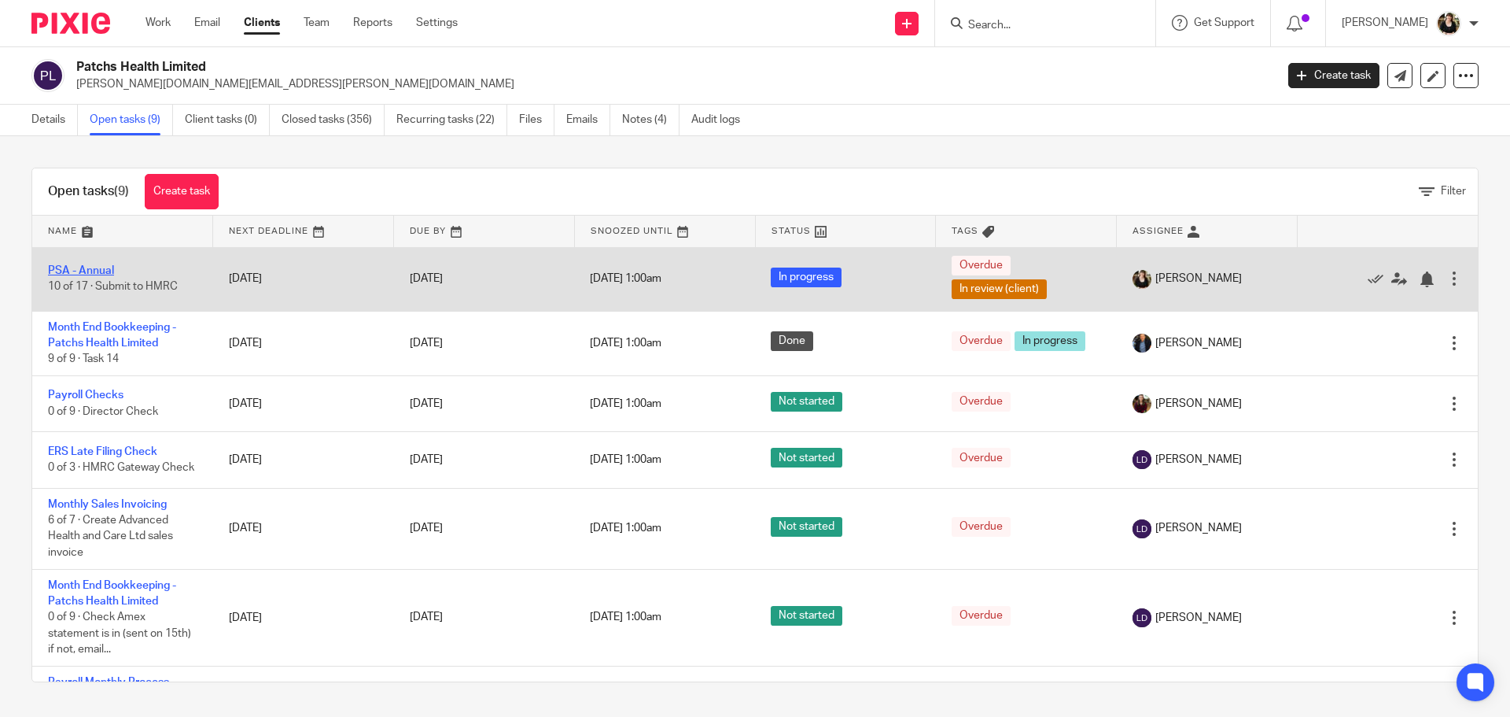
click at [87, 274] on link "PSA - Annual" at bounding box center [81, 270] width 66 height 11
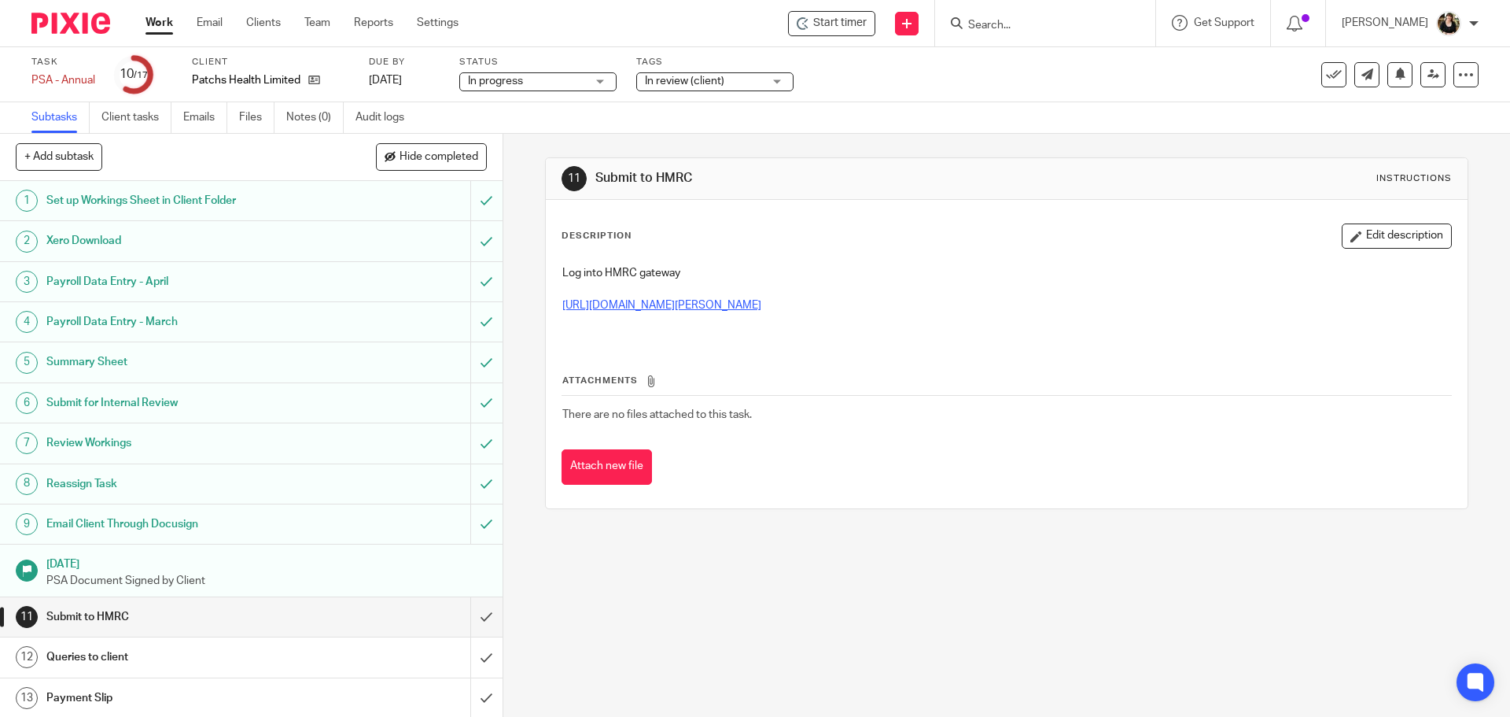
click at [761, 310] on link "[URL][DOMAIN_NAME][PERSON_NAME]" at bounding box center [661, 305] width 199 height 11
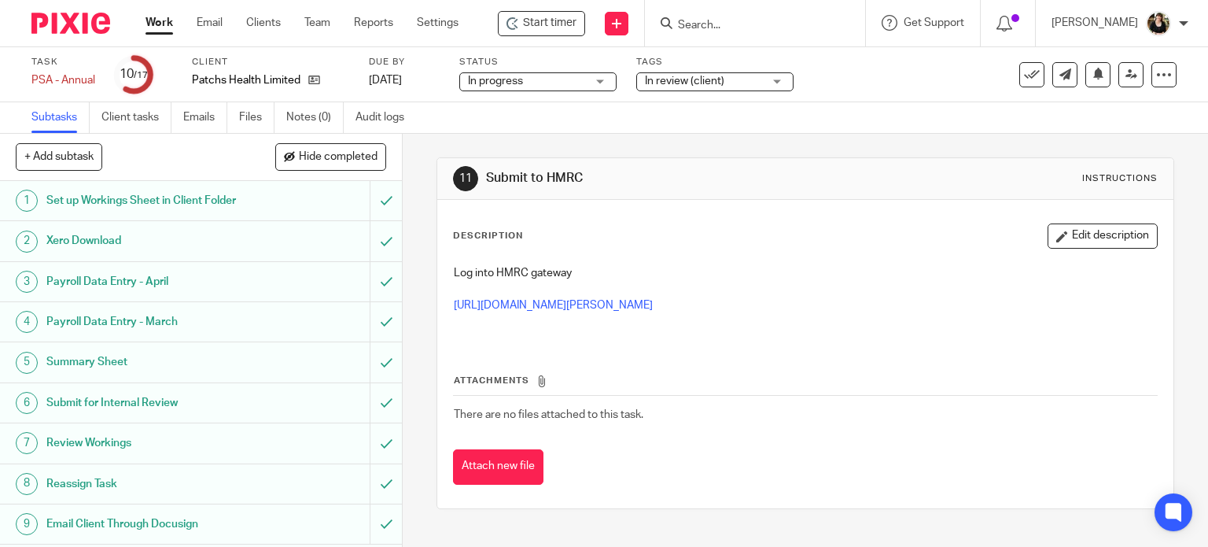
click at [551, 37] on div "Start timer Send new email Create task Add client Get Support Contact via email…" at bounding box center [851, 23] width 738 height 46
click at [554, 27] on span "Start timer" at bounding box center [549, 23] width 53 height 17
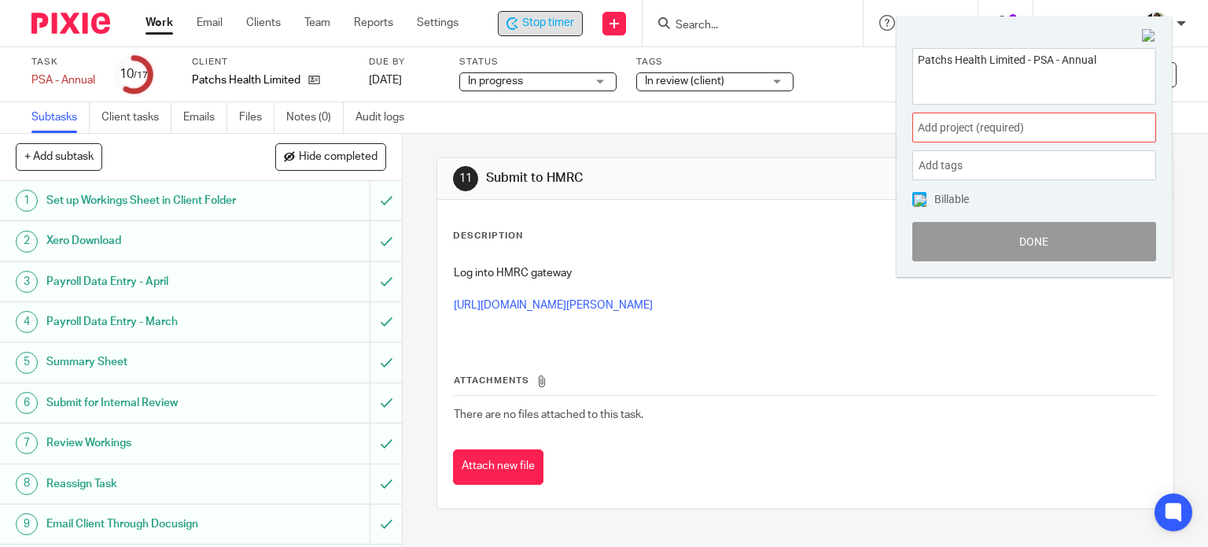
click at [1063, 125] on span "Add project (required) :" at bounding box center [1017, 128] width 198 height 17
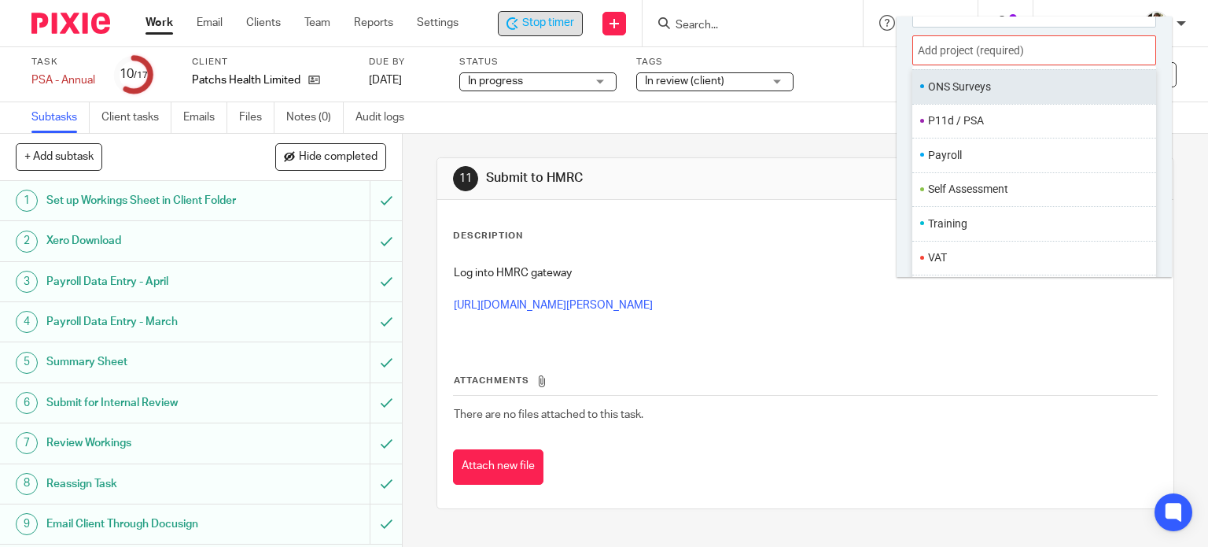
scroll to position [589, 0]
click at [1024, 94] on li "P11d / PSA" at bounding box center [1030, 90] width 205 height 17
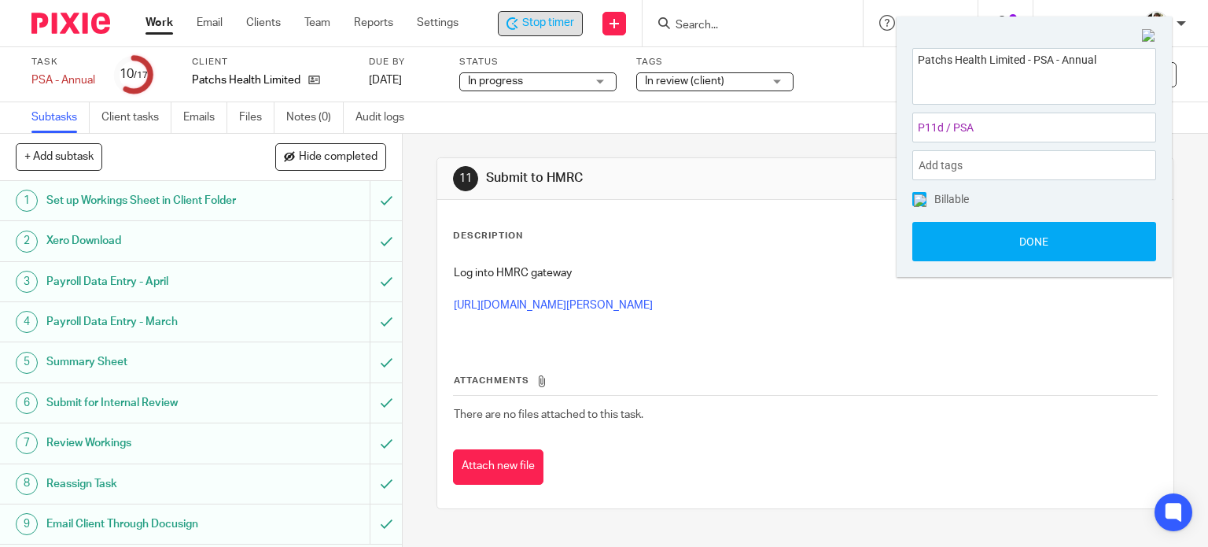
scroll to position [0, 0]
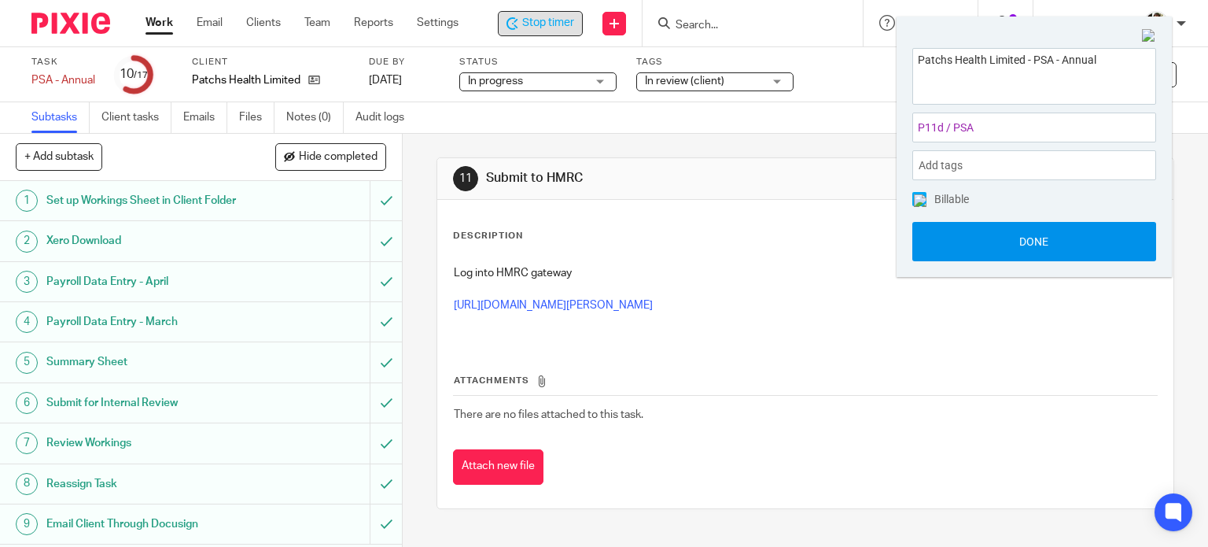
click at [1032, 240] on button "Done" at bounding box center [1034, 241] width 244 height 39
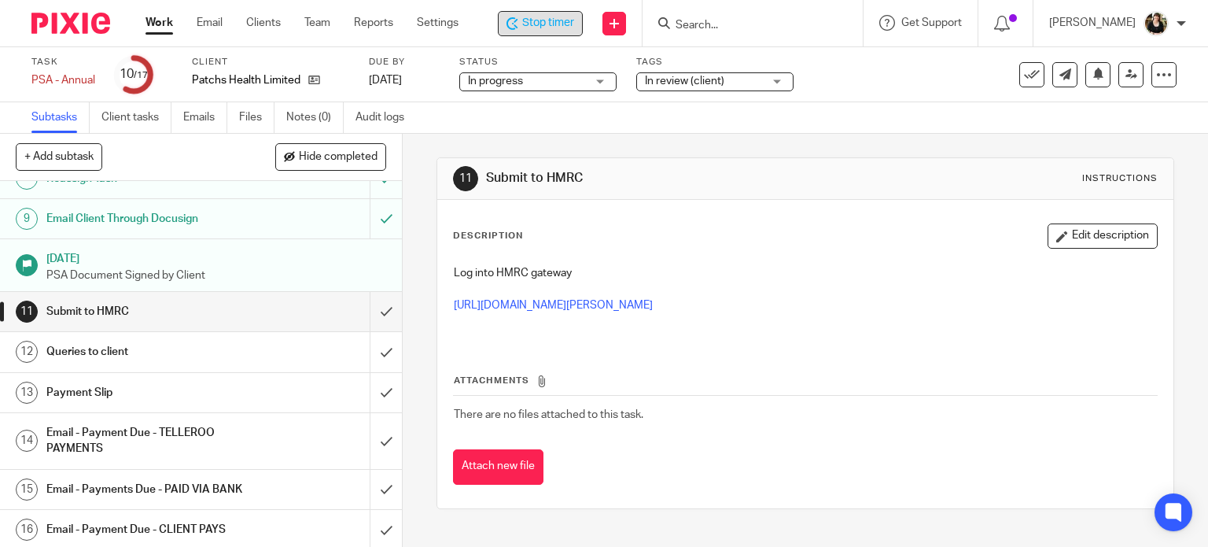
scroll to position [362, 0]
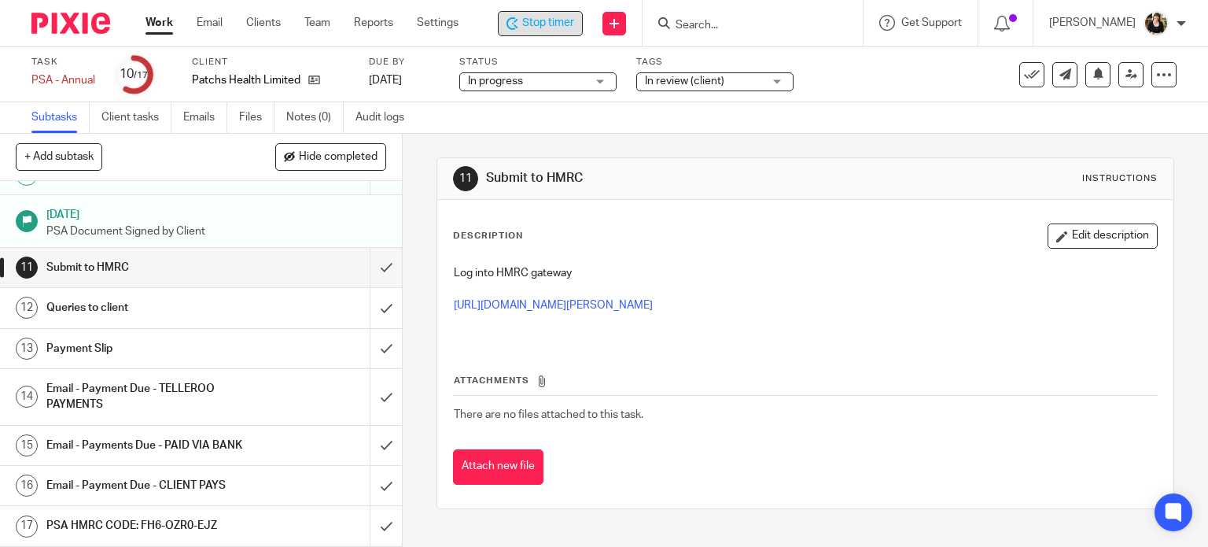
click at [206, 512] on link "17 PSA HMRC CODE: FH6-OZR0-EJZ" at bounding box center [185, 525] width 370 height 39
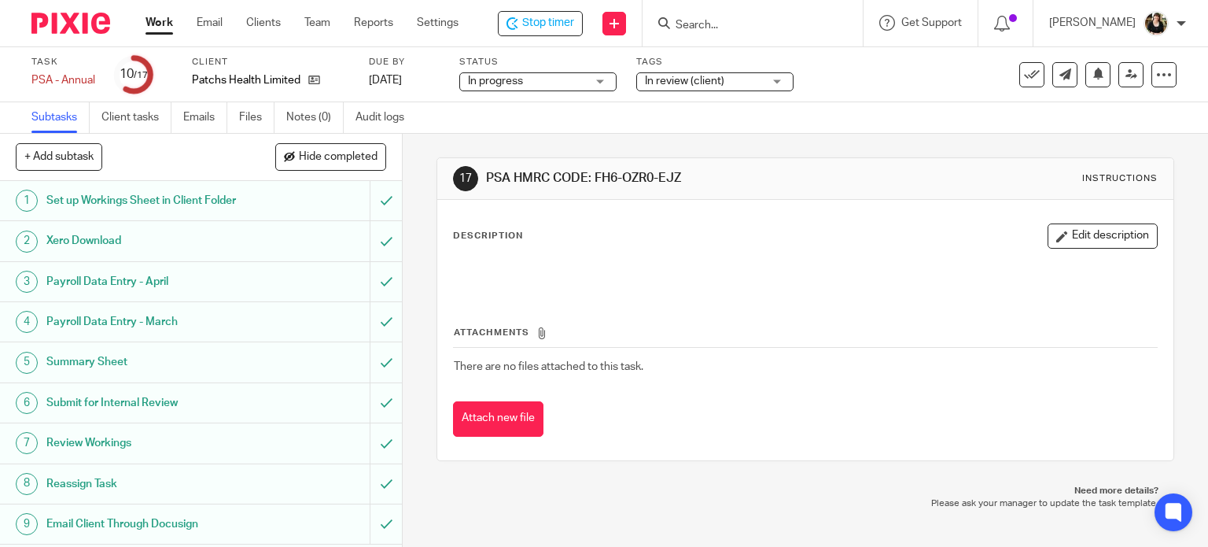
drag, startPoint x: 588, startPoint y: 182, endPoint x: 676, endPoint y: 182, distance: 88.1
click at [676, 182] on h1 "PSA HMRC CODE: FH6-OZR0-EJZ" at bounding box center [662, 178] width 352 height 17
copy h1 "FH6-OZR0-EJZ"
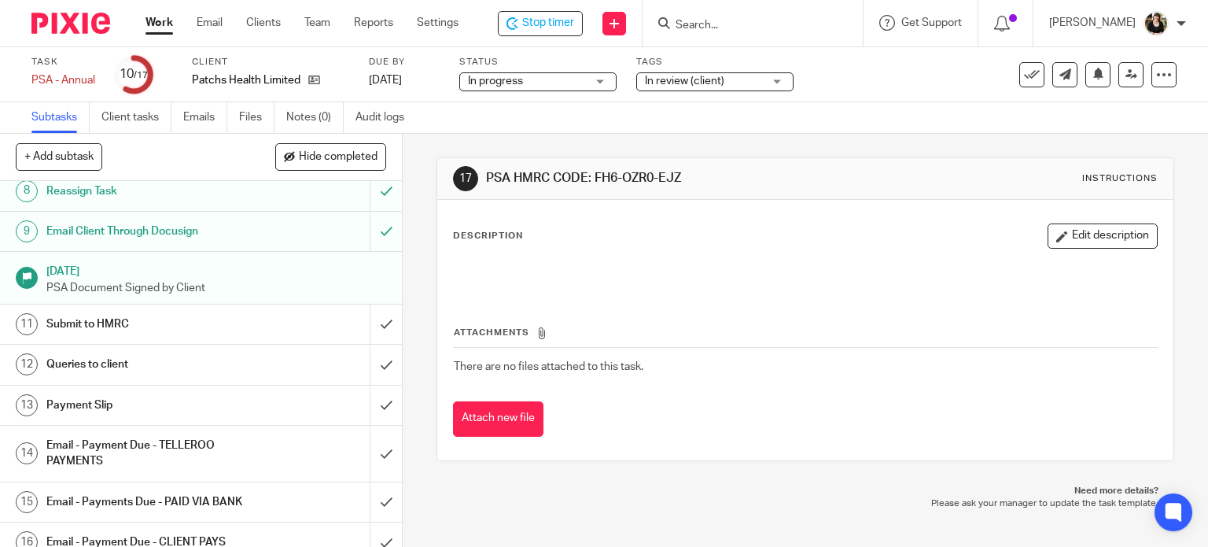
scroll to position [362, 0]
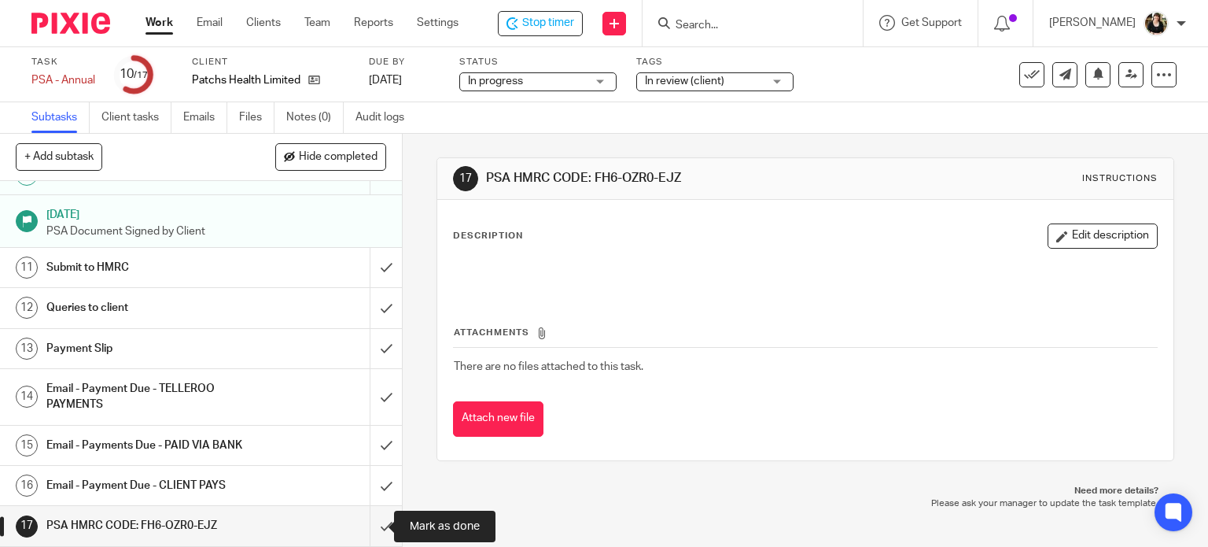
drag, startPoint x: 371, startPoint y: 523, endPoint x: 591, endPoint y: 498, distance: 221.7
click at [371, 523] on input "submit" at bounding box center [201, 525] width 402 height 39
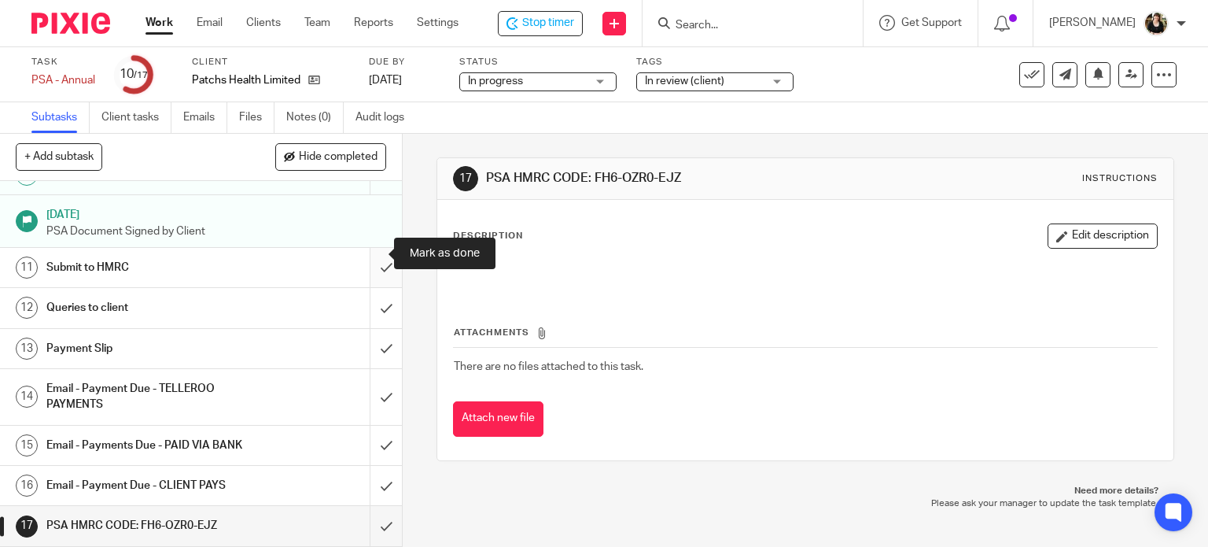
click at [375, 256] on input "submit" at bounding box center [201, 267] width 402 height 39
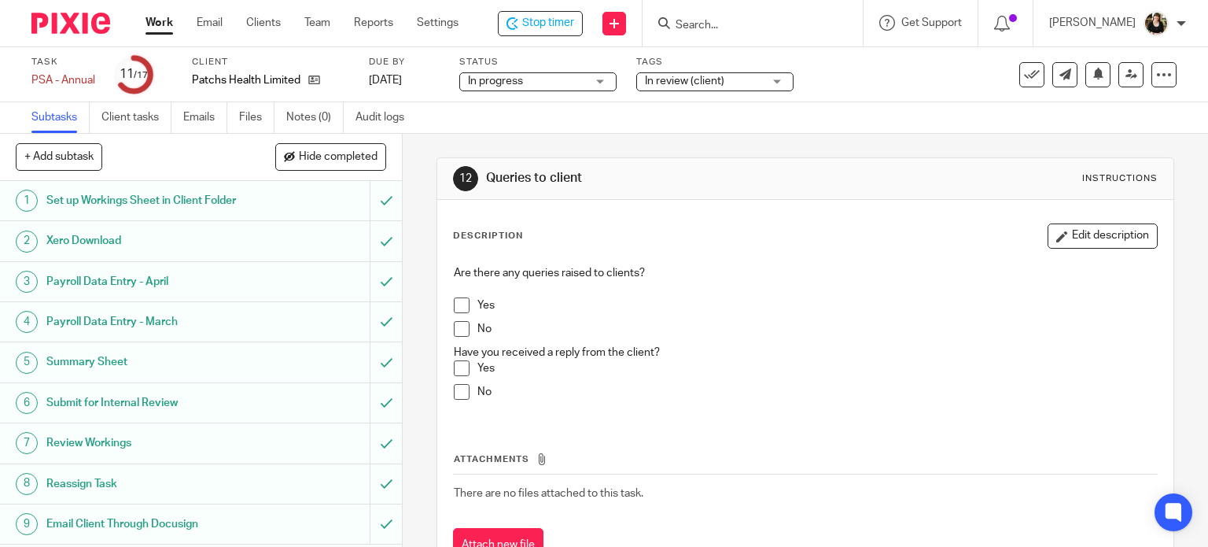
click at [455, 326] on span at bounding box center [462, 329] width 16 height 16
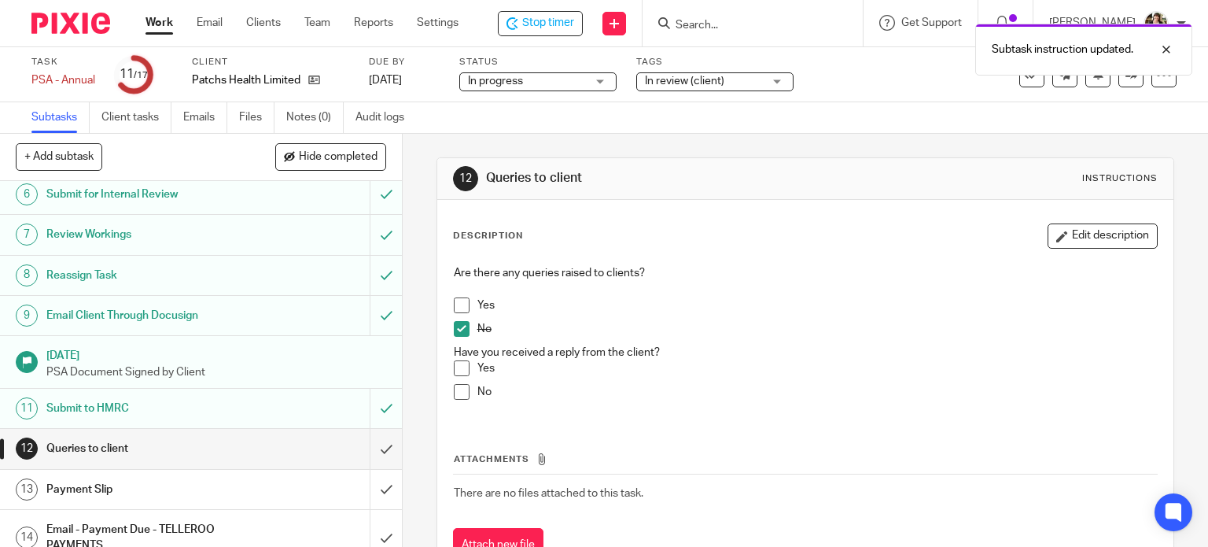
scroll to position [236, 0]
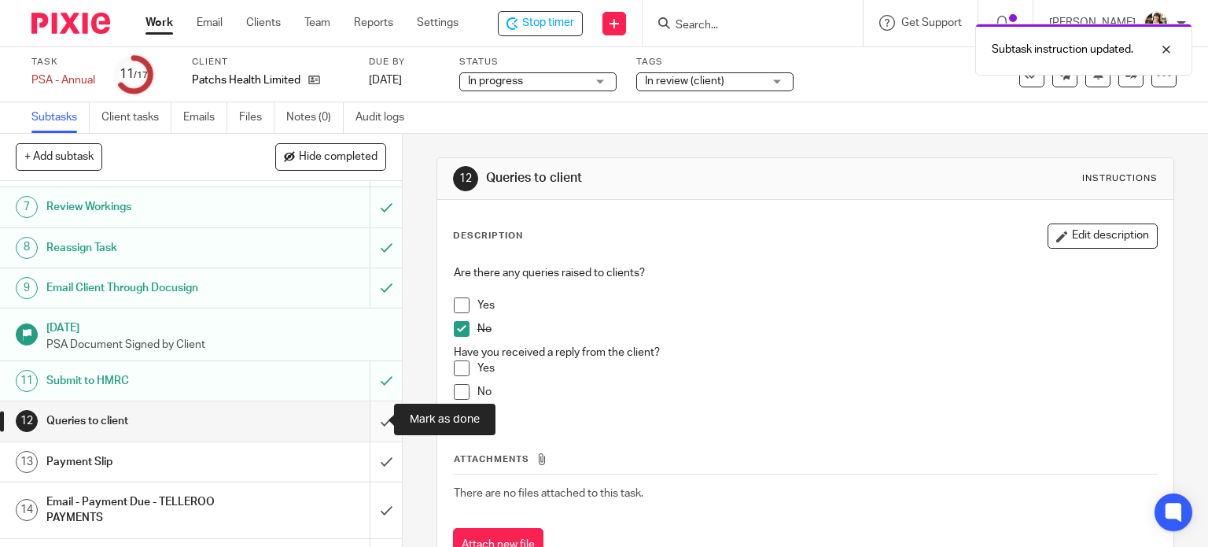
click at [370, 422] on input "submit" at bounding box center [201, 420] width 402 height 39
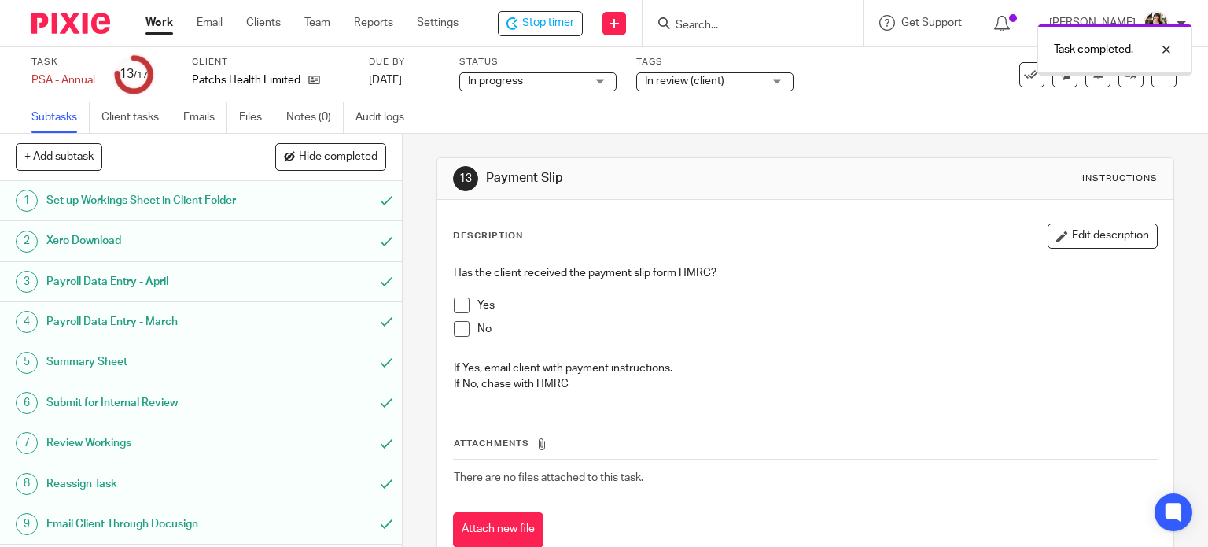
click at [789, 106] on div "Subtasks Client tasks Emails Files Notes (0) Audit logs" at bounding box center [604, 117] width 1208 height 31
click at [748, 93] on div "Tags In review (client) Not yet started Records received Planned In progress In…" at bounding box center [714, 75] width 157 height 38
click at [745, 79] on span "In review (client)" at bounding box center [704, 81] width 118 height 17
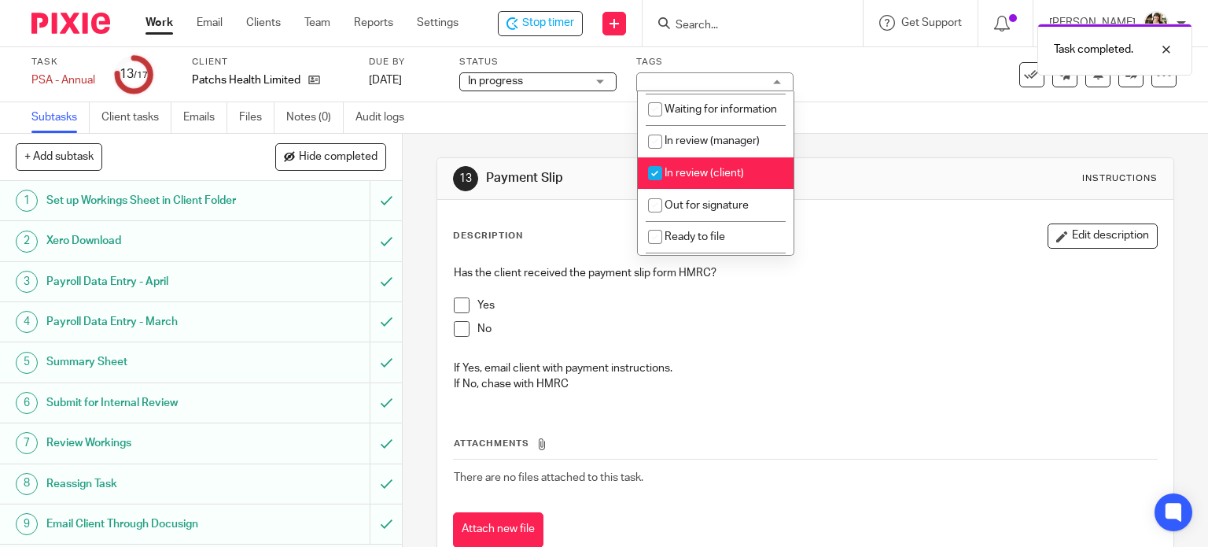
click at [717, 179] on span "In review (client)" at bounding box center [704, 173] width 79 height 11
checkbox input "false"
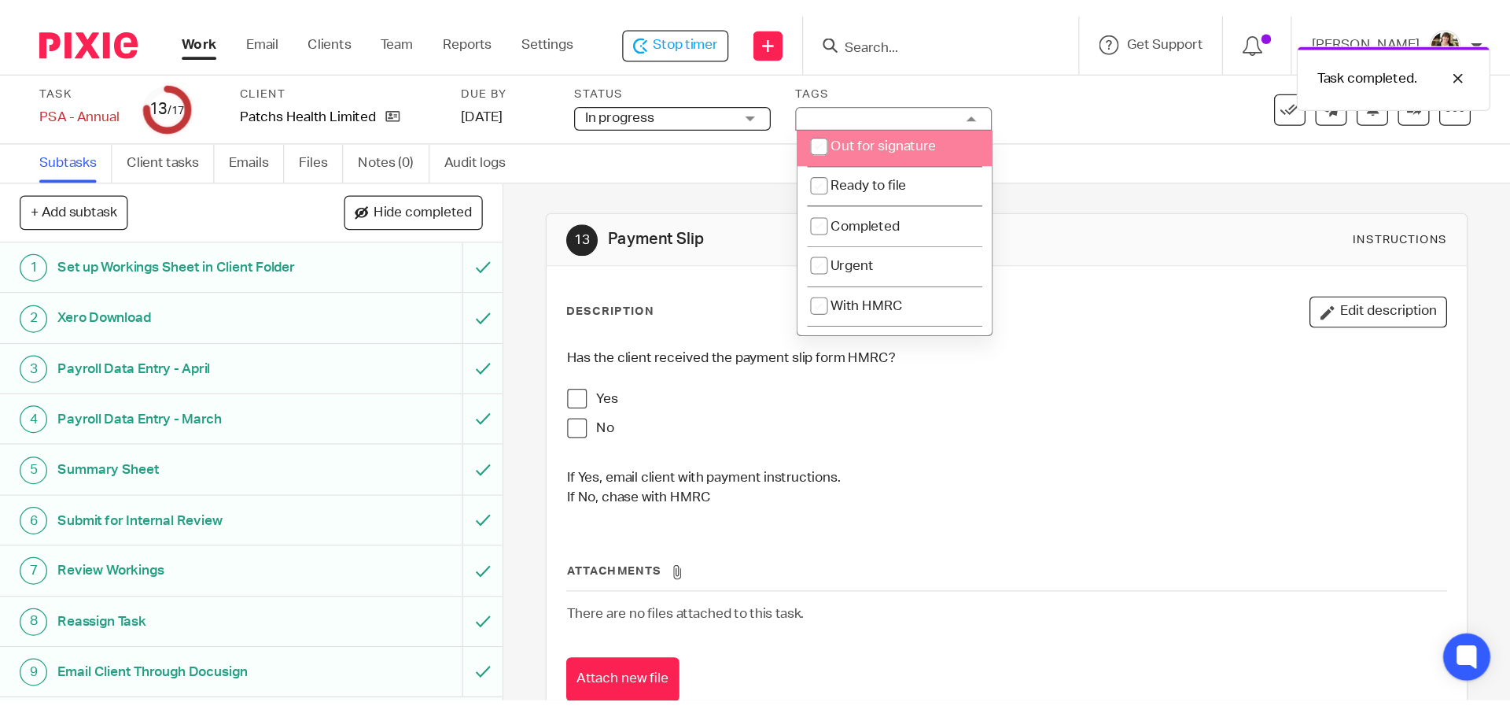
scroll to position [336, 0]
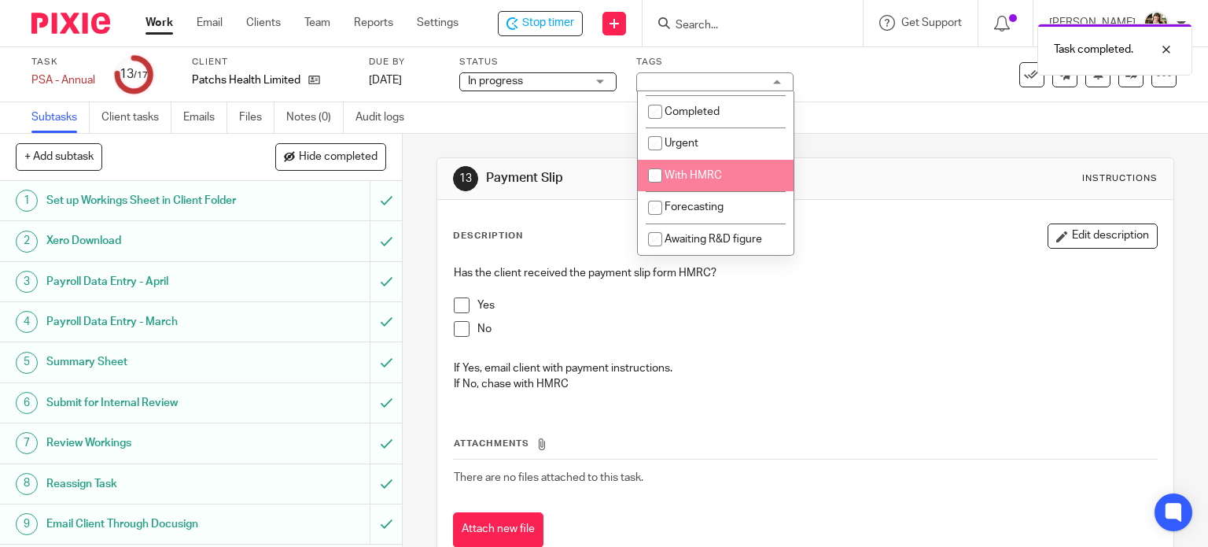
click at [682, 179] on span "With HMRC" at bounding box center [693, 175] width 57 height 11
checkbox input "true"
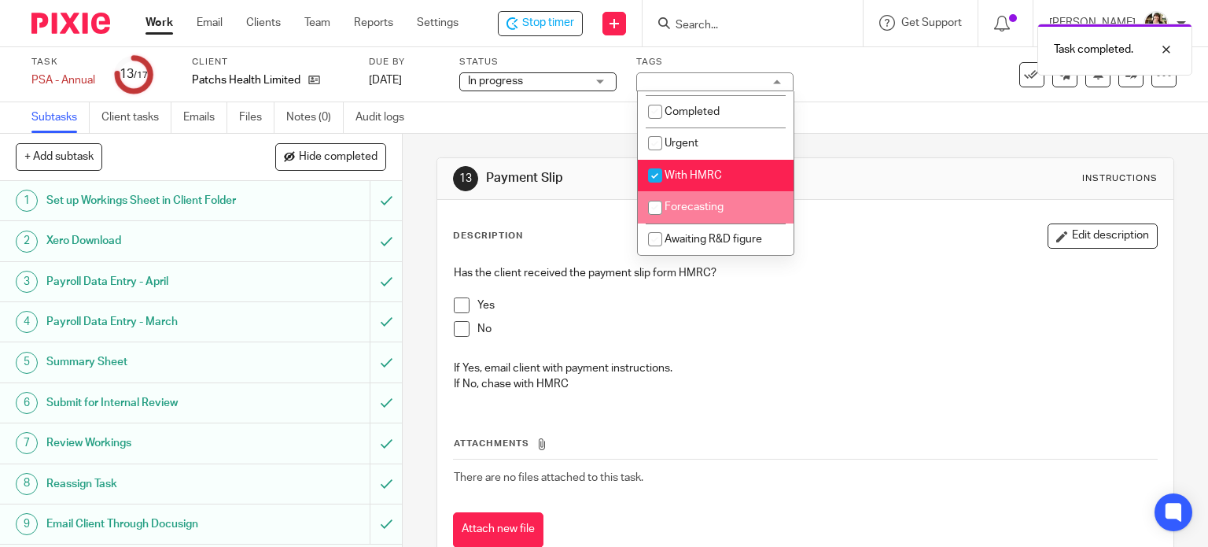
click at [930, 256] on div "Has the client received the payment slip form HMRC? Yes No If Yes, email client…" at bounding box center [805, 330] width 721 height 148
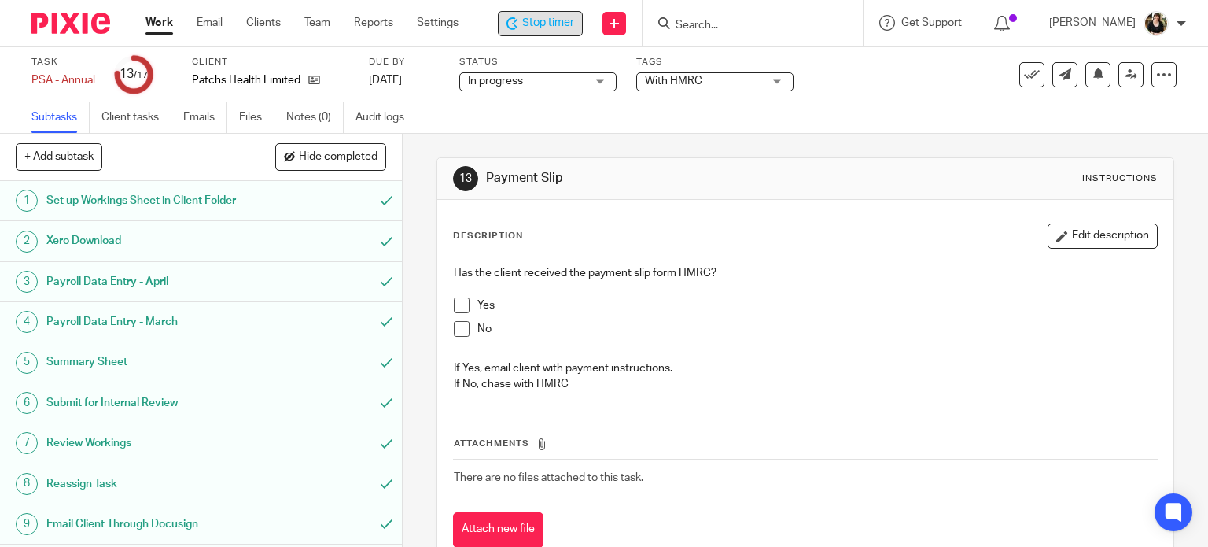
click at [532, 21] on span "Stop timer" at bounding box center [548, 23] width 52 height 17
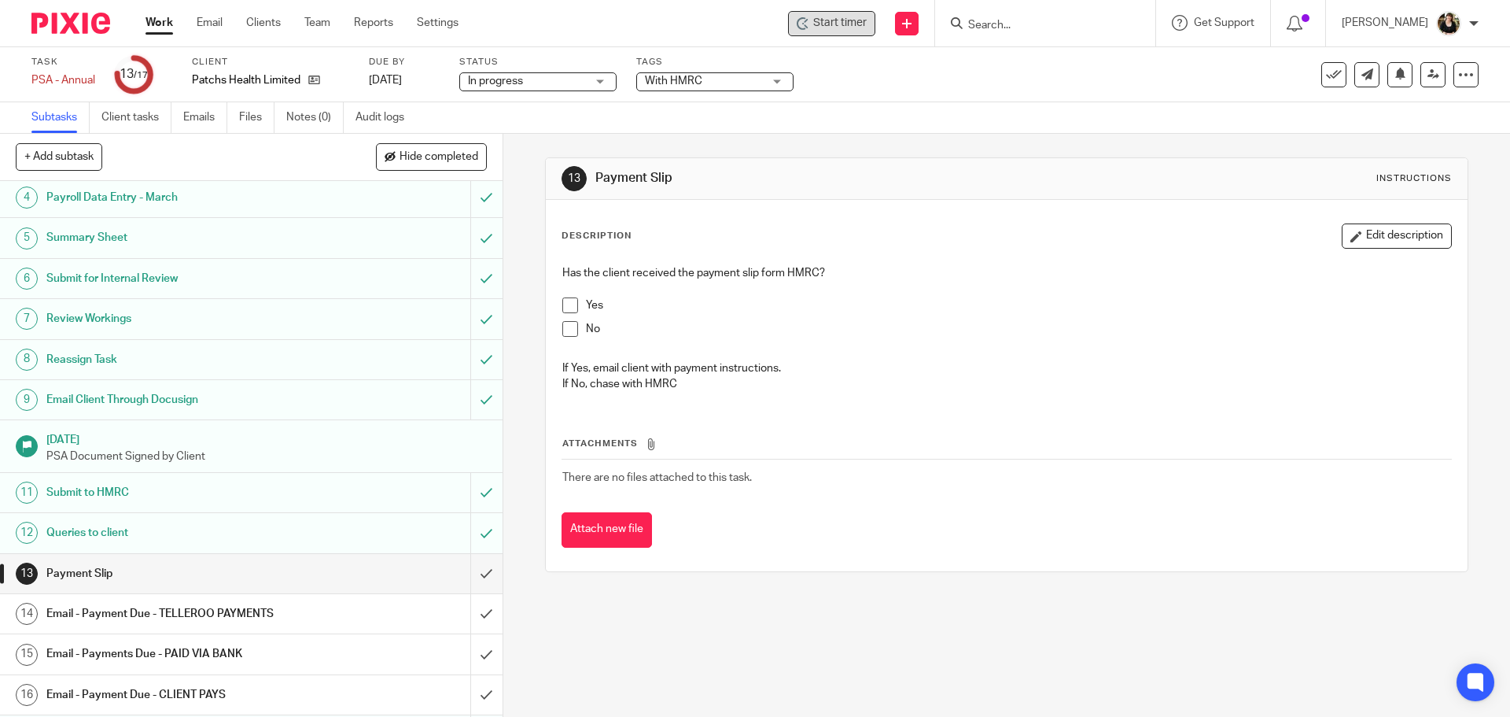
scroll to position [163, 0]
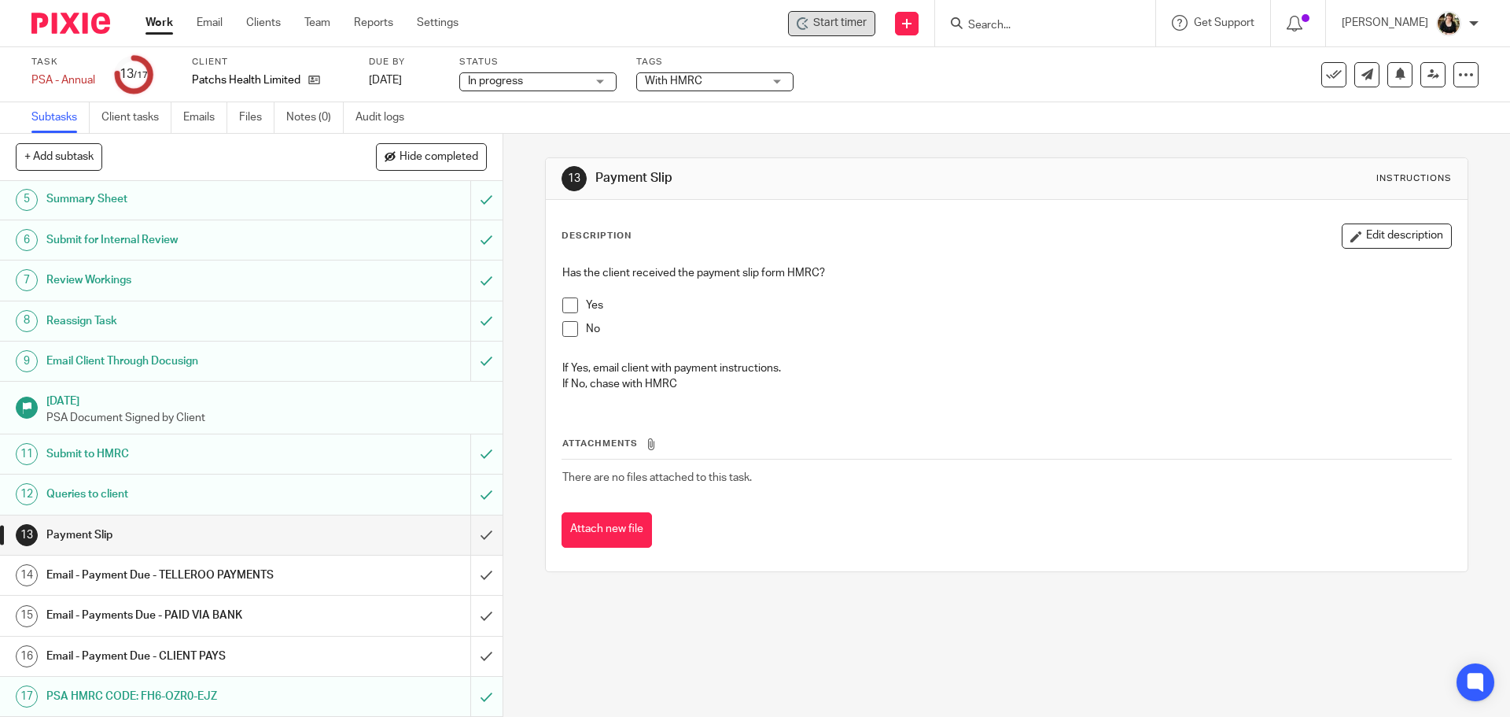
click at [159, 28] on link "Work" at bounding box center [160, 23] width 28 height 16
